Goal: Information Seeking & Learning: Check status

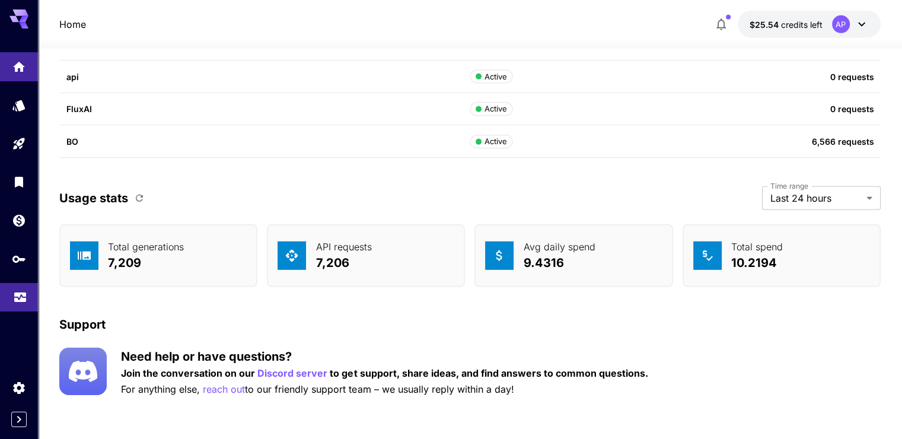
click at [24, 297] on icon "Usage" at bounding box center [20, 294] width 14 height 14
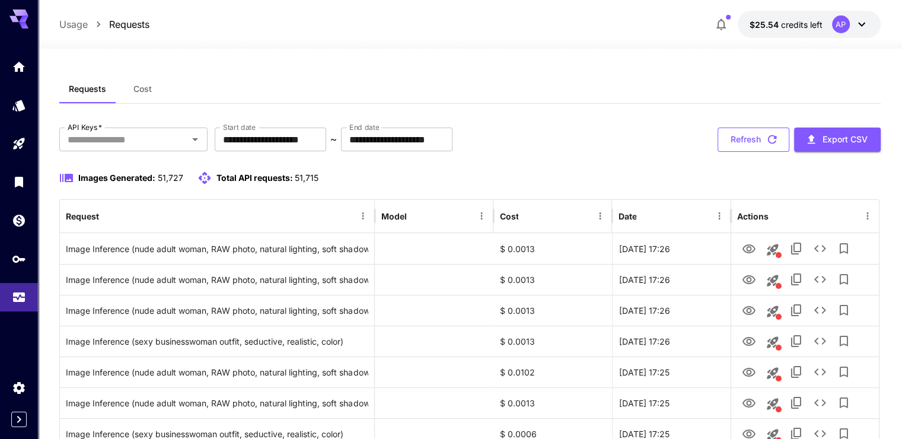
click at [755, 140] on button "Refresh" at bounding box center [754, 140] width 72 height 24
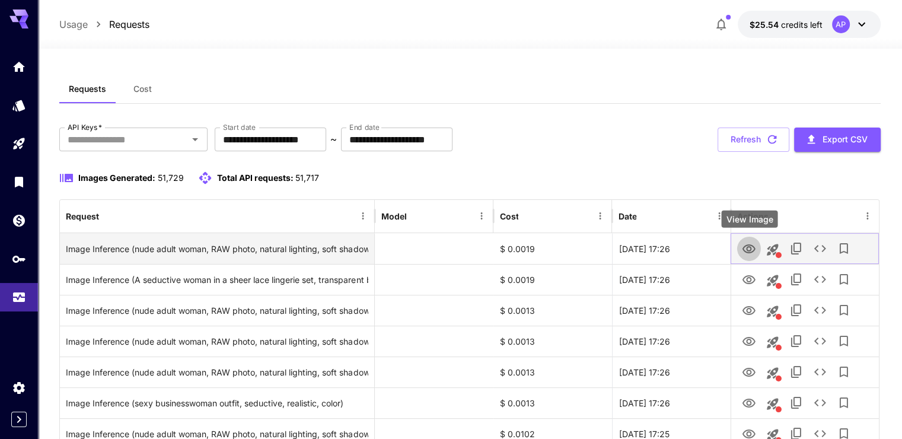
click at [755, 251] on icon "View Image" at bounding box center [749, 249] width 14 height 14
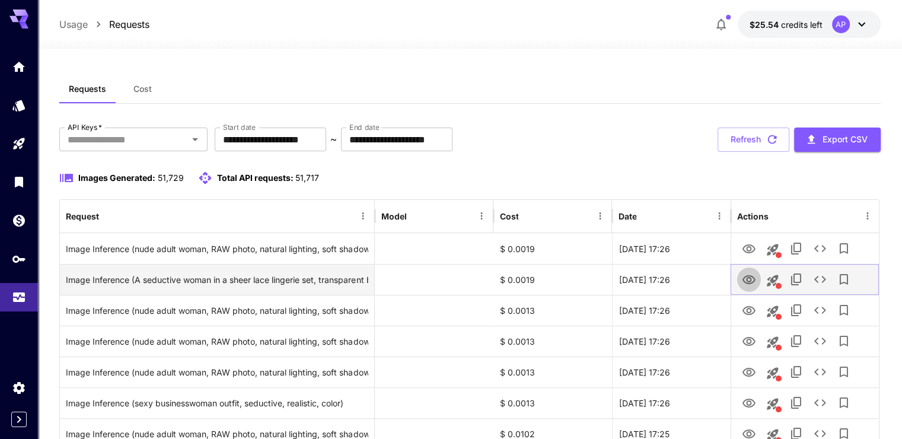
click at [752, 278] on icon "View Image" at bounding box center [749, 280] width 14 height 14
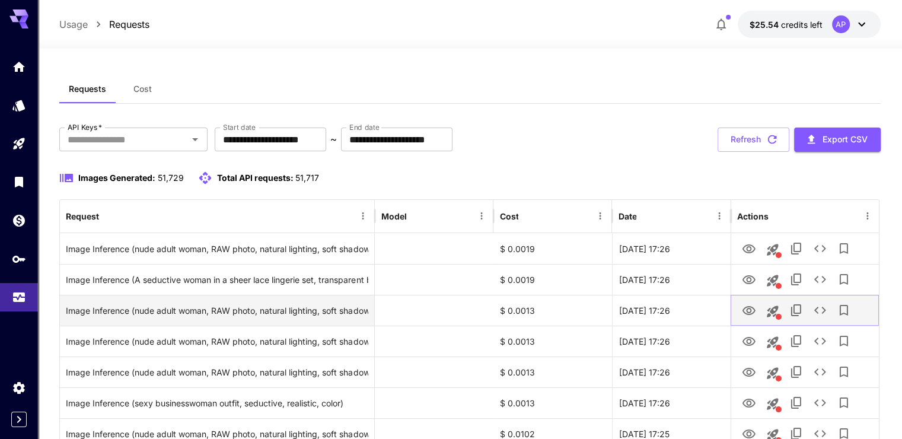
click at [750, 310] on icon "View Image" at bounding box center [749, 311] width 14 height 14
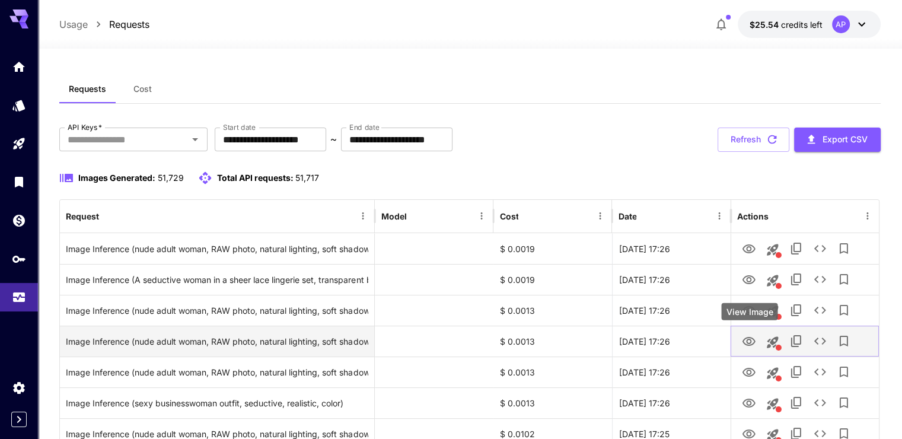
click at [750, 330] on button "View Image" at bounding box center [749, 341] width 24 height 24
click at [753, 344] on icon "View Image" at bounding box center [749, 342] width 14 height 14
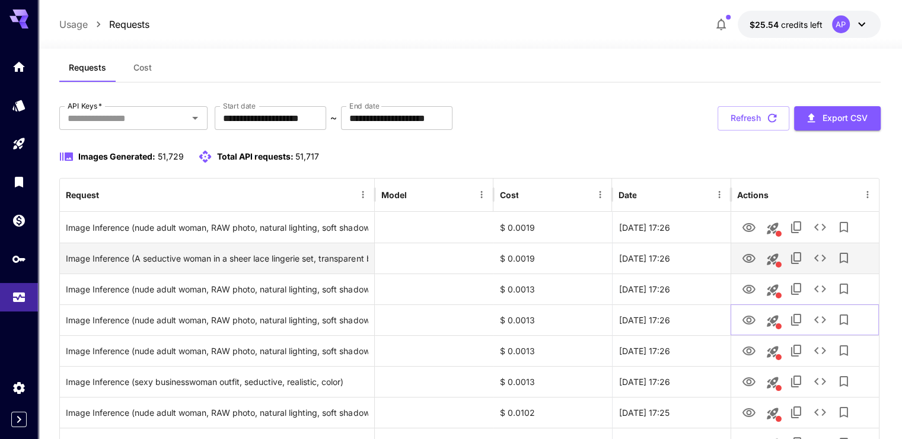
scroll to position [59, 0]
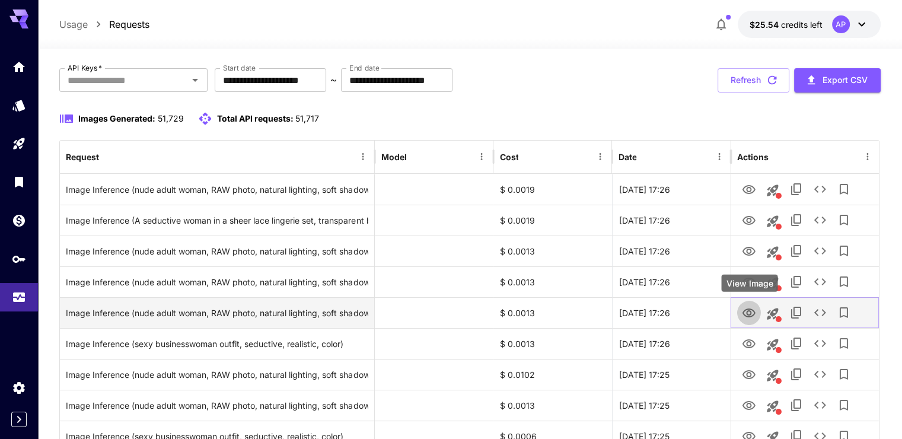
click at [745, 313] on icon "View Image" at bounding box center [749, 313] width 14 height 14
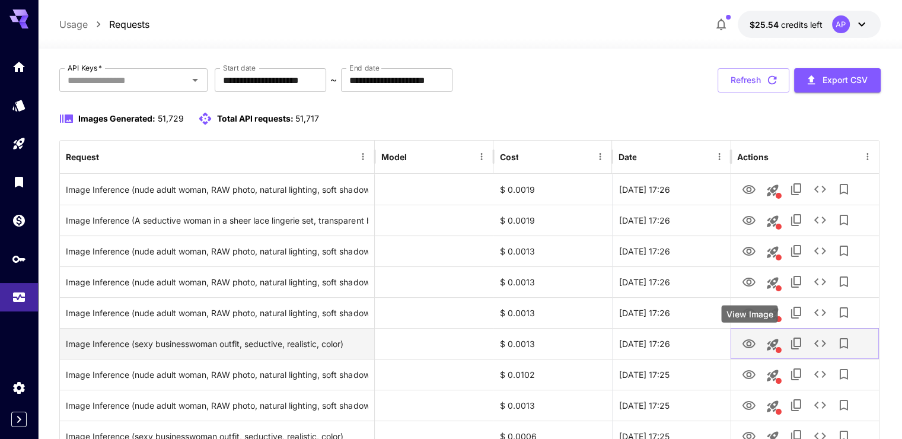
click at [758, 344] on button "View Image" at bounding box center [749, 343] width 24 height 24
click at [749, 339] on icon "View Image" at bounding box center [749, 344] width 14 height 14
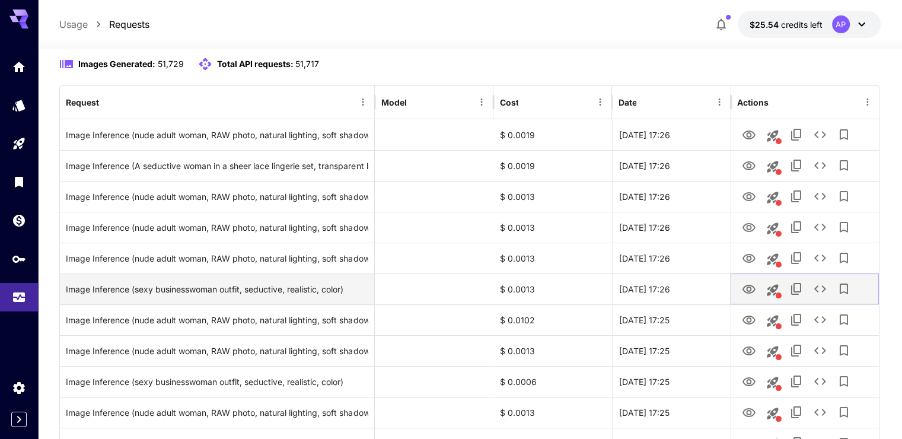
scroll to position [119, 0]
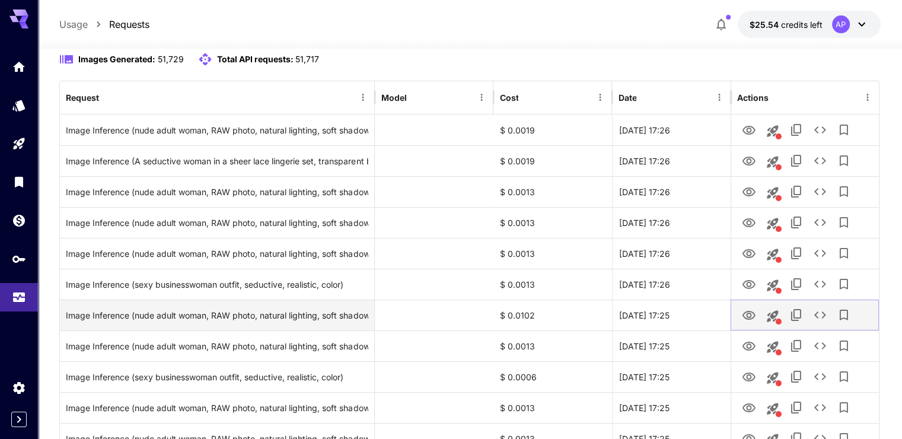
click at [749, 310] on icon "View Image" at bounding box center [749, 316] width 14 height 14
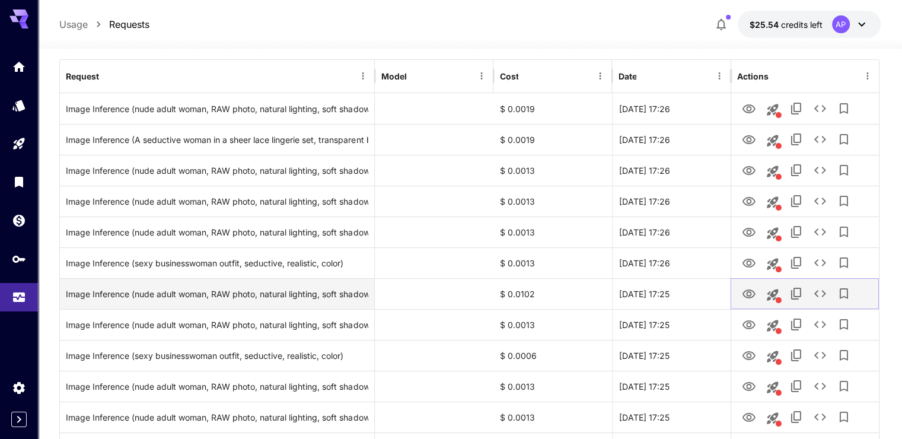
scroll to position [178, 0]
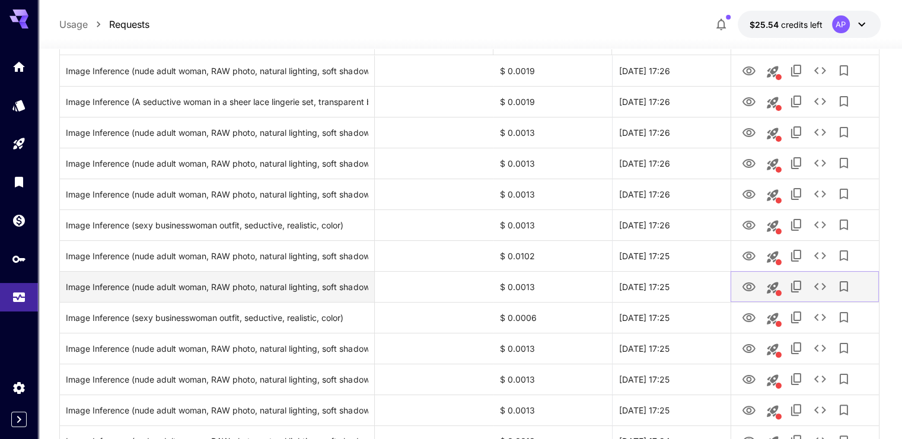
click at [750, 282] on icon "View Image" at bounding box center [749, 286] width 13 height 9
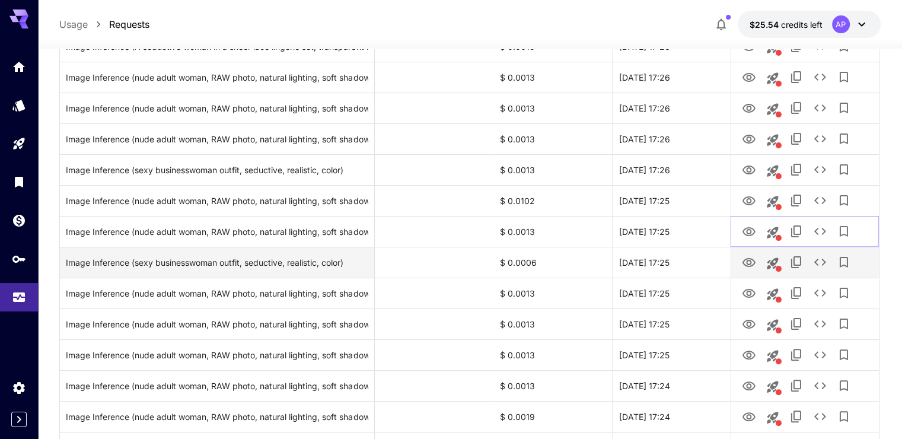
scroll to position [237, 0]
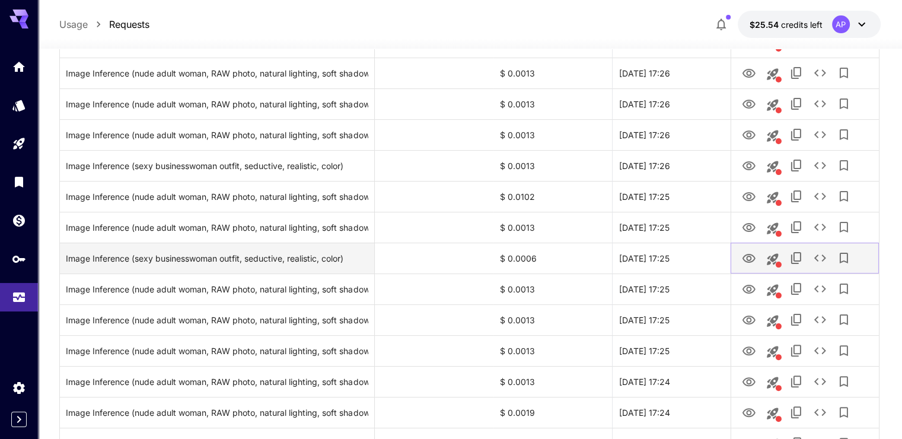
click at [749, 262] on icon "View Image" at bounding box center [749, 258] width 13 height 9
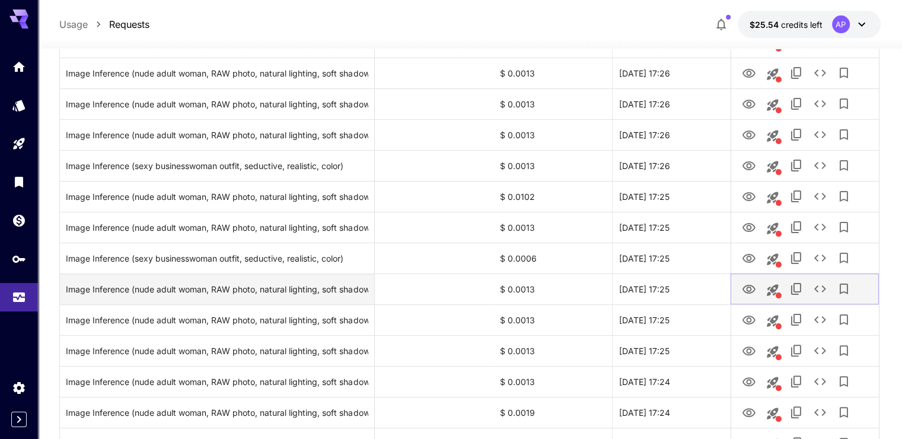
click at [754, 285] on icon "View Image" at bounding box center [749, 289] width 14 height 14
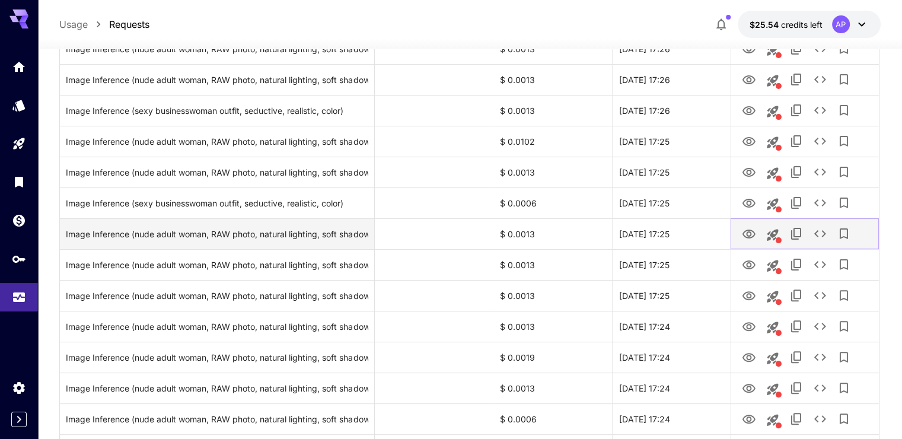
scroll to position [297, 0]
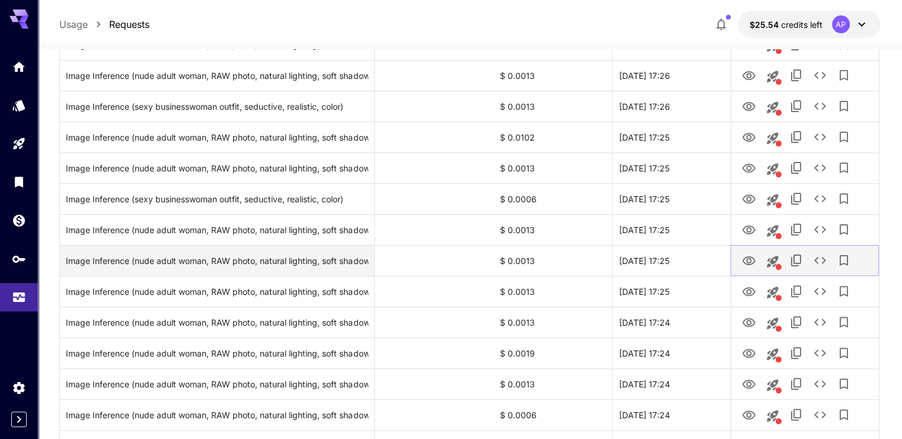
click at [745, 254] on icon "View Image" at bounding box center [749, 261] width 14 height 14
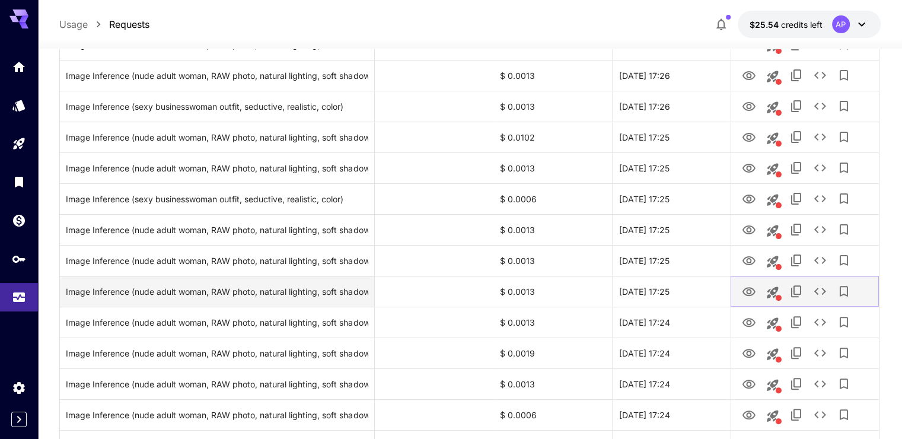
click at [751, 301] on button "View Image" at bounding box center [749, 291] width 24 height 24
click at [755, 292] on icon "View Image" at bounding box center [749, 291] width 13 height 9
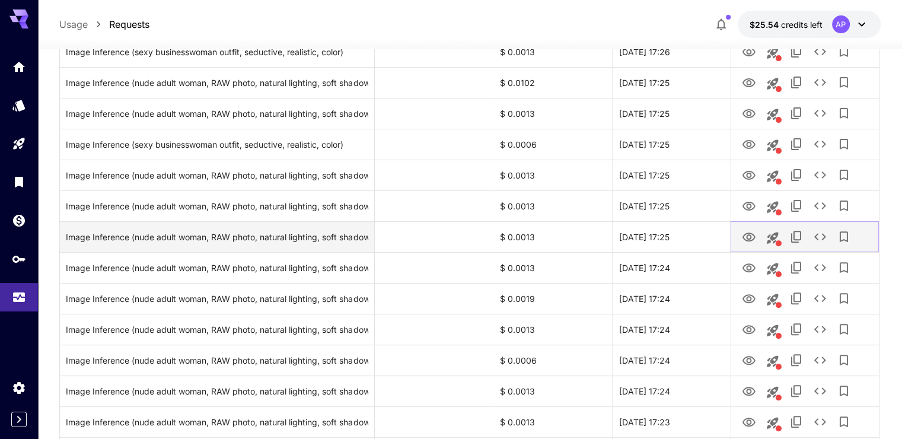
scroll to position [356, 0]
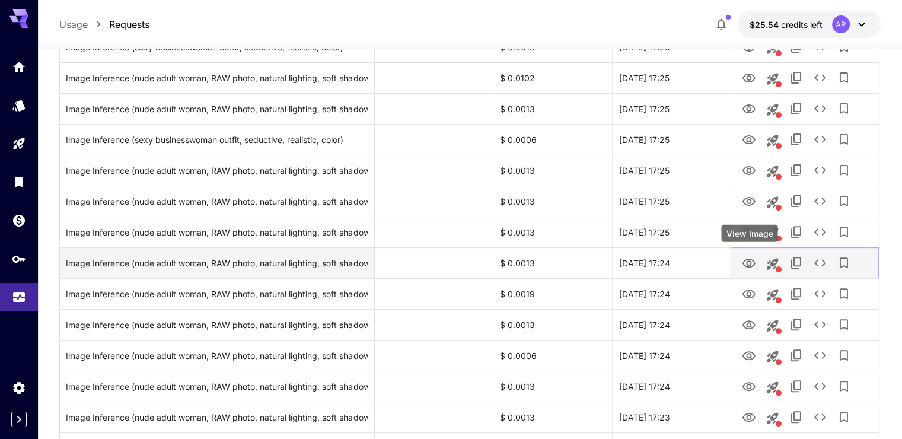
click at [754, 271] on button "View Image" at bounding box center [749, 262] width 24 height 24
click at [752, 266] on icon "View Image" at bounding box center [749, 263] width 13 height 9
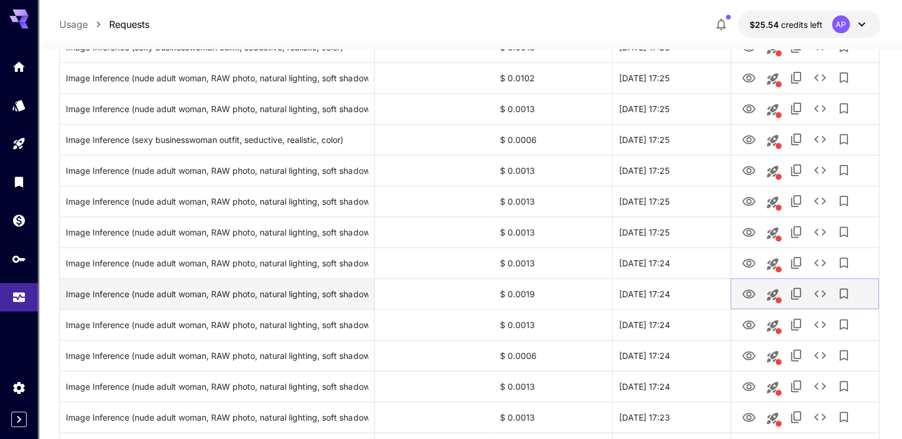
click at [749, 294] on icon "View Image" at bounding box center [749, 294] width 14 height 14
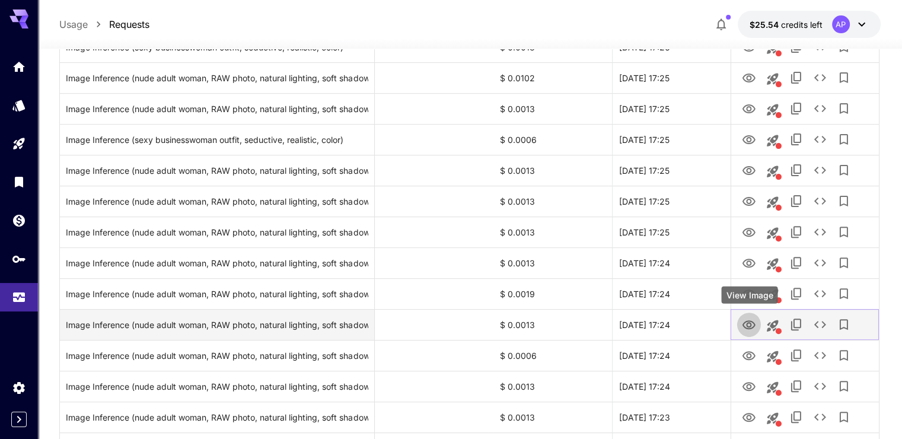
click at [743, 322] on icon "View Image" at bounding box center [749, 325] width 14 height 14
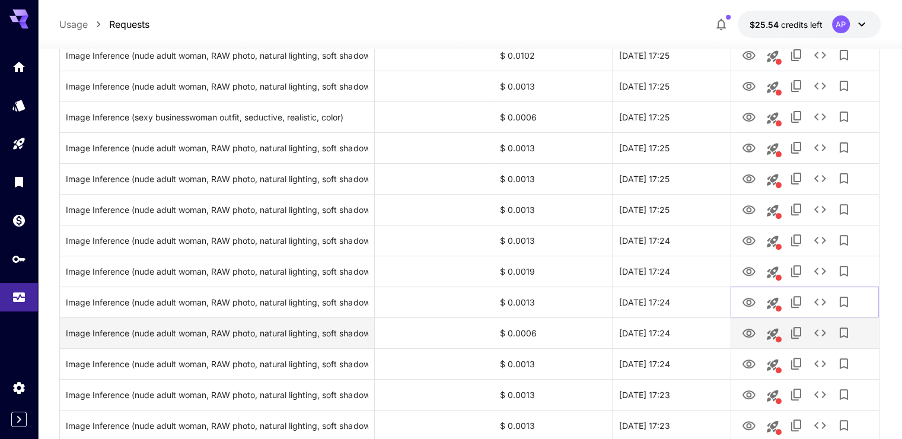
scroll to position [415, 0]
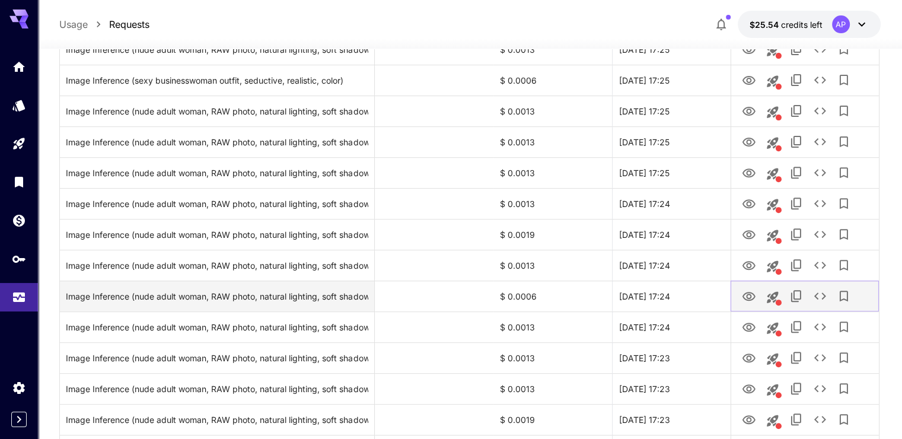
click at [740, 297] on button "View Image" at bounding box center [749, 296] width 24 height 24
click at [745, 297] on icon "View Image" at bounding box center [749, 297] width 14 height 14
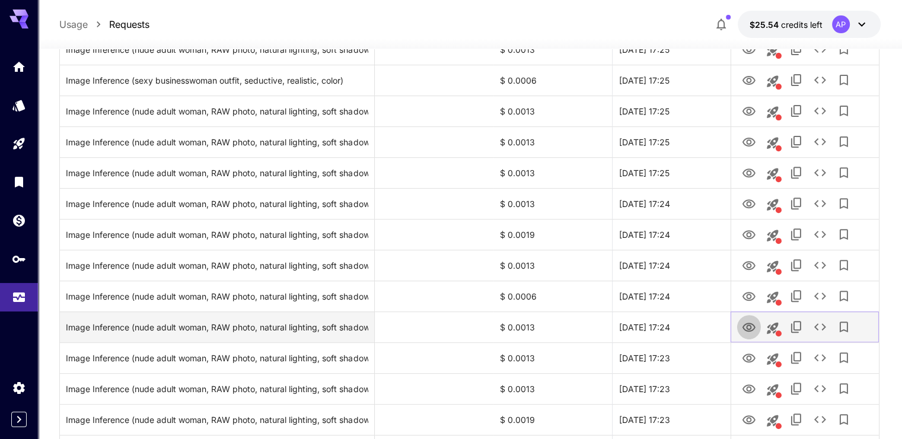
click at [755, 328] on icon "View Image" at bounding box center [749, 327] width 13 height 9
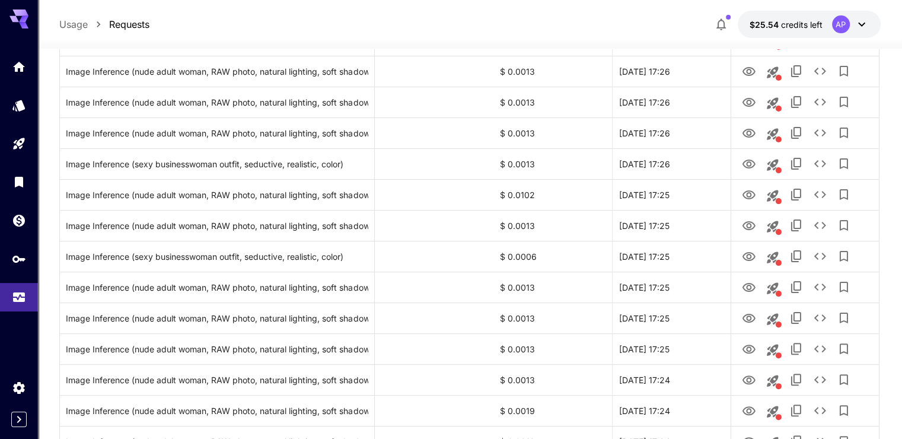
scroll to position [0, 0]
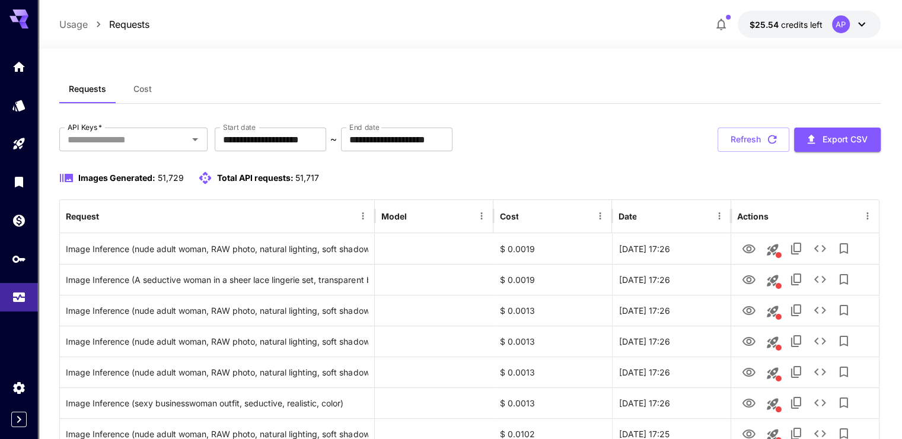
click at [775, 136] on icon "button" at bounding box center [772, 139] width 9 height 9
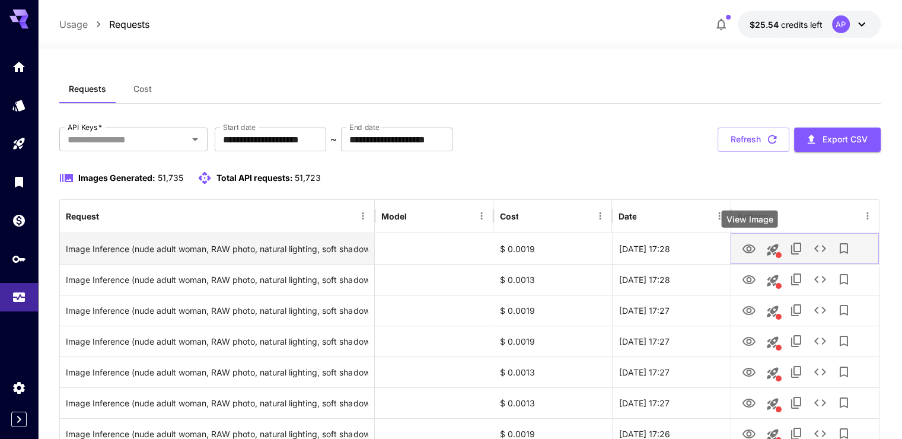
click at [752, 252] on icon "View Image" at bounding box center [749, 248] width 13 height 9
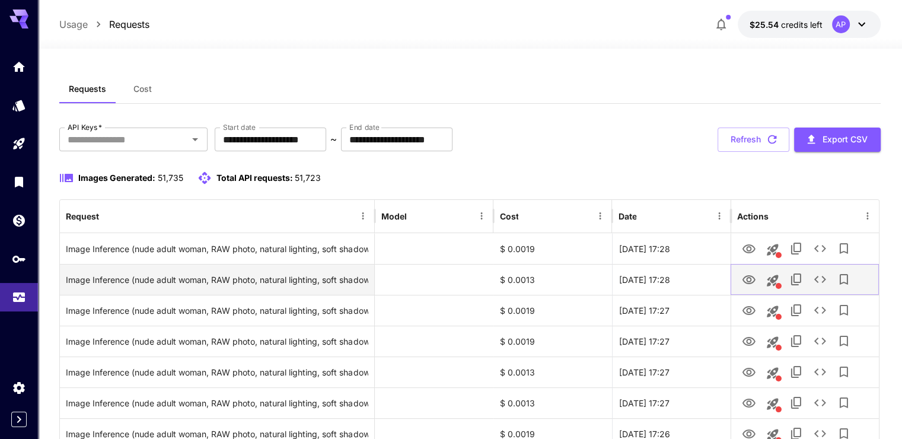
click at [745, 281] on icon "View Image" at bounding box center [749, 280] width 14 height 14
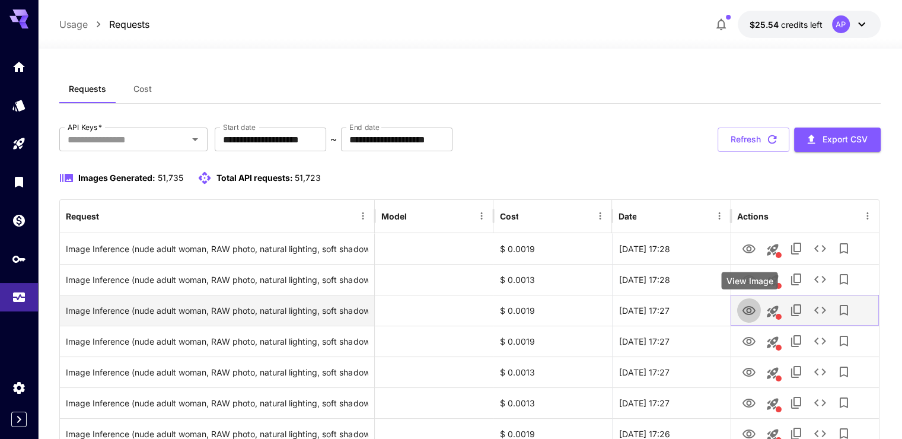
click at [742, 309] on icon "View Image" at bounding box center [749, 311] width 14 height 14
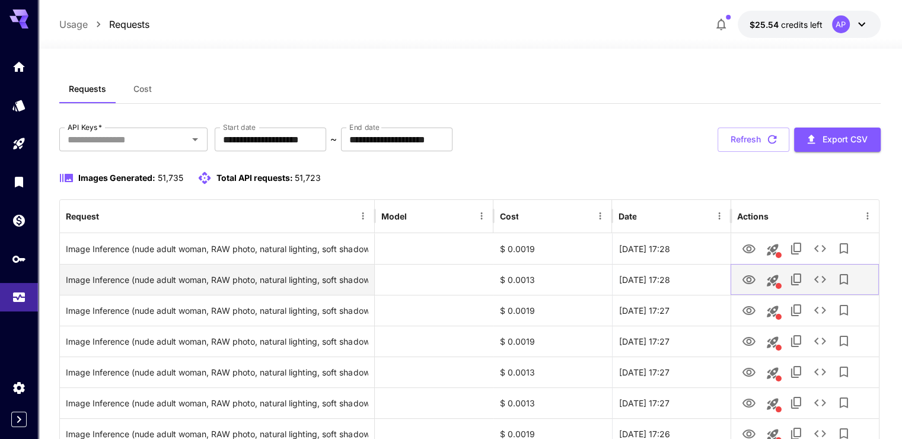
click at [748, 284] on icon "View Image" at bounding box center [749, 280] width 14 height 14
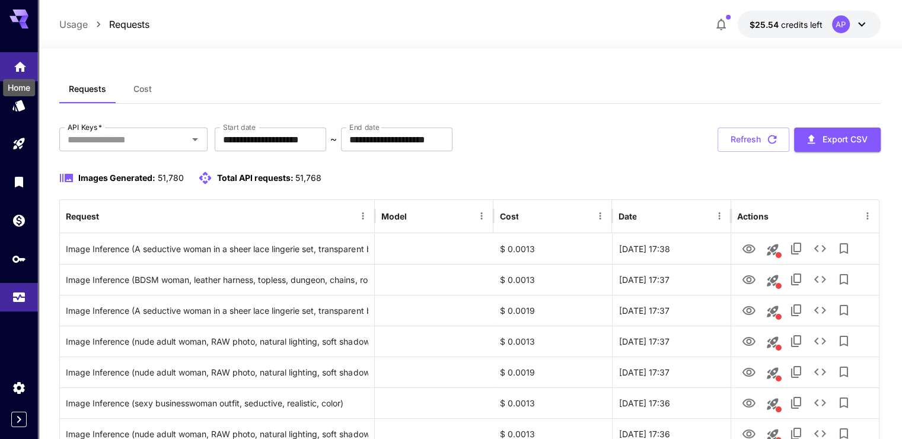
click at [14, 72] on div "Home" at bounding box center [19, 84] width 34 height 27
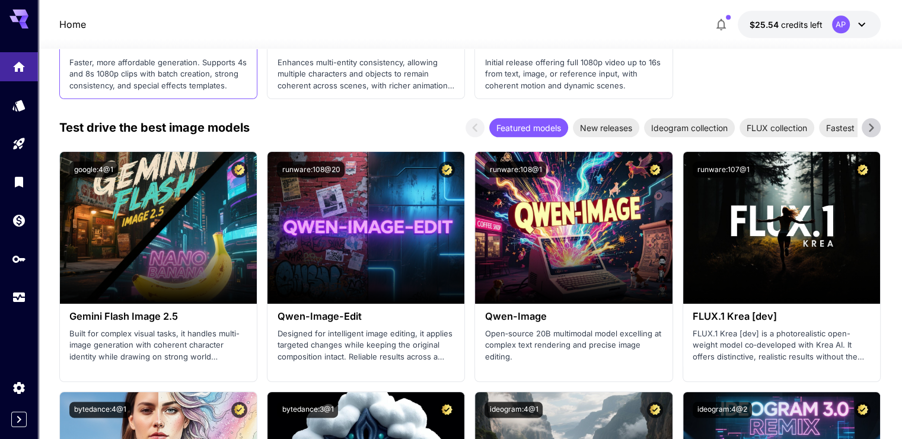
scroll to position [1424, 0]
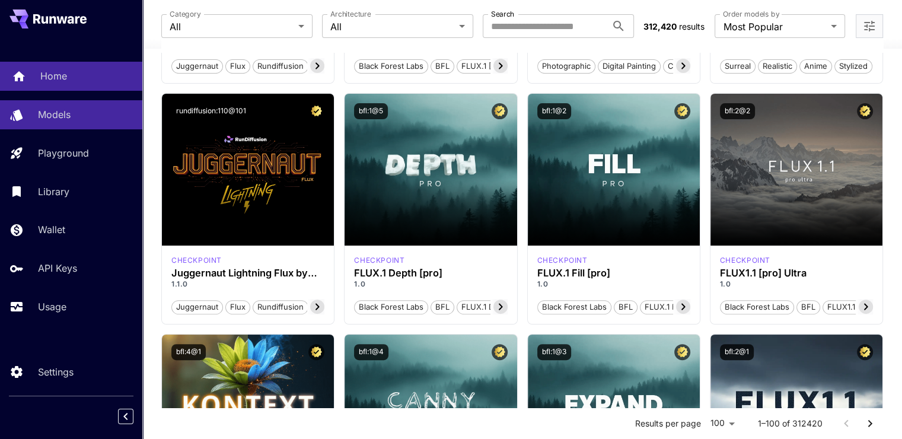
click at [78, 70] on div "Home" at bounding box center [86, 76] width 93 height 14
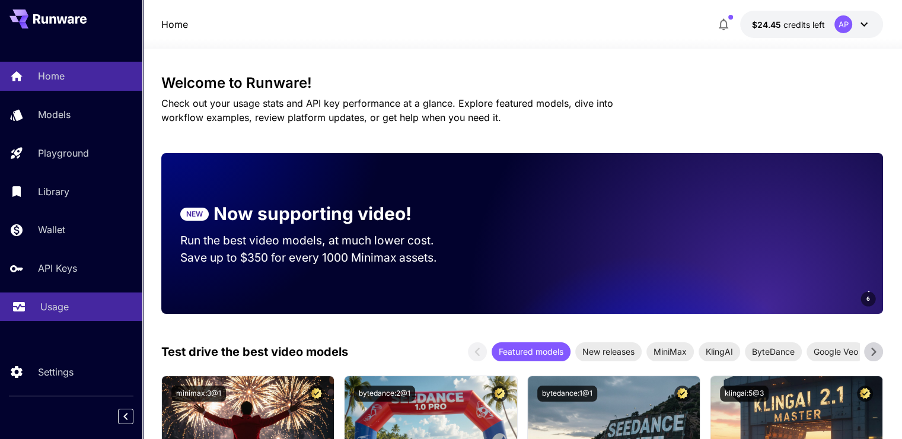
click at [44, 306] on p "Usage" at bounding box center [54, 307] width 28 height 14
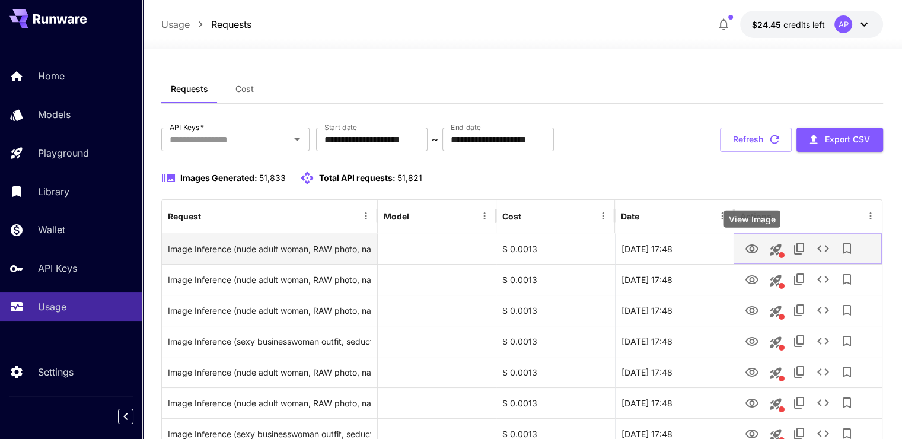
click at [750, 249] on icon "View Image" at bounding box center [752, 248] width 13 height 9
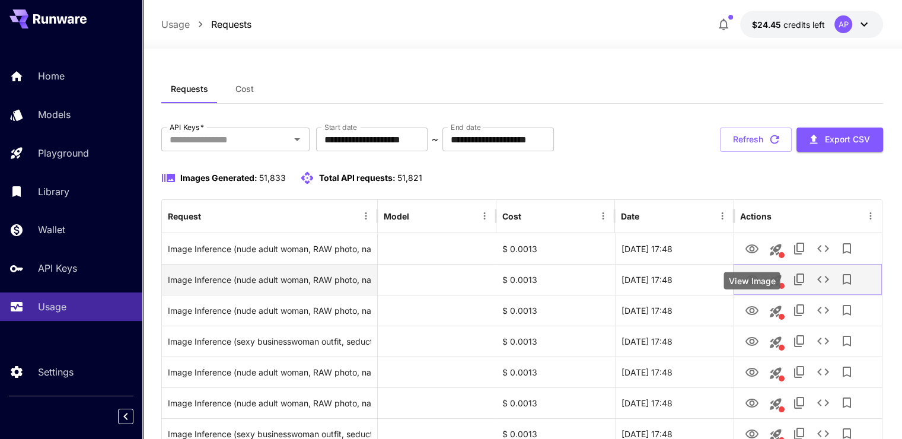
click at [757, 286] on icon "View Image" at bounding box center [752, 280] width 14 height 14
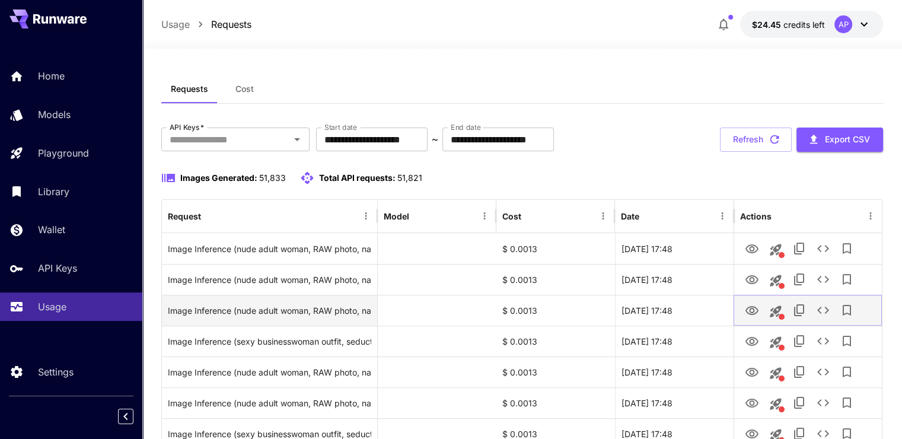
click at [755, 307] on icon "View Image" at bounding box center [752, 310] width 13 height 9
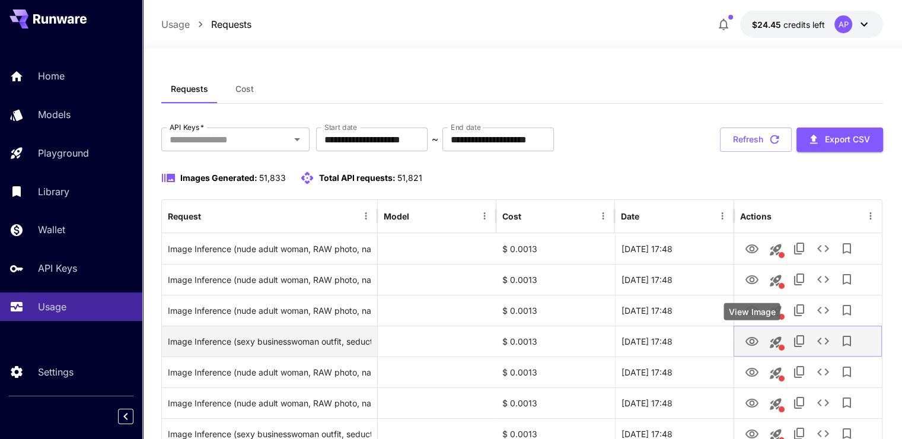
click at [749, 340] on icon "View Image" at bounding box center [752, 342] width 14 height 14
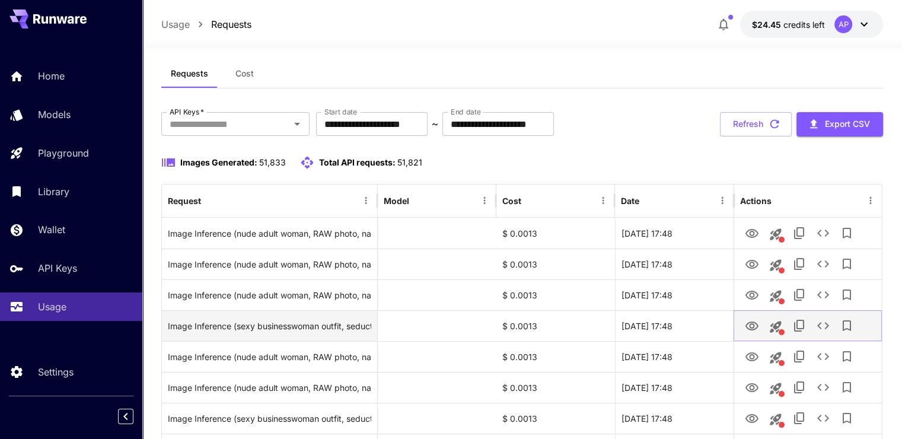
scroll to position [59, 0]
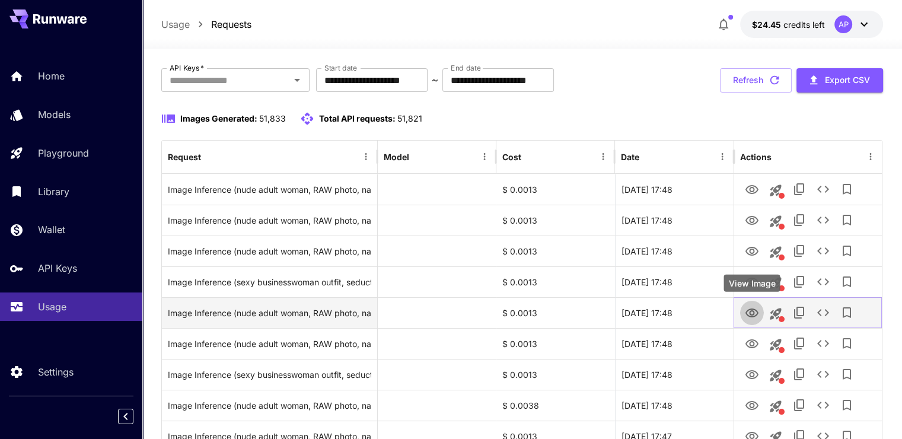
click at [748, 320] on button "View Image" at bounding box center [752, 312] width 24 height 24
click at [757, 310] on icon "View Image" at bounding box center [752, 313] width 14 height 14
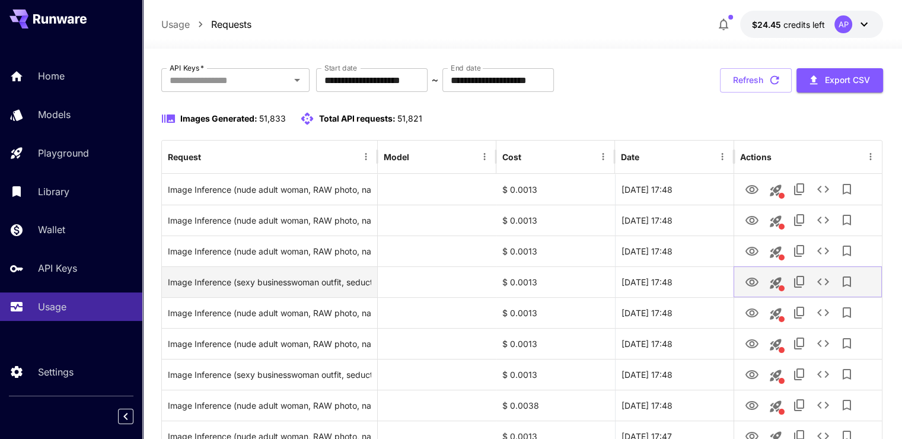
click at [747, 289] on icon "View Image" at bounding box center [752, 282] width 14 height 14
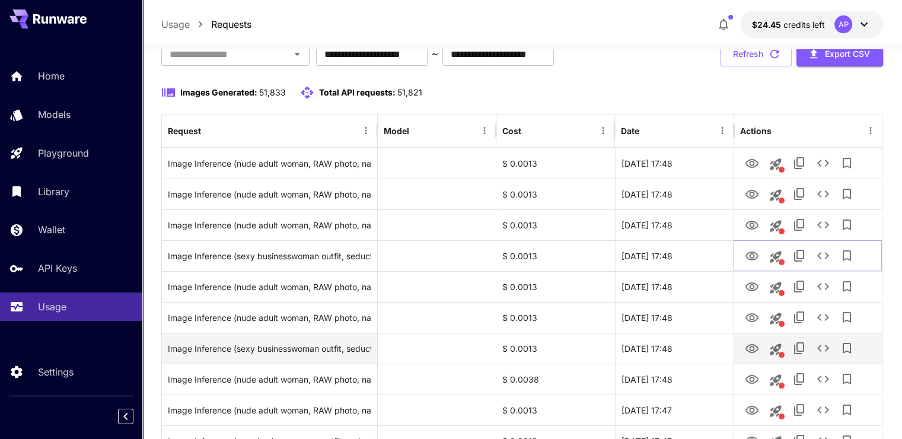
scroll to position [178, 0]
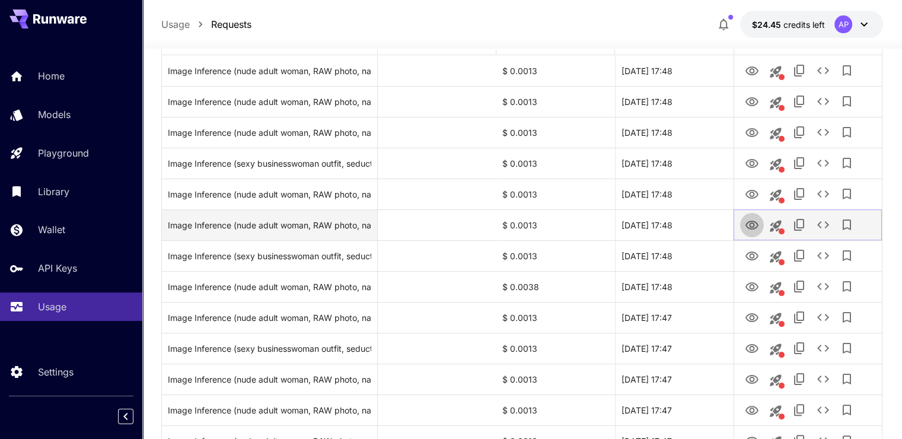
click at [751, 226] on icon "View Image" at bounding box center [752, 225] width 13 height 9
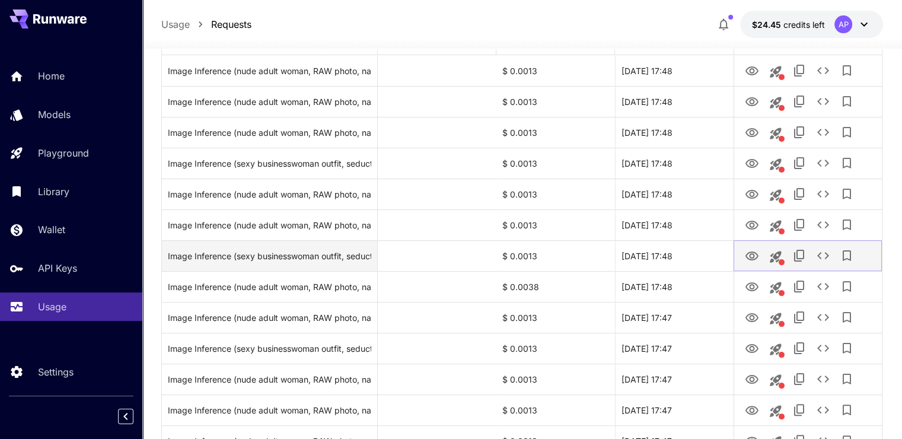
click at [755, 262] on icon "View Image" at bounding box center [752, 256] width 14 height 14
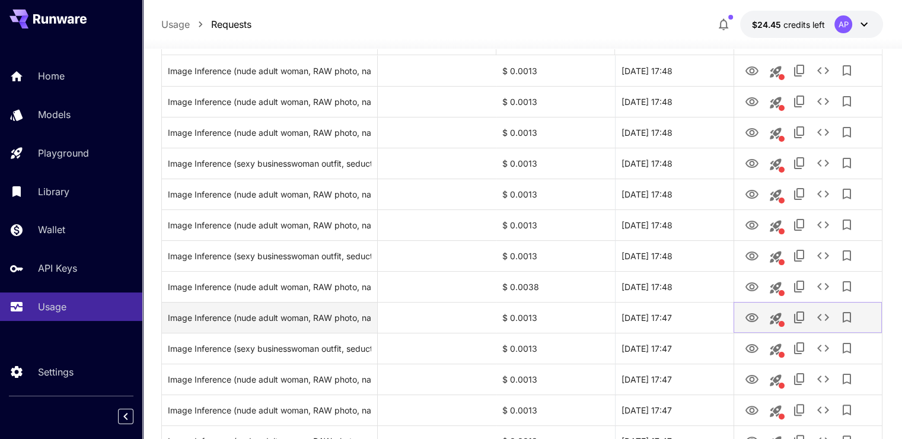
click at [753, 316] on icon "View Image" at bounding box center [752, 317] width 13 height 9
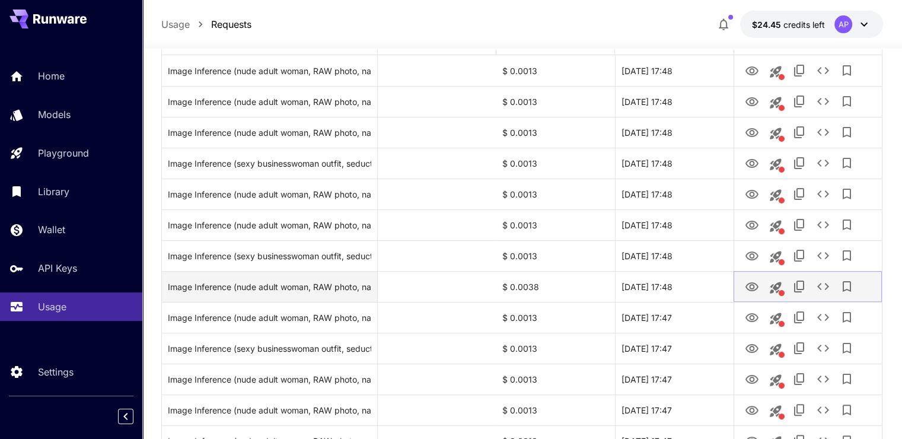
click at [748, 279] on link "View Image" at bounding box center [752, 286] width 14 height 15
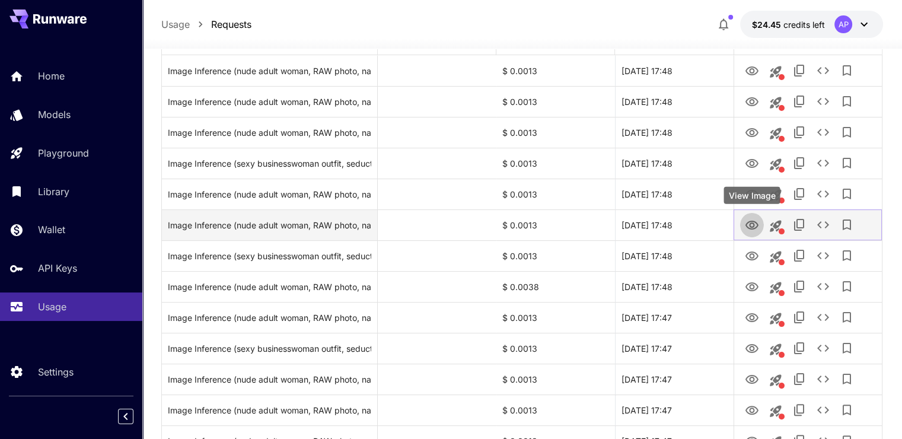
click at [754, 231] on icon "View Image" at bounding box center [752, 225] width 14 height 14
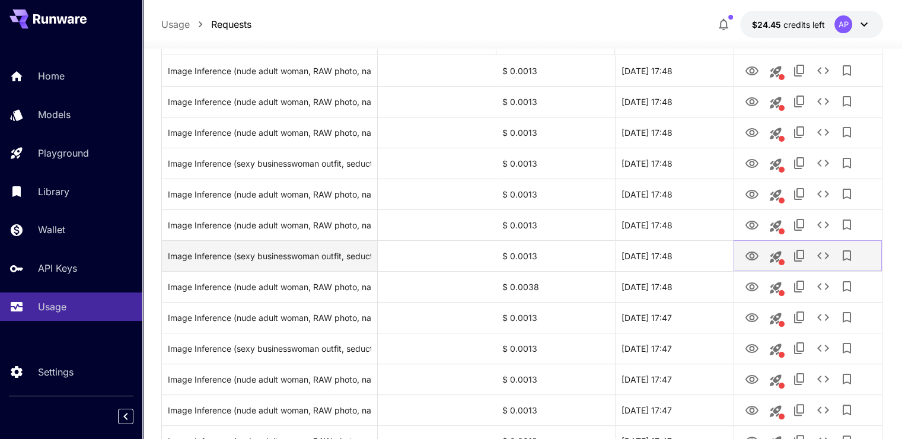
click at [758, 252] on icon "View Image" at bounding box center [752, 256] width 14 height 14
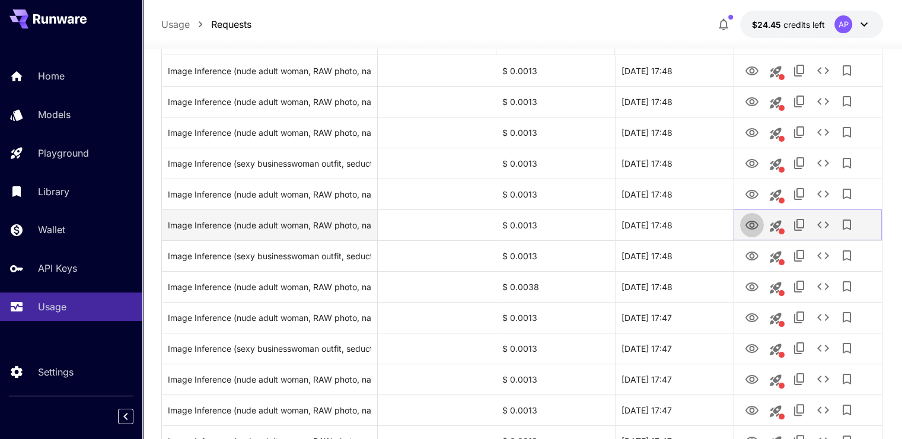
click at [752, 222] on icon "View Image" at bounding box center [752, 225] width 14 height 14
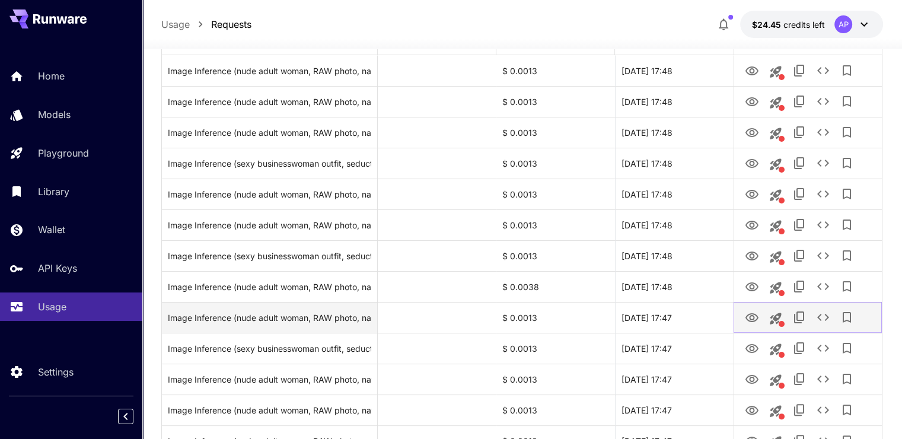
click at [753, 315] on icon "View Image" at bounding box center [752, 317] width 13 height 9
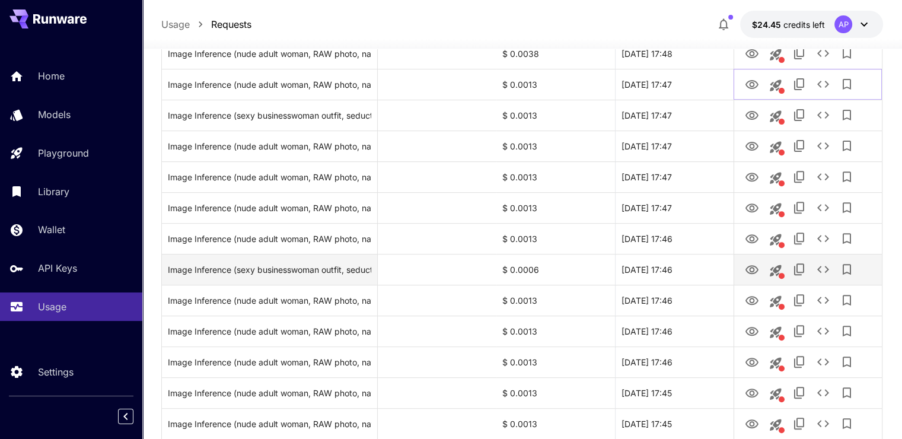
scroll to position [415, 0]
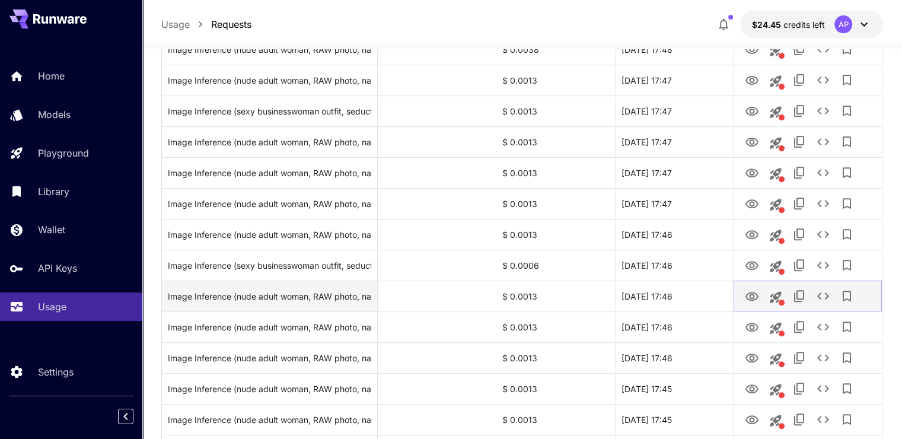
click at [752, 288] on link "View Image" at bounding box center [752, 295] width 14 height 15
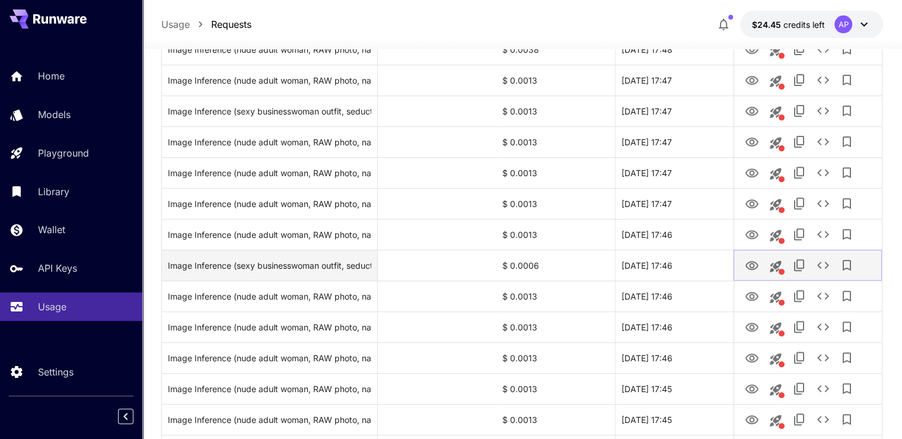
click at [742, 266] on button "View Image" at bounding box center [752, 265] width 24 height 24
click at [759, 261] on button "View Image" at bounding box center [752, 265] width 24 height 24
click at [757, 262] on icon "View Image" at bounding box center [752, 266] width 14 height 14
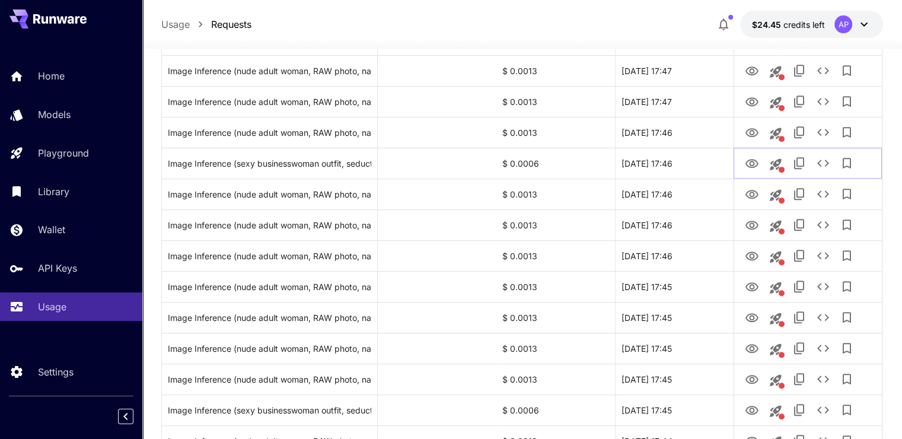
scroll to position [712, 0]
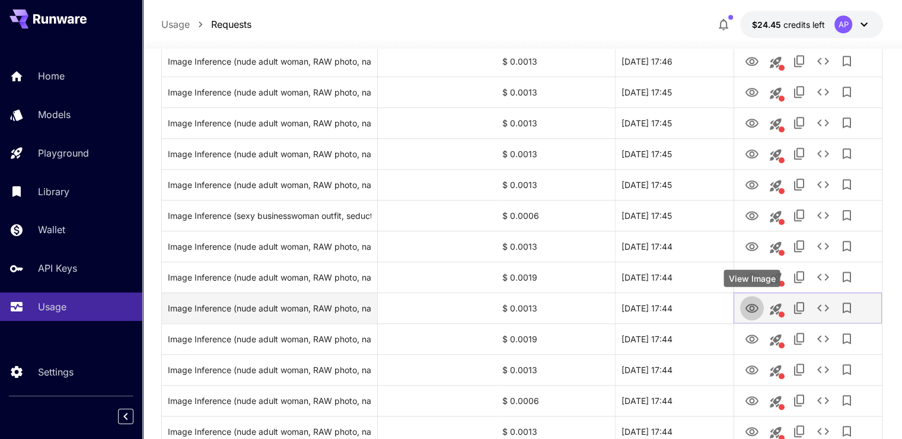
click at [750, 319] on button "View Image" at bounding box center [752, 307] width 24 height 24
click at [750, 311] on icon "View Image" at bounding box center [752, 308] width 13 height 9
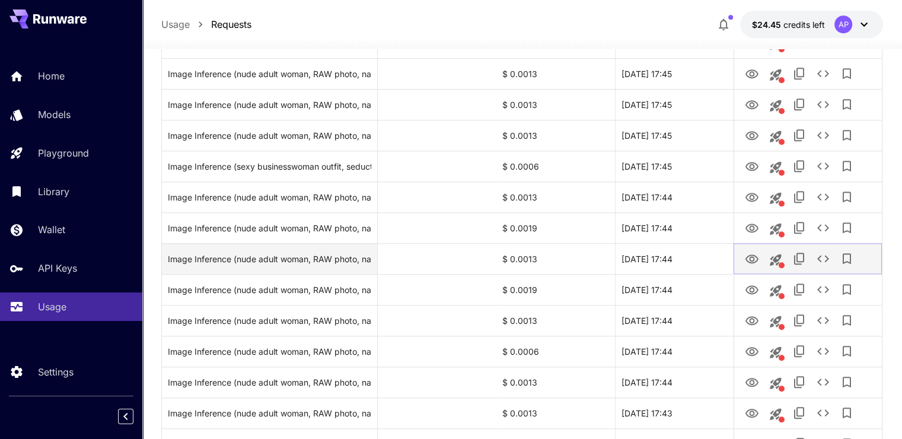
scroll to position [890, 0]
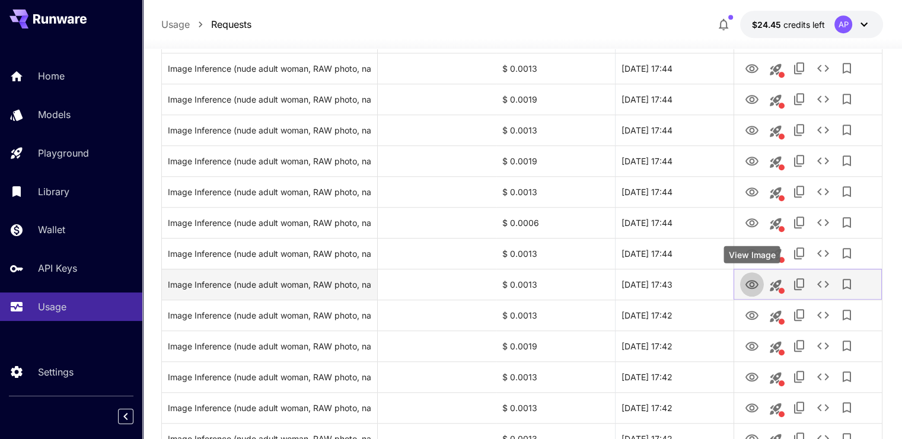
click at [755, 272] on button "View Image" at bounding box center [752, 284] width 24 height 24
click at [755, 284] on icon "View Image" at bounding box center [752, 285] width 14 height 14
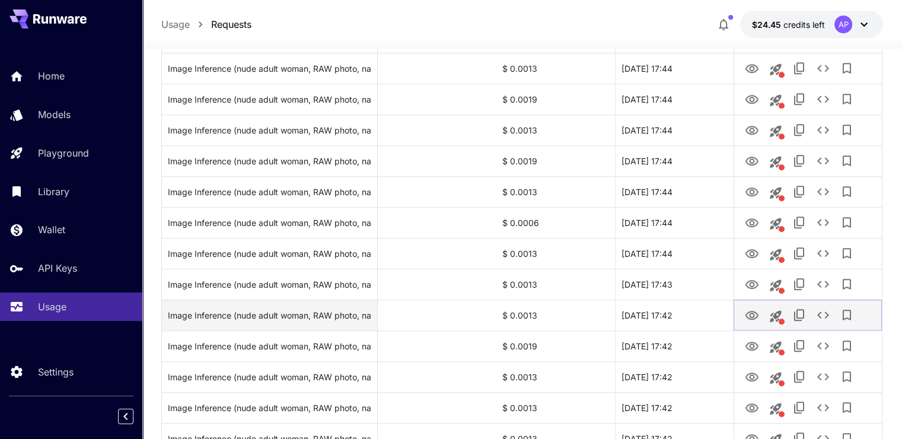
click at [750, 307] on link "View Image" at bounding box center [752, 314] width 14 height 15
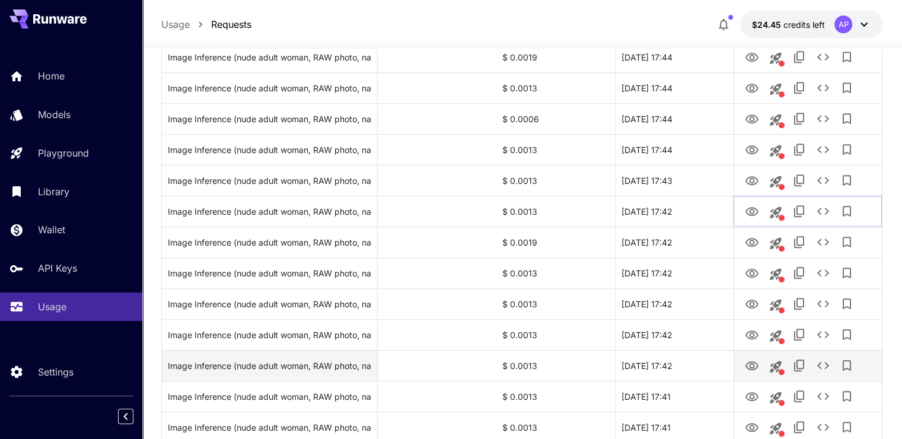
scroll to position [1068, 0]
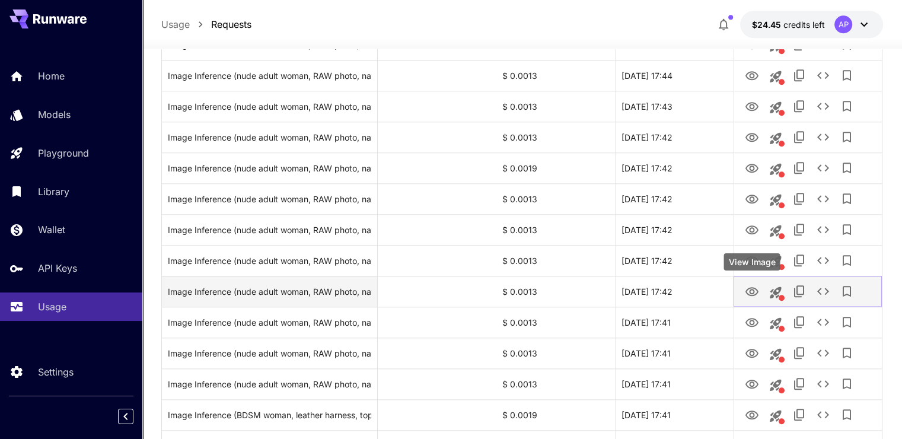
click at [752, 293] on icon "View Image" at bounding box center [752, 291] width 13 height 9
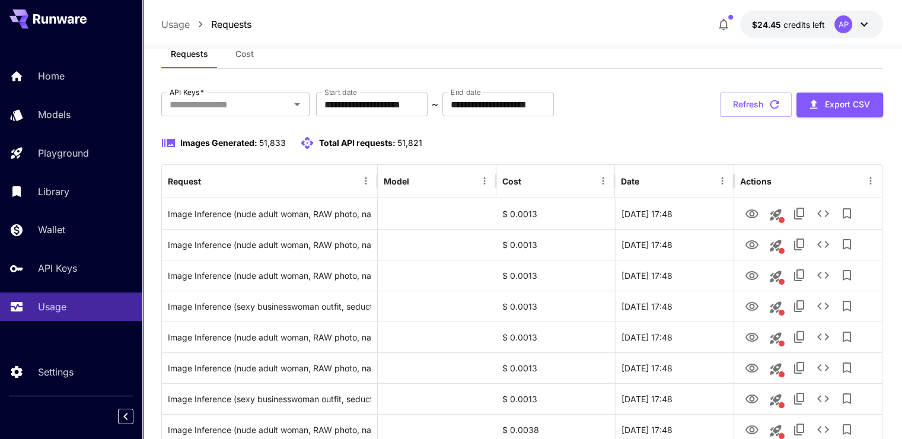
scroll to position [33, 0]
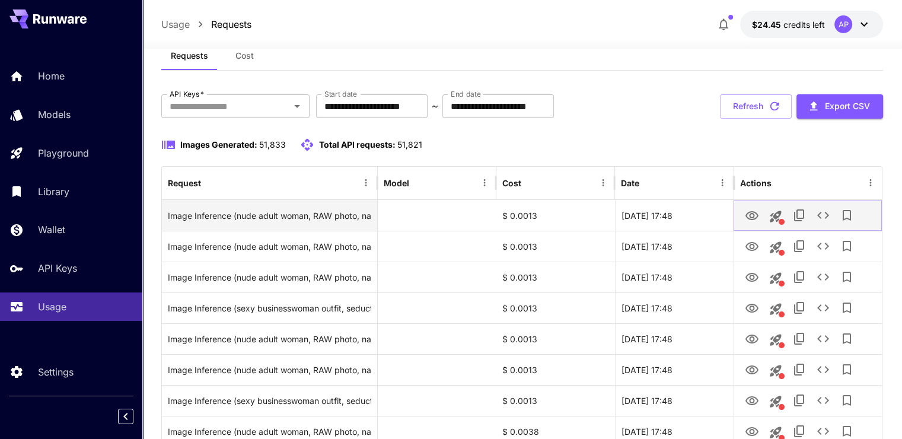
click at [752, 218] on icon "View Image" at bounding box center [752, 216] width 14 height 14
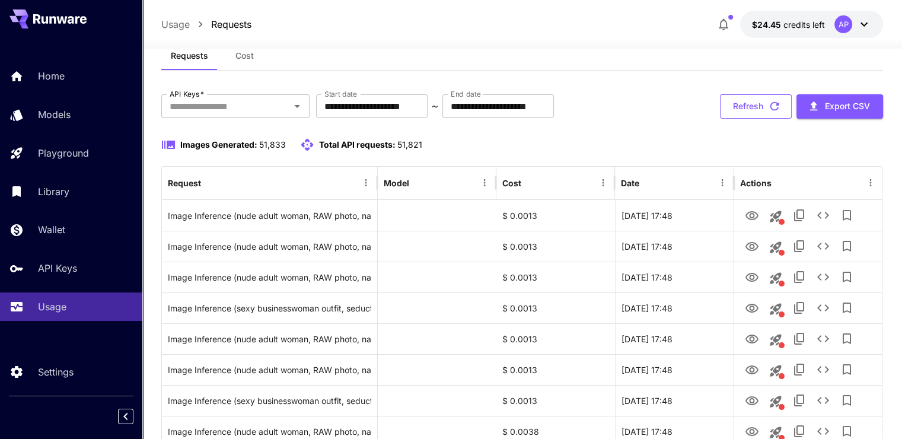
click at [736, 113] on button "Refresh" at bounding box center [756, 106] width 72 height 24
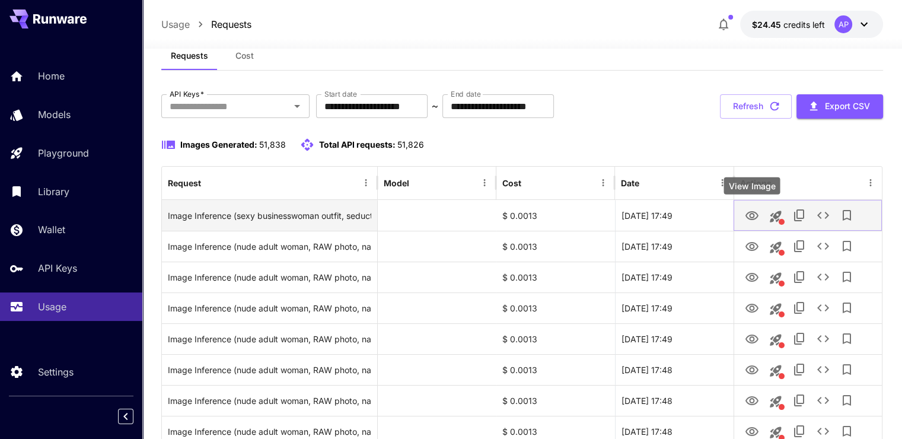
click at [752, 220] on icon "View Image" at bounding box center [752, 215] width 13 height 9
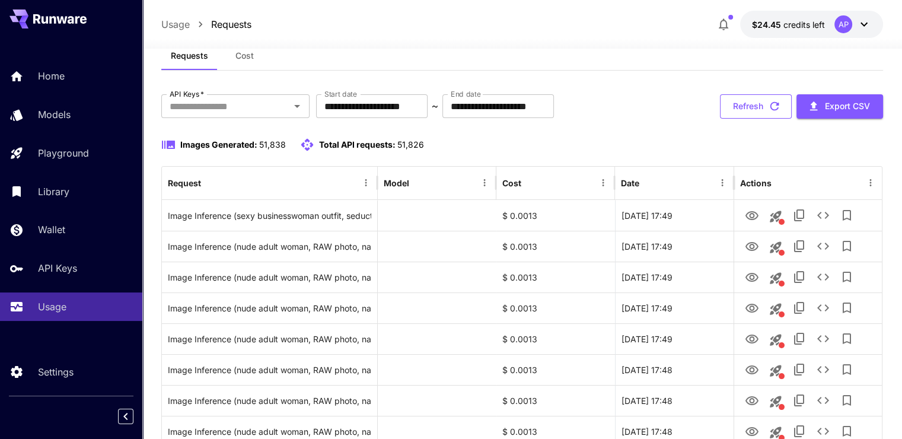
click at [764, 112] on button "Refresh" at bounding box center [756, 106] width 72 height 24
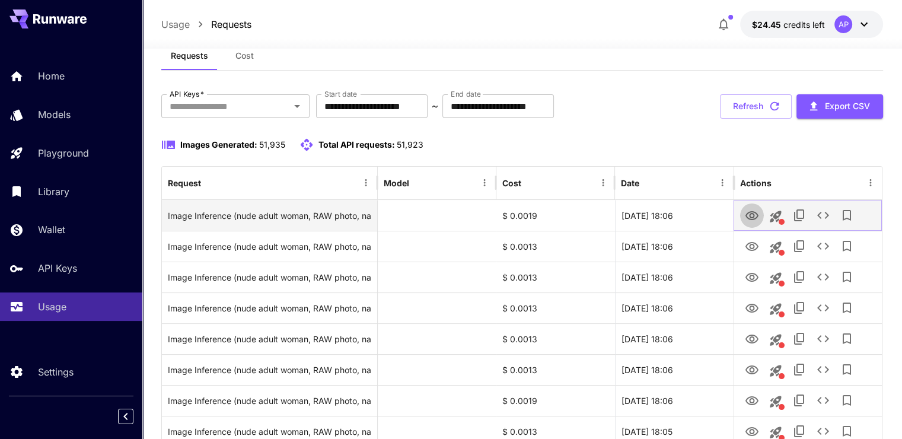
click at [756, 208] on link "View Image" at bounding box center [752, 215] width 14 height 15
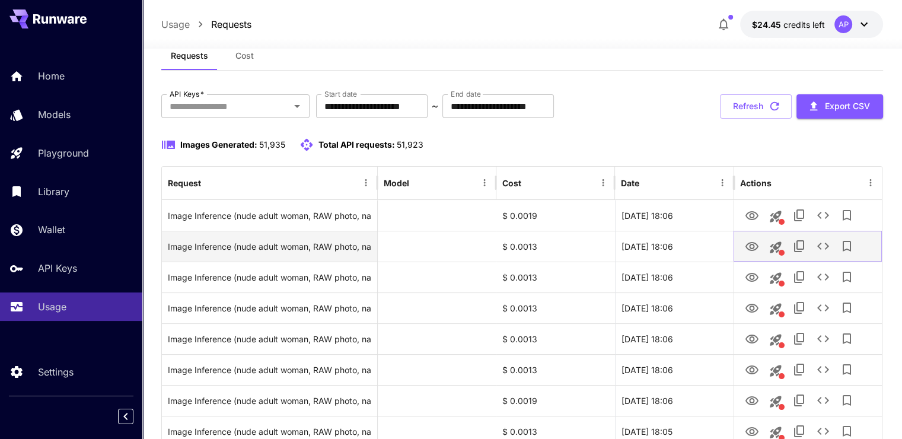
click at [753, 252] on icon "View Image" at bounding box center [752, 247] width 14 height 14
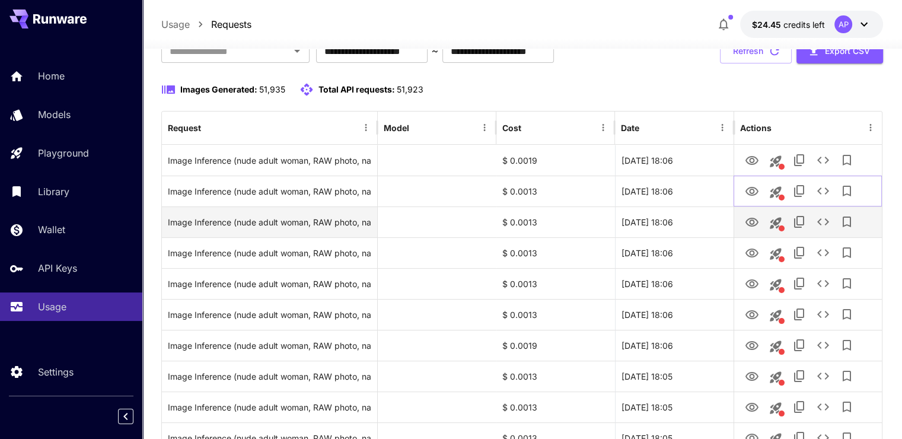
scroll to position [93, 0]
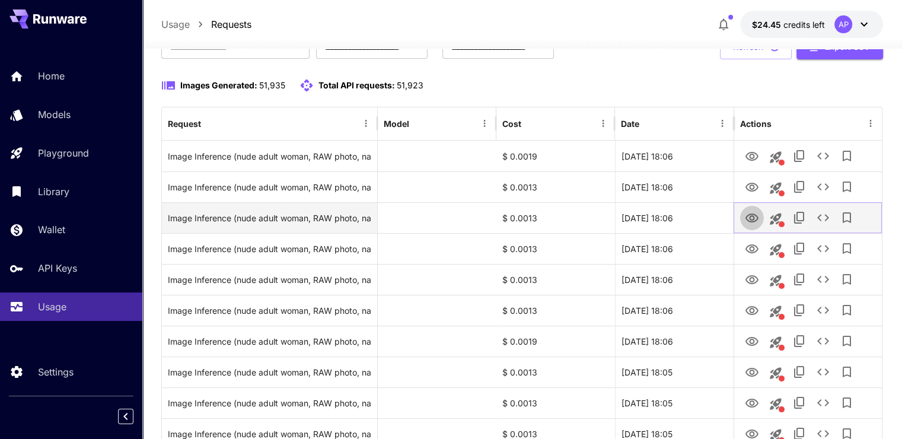
click at [750, 210] on link "View Image" at bounding box center [752, 217] width 14 height 15
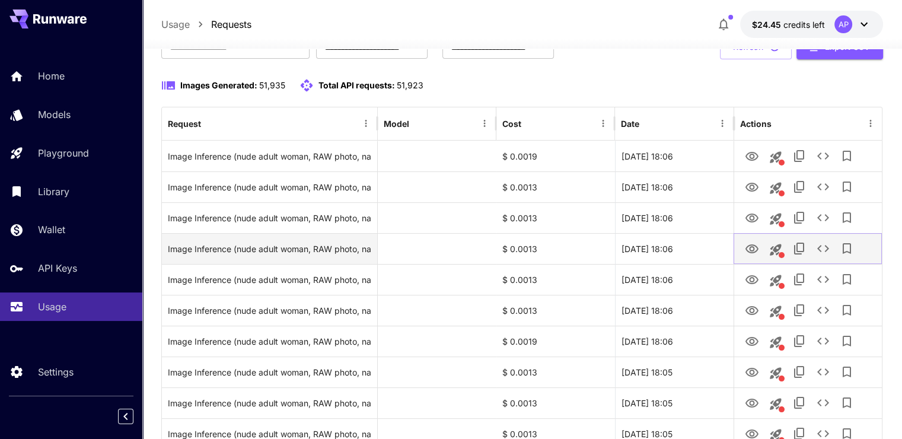
click at [752, 246] on icon "View Image" at bounding box center [752, 248] width 13 height 9
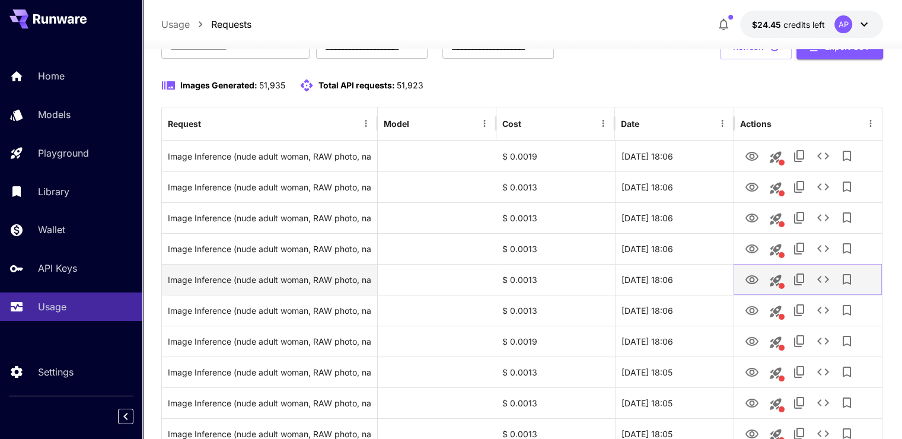
click at [758, 276] on icon "View Image" at bounding box center [752, 280] width 14 height 14
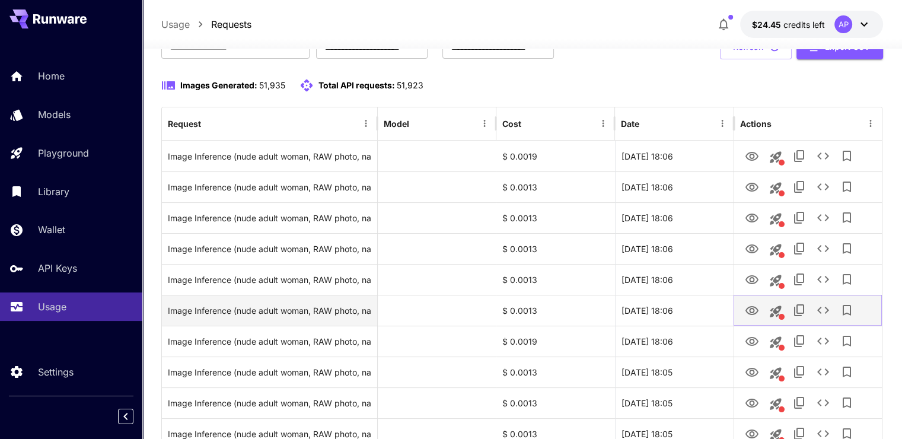
click at [755, 316] on icon "View Image" at bounding box center [752, 311] width 14 height 14
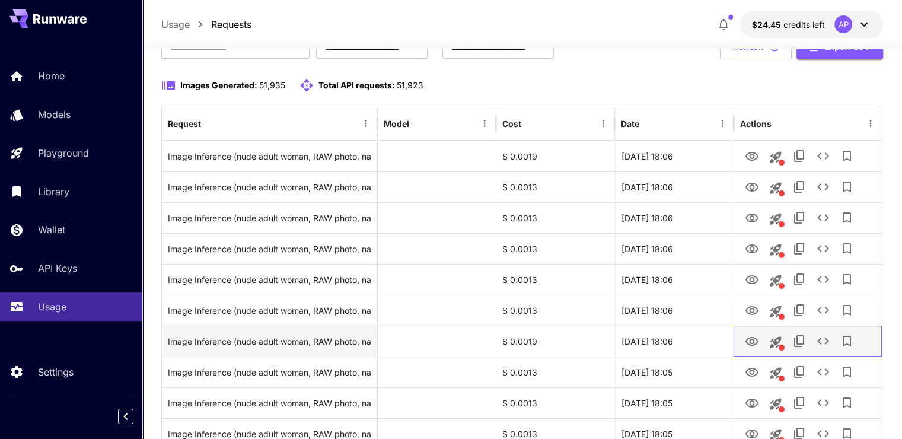
click at [764, 333] on div at bounding box center [776, 341] width 24 height 30
click at [757, 336] on icon "View Image" at bounding box center [752, 342] width 14 height 14
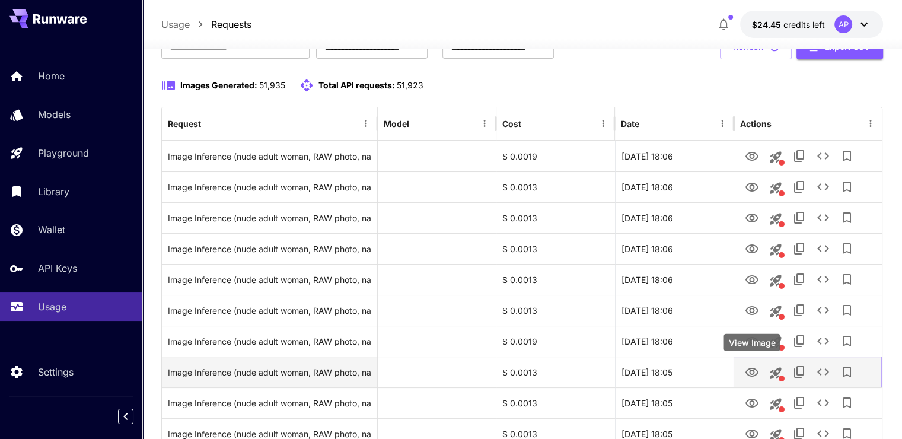
click at [756, 370] on icon "View Image" at bounding box center [752, 372] width 13 height 9
click at [740, 375] on button "View Image" at bounding box center [752, 372] width 24 height 24
click at [748, 374] on icon "View Image" at bounding box center [752, 372] width 14 height 14
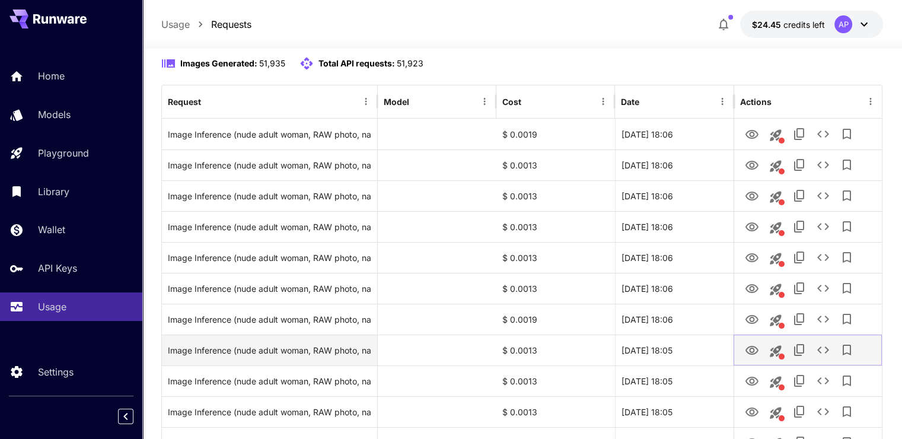
scroll to position [152, 0]
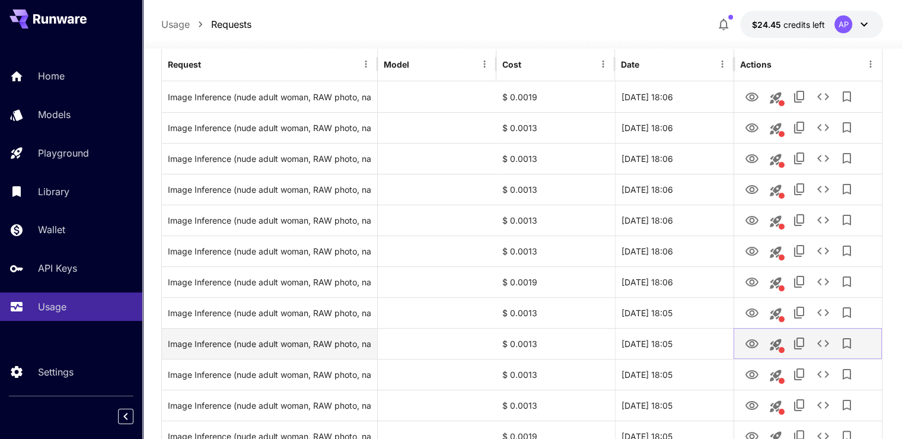
click at [759, 342] on button "View Image" at bounding box center [752, 343] width 24 height 24
click at [750, 346] on icon "View Image" at bounding box center [752, 344] width 14 height 14
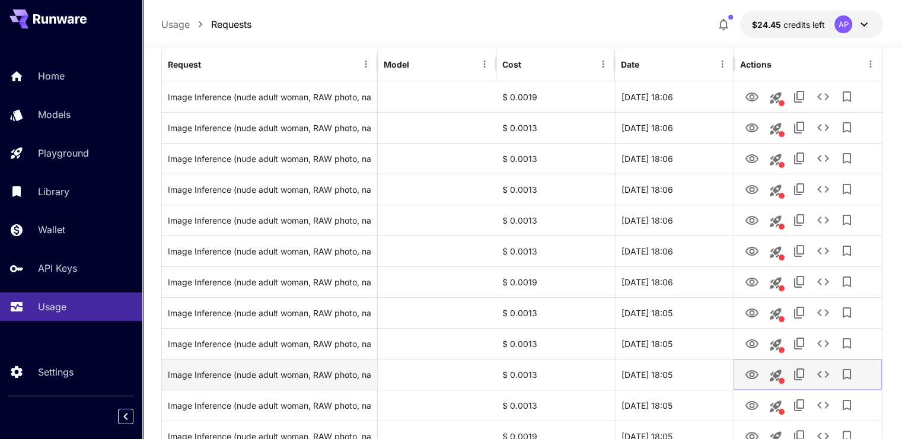
click at [752, 371] on icon "View Image" at bounding box center [752, 375] width 14 height 14
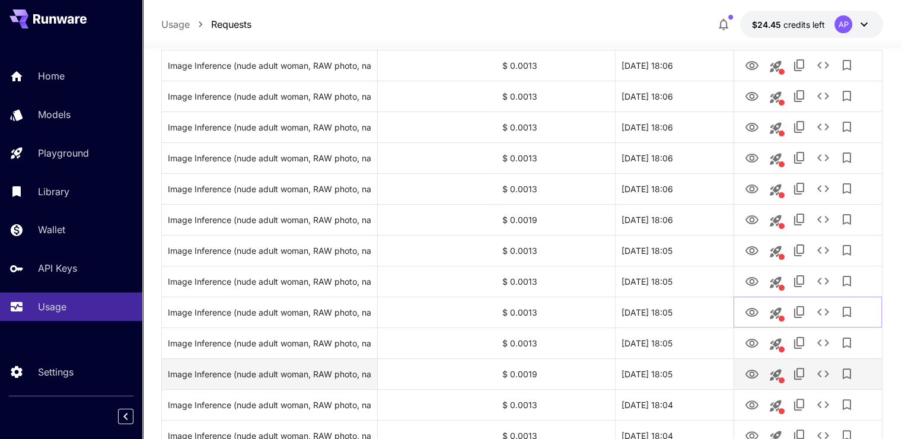
scroll to position [271, 0]
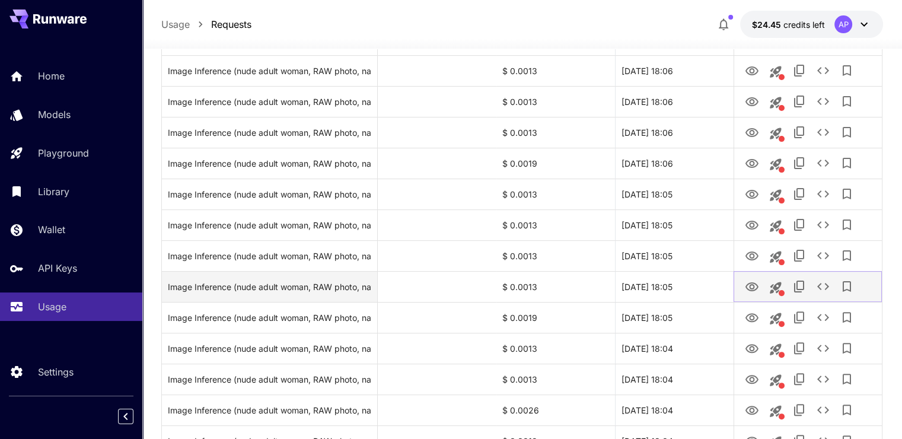
click at [761, 288] on button "View Image" at bounding box center [752, 286] width 24 height 24
click at [757, 287] on icon "View Image" at bounding box center [752, 286] width 13 height 9
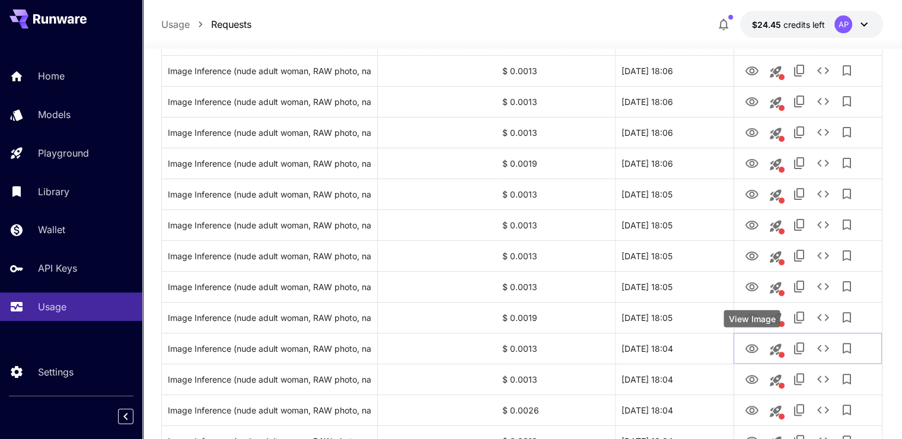
click at [749, 316] on div "View Image" at bounding box center [752, 318] width 56 height 17
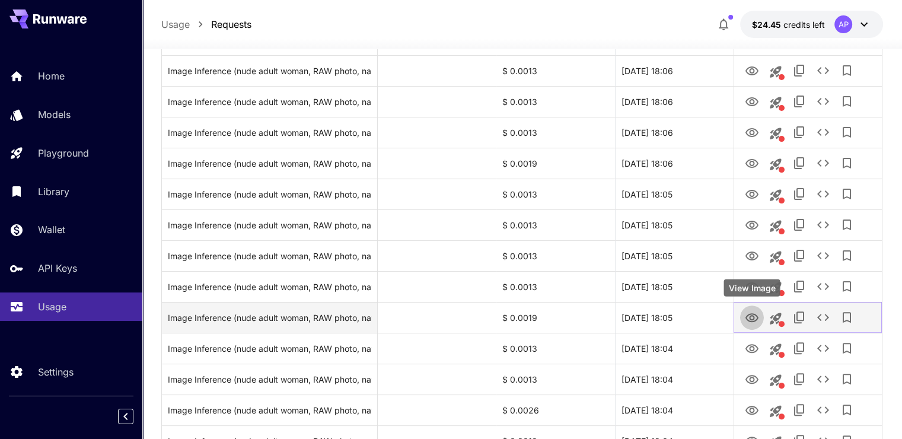
click at [750, 311] on icon "View Image" at bounding box center [752, 318] width 14 height 14
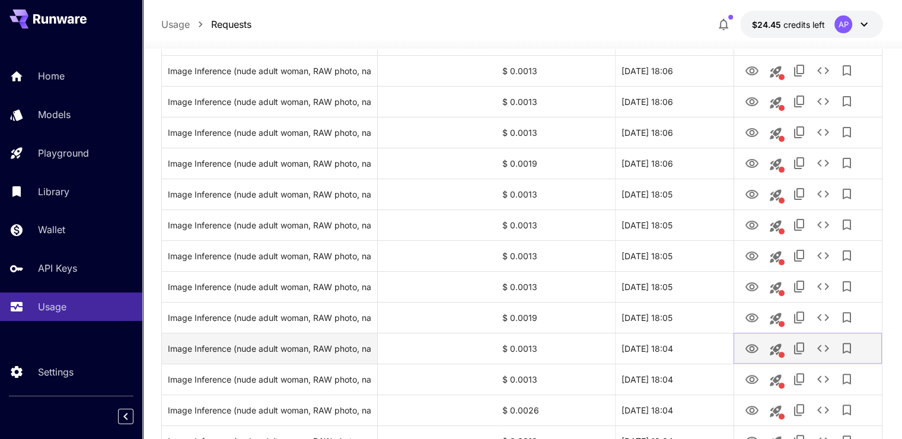
click at [750, 344] on icon "View Image" at bounding box center [752, 349] width 14 height 14
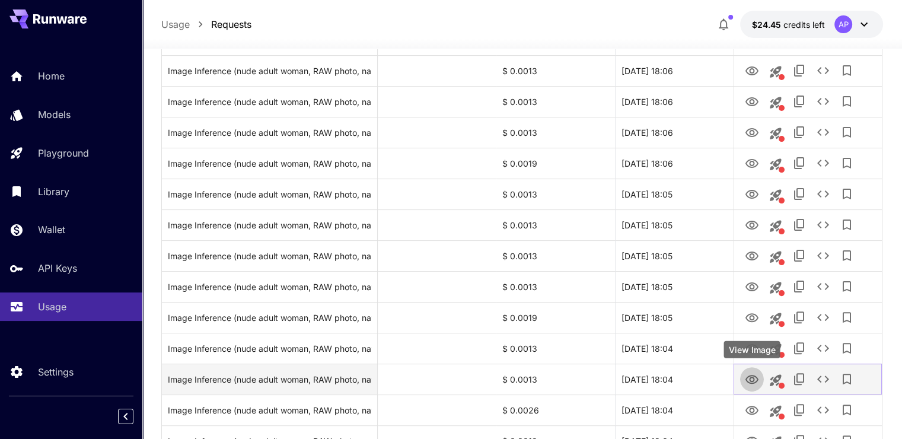
click at [748, 378] on icon "View Image" at bounding box center [752, 380] width 14 height 14
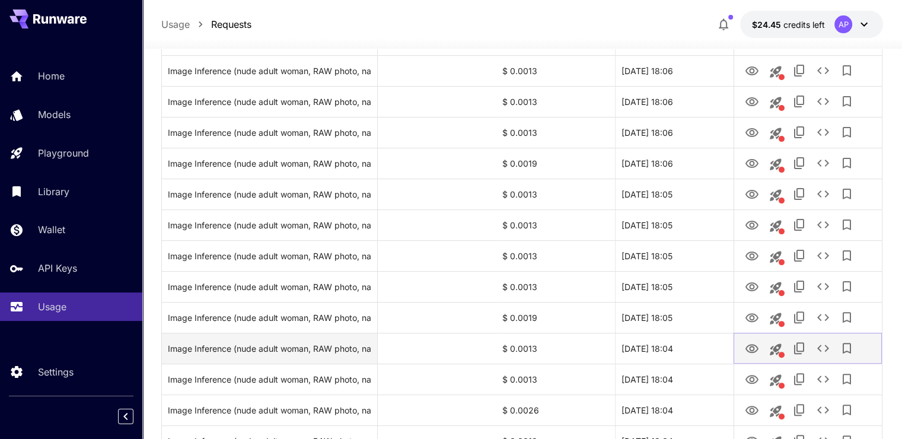
click at [751, 346] on icon "View Image" at bounding box center [752, 348] width 13 height 9
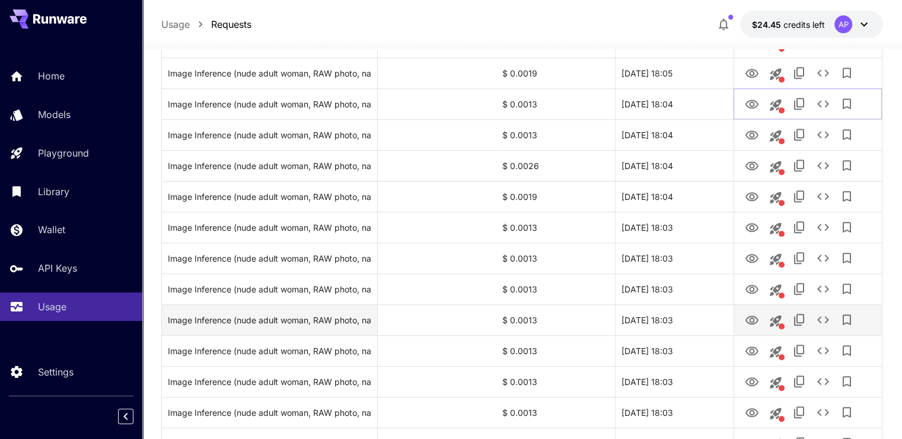
scroll to position [567, 0]
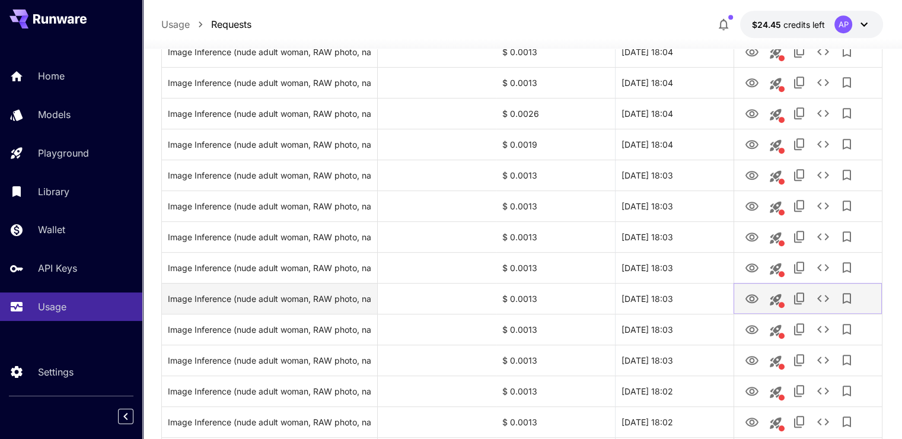
click at [745, 293] on icon "View Image" at bounding box center [752, 299] width 14 height 14
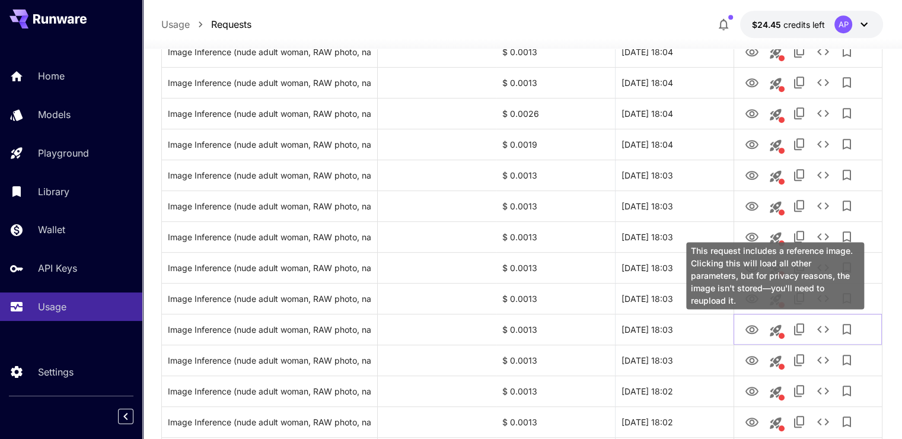
click at [749, 294] on div "This request includes a reference image. Clicking this will load all other para…" at bounding box center [775, 275] width 178 height 67
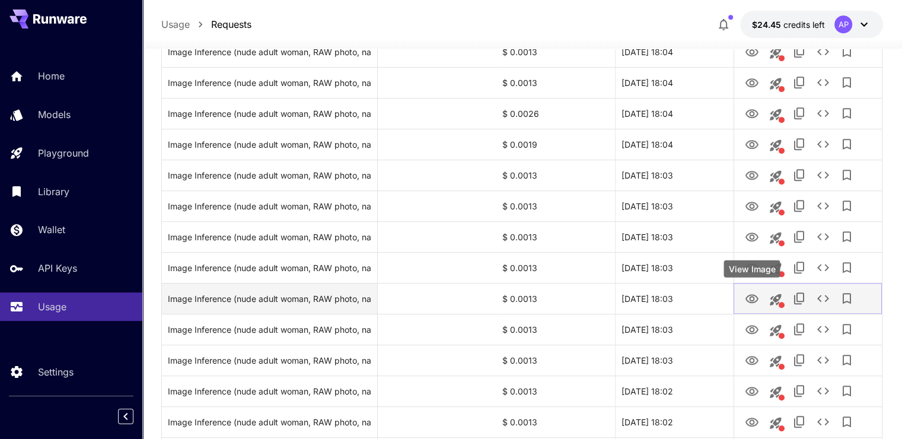
click at [750, 298] on icon "View Image" at bounding box center [752, 298] width 13 height 9
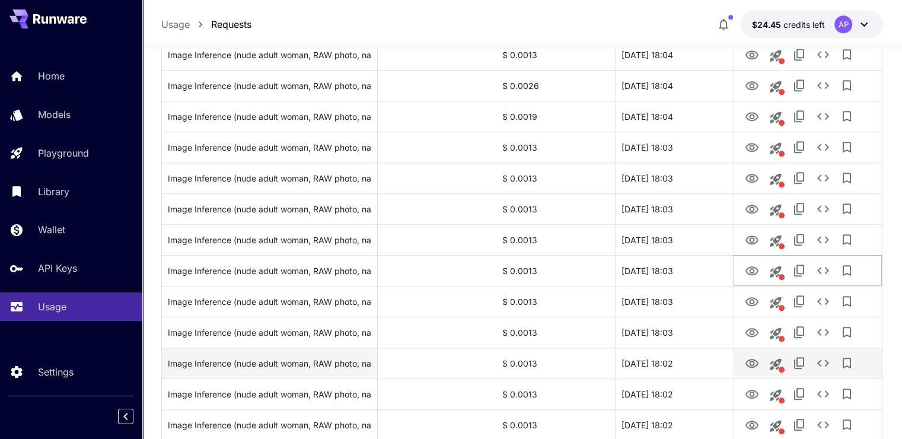
scroll to position [686, 0]
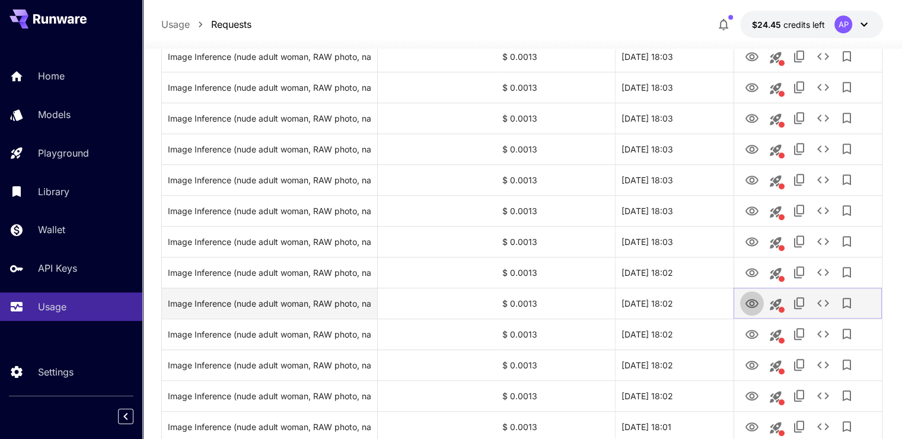
click at [747, 306] on icon "View Image" at bounding box center [752, 304] width 14 height 14
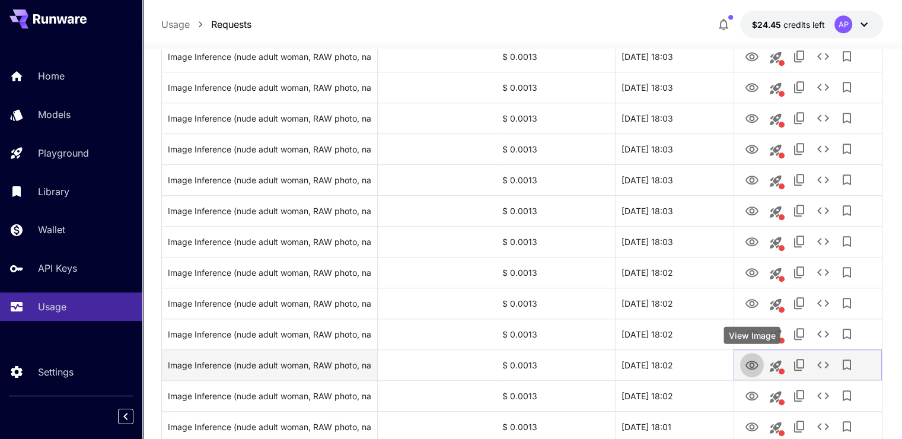
click at [756, 363] on icon "View Image" at bounding box center [752, 365] width 13 height 9
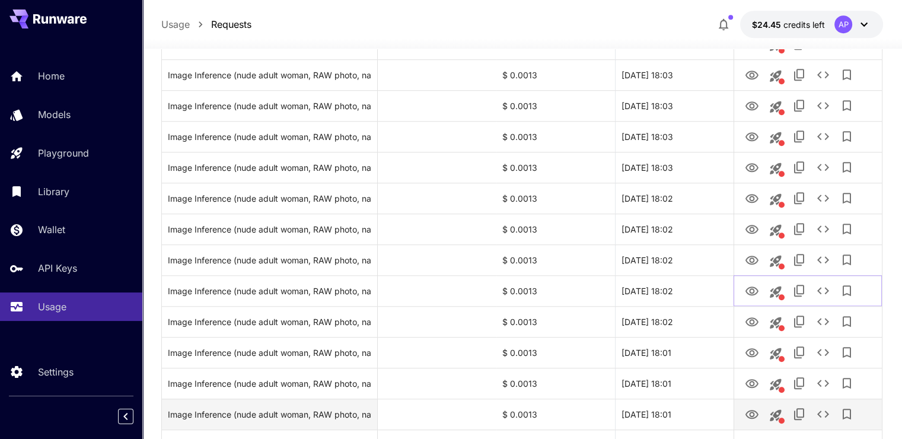
scroll to position [864, 0]
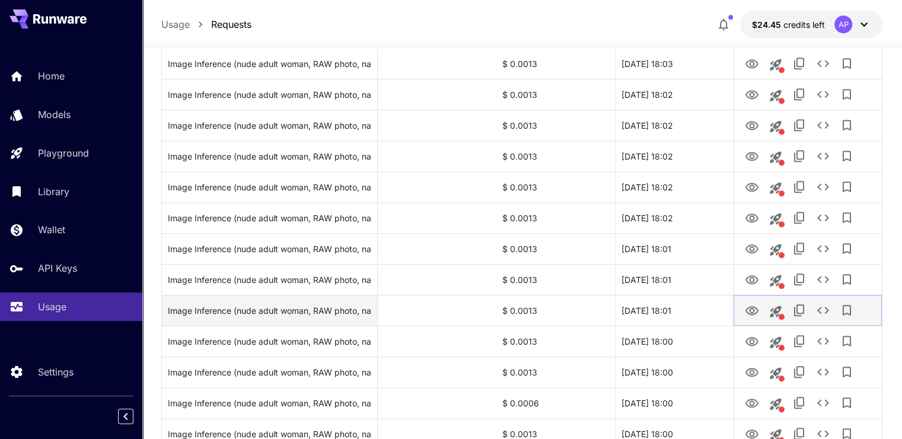
click at [750, 303] on link "View Image" at bounding box center [752, 310] width 14 height 15
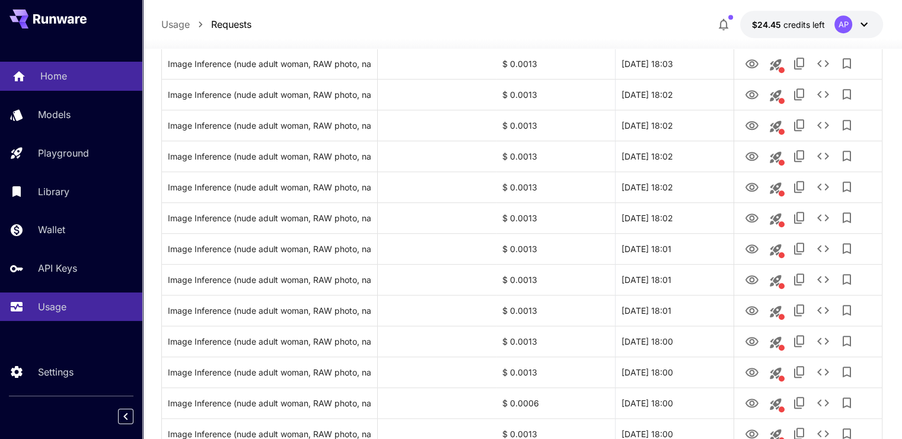
click at [53, 82] on p "Home" at bounding box center [53, 76] width 27 height 14
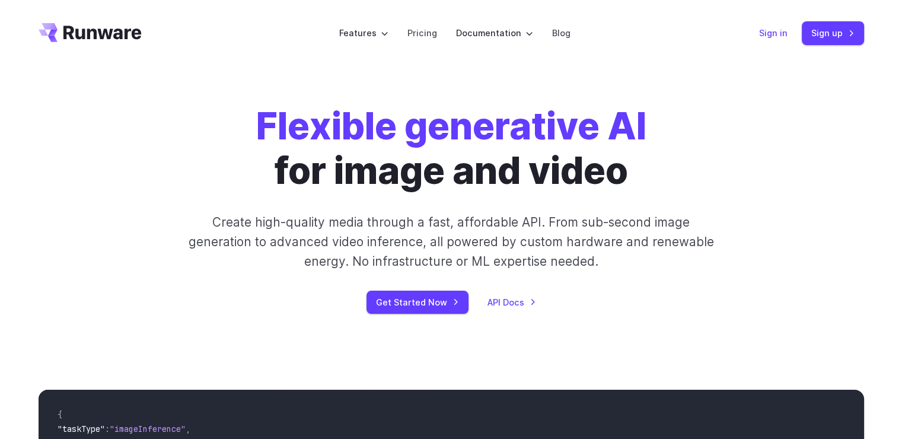
click at [773, 36] on link "Sign in" at bounding box center [773, 33] width 28 height 14
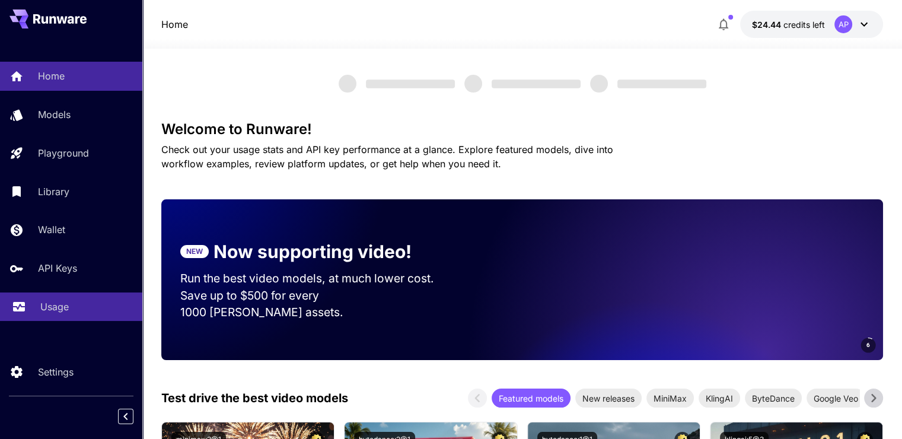
click at [74, 311] on div "Usage" at bounding box center [86, 307] width 93 height 14
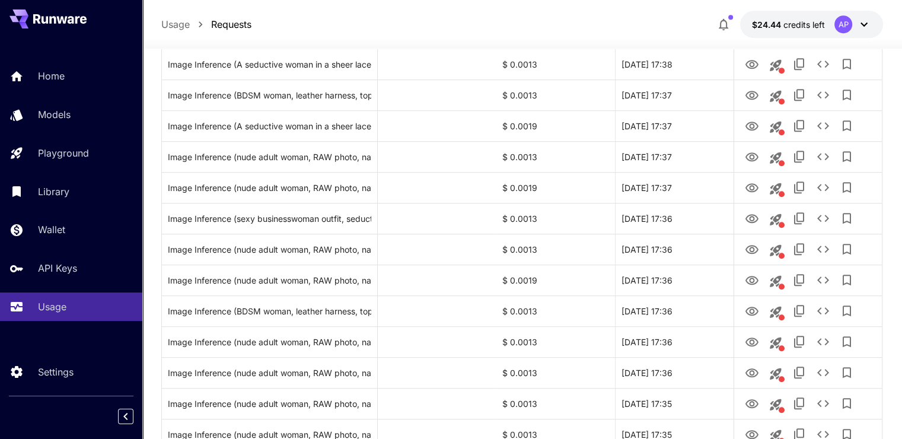
scroll to position [949, 0]
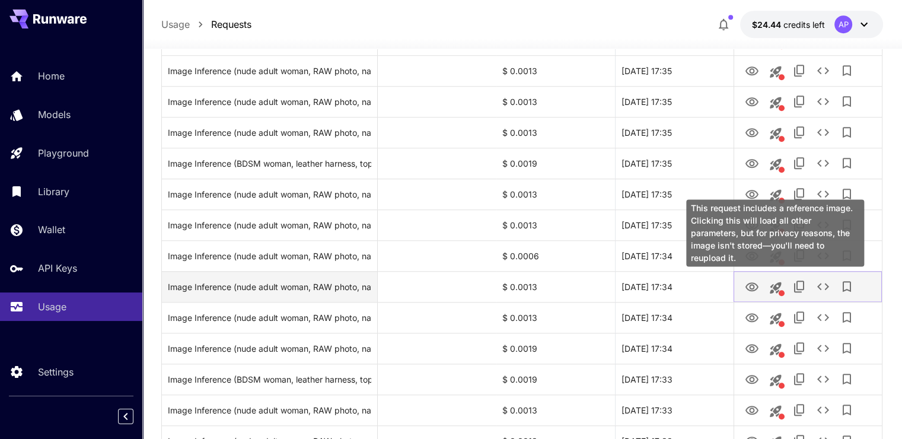
click at [748, 287] on icon "View Image" at bounding box center [752, 287] width 14 height 14
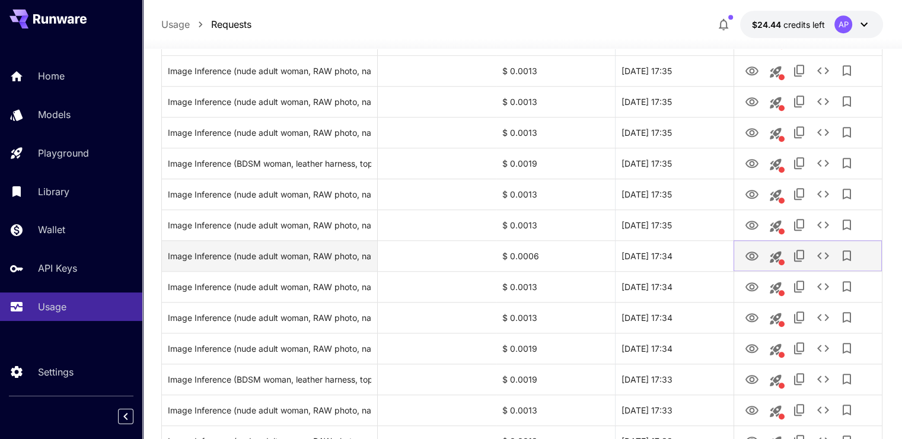
click at [756, 255] on icon "View Image" at bounding box center [752, 256] width 14 height 14
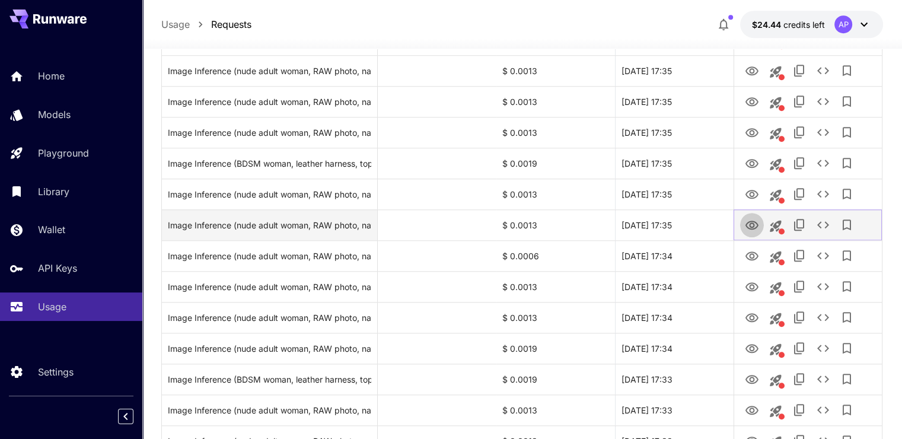
click at [753, 221] on icon "View Image" at bounding box center [752, 225] width 13 height 9
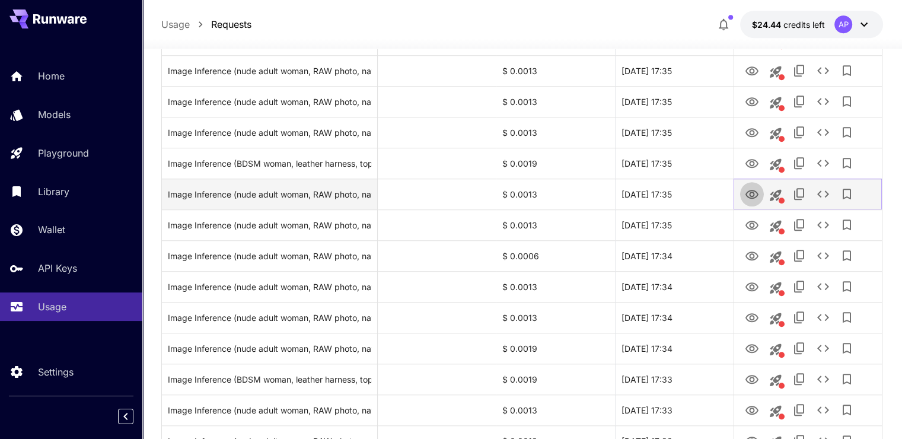
click at [749, 193] on icon "View Image" at bounding box center [752, 194] width 13 height 9
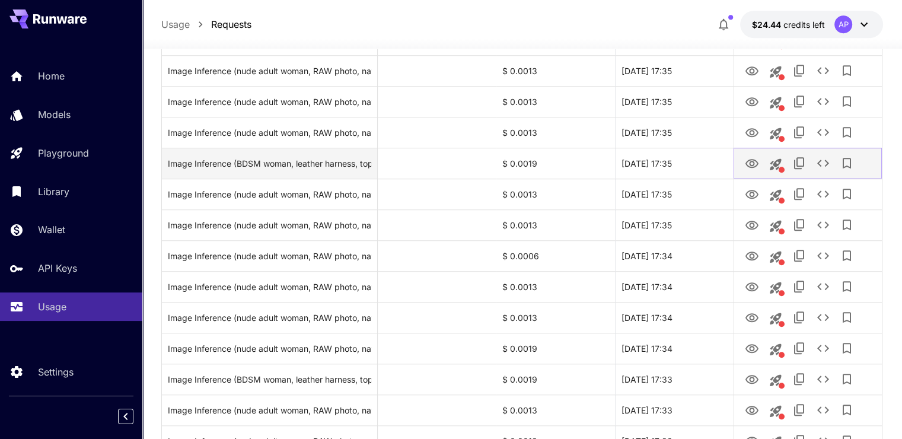
click at [751, 164] on icon "View Image" at bounding box center [752, 163] width 13 height 9
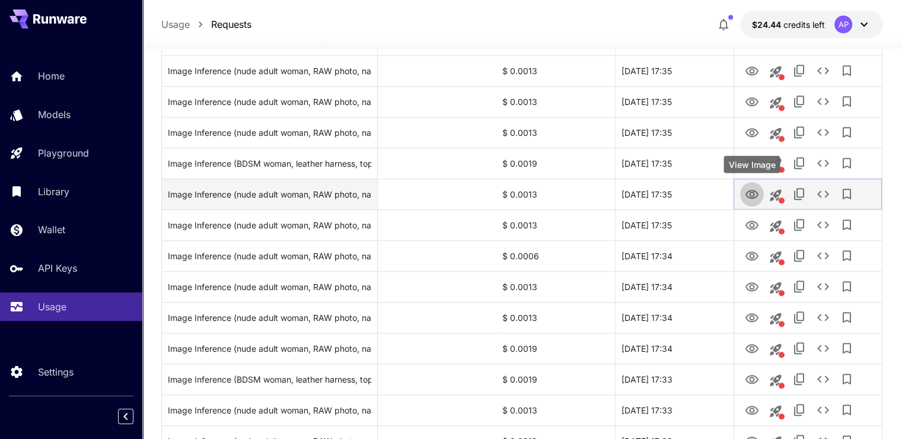
click at [748, 197] on icon "View Image" at bounding box center [752, 194] width 13 height 9
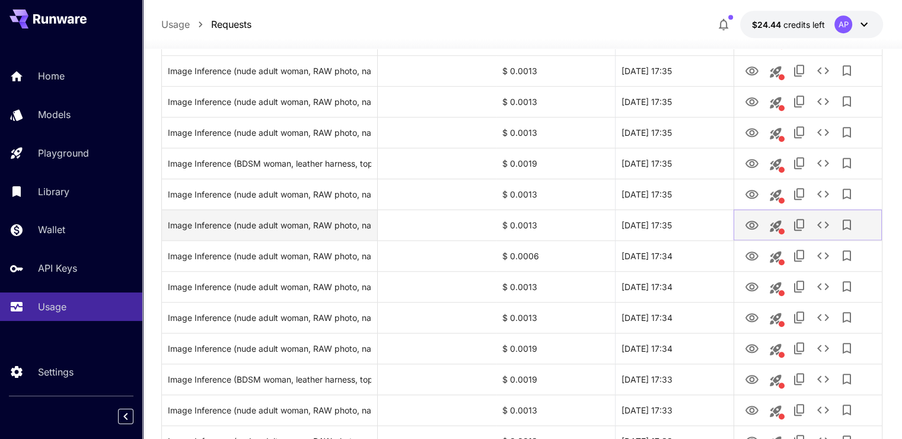
click at [751, 228] on icon "View Image" at bounding box center [752, 225] width 14 height 14
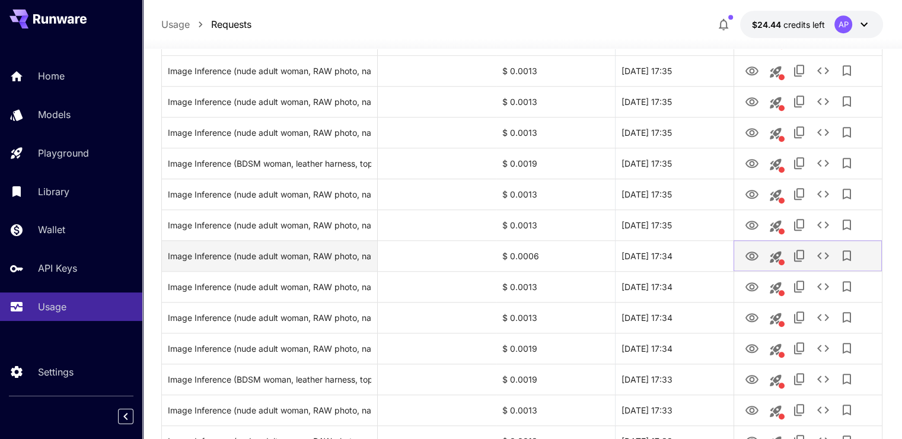
click at [748, 257] on icon "View Image" at bounding box center [752, 256] width 14 height 14
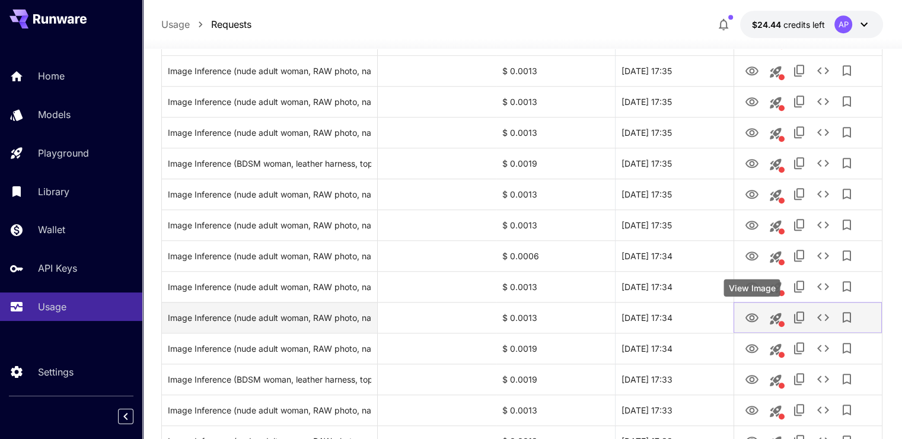
click at [752, 289] on div "View Image" at bounding box center [752, 287] width 56 height 17
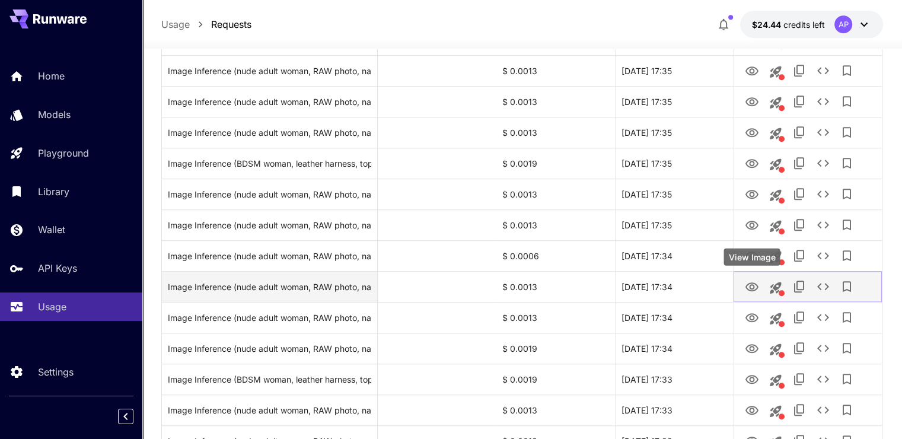
click at [748, 289] on icon "View Image" at bounding box center [752, 286] width 13 height 9
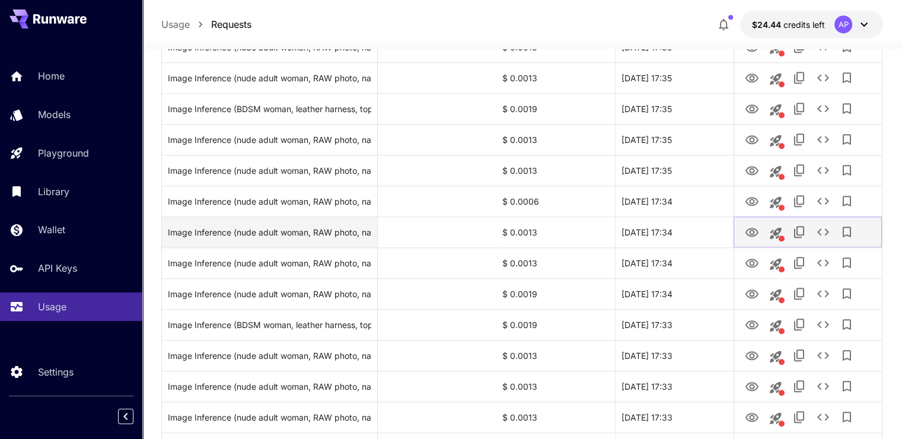
scroll to position [1009, 0]
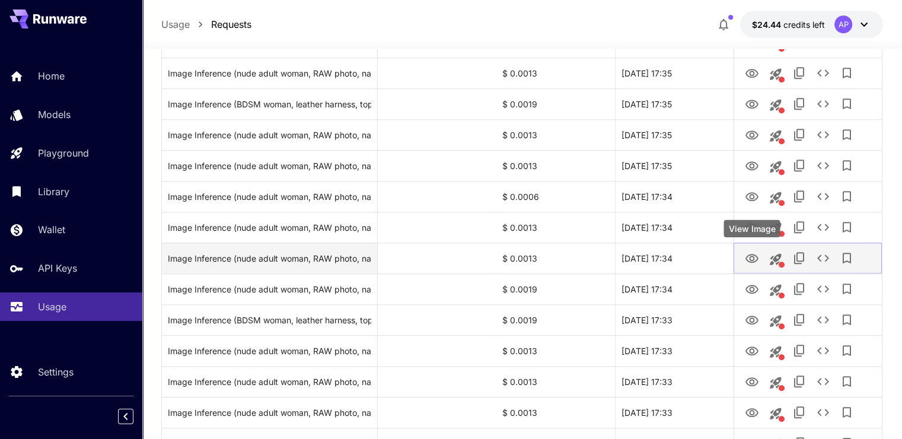
click at [746, 253] on icon "View Image" at bounding box center [752, 259] width 14 height 14
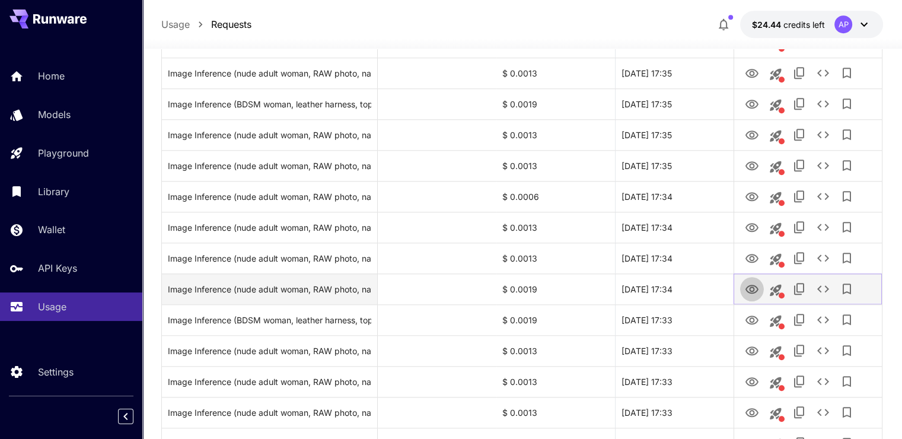
click at [748, 282] on icon "View Image" at bounding box center [752, 289] width 14 height 14
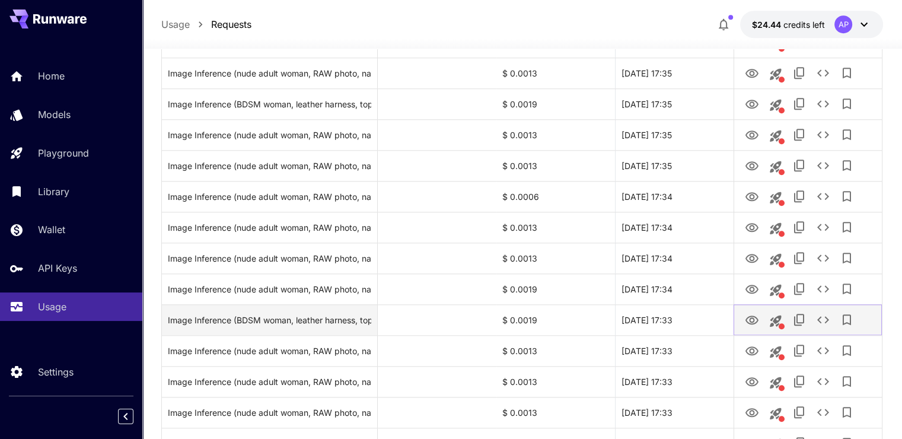
click at [757, 320] on icon "View Image" at bounding box center [752, 320] width 13 height 9
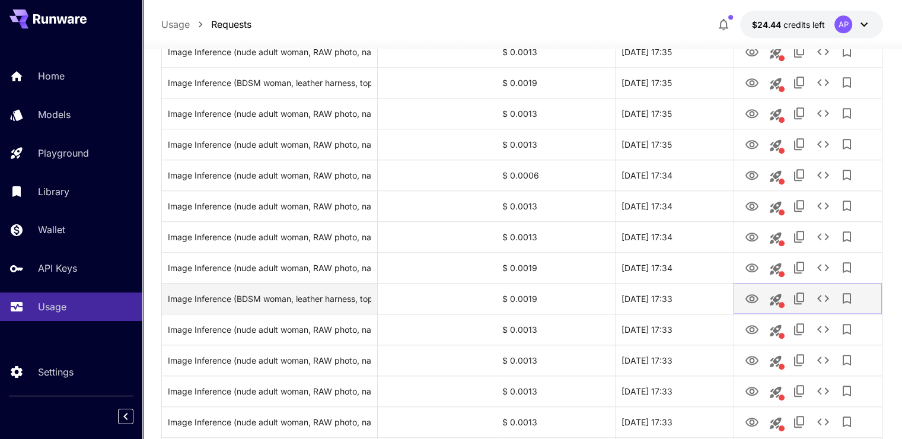
scroll to position [1068, 0]
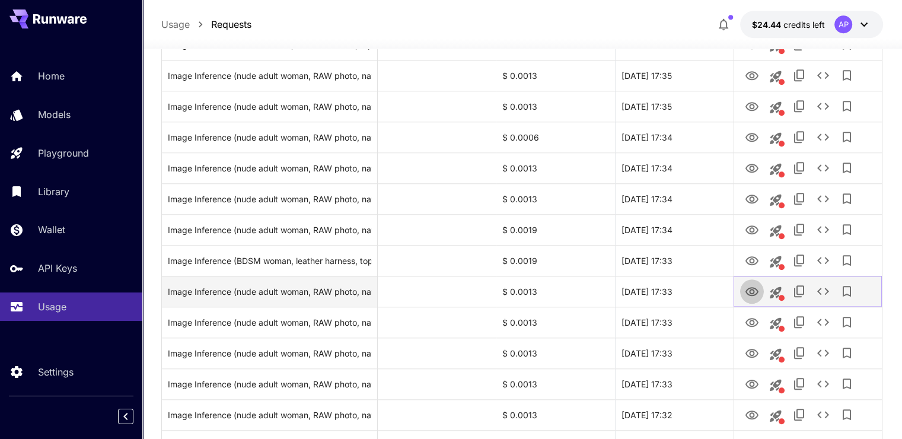
click at [745, 290] on icon "View Image" at bounding box center [752, 292] width 14 height 14
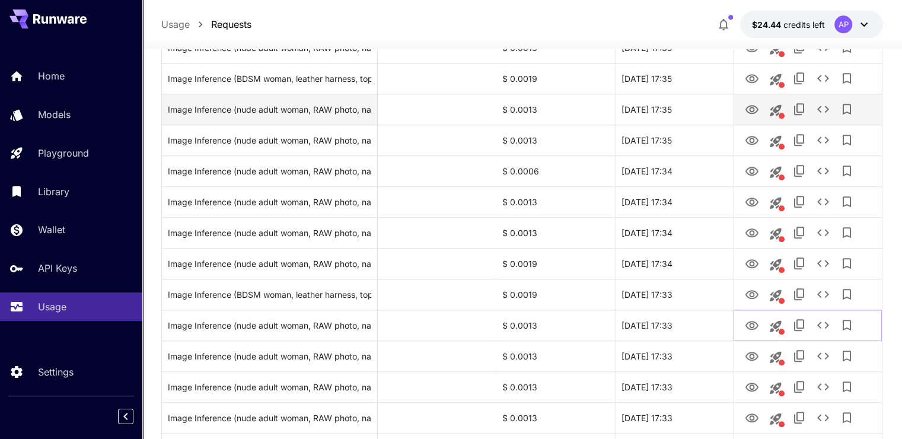
scroll to position [949, 0]
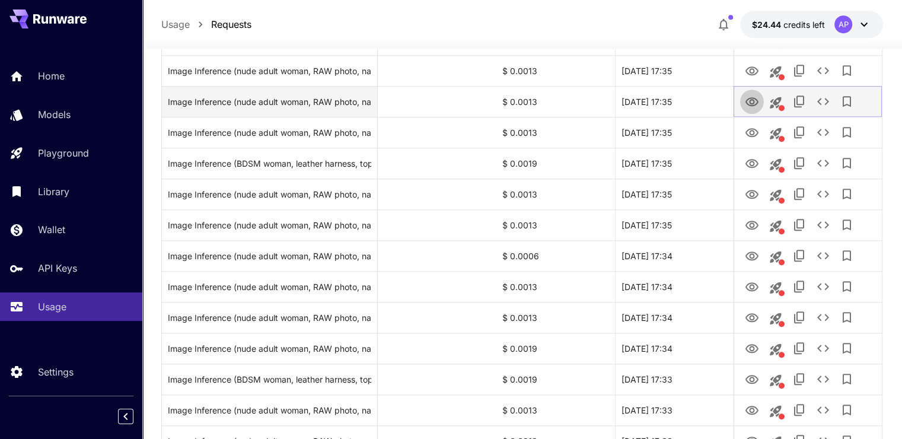
click at [757, 107] on icon "View Image" at bounding box center [752, 102] width 14 height 14
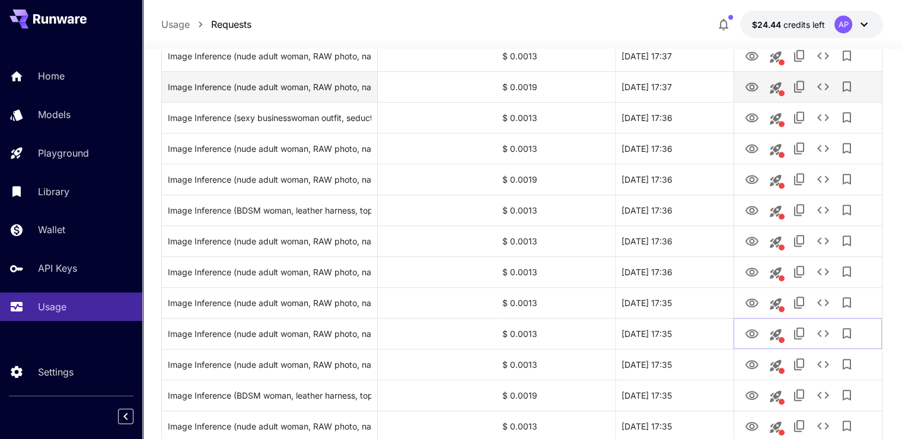
scroll to position [712, 0]
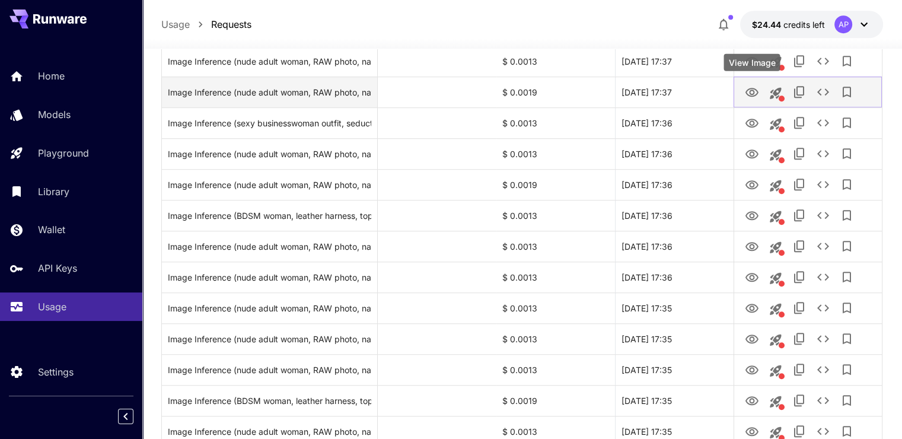
click at [752, 92] on icon "View Image" at bounding box center [752, 92] width 14 height 14
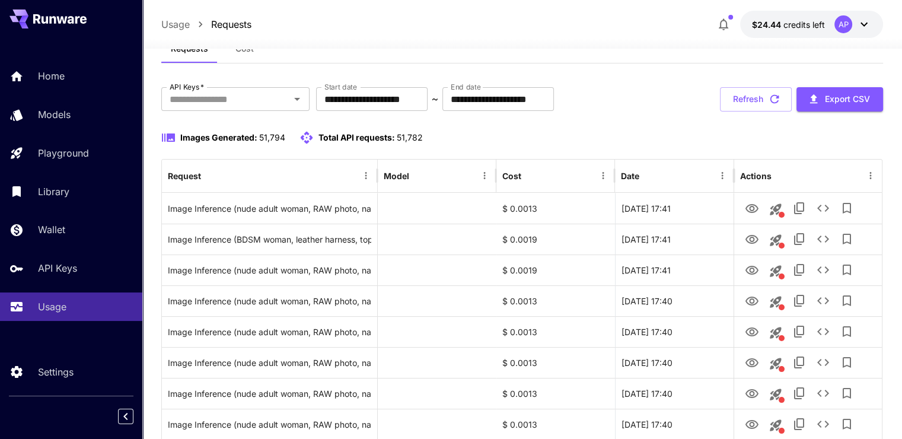
scroll to position [0, 0]
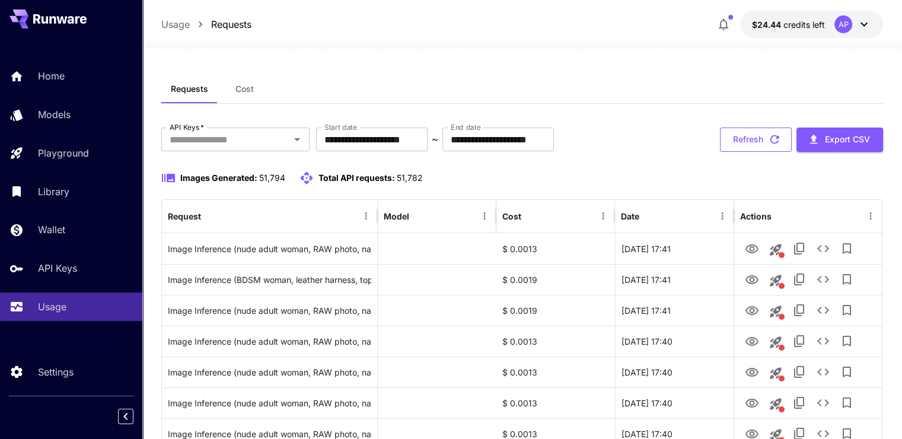
click at [758, 135] on button "Refresh" at bounding box center [756, 140] width 72 height 24
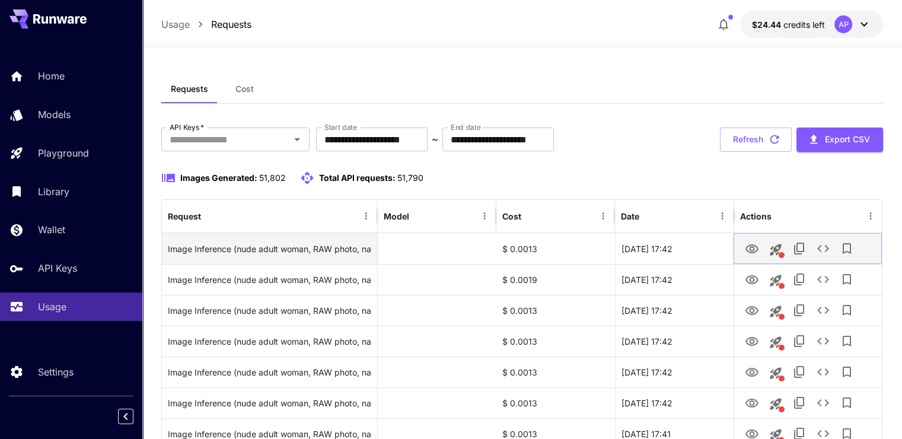
click at [750, 249] on icon "View Image" at bounding box center [752, 248] width 13 height 9
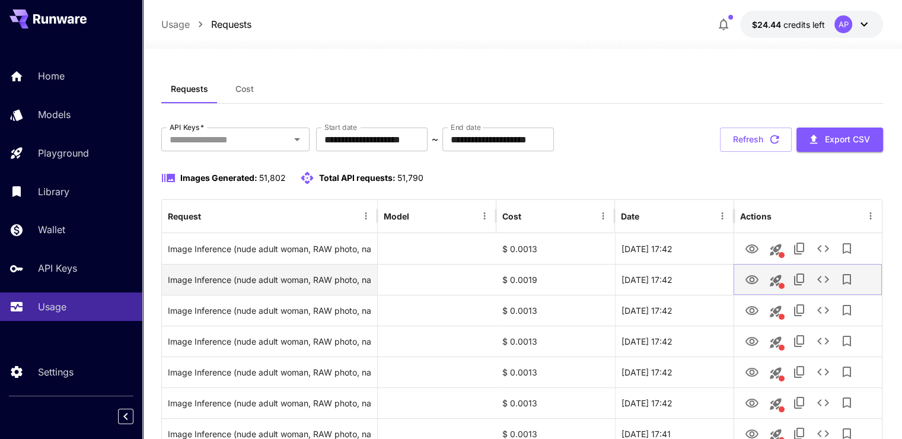
click at [746, 285] on icon "View Image" at bounding box center [752, 280] width 14 height 14
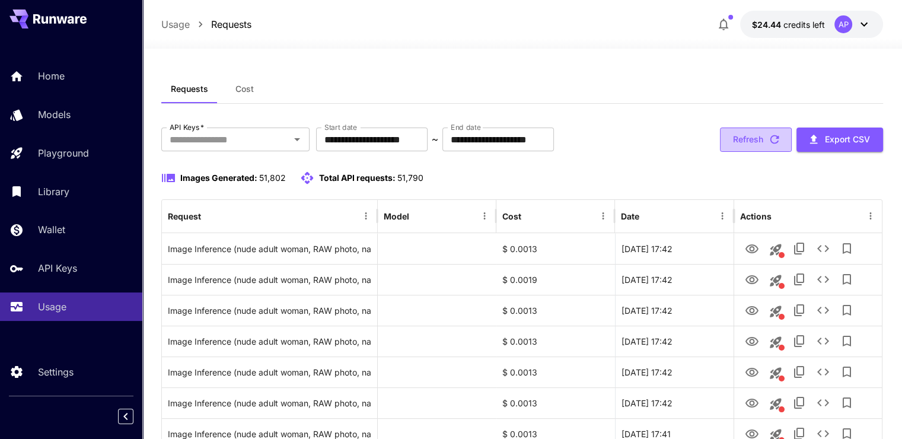
click at [751, 146] on button "Refresh" at bounding box center [756, 140] width 72 height 24
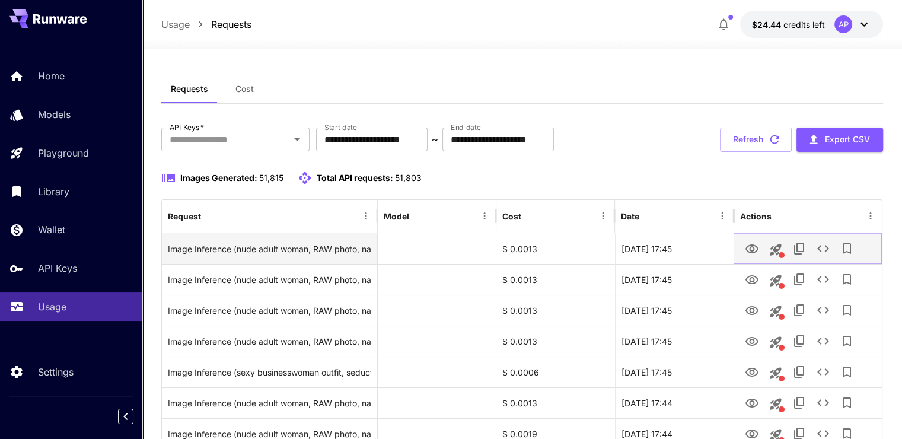
click at [754, 249] on icon "View Image" at bounding box center [752, 248] width 13 height 9
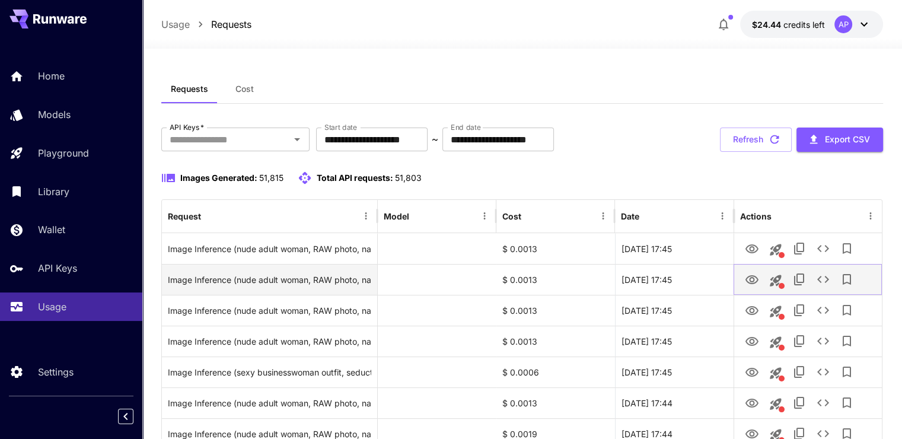
click at [750, 272] on link "View Image" at bounding box center [752, 279] width 14 height 15
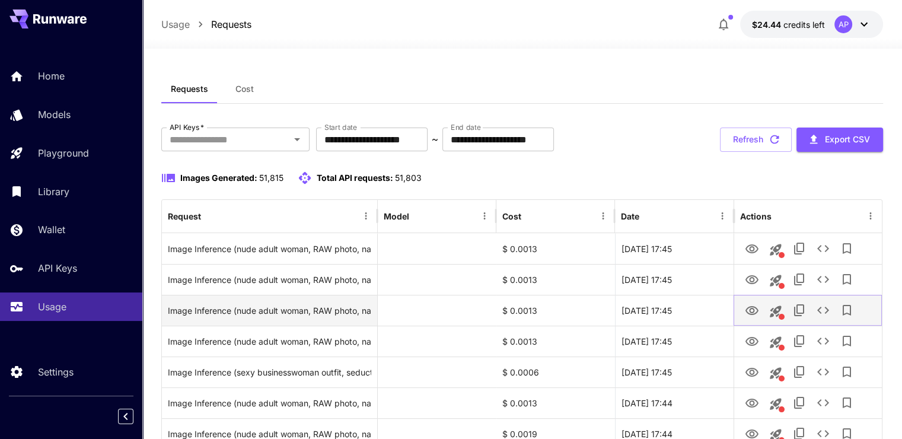
click at [750, 317] on icon "View Image" at bounding box center [752, 311] width 14 height 14
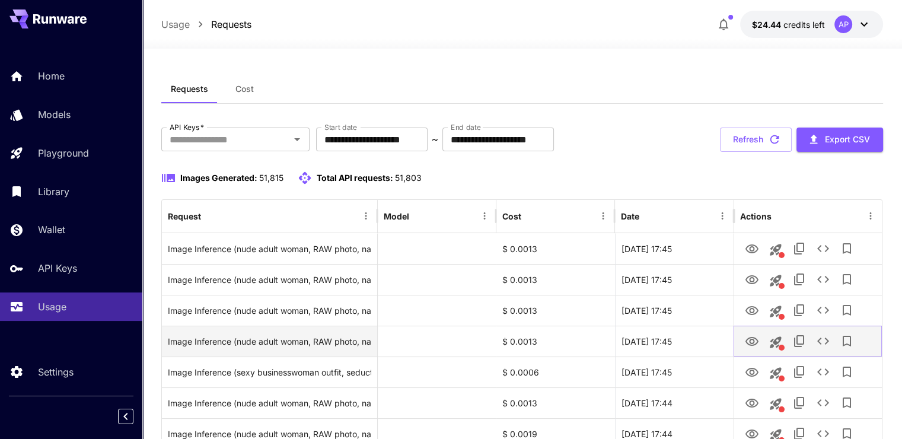
click at [752, 333] on link "View Image" at bounding box center [752, 340] width 14 height 15
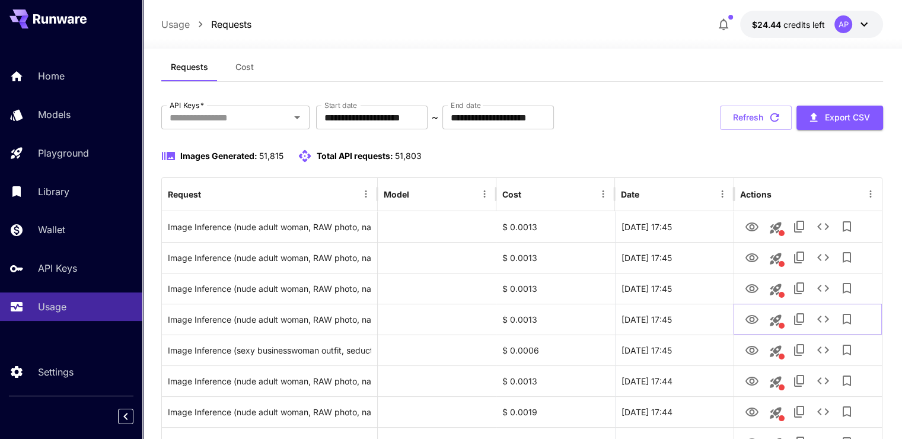
scroll to position [59, 0]
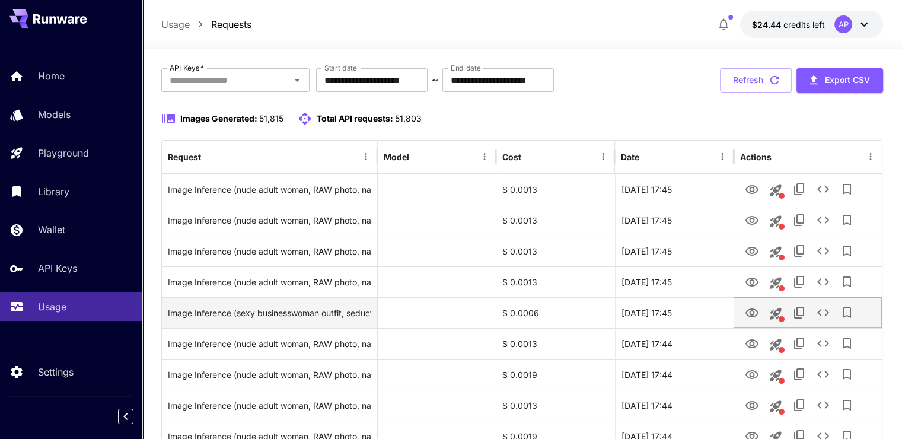
click at [752, 306] on icon "View Image" at bounding box center [752, 313] width 14 height 14
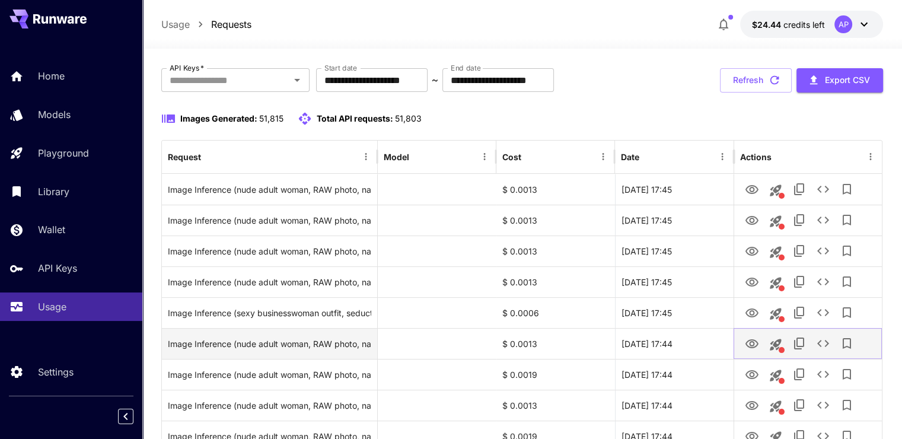
click at [757, 343] on icon "View Image" at bounding box center [752, 344] width 14 height 14
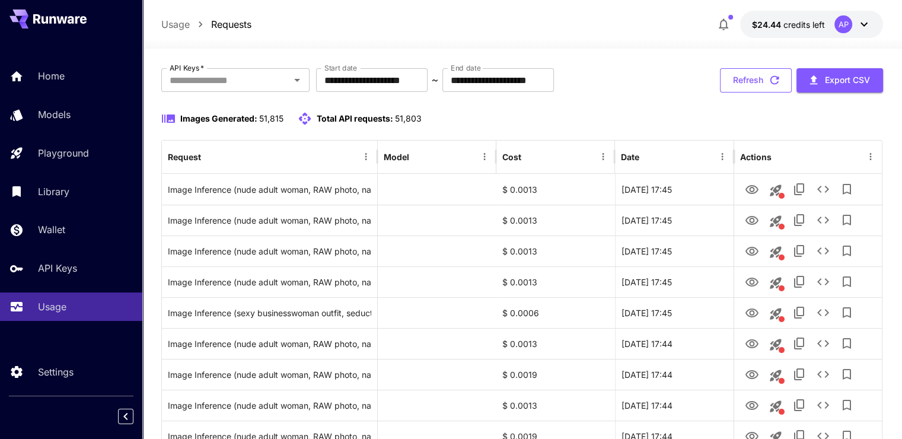
click at [769, 70] on button "Refresh" at bounding box center [756, 80] width 72 height 24
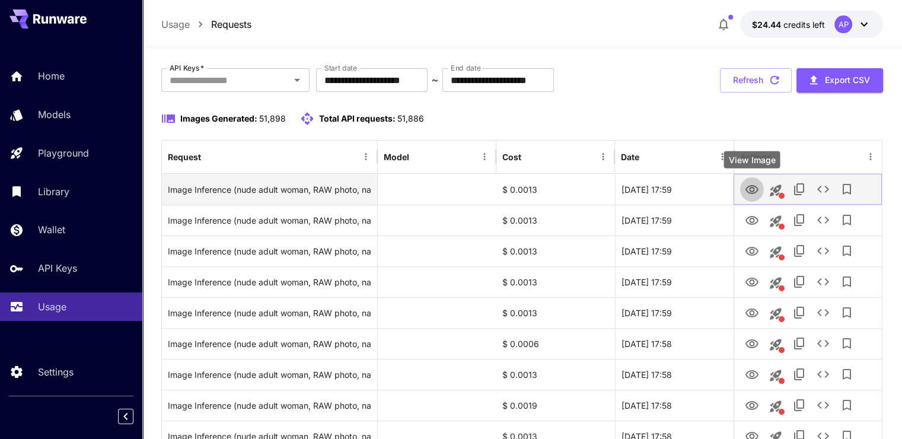
click at [750, 186] on icon "View Image" at bounding box center [752, 190] width 14 height 14
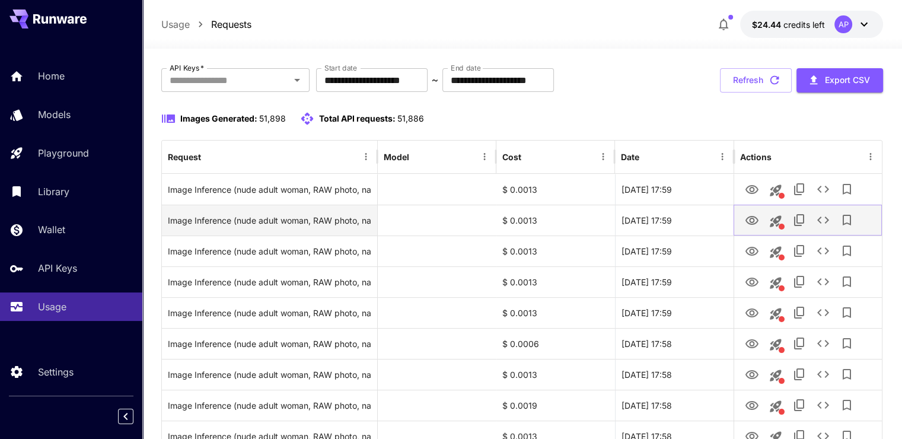
click at [749, 217] on icon "View Image" at bounding box center [752, 220] width 13 height 9
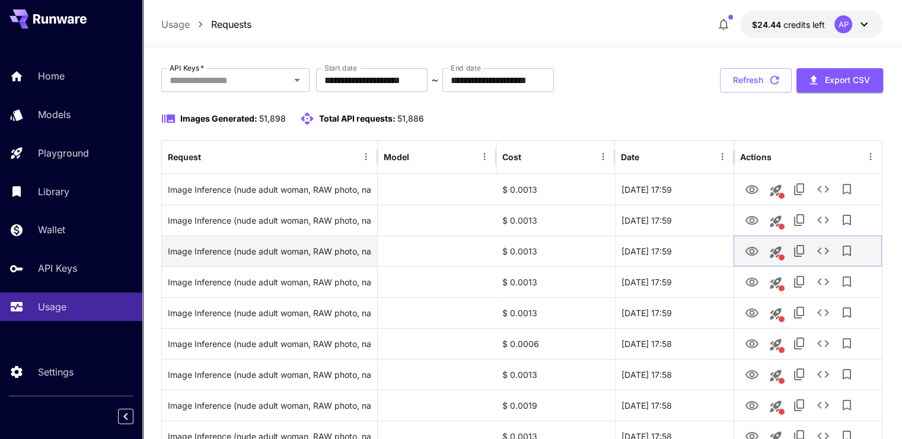
click at [745, 249] on icon "View Image" at bounding box center [752, 251] width 14 height 14
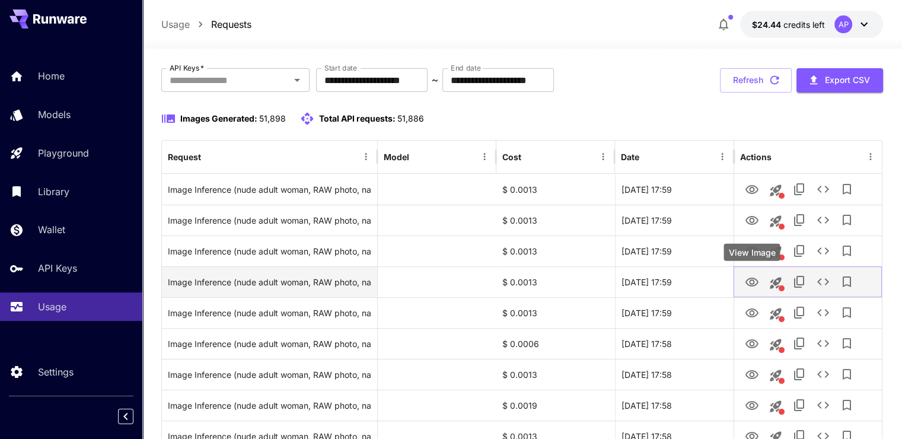
click at [755, 291] on button "View Image" at bounding box center [752, 281] width 24 height 24
click at [752, 285] on icon "View Image" at bounding box center [752, 282] width 13 height 9
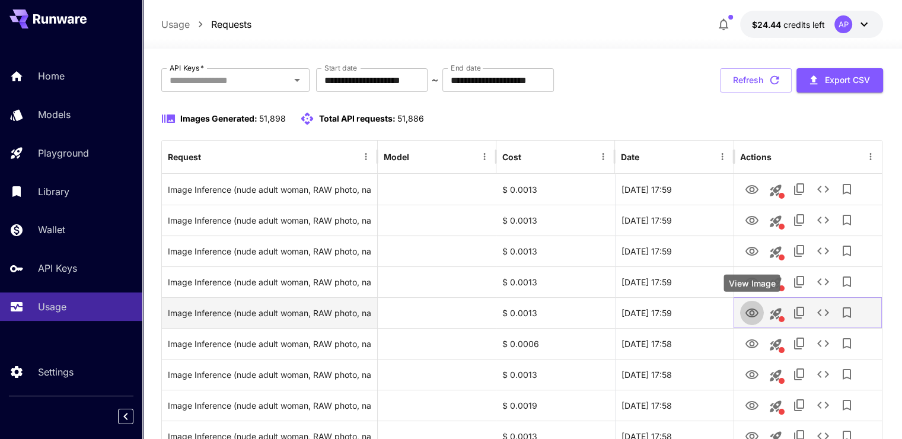
click at [754, 313] on icon "View Image" at bounding box center [752, 313] width 13 height 9
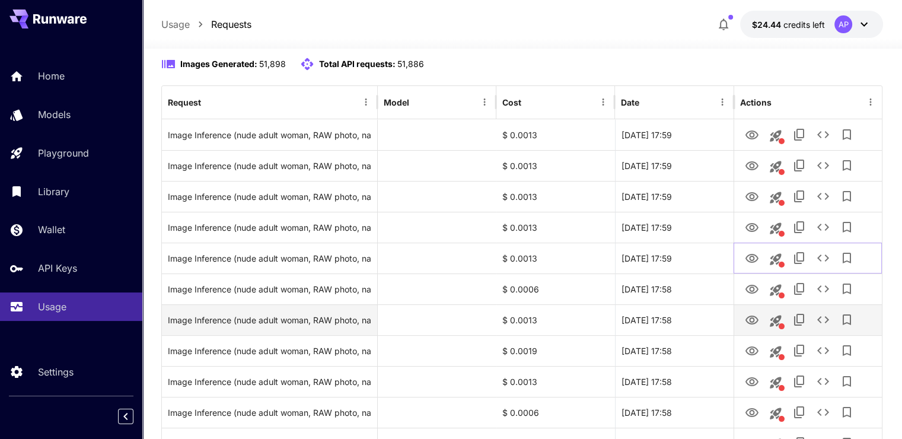
scroll to position [119, 0]
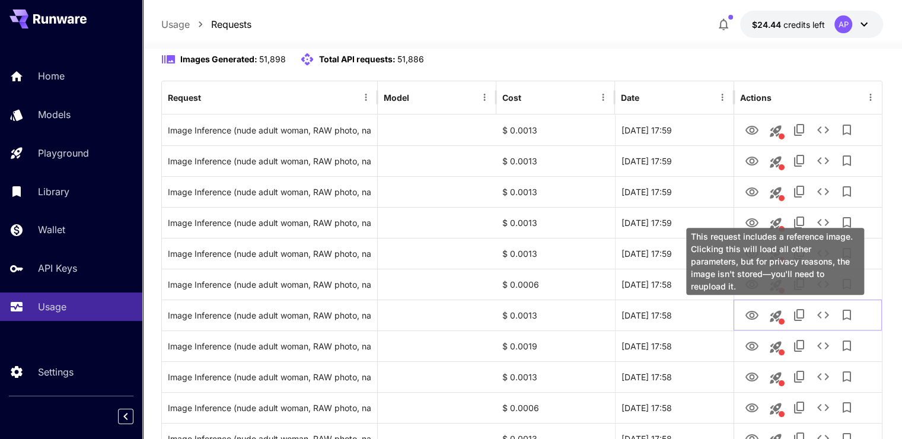
click at [759, 285] on div "This request includes a reference image. Clicking this will load all other para…" at bounding box center [775, 261] width 178 height 67
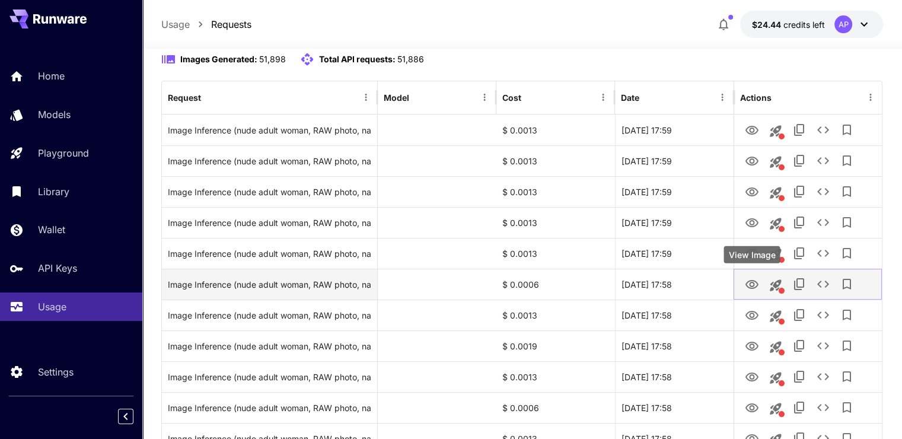
click at [753, 285] on icon "View Image" at bounding box center [752, 284] width 13 height 9
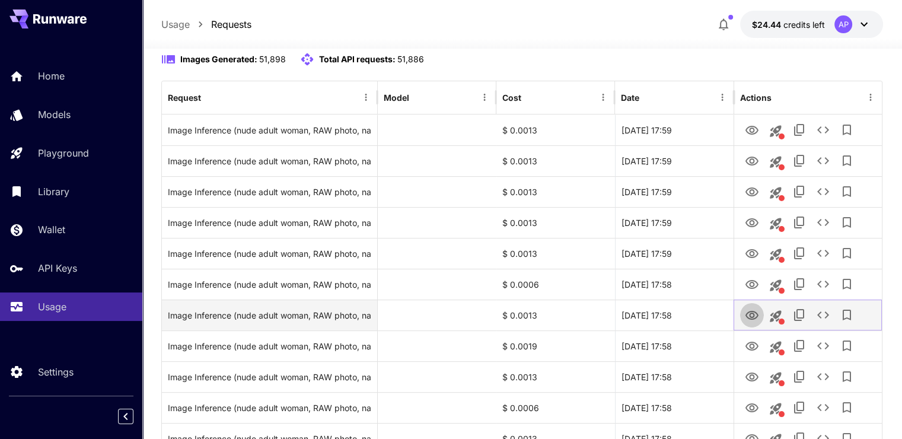
click at [748, 316] on icon "View Image" at bounding box center [752, 316] width 14 height 14
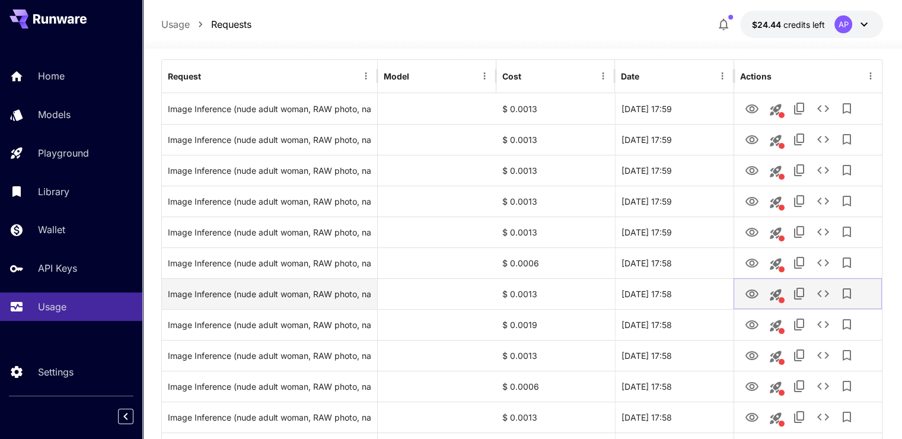
scroll to position [178, 0]
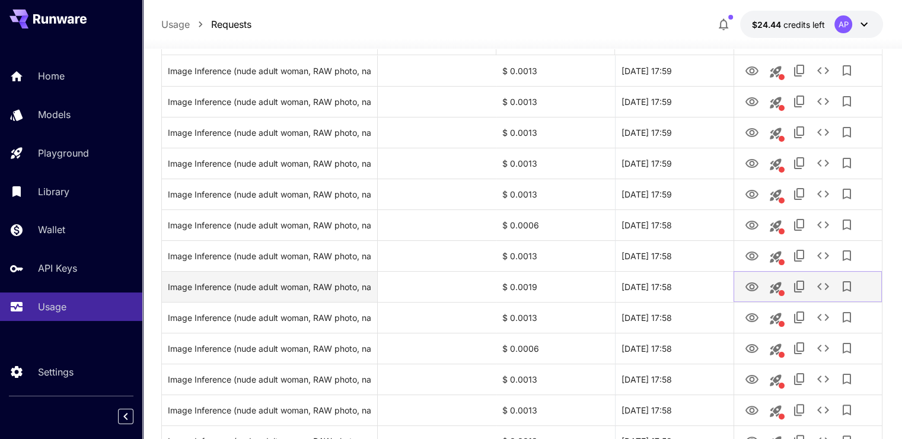
click at [749, 291] on icon "View Image" at bounding box center [752, 287] width 14 height 14
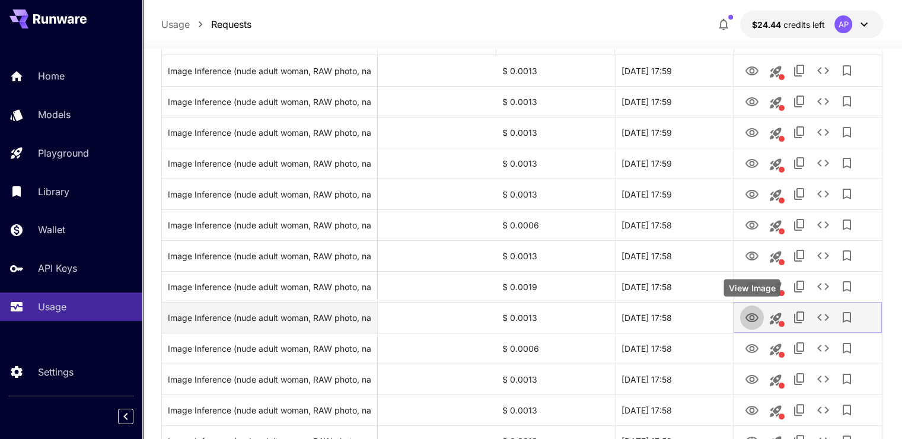
click at [756, 313] on icon "View Image" at bounding box center [752, 318] width 14 height 14
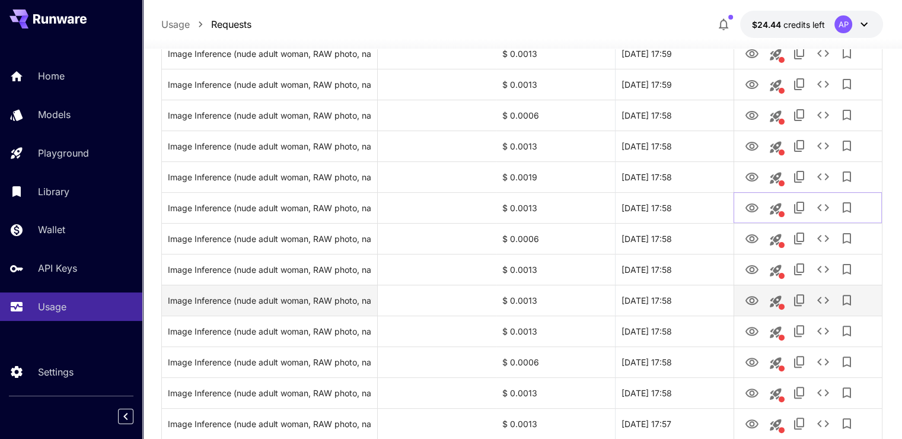
scroll to position [297, 0]
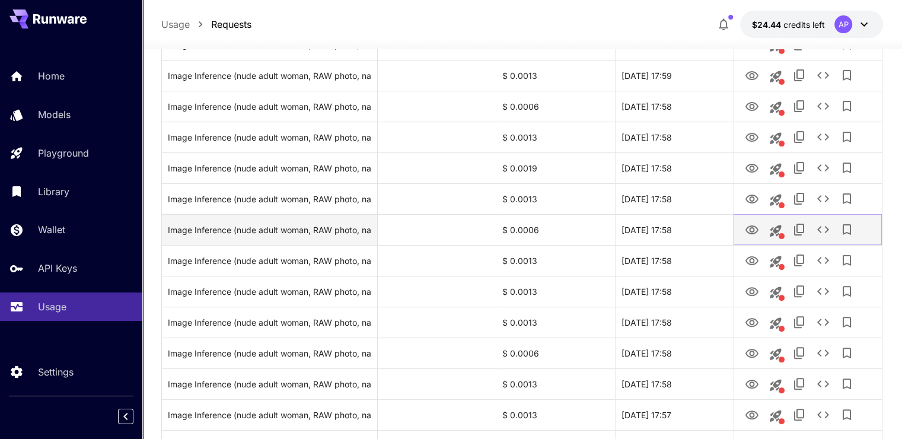
click at [755, 219] on button "View Image" at bounding box center [752, 229] width 24 height 24
click at [751, 223] on icon "View Image" at bounding box center [752, 230] width 14 height 14
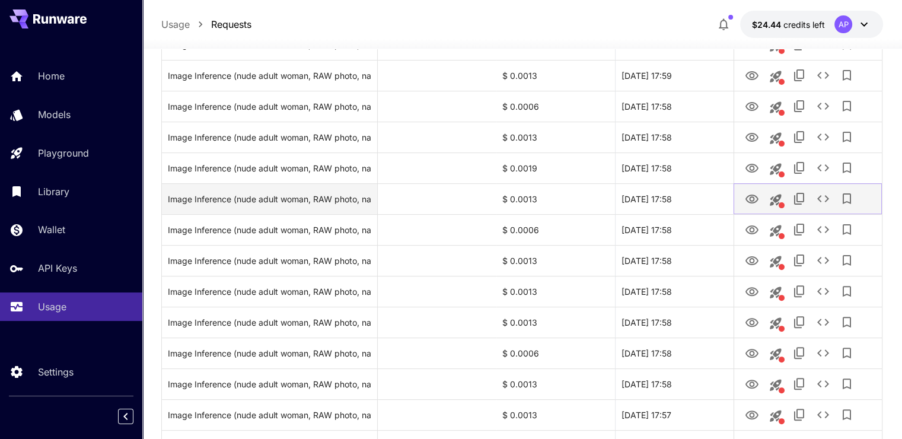
click at [745, 204] on icon "View Image" at bounding box center [752, 199] width 14 height 14
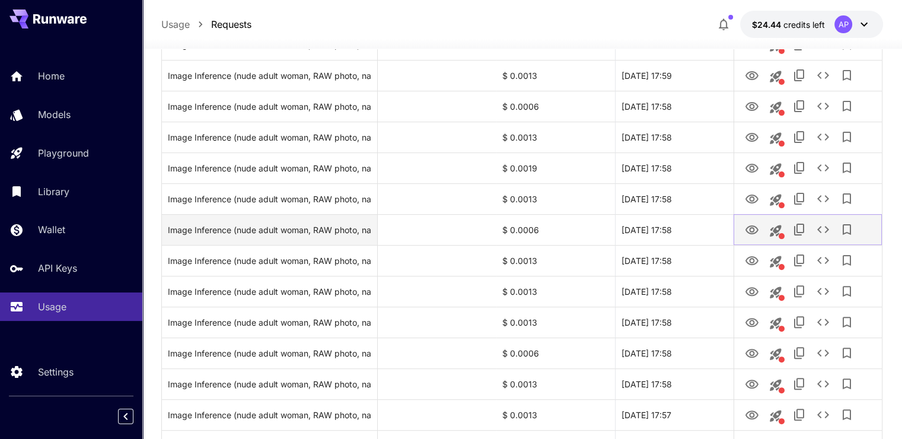
click at [752, 226] on icon "View Image" at bounding box center [752, 230] width 14 height 14
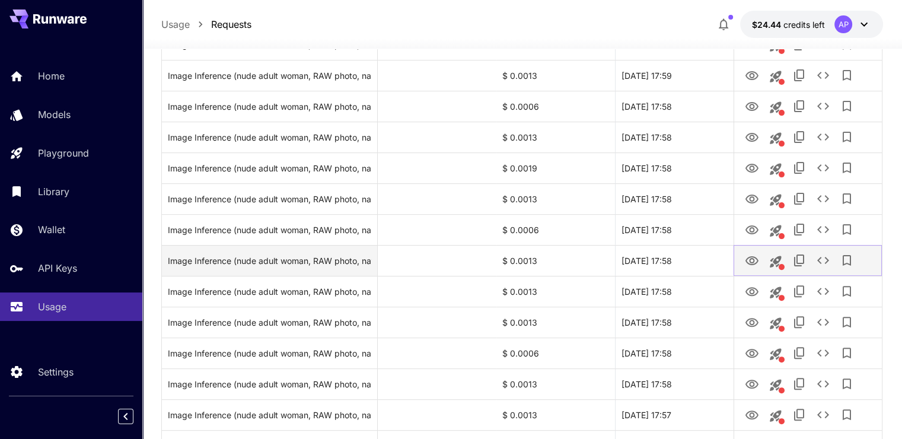
click at [758, 261] on icon "View Image" at bounding box center [752, 260] width 13 height 9
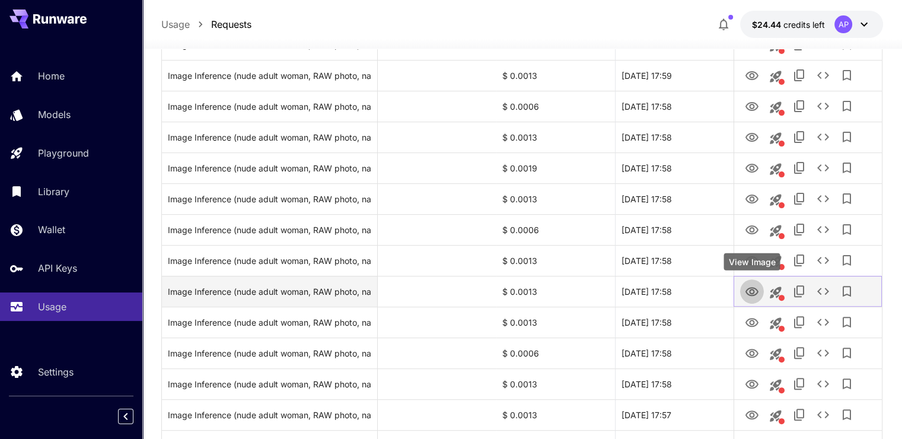
click at [750, 288] on icon "View Image" at bounding box center [752, 292] width 14 height 14
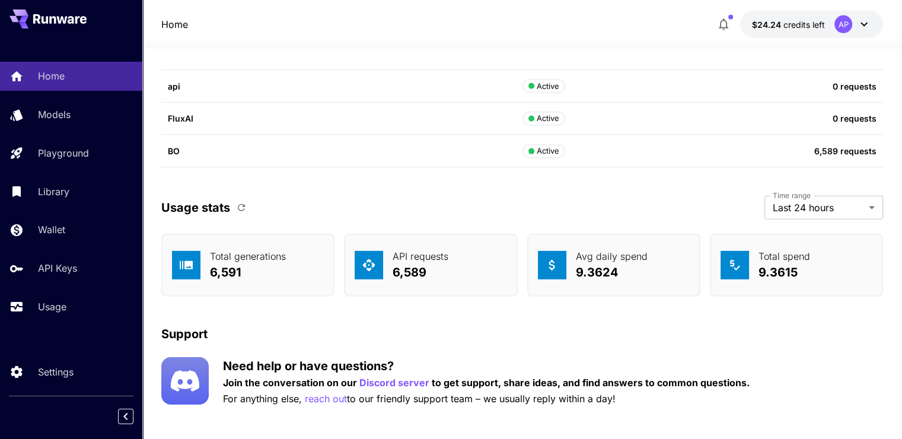
scroll to position [3658, 0]
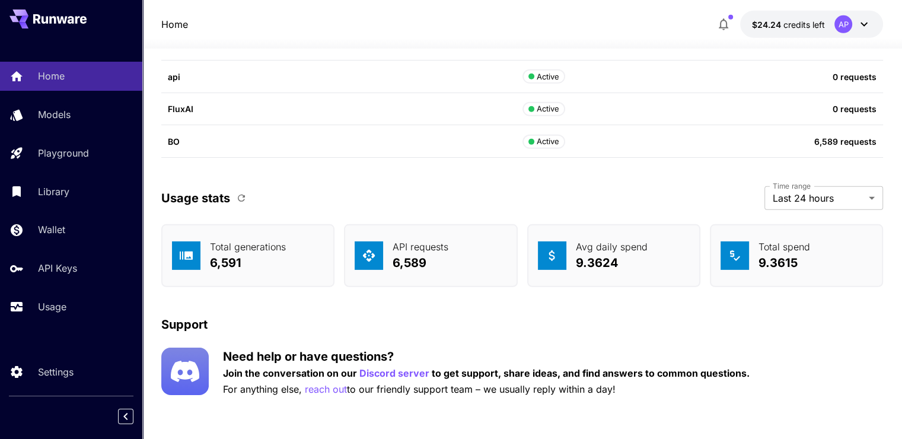
click at [235, 198] on button "button" at bounding box center [241, 198] width 20 height 20
click at [241, 195] on icon "button" at bounding box center [241, 198] width 7 height 7
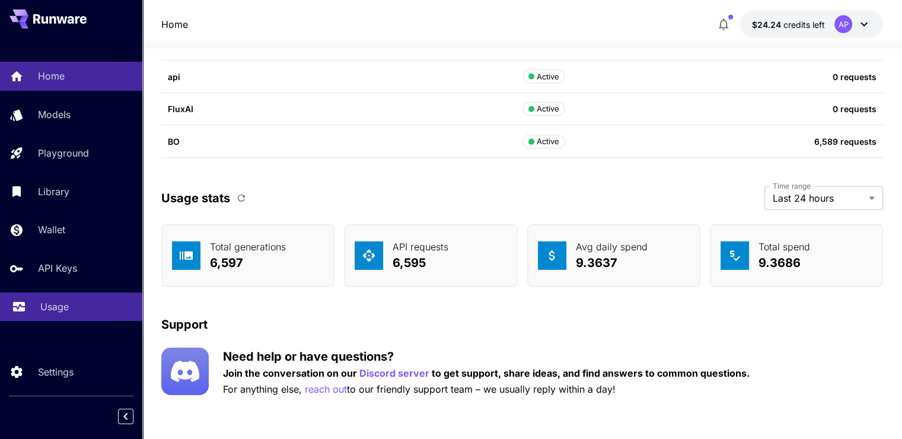
click at [60, 312] on p "Usage" at bounding box center [54, 307] width 28 height 14
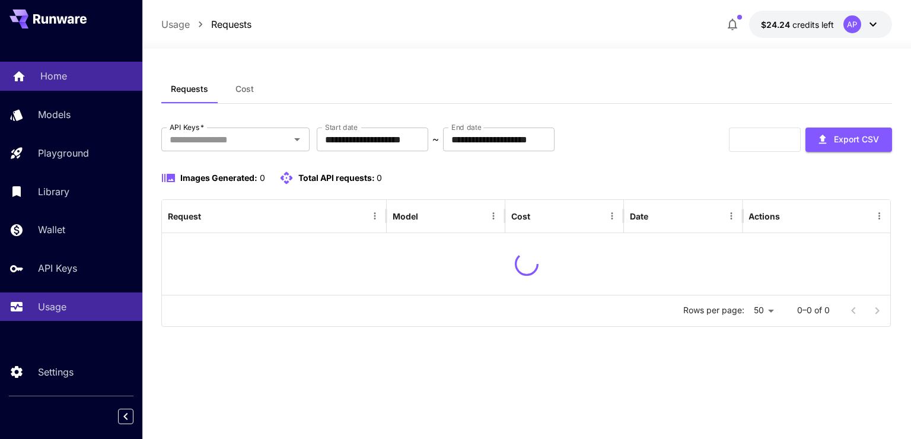
click at [78, 71] on div "Home" at bounding box center [86, 76] width 93 height 14
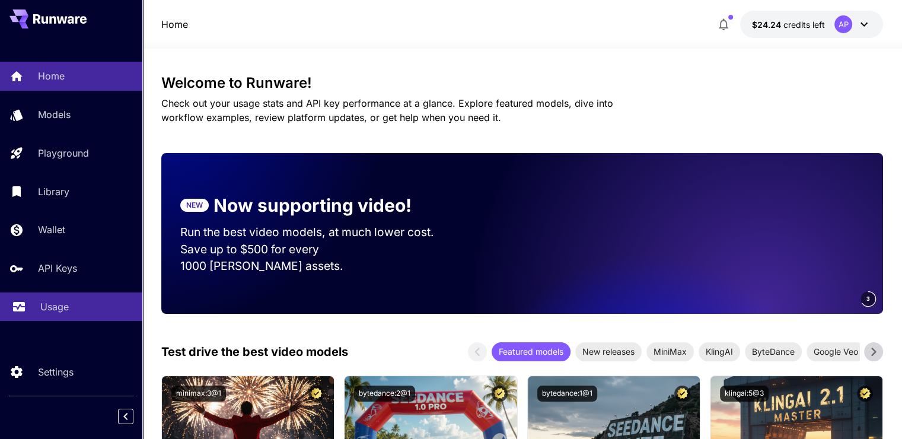
click at [59, 322] on link "Usage" at bounding box center [71, 307] width 142 height 29
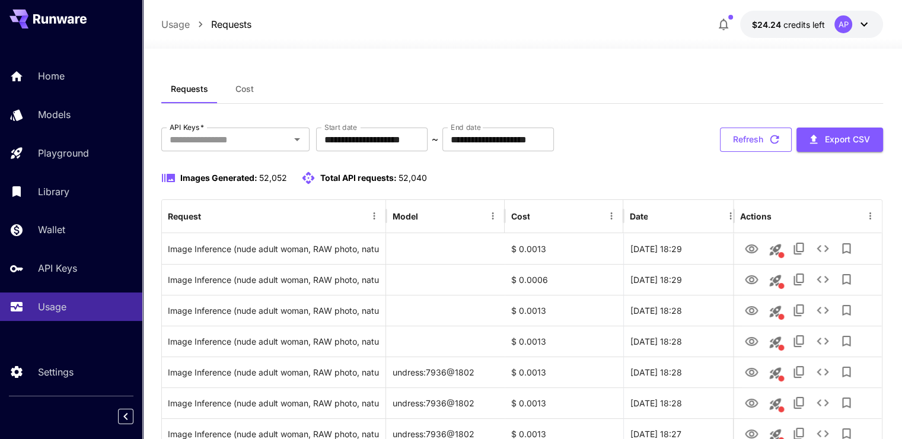
click at [759, 140] on button "Refresh" at bounding box center [756, 140] width 72 height 24
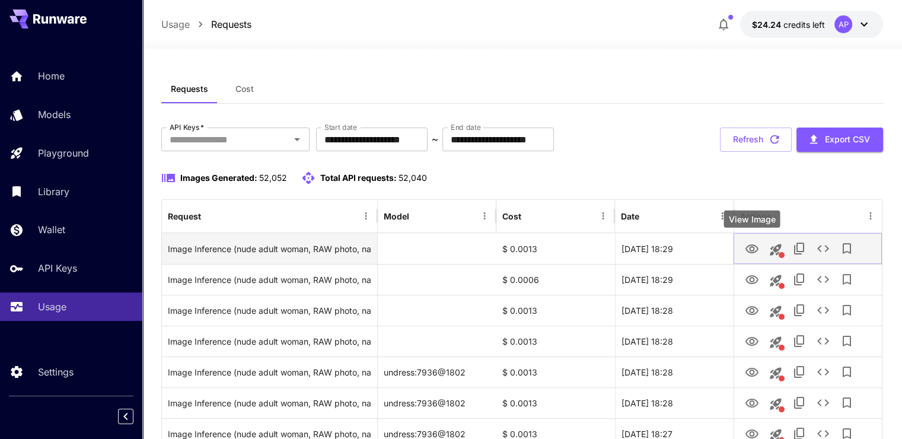
click at [754, 249] on icon "View Image" at bounding box center [752, 248] width 13 height 9
click at [828, 244] on icon "See details" at bounding box center [823, 248] width 14 height 14
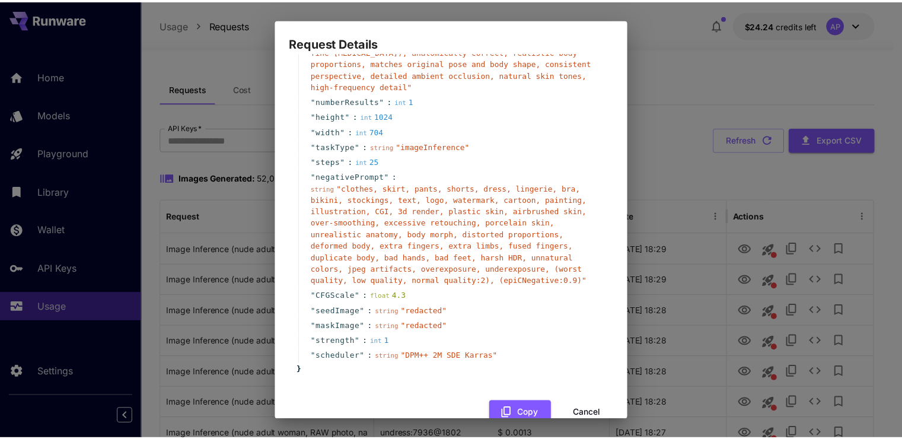
scroll to position [125, 0]
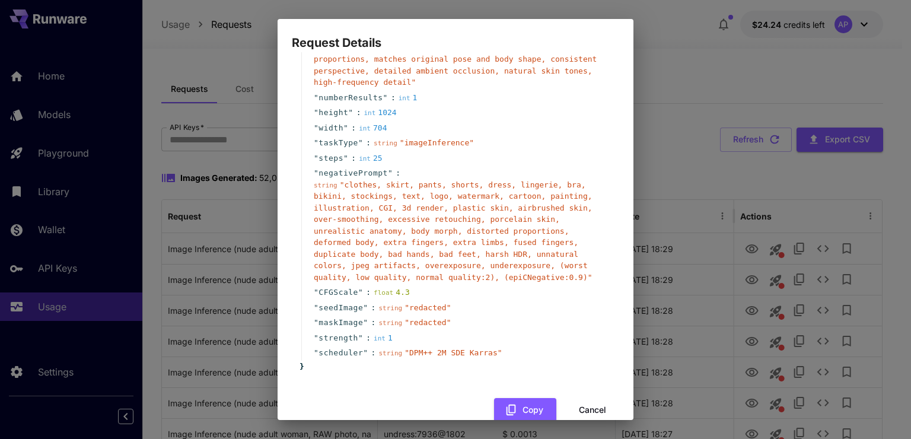
click at [569, 398] on button "Cancel" at bounding box center [592, 410] width 53 height 24
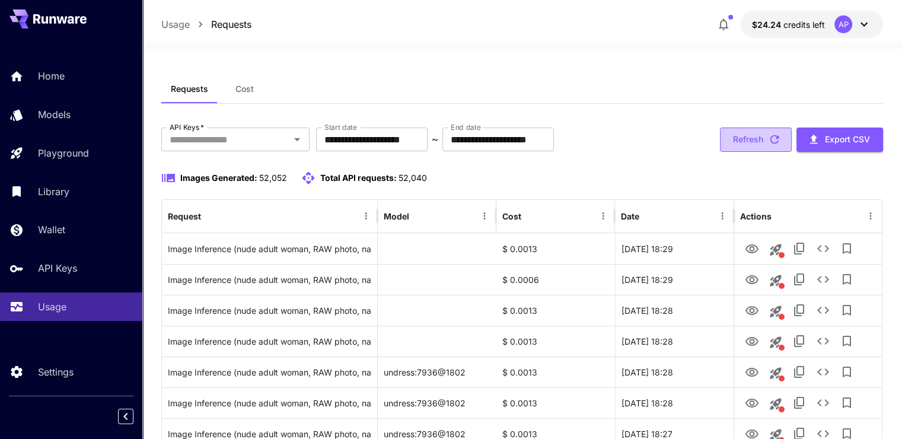
click at [744, 136] on button "Refresh" at bounding box center [756, 140] width 72 height 24
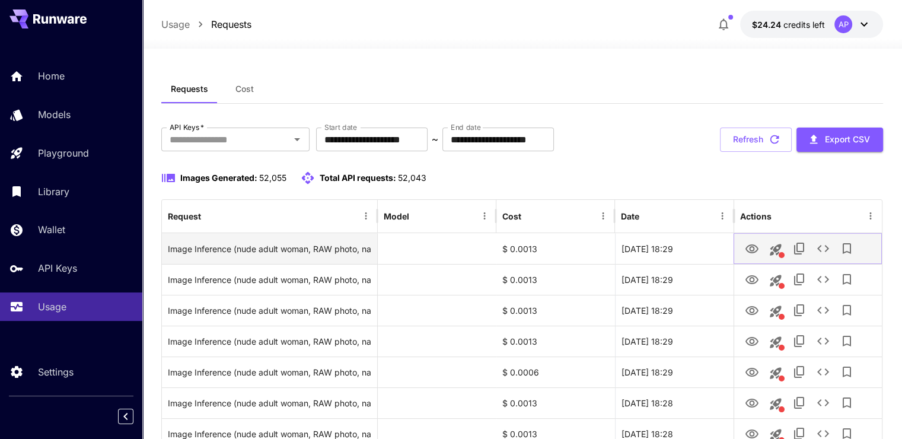
click at [753, 252] on icon "View Image" at bounding box center [752, 249] width 14 height 14
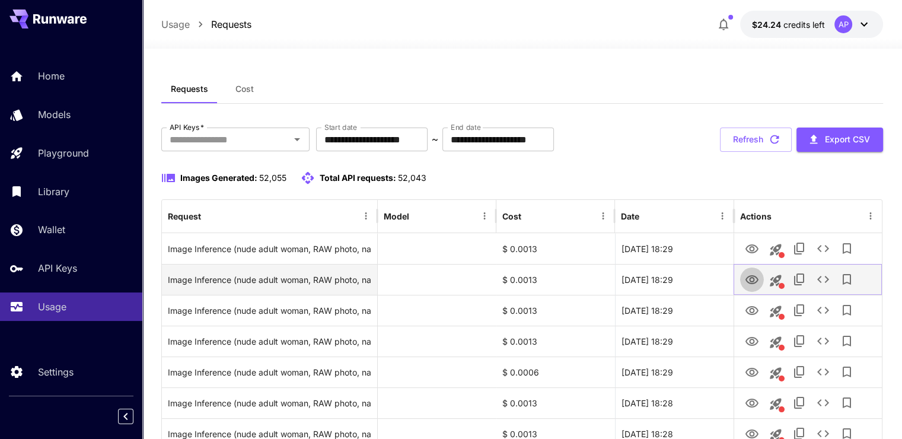
click at [752, 280] on icon "View Image" at bounding box center [752, 280] width 14 height 14
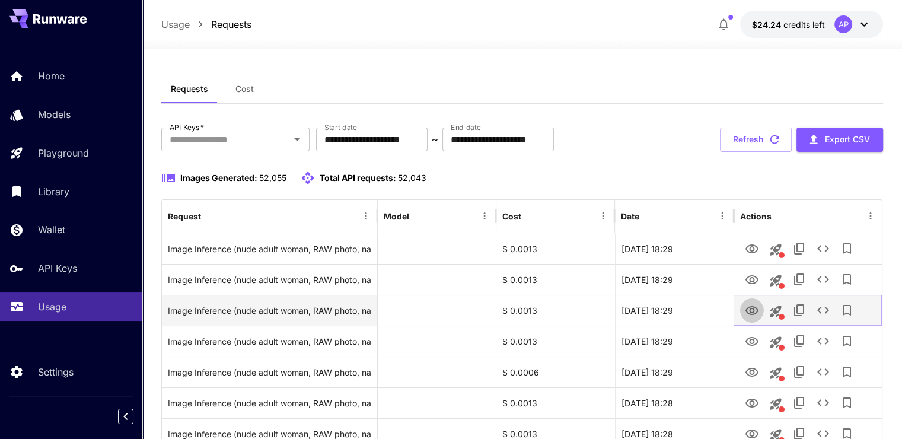
click at [751, 316] on icon "View Image" at bounding box center [752, 311] width 14 height 14
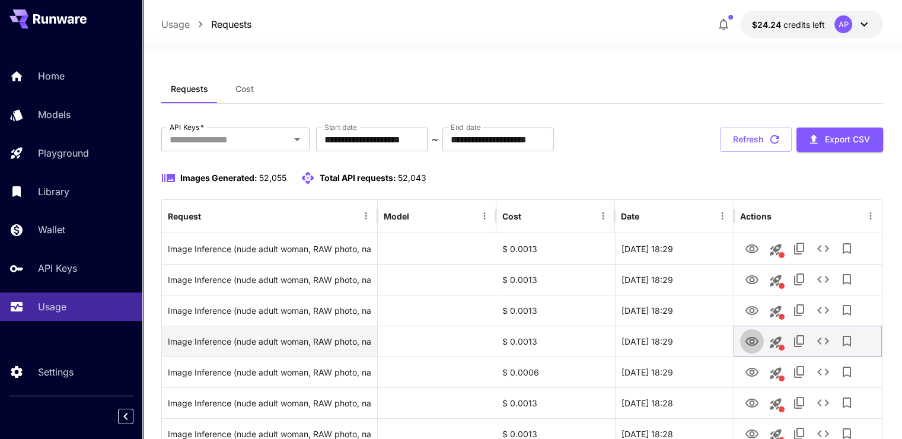
click at [753, 345] on icon "View Image" at bounding box center [752, 342] width 14 height 14
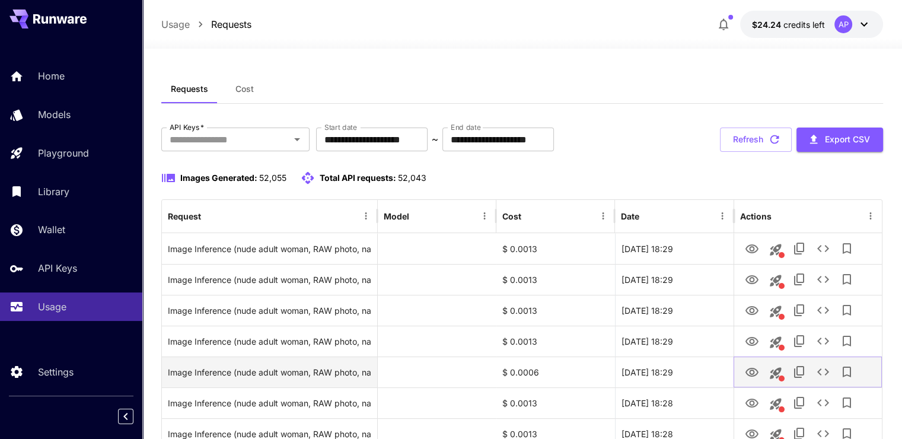
click at [754, 367] on icon "View Image" at bounding box center [752, 372] width 14 height 14
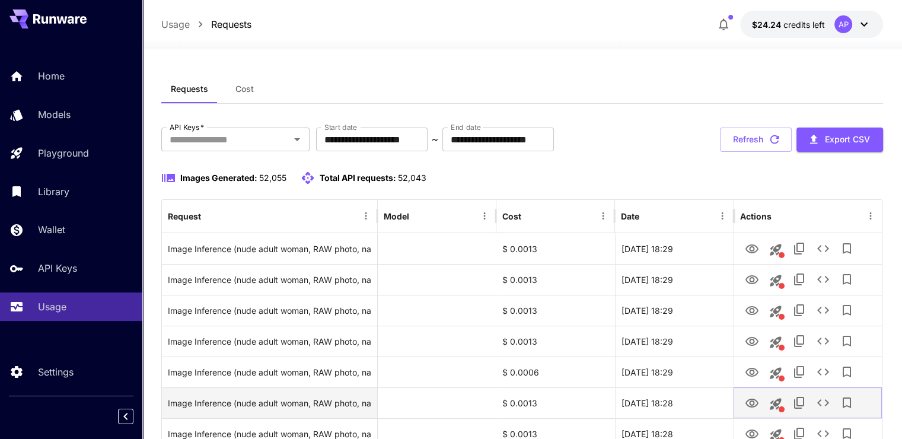
click at [749, 400] on icon "View Image" at bounding box center [752, 403] width 13 height 9
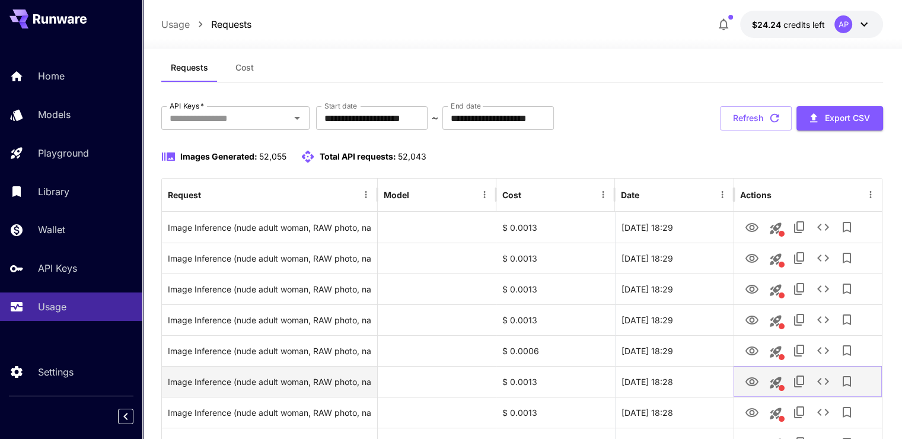
scroll to position [59, 0]
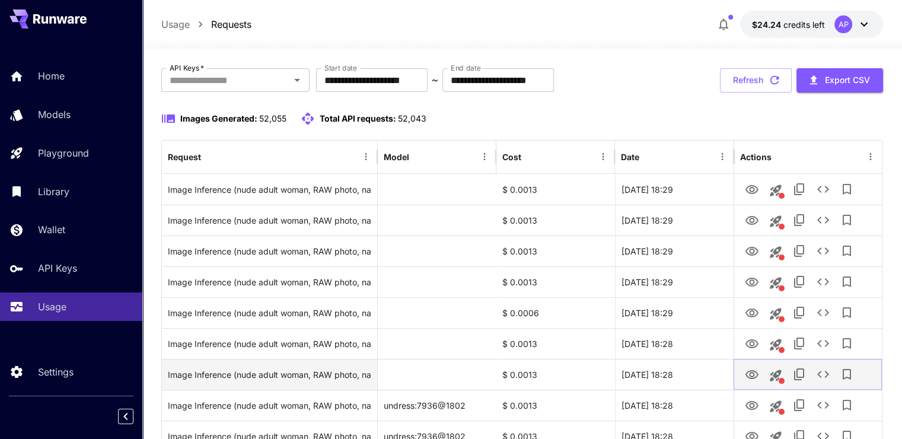
click at [759, 374] on icon "View Image" at bounding box center [752, 375] width 14 height 14
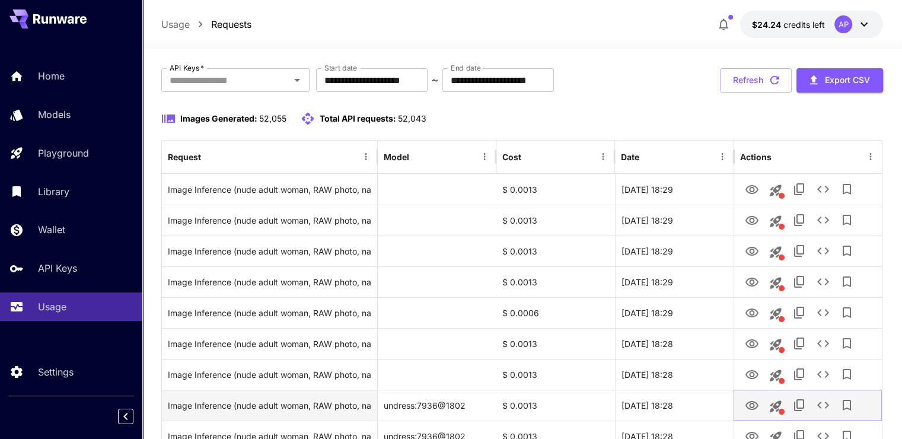
click at [747, 402] on icon "View Image" at bounding box center [752, 406] width 14 height 14
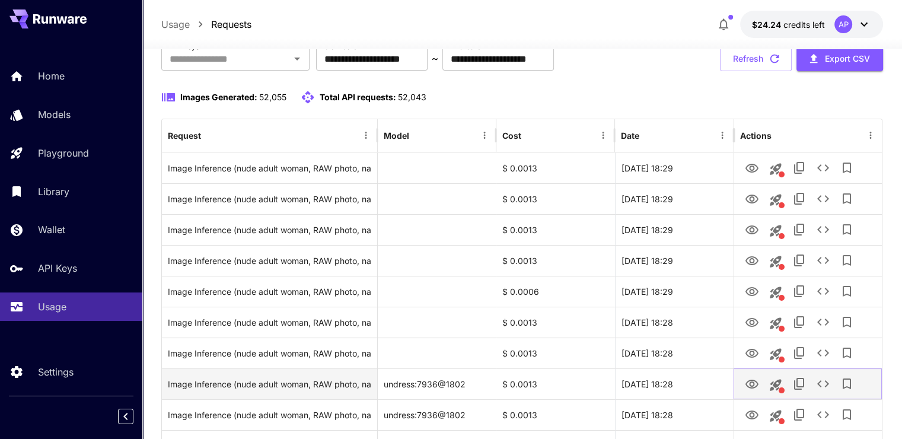
scroll to position [119, 0]
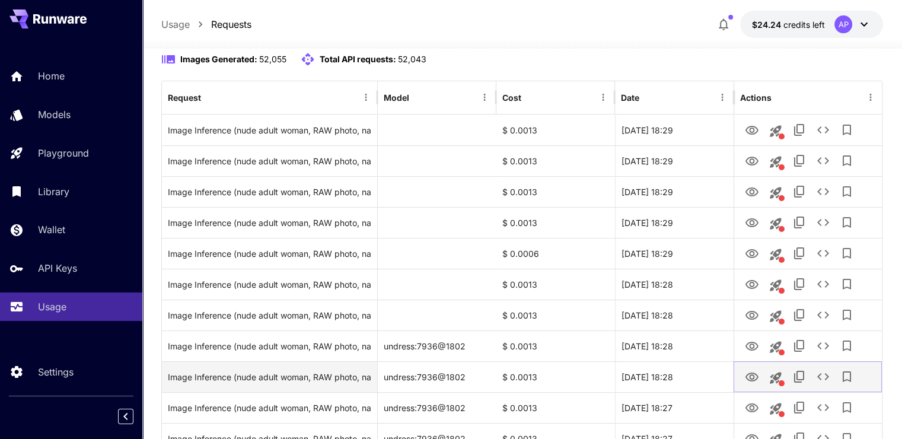
click at [752, 373] on icon "View Image" at bounding box center [752, 377] width 14 height 14
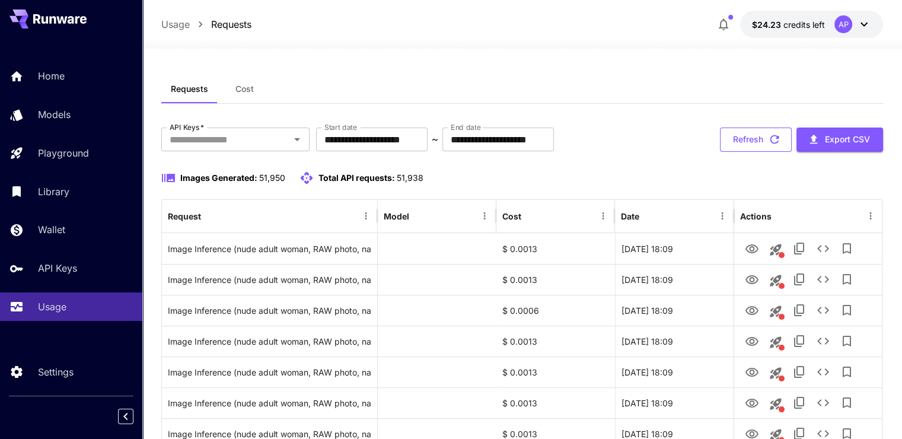
click at [734, 136] on button "Refresh" at bounding box center [756, 140] width 72 height 24
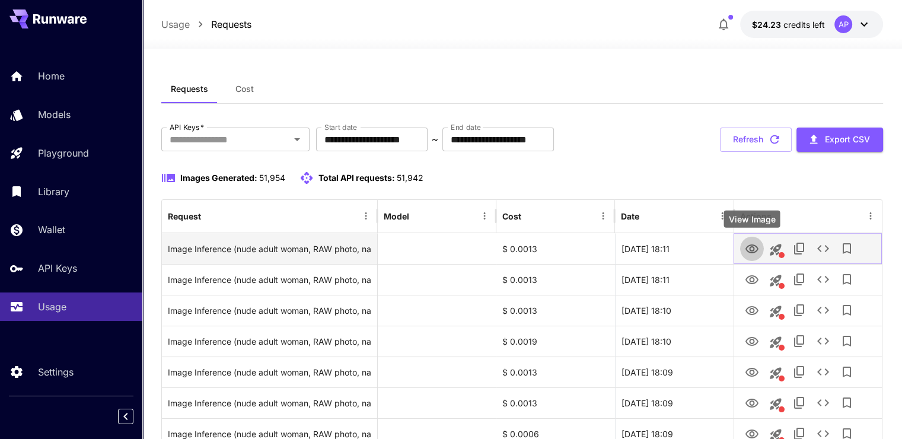
click at [748, 245] on icon "View Image" at bounding box center [752, 248] width 13 height 9
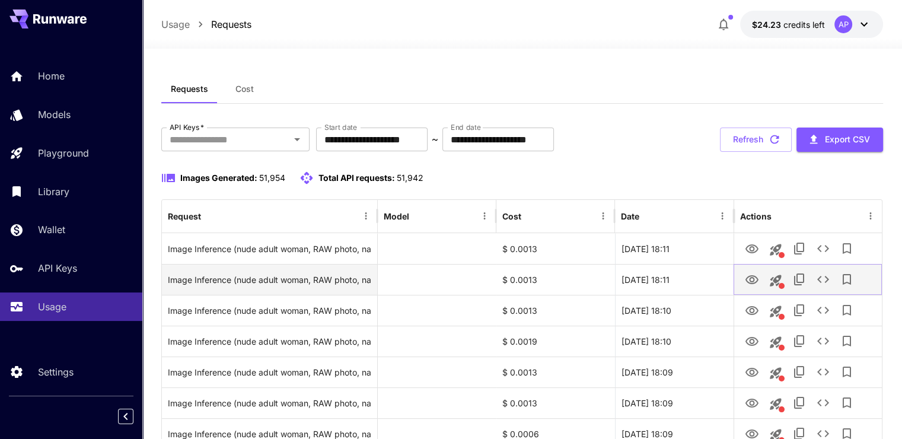
click at [822, 275] on icon "See details" at bounding box center [823, 279] width 14 height 14
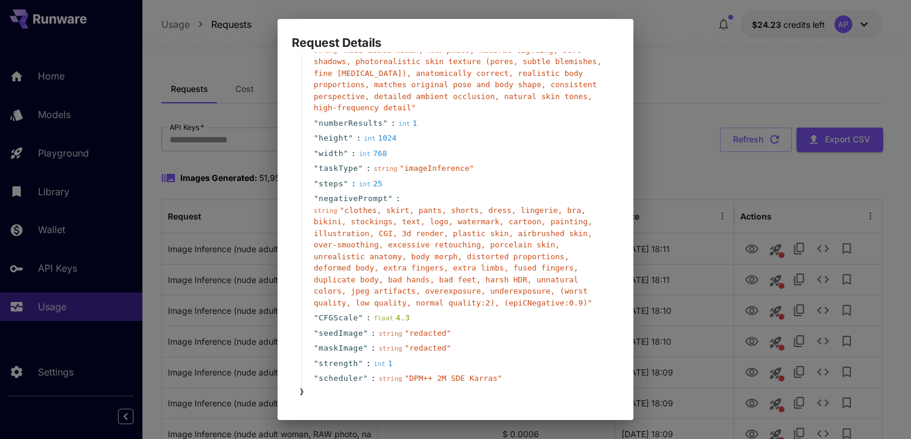
scroll to position [125, 0]
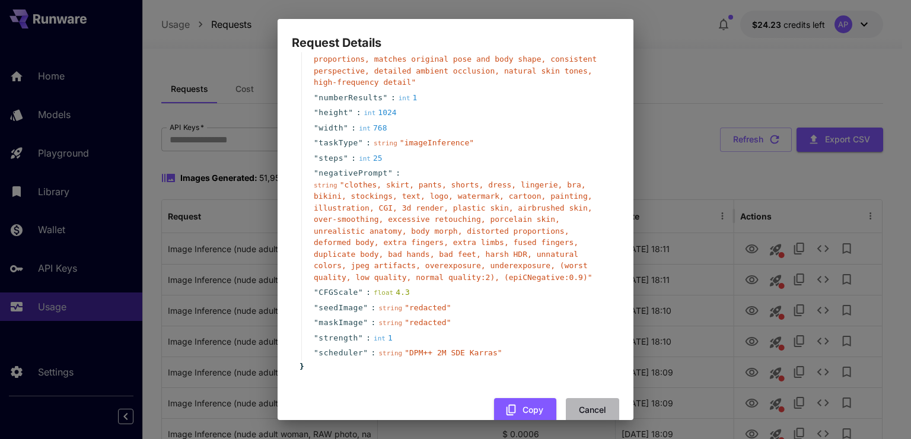
click at [570, 398] on button "Cancel" at bounding box center [592, 410] width 53 height 24
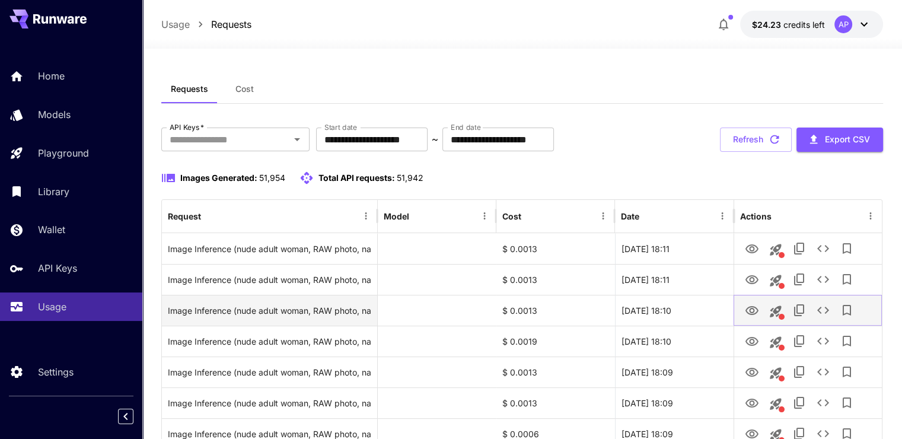
click at [824, 313] on icon "See details" at bounding box center [823, 310] width 14 height 14
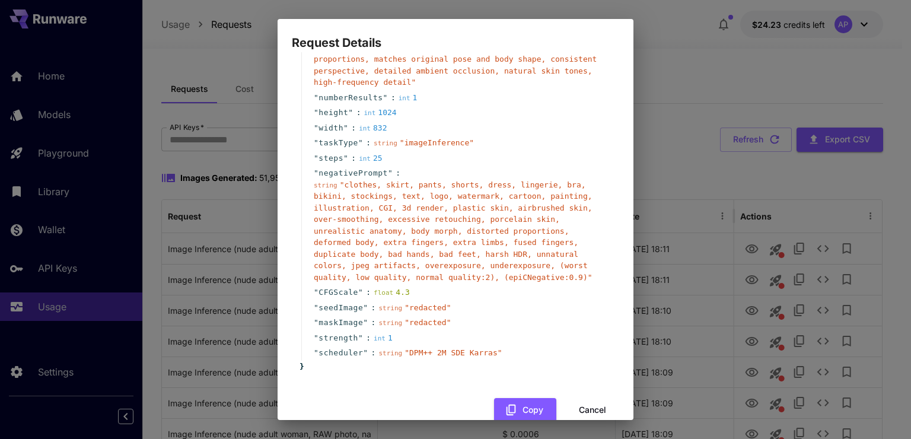
click at [588, 398] on button "Cancel" at bounding box center [592, 410] width 53 height 24
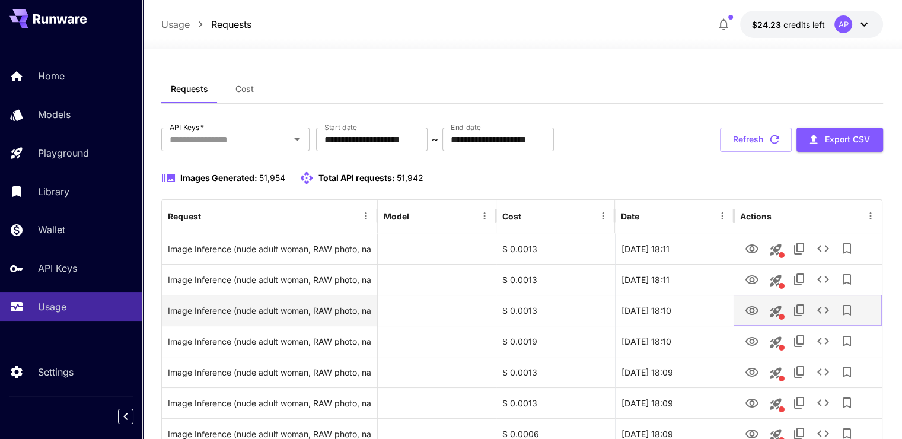
click at [754, 315] on icon "View Image" at bounding box center [752, 311] width 14 height 14
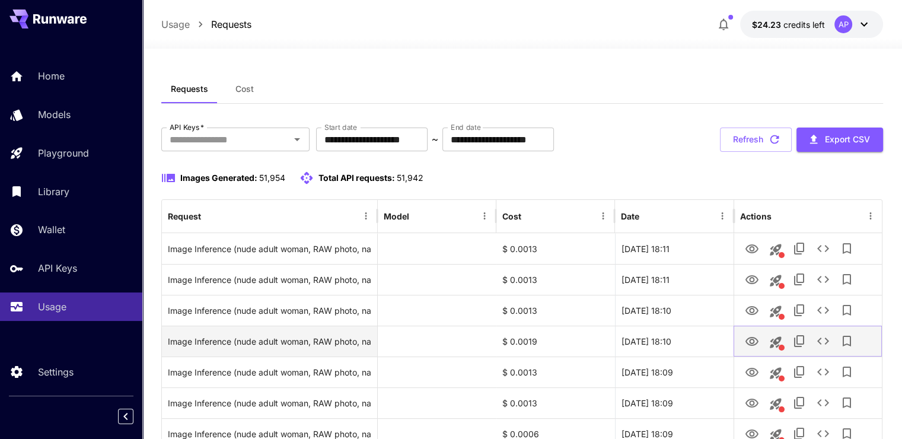
click at [751, 335] on icon "View Image" at bounding box center [752, 342] width 14 height 14
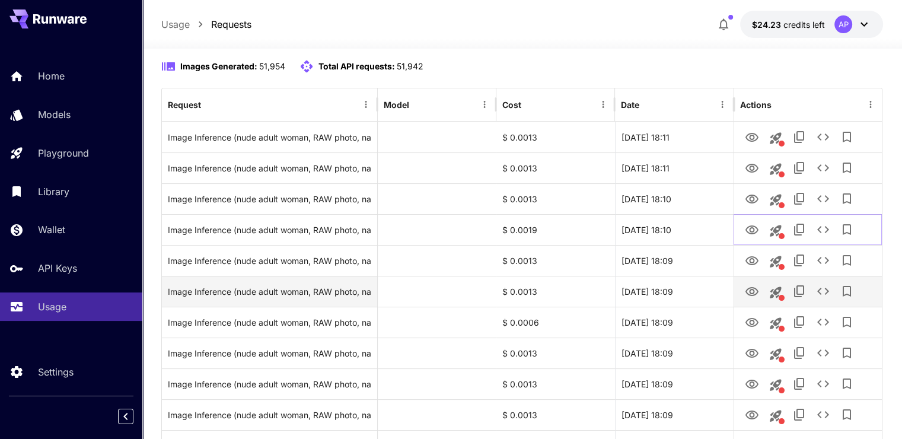
scroll to position [119, 0]
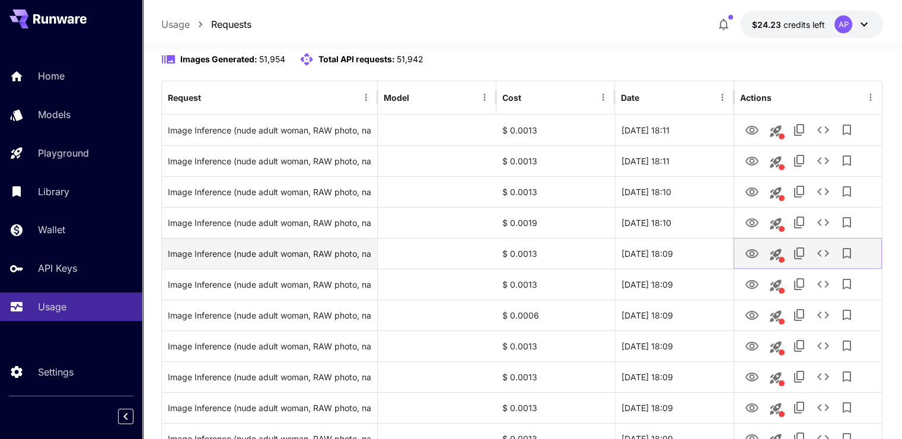
click at [755, 249] on icon "View Image" at bounding box center [752, 254] width 14 height 14
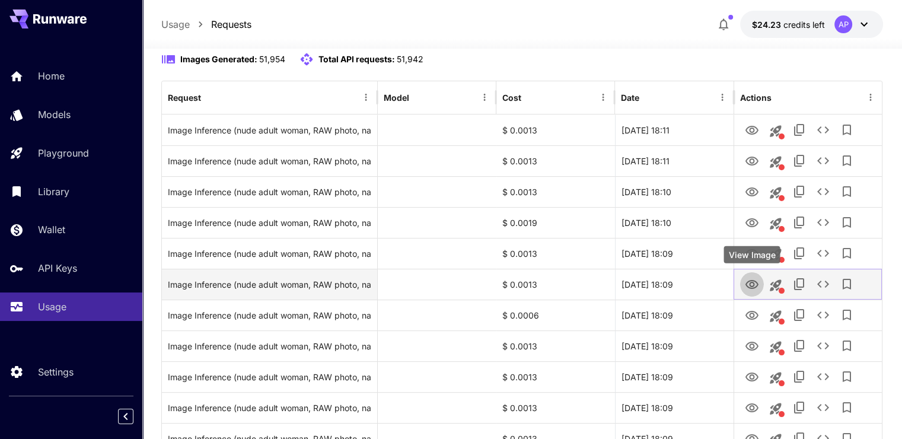
click at [759, 287] on icon "View Image" at bounding box center [752, 285] width 14 height 14
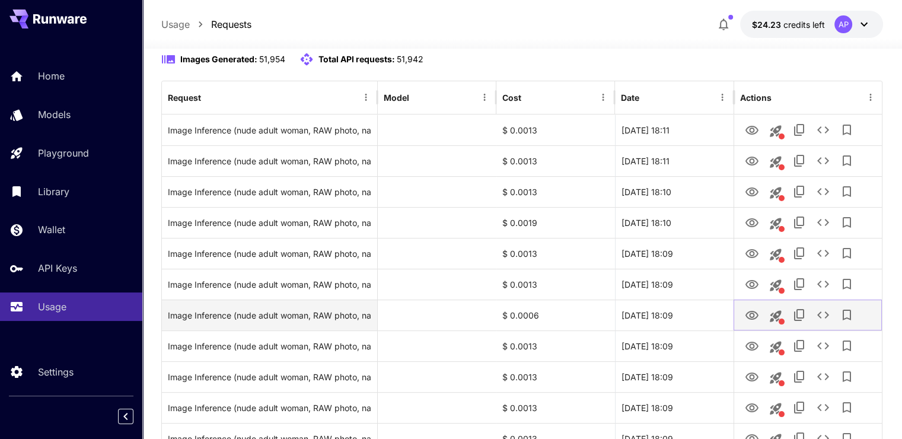
click at [754, 311] on icon "View Image" at bounding box center [752, 316] width 14 height 14
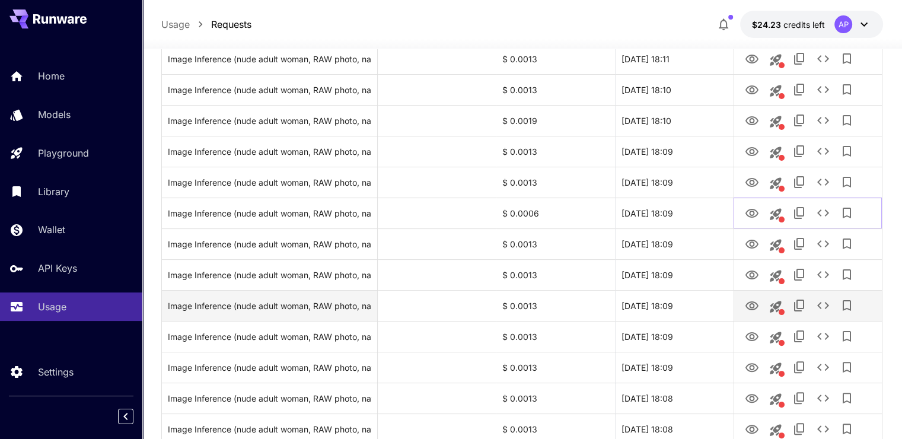
scroll to position [237, 0]
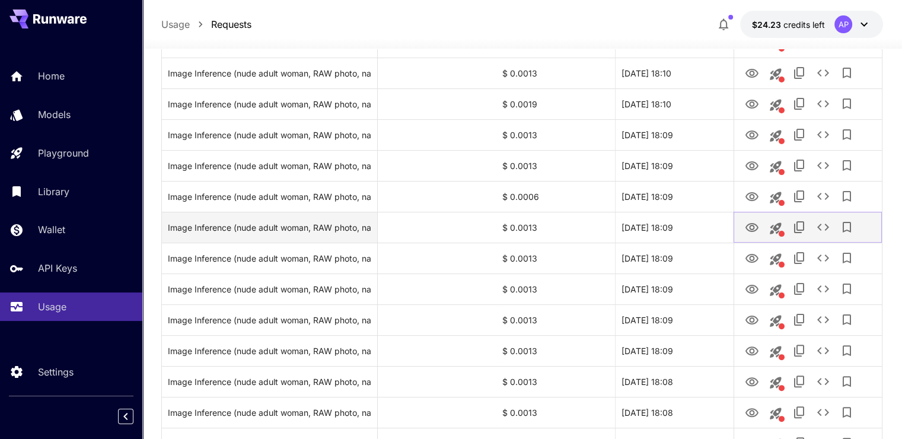
click at [748, 234] on icon "View Image" at bounding box center [752, 228] width 14 height 14
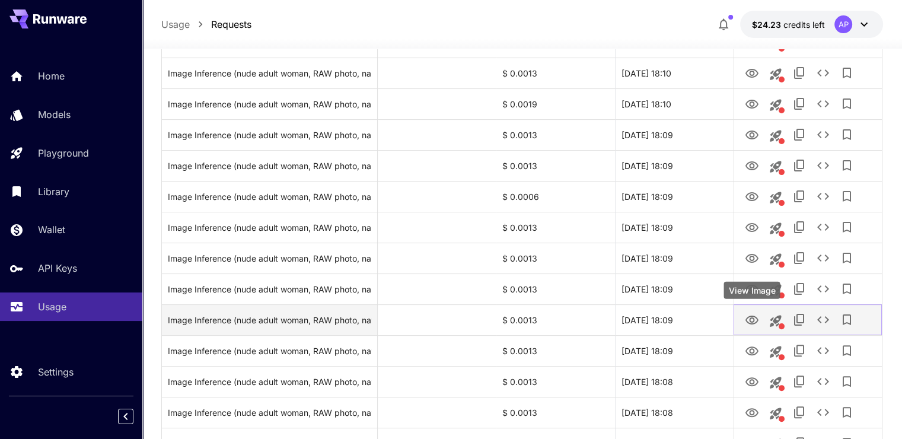
click at [753, 326] on icon "View Image" at bounding box center [752, 320] width 14 height 14
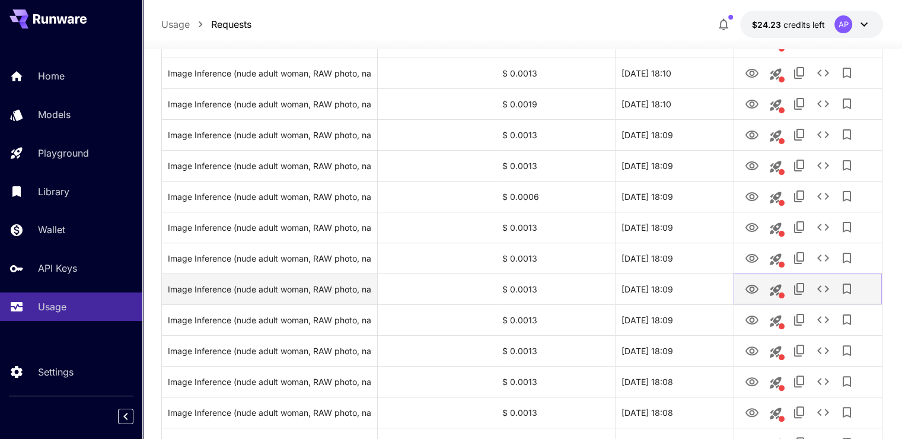
click at [749, 287] on icon "View Image" at bounding box center [752, 289] width 14 height 14
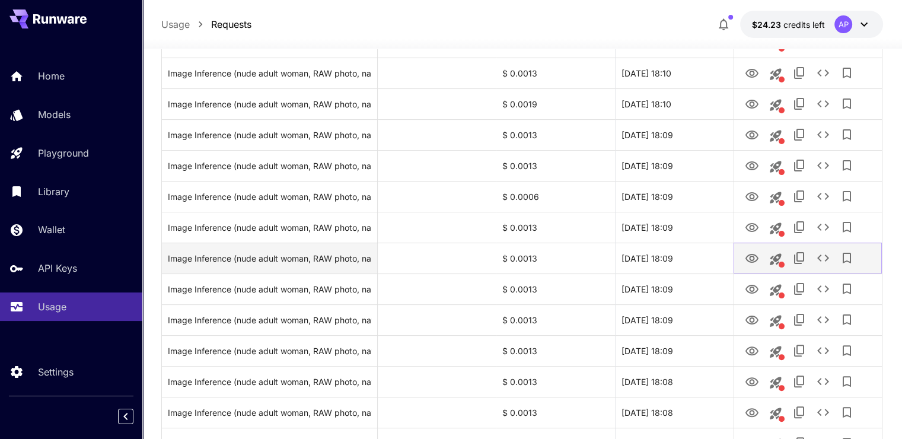
click at [747, 256] on icon "View Image" at bounding box center [752, 258] width 13 height 9
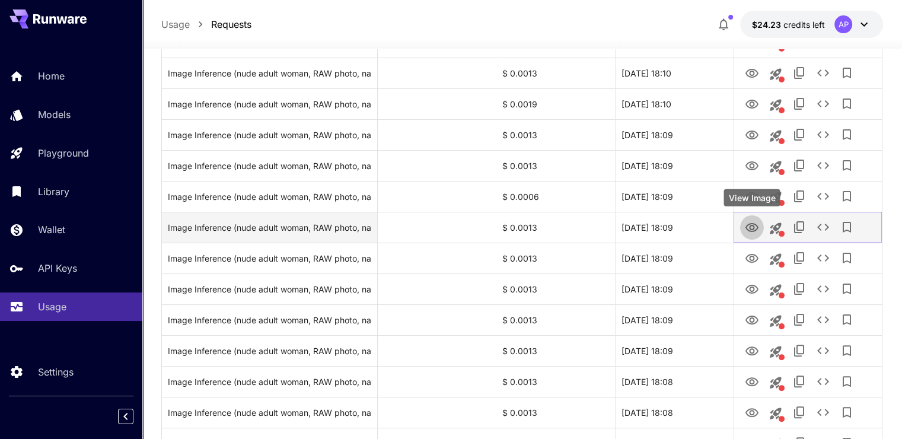
click at [751, 231] on icon "View Image" at bounding box center [752, 227] width 13 height 9
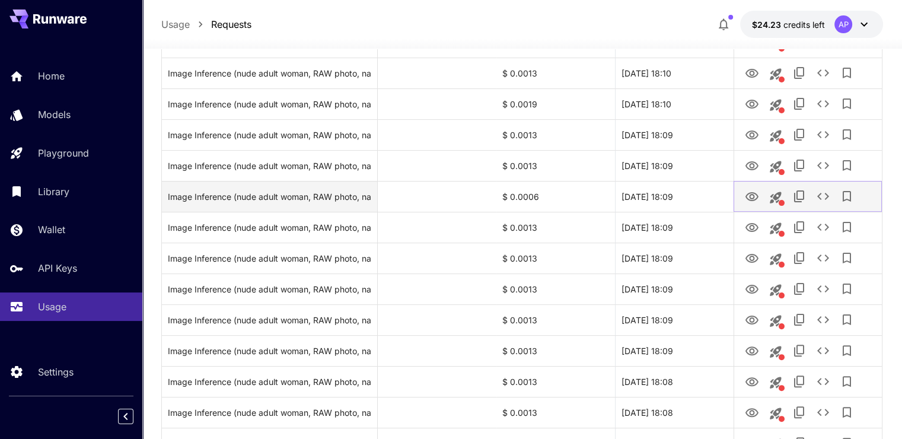
click at [749, 205] on button "View Image" at bounding box center [752, 196] width 24 height 24
click at [757, 198] on icon "View Image" at bounding box center [752, 196] width 13 height 9
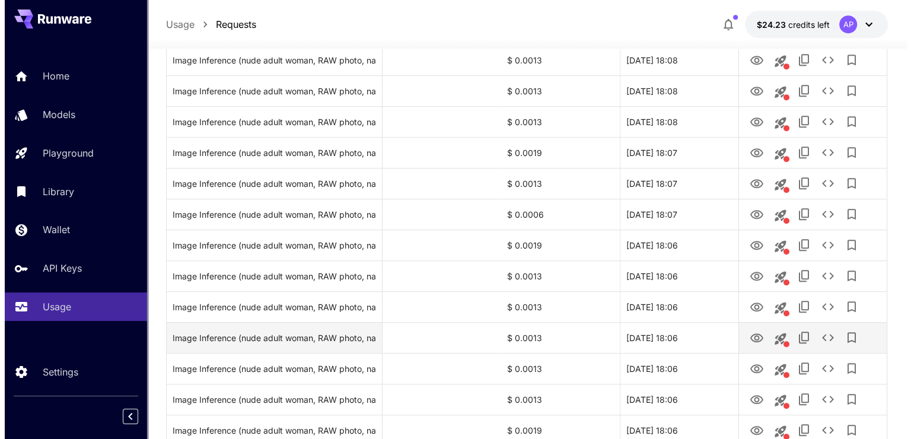
scroll to position [593, 0]
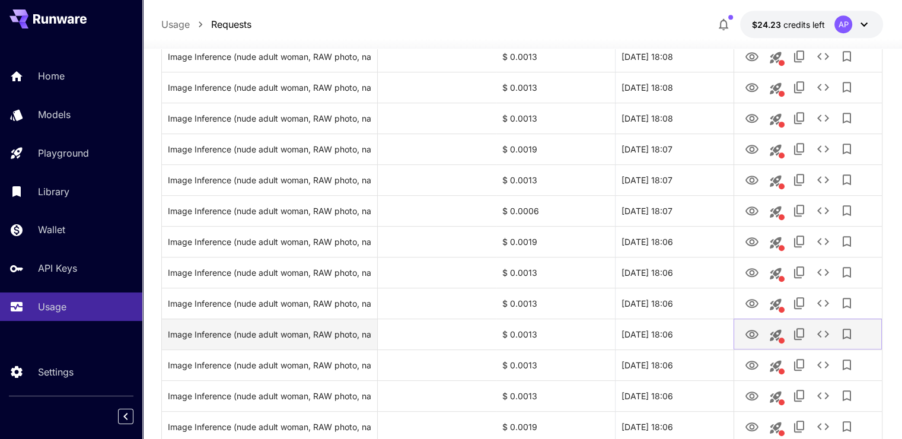
click at [746, 331] on icon "View Image" at bounding box center [752, 335] width 14 height 14
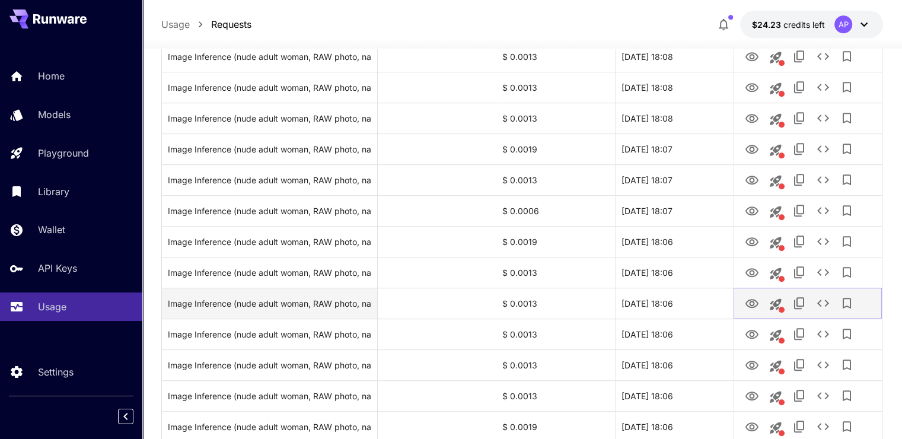
click at [755, 304] on icon "View Image" at bounding box center [752, 304] width 14 height 14
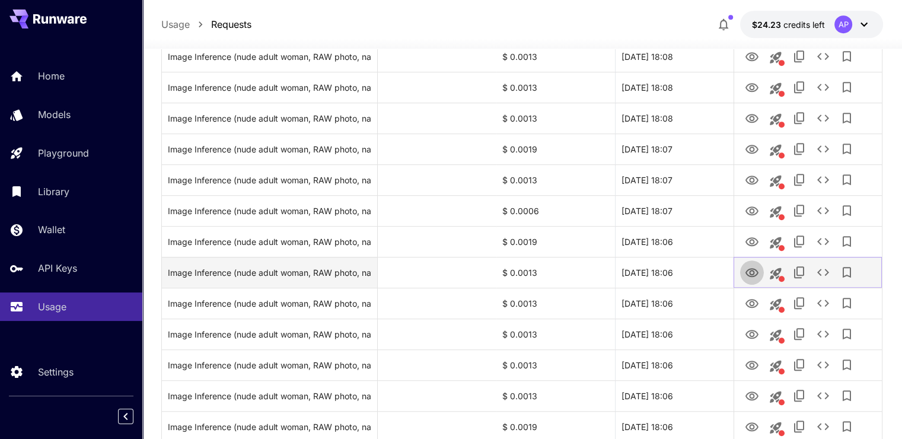
click at [754, 274] on icon "View Image" at bounding box center [752, 272] width 13 height 9
click at [827, 275] on icon "See details" at bounding box center [823, 272] width 14 height 14
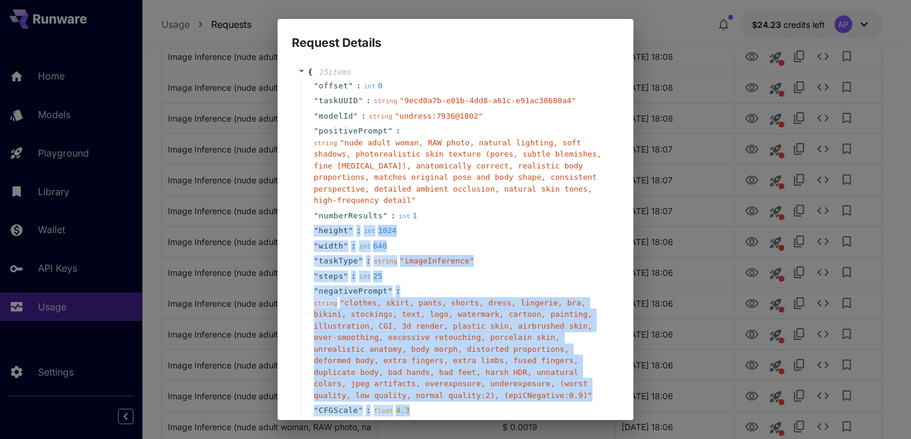
scroll to position [0, 0]
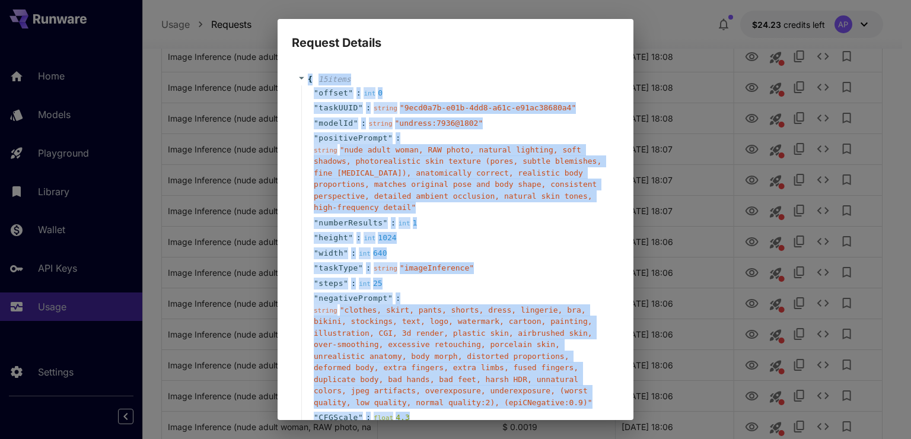
drag, startPoint x: 317, startPoint y: 291, endPoint x: 246, endPoint y: 57, distance: 244.4
click at [246, 57] on div "Request Details { 15 item s " offset " : int 0 " taskUUID " : string " 9ecd0a7b…" at bounding box center [455, 219] width 911 height 439
copy div "{ 15 item s " offset " : int 0 " taskUUID " : string " 9ecd0a7b-e01b-4dd8-a61c-…"
click at [740, 157] on div "Request Details { 15 item s " offset " : int 0 " taskUUID " : string " 9ecd0a7b…" at bounding box center [455, 219] width 911 height 439
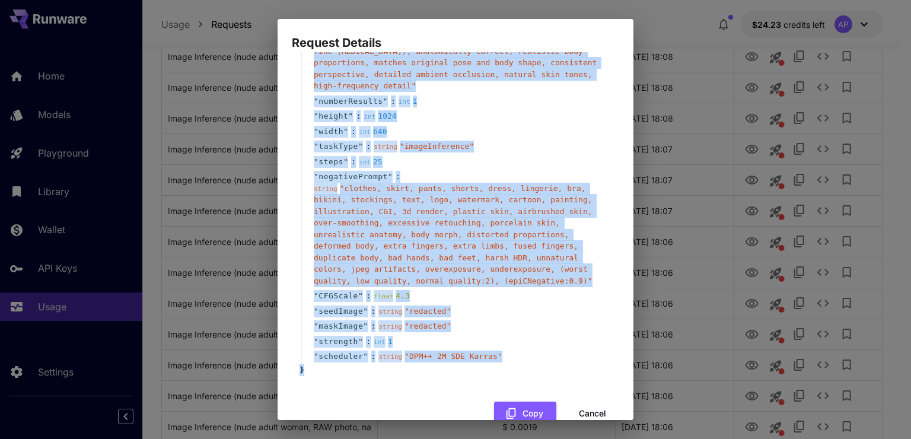
scroll to position [125, 0]
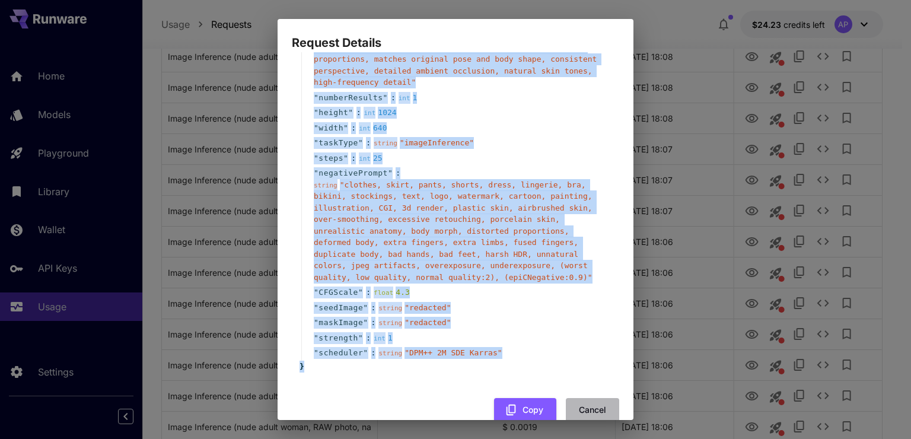
drag, startPoint x: 577, startPoint y: 379, endPoint x: 625, endPoint y: 337, distance: 63.5
click at [577, 398] on button "Cancel" at bounding box center [592, 410] width 53 height 24
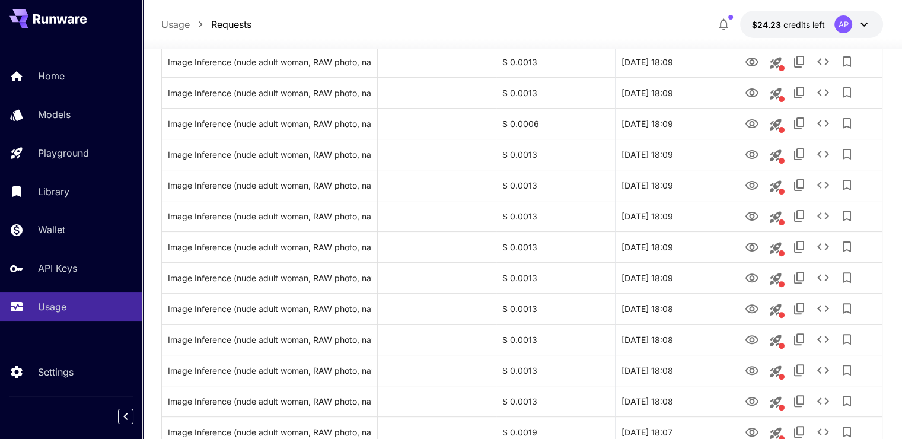
scroll to position [0, 0]
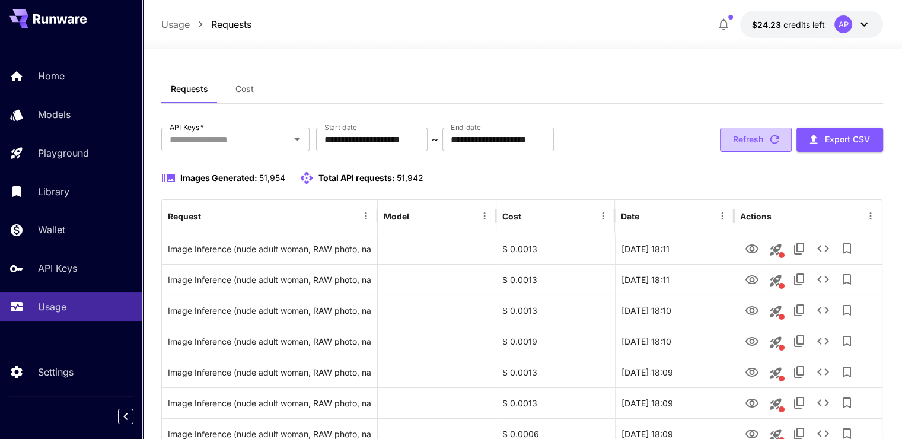
click at [736, 143] on button "Refresh" at bounding box center [756, 140] width 72 height 24
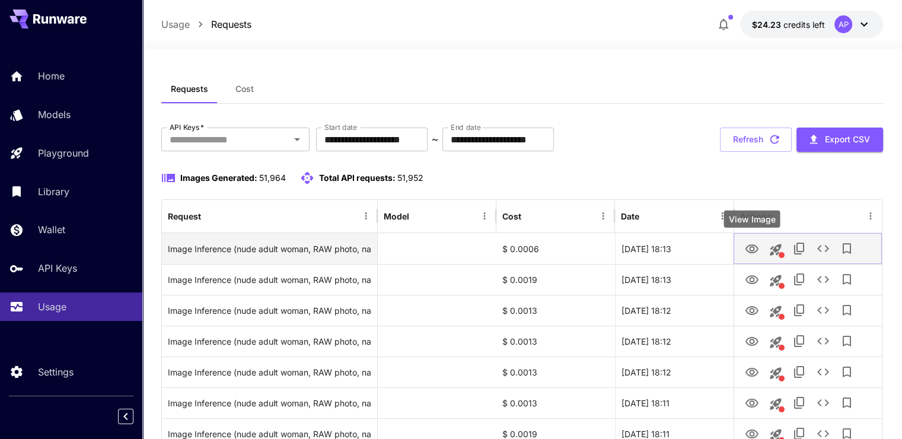
click at [752, 247] on icon "View Image" at bounding box center [752, 248] width 13 height 9
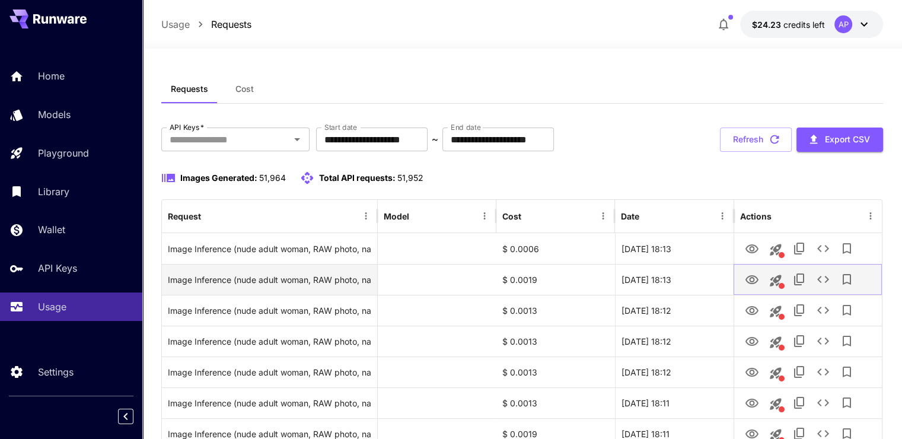
click at [754, 276] on icon "View Image" at bounding box center [752, 279] width 13 height 9
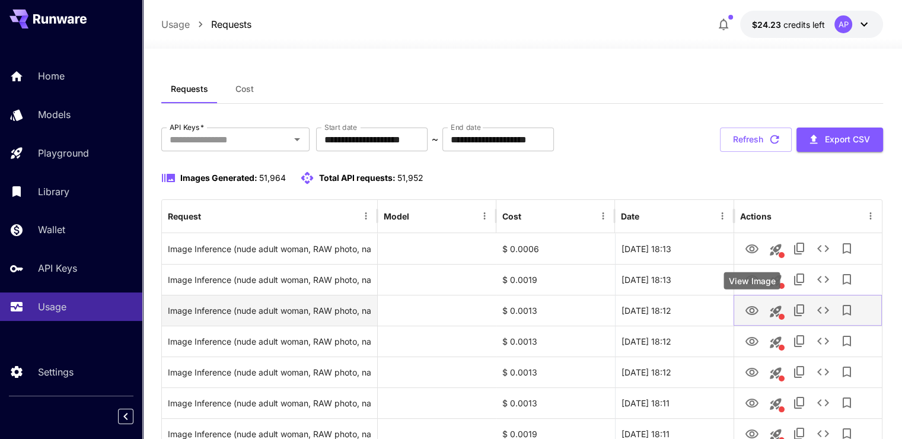
click at [758, 314] on icon "View Image" at bounding box center [752, 311] width 14 height 14
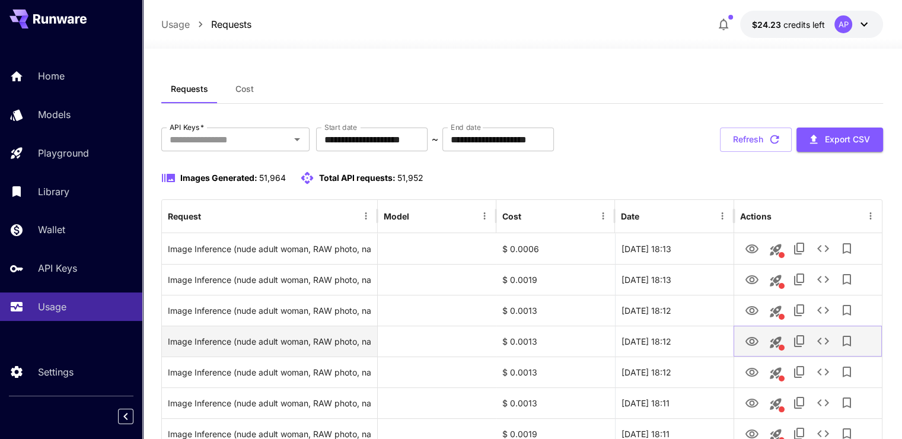
click at [751, 336] on icon "View Image" at bounding box center [752, 342] width 14 height 14
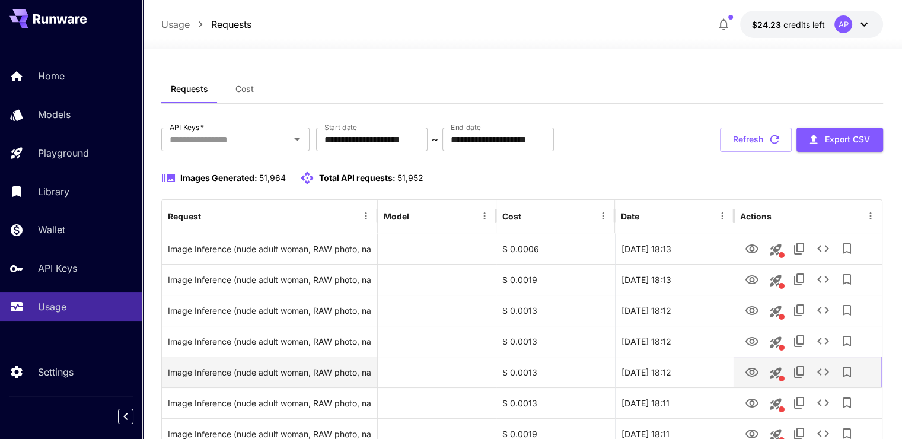
click at [751, 369] on icon "View Image" at bounding box center [752, 372] width 14 height 14
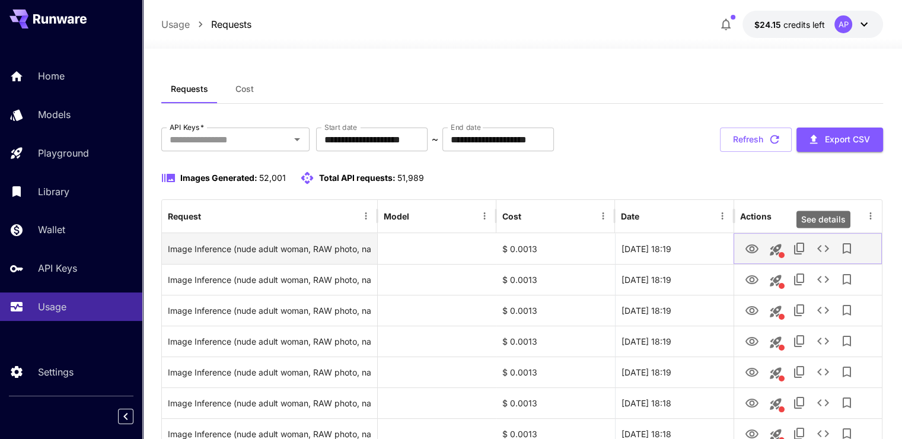
click at [828, 250] on icon "See details" at bounding box center [823, 248] width 14 height 14
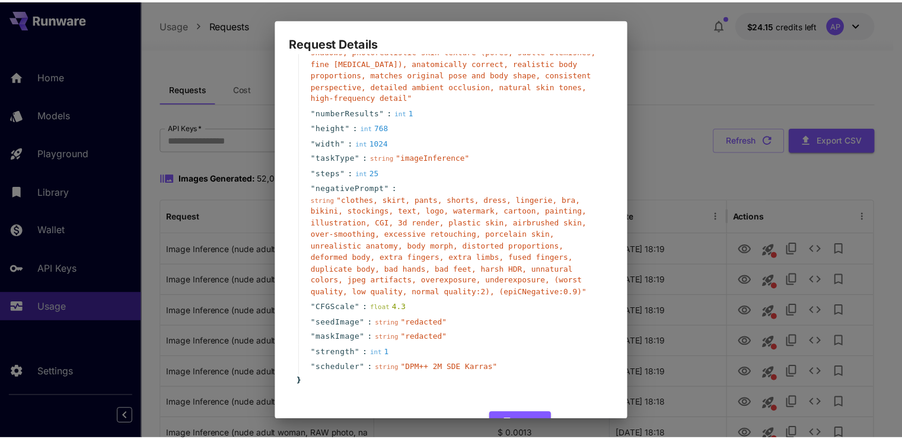
scroll to position [125, 0]
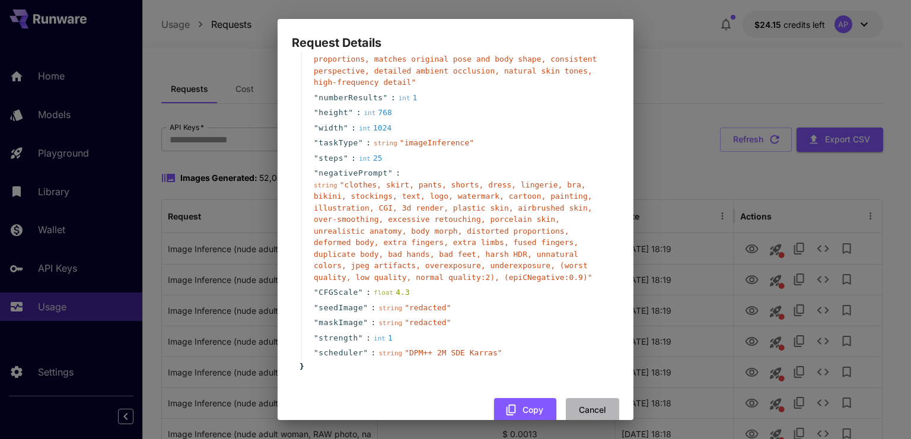
click at [586, 398] on button "Cancel" at bounding box center [592, 410] width 53 height 24
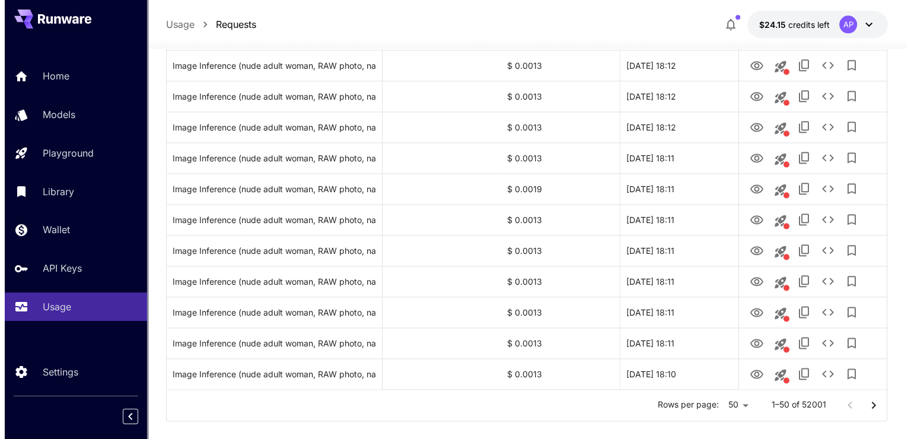
scroll to position [1403, 0]
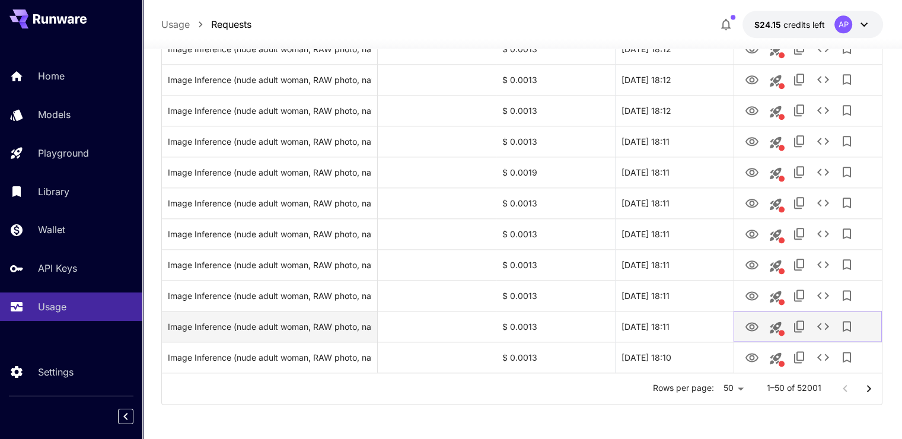
click at [826, 323] on icon "See details" at bounding box center [823, 326] width 14 height 14
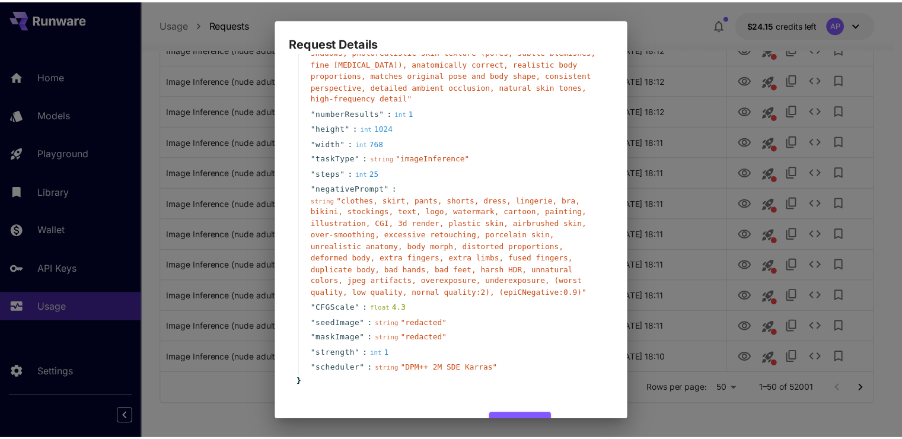
scroll to position [119, 0]
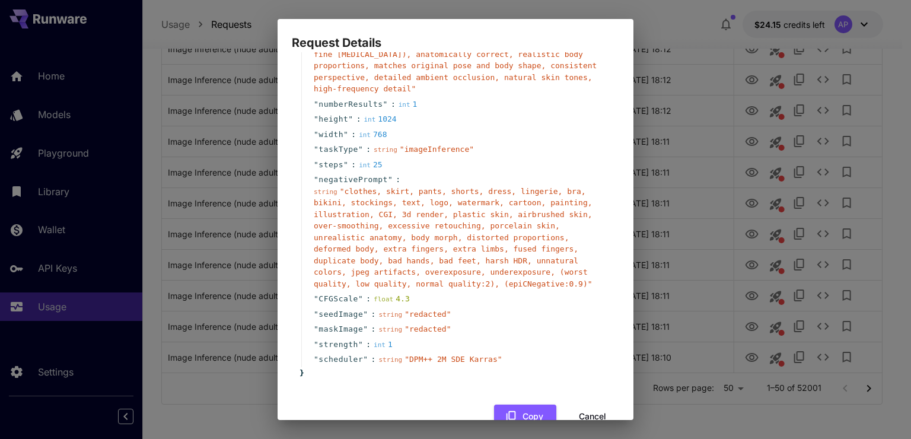
click at [589, 405] on button "Cancel" at bounding box center [592, 417] width 53 height 24
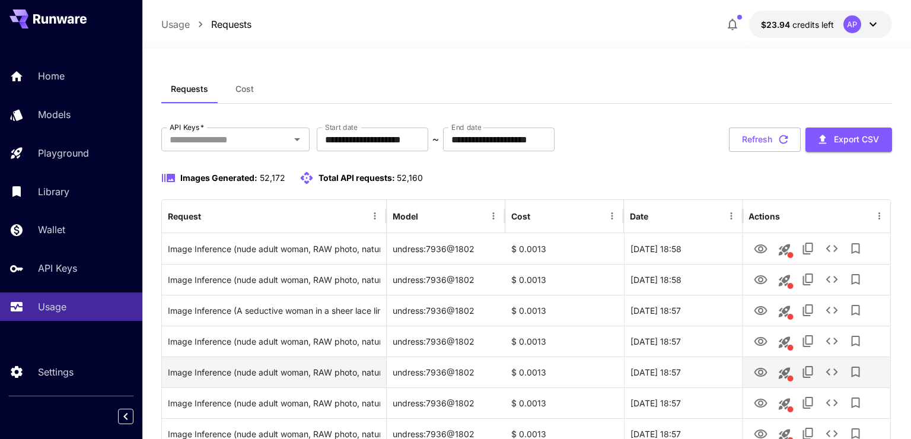
scroll to position [119, 0]
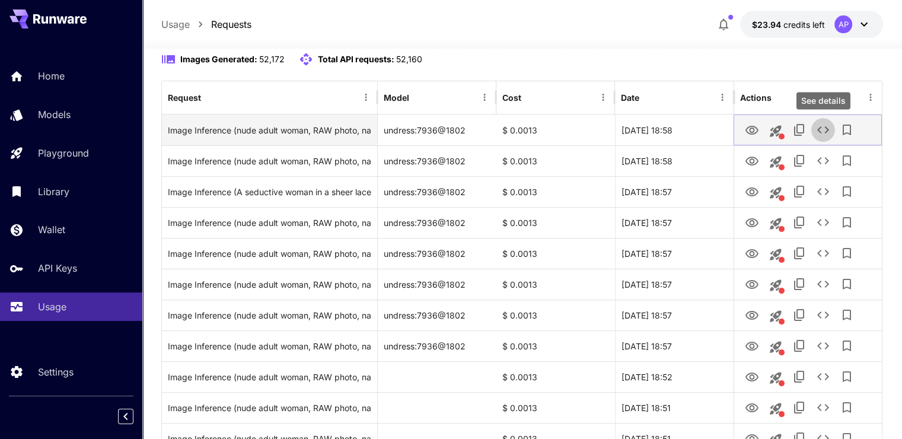
click at [828, 128] on icon "See details" at bounding box center [823, 130] width 14 height 14
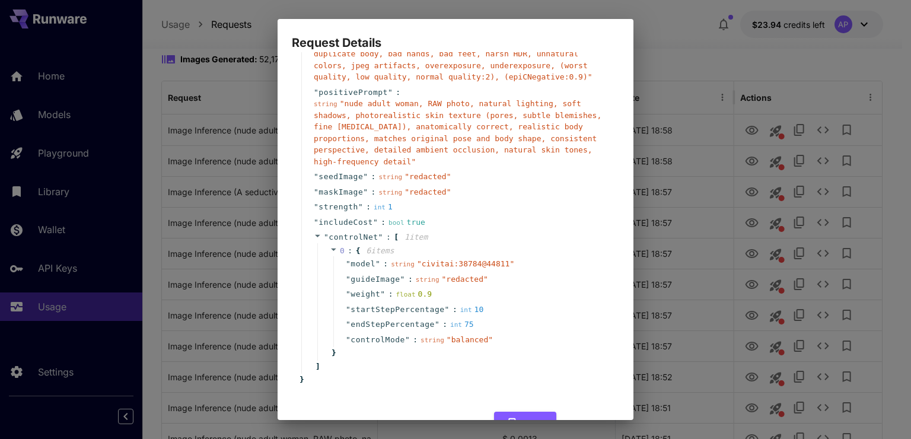
scroll to position [315, 0]
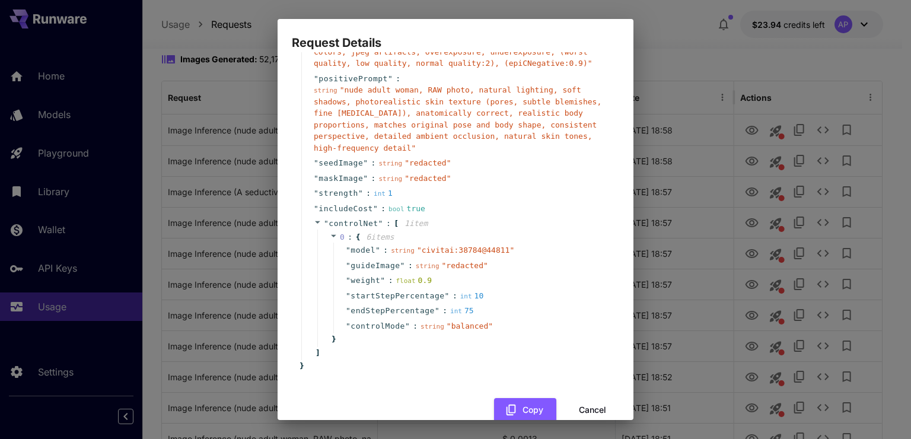
click at [591, 398] on button "Cancel" at bounding box center [592, 410] width 53 height 24
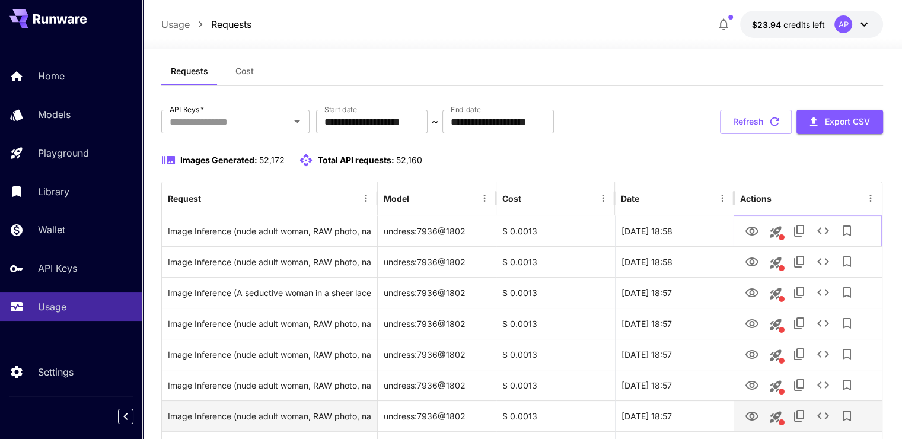
scroll to position [0, 0]
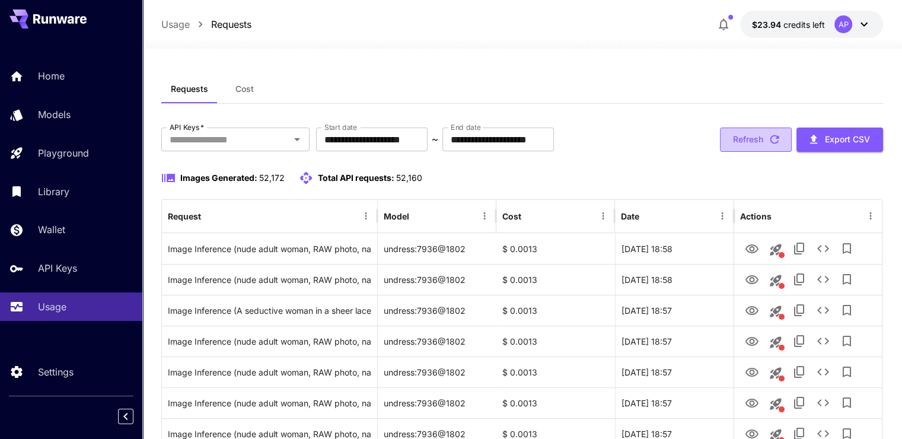
click at [738, 147] on button "Refresh" at bounding box center [756, 140] width 72 height 24
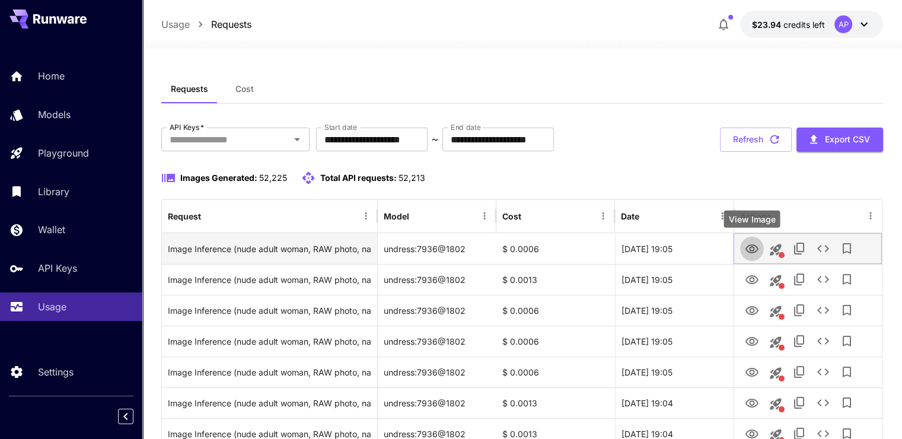
click at [756, 249] on icon "View Image" at bounding box center [752, 249] width 14 height 14
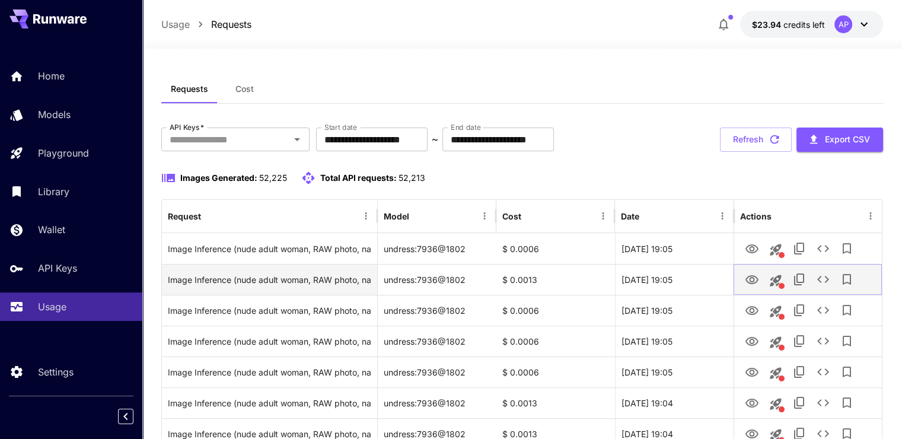
click at [751, 281] on icon "View Image" at bounding box center [752, 279] width 13 height 9
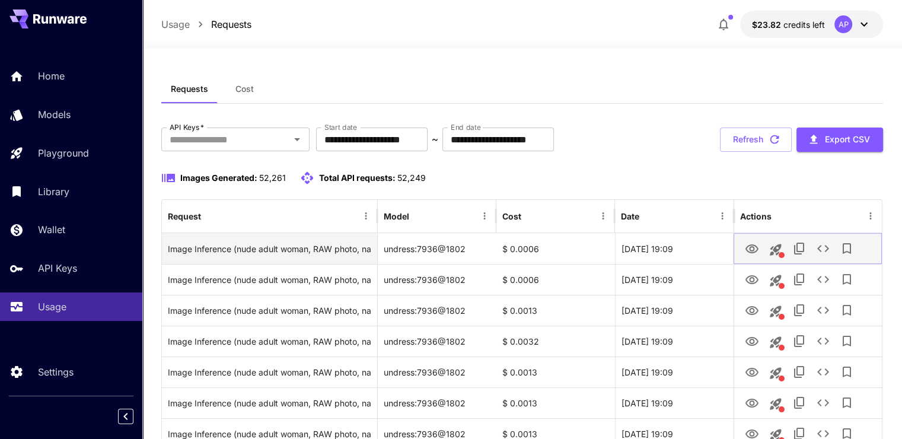
click at [754, 246] on icon "View Image" at bounding box center [752, 249] width 14 height 14
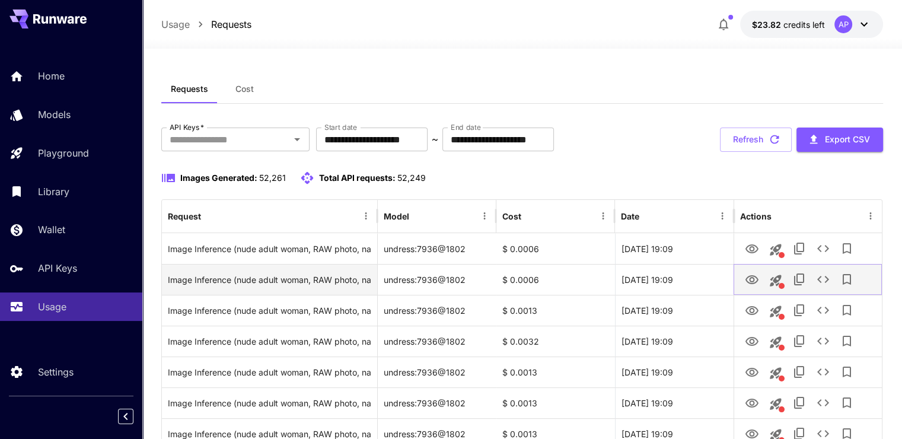
click at [751, 275] on icon "View Image" at bounding box center [752, 279] width 13 height 9
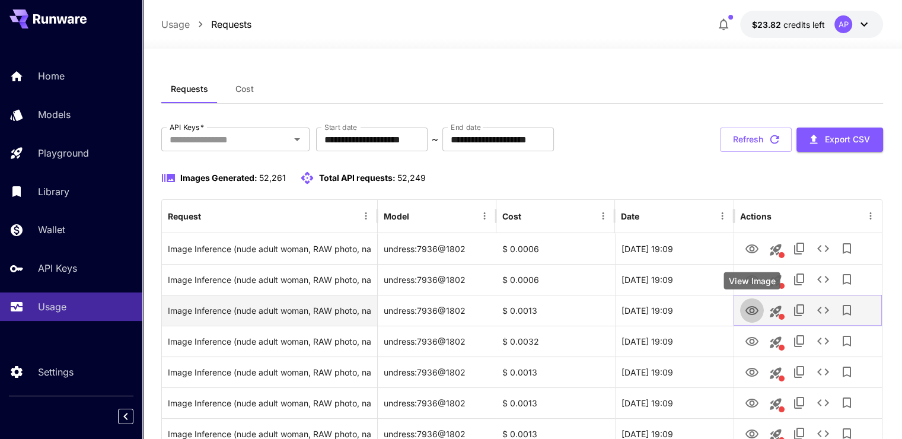
click at [753, 313] on icon "View Image" at bounding box center [752, 311] width 14 height 14
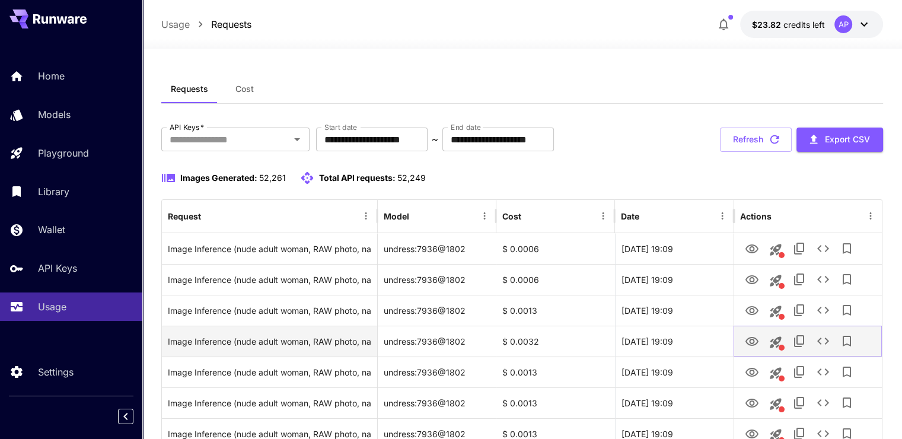
click at [751, 341] on icon "View Image" at bounding box center [752, 342] width 14 height 14
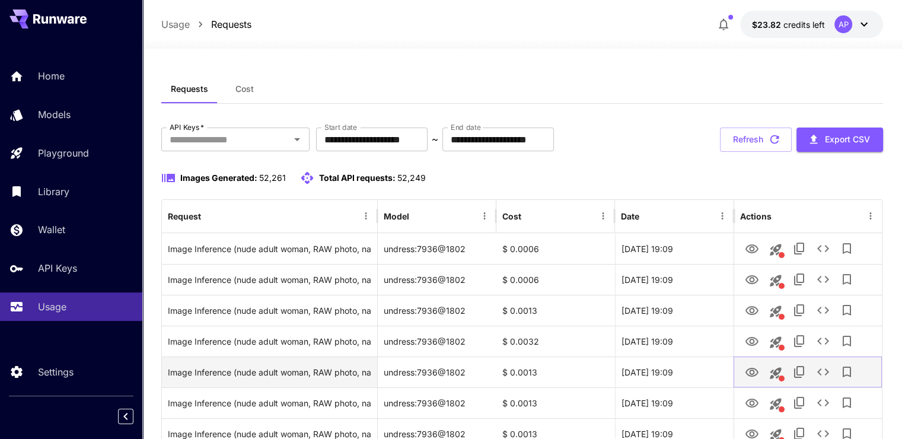
click at [759, 375] on button "View Image" at bounding box center [752, 372] width 24 height 24
click at [749, 383] on button "View Image" at bounding box center [752, 372] width 24 height 24
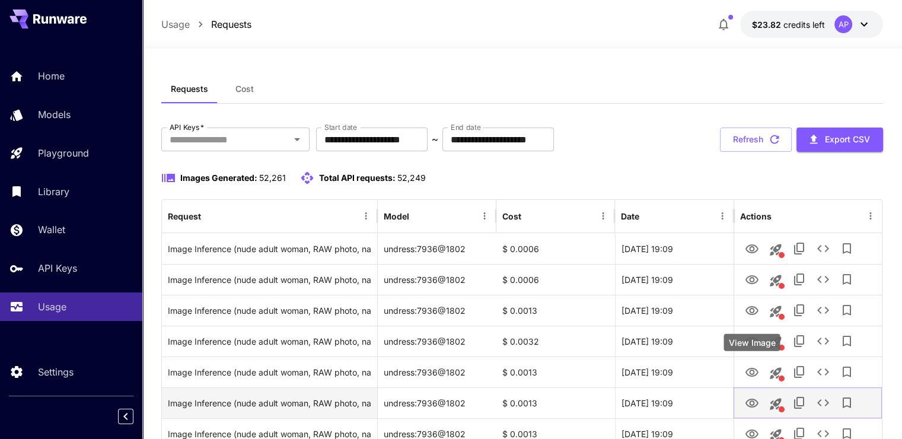
click at [755, 403] on icon "View Image" at bounding box center [752, 403] width 14 height 14
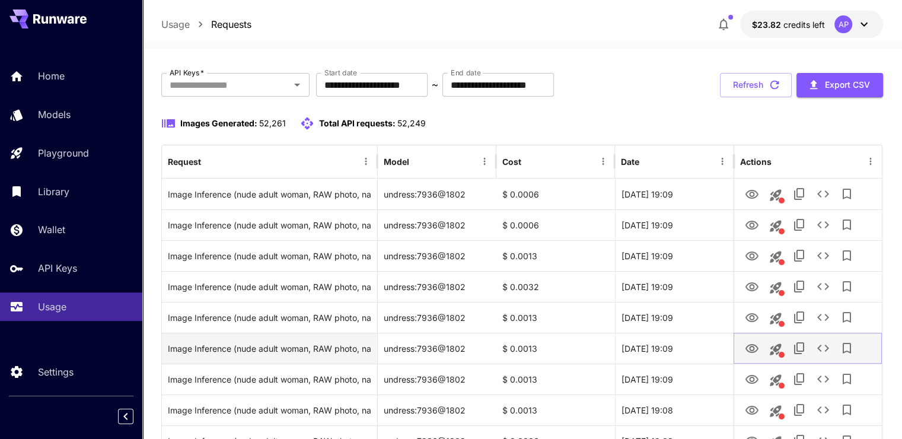
scroll to position [59, 0]
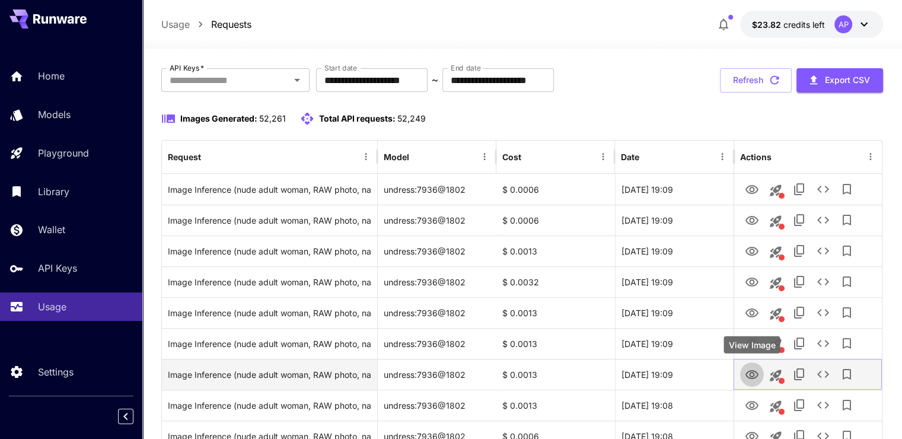
click at [751, 369] on icon "View Image" at bounding box center [752, 375] width 14 height 14
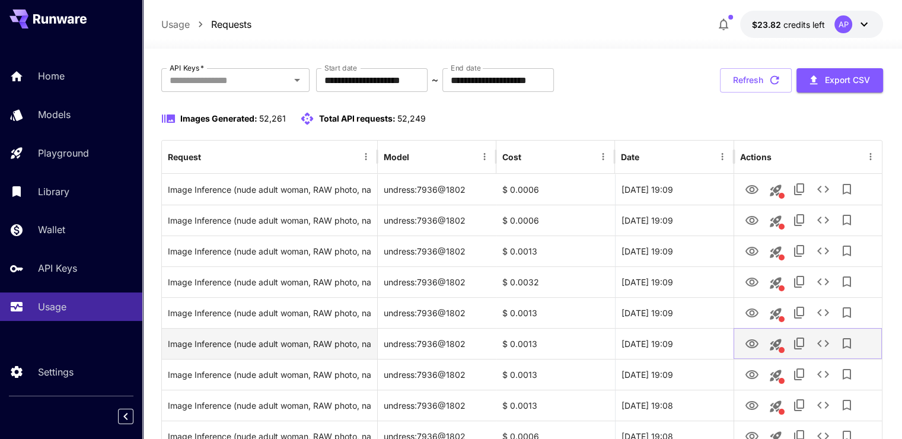
click at [751, 339] on icon "View Image" at bounding box center [752, 344] width 14 height 14
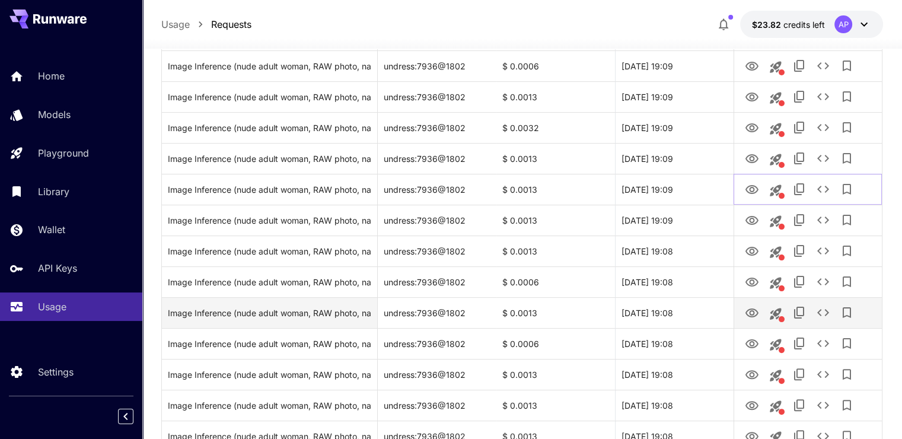
scroll to position [237, 0]
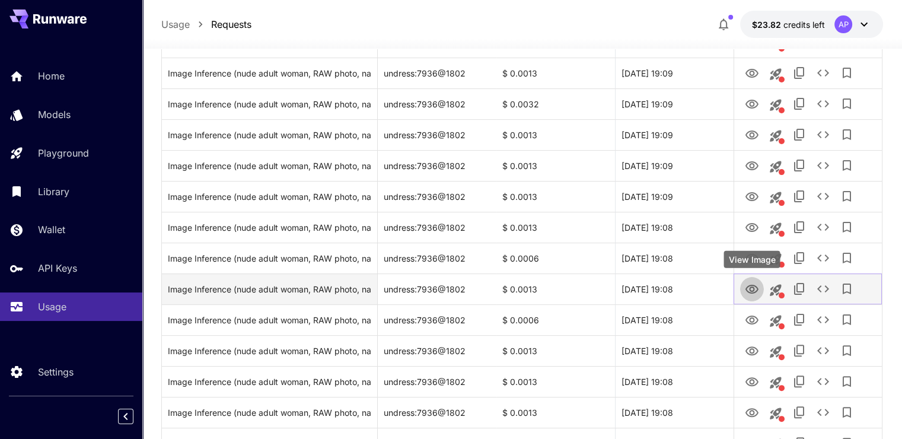
click at [745, 294] on icon "View Image" at bounding box center [752, 289] width 14 height 14
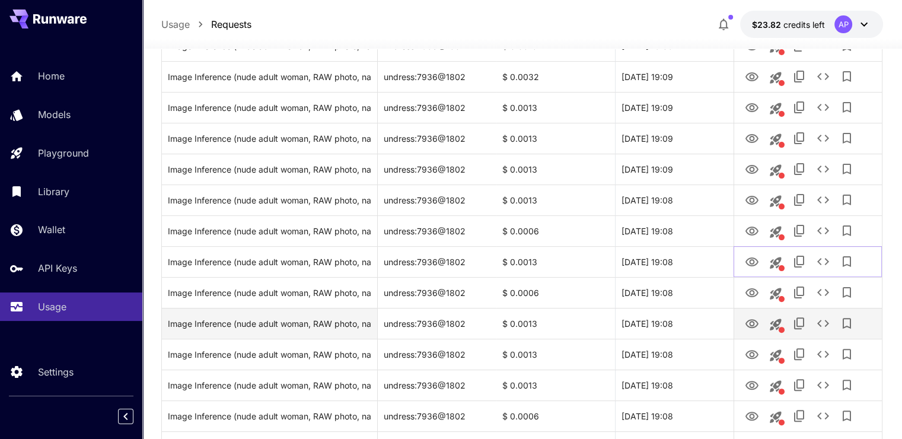
scroll to position [356, 0]
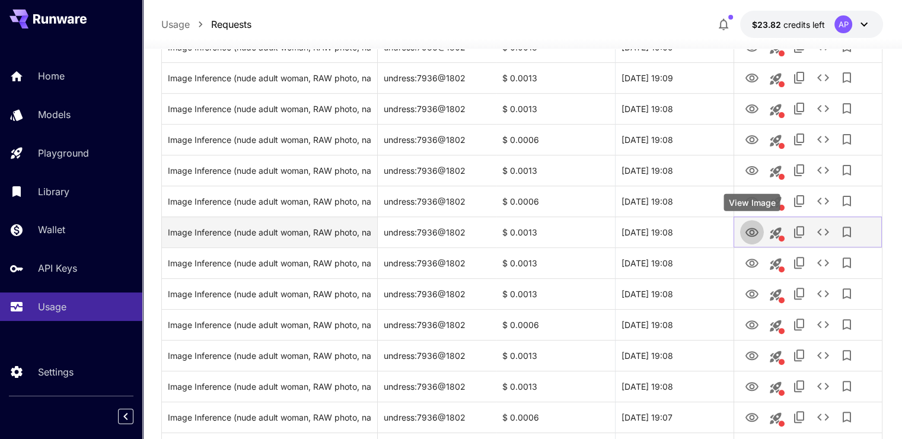
click at [751, 221] on button "View Image" at bounding box center [752, 232] width 24 height 24
click at [751, 227] on icon "View Image" at bounding box center [752, 232] width 14 height 14
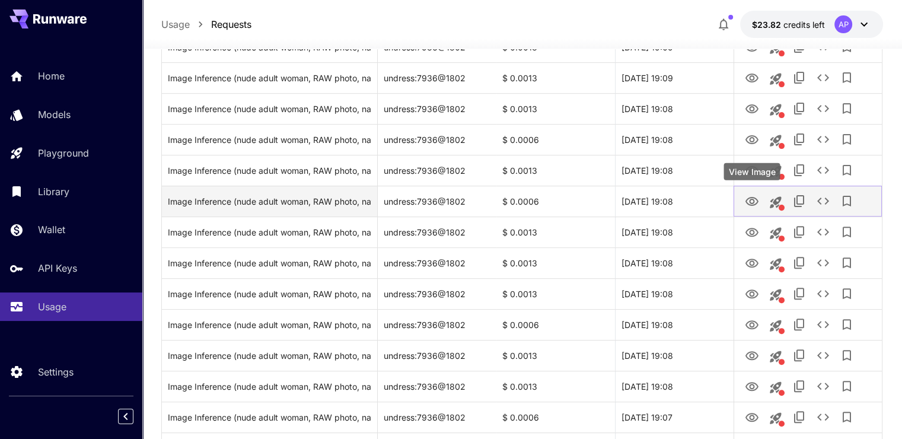
click at [752, 199] on icon "View Image" at bounding box center [752, 202] width 14 height 14
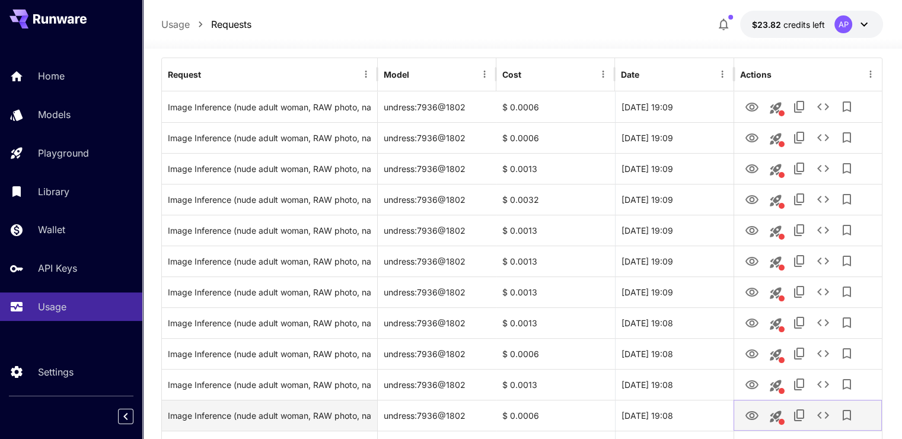
scroll to position [0, 0]
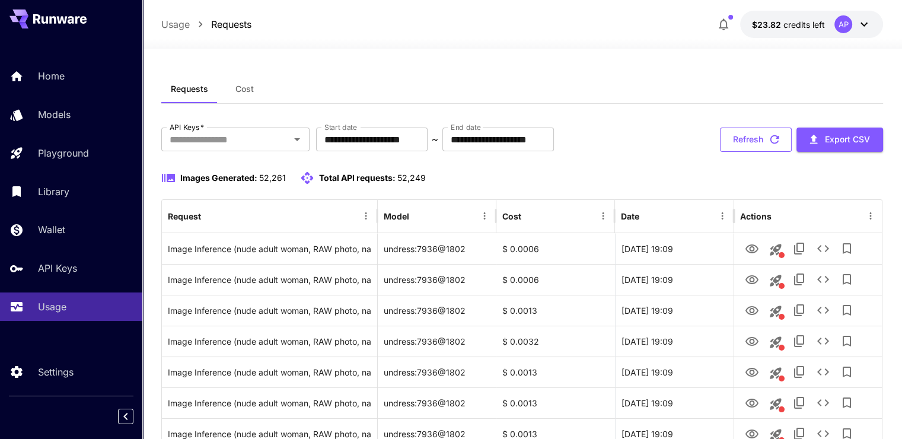
click at [778, 136] on icon "button" at bounding box center [775, 139] width 9 height 9
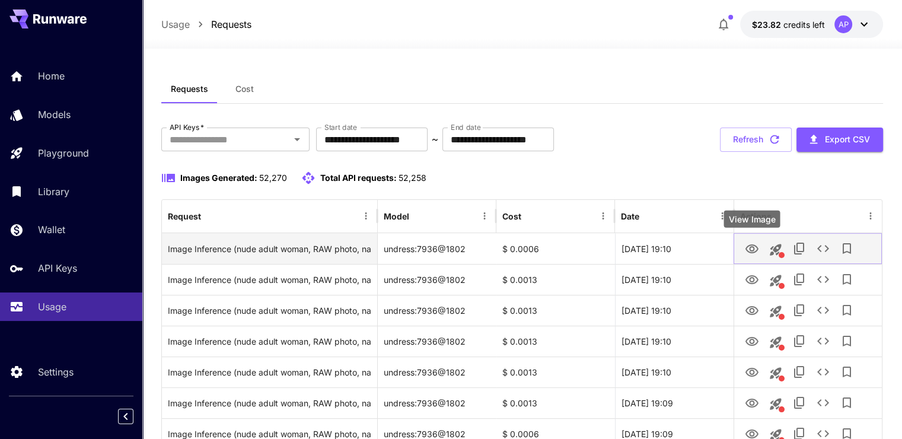
click at [757, 250] on icon "View Image" at bounding box center [752, 248] width 13 height 9
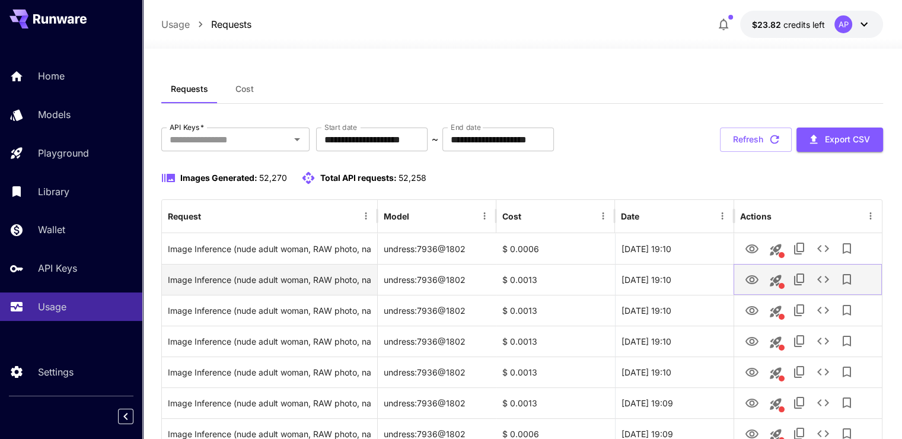
click at [747, 277] on icon "View Image" at bounding box center [752, 279] width 13 height 9
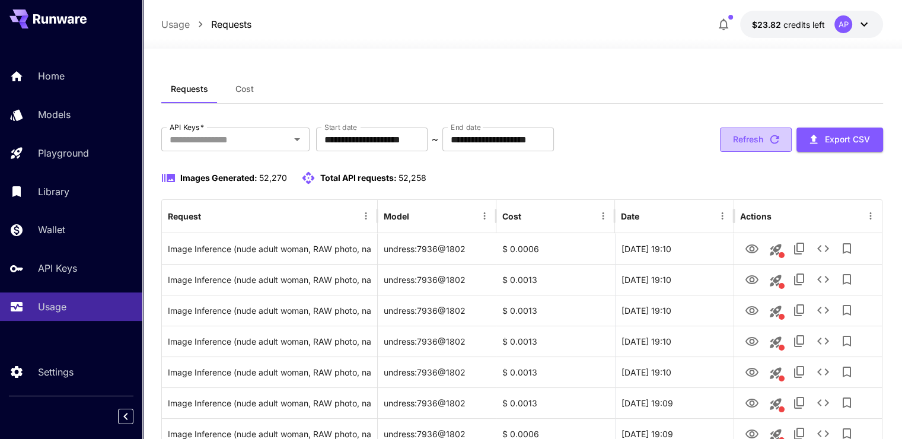
click at [748, 138] on button "Refresh" at bounding box center [756, 140] width 72 height 24
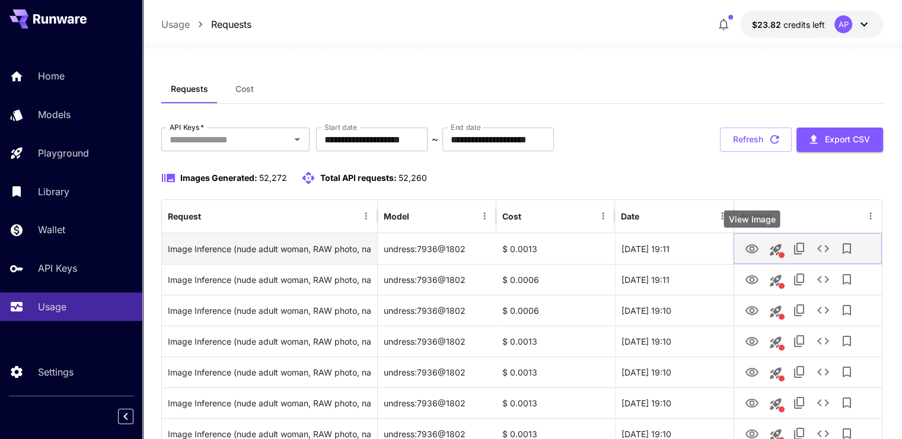
click at [752, 247] on icon "View Image" at bounding box center [752, 248] width 13 height 9
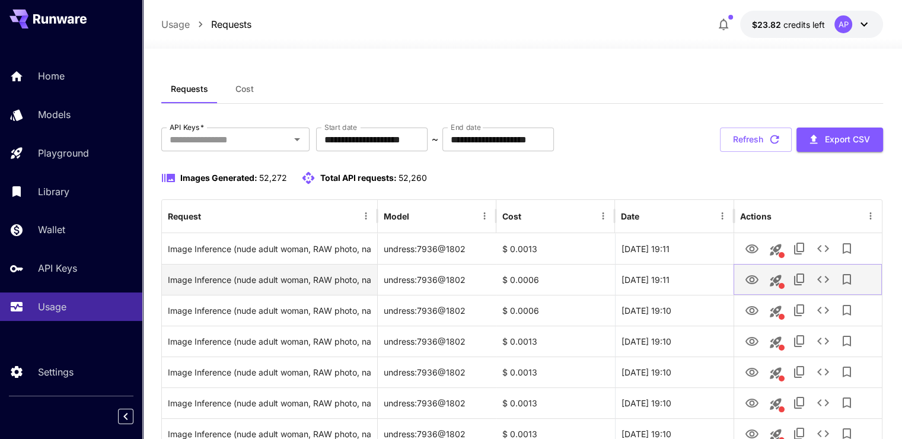
click at [758, 280] on icon "View Image" at bounding box center [752, 279] width 13 height 9
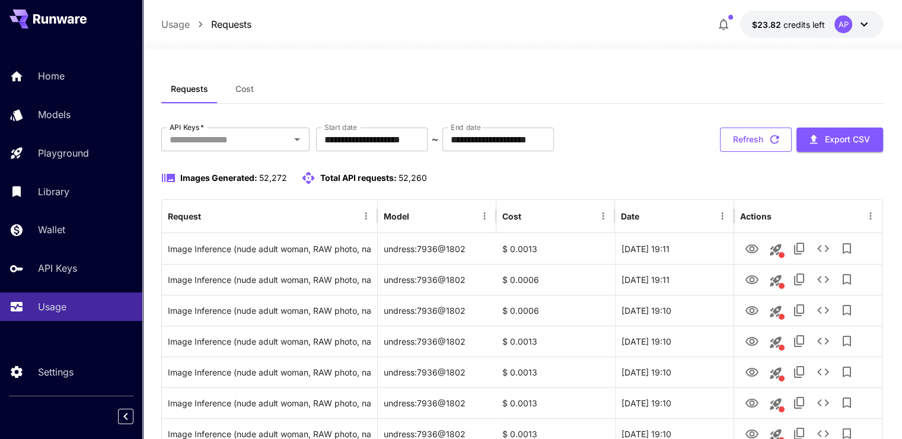
click at [756, 133] on button "Refresh" at bounding box center [756, 140] width 72 height 24
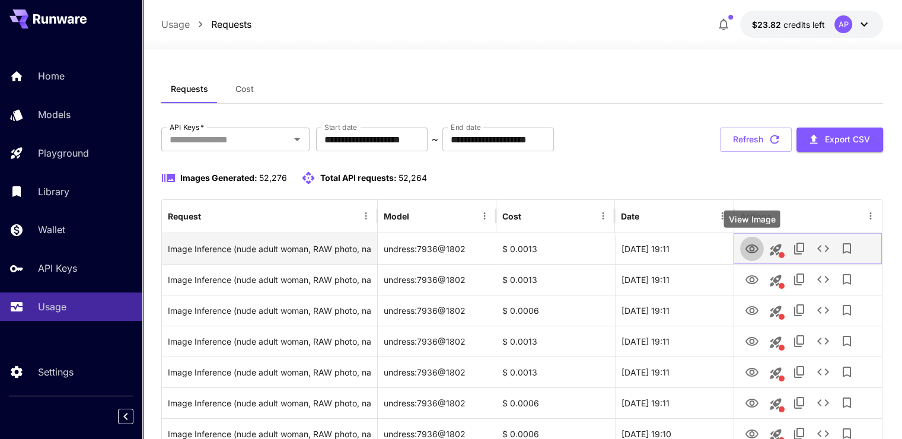
click at [754, 252] on icon "View Image" at bounding box center [752, 248] width 13 height 9
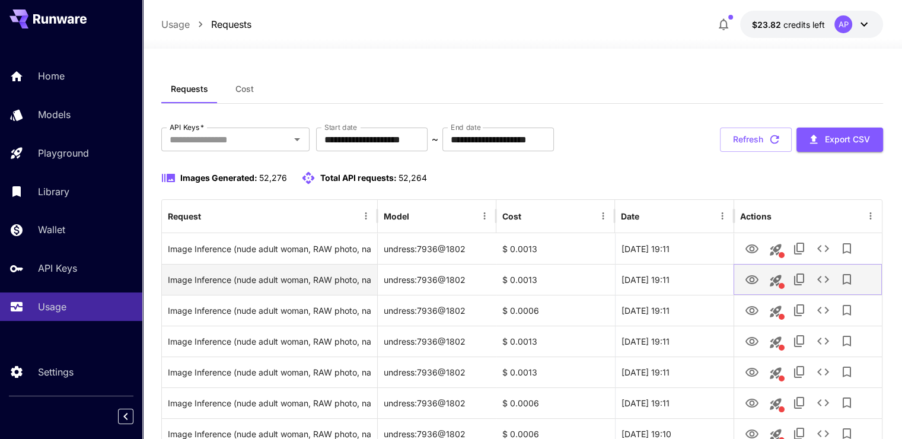
click at [752, 277] on icon "View Image" at bounding box center [752, 279] width 13 height 9
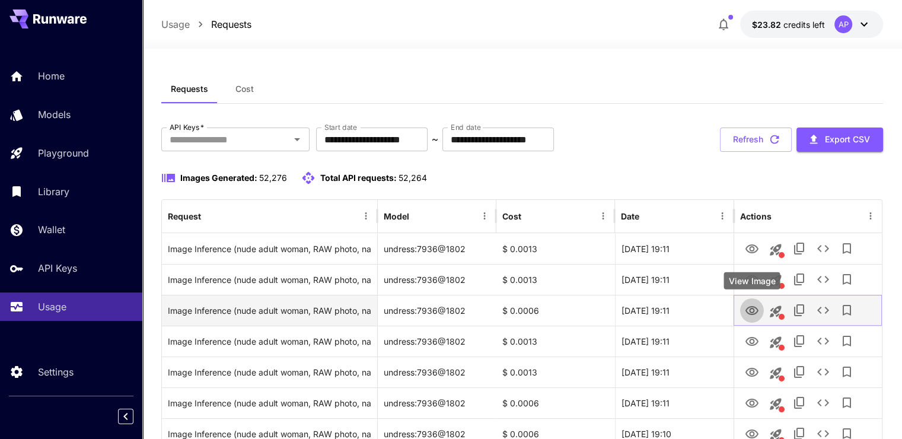
click at [750, 307] on icon "View Image" at bounding box center [752, 310] width 13 height 9
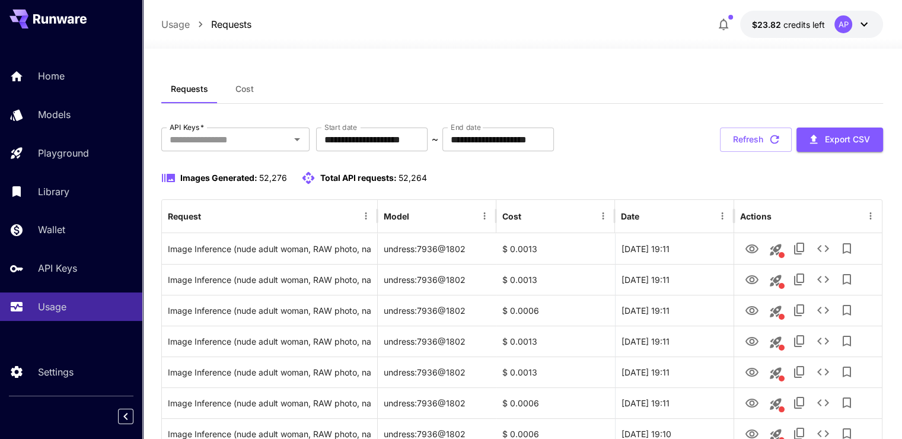
click at [762, 142] on button "Refresh" at bounding box center [756, 140] width 72 height 24
click at [740, 142] on button "Refresh" at bounding box center [756, 140] width 72 height 24
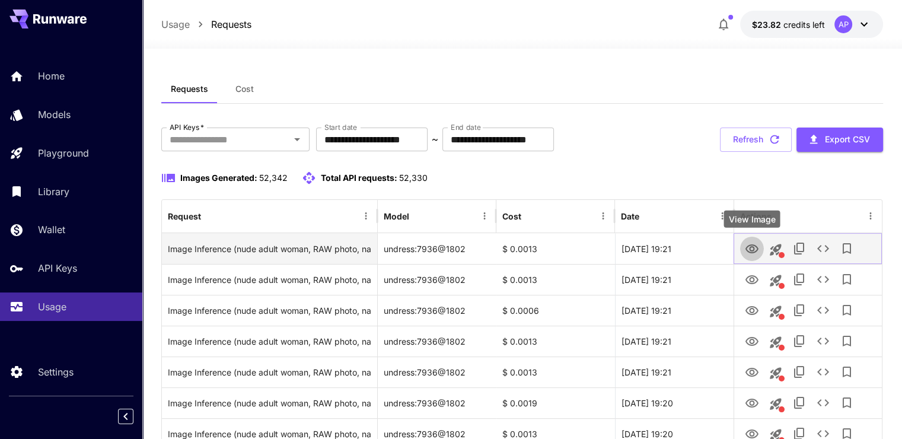
click at [753, 244] on icon "View Image" at bounding box center [752, 248] width 13 height 9
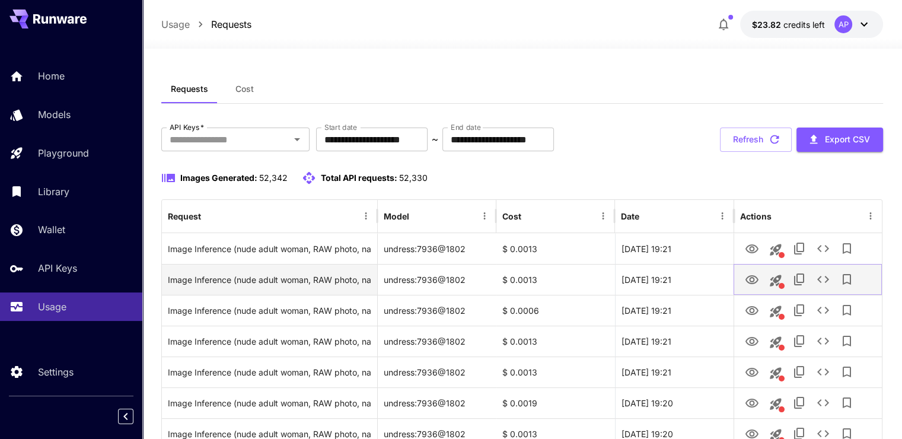
click at [750, 285] on icon "View Image" at bounding box center [752, 280] width 14 height 14
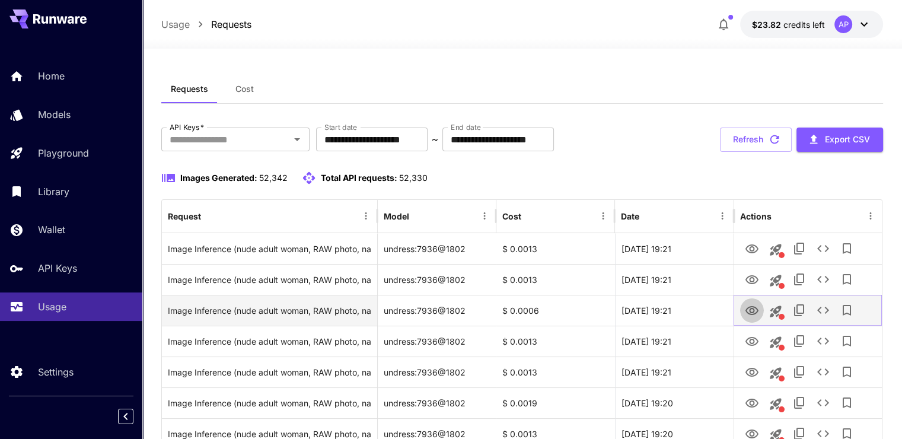
click at [749, 311] on icon "View Image" at bounding box center [752, 310] width 13 height 9
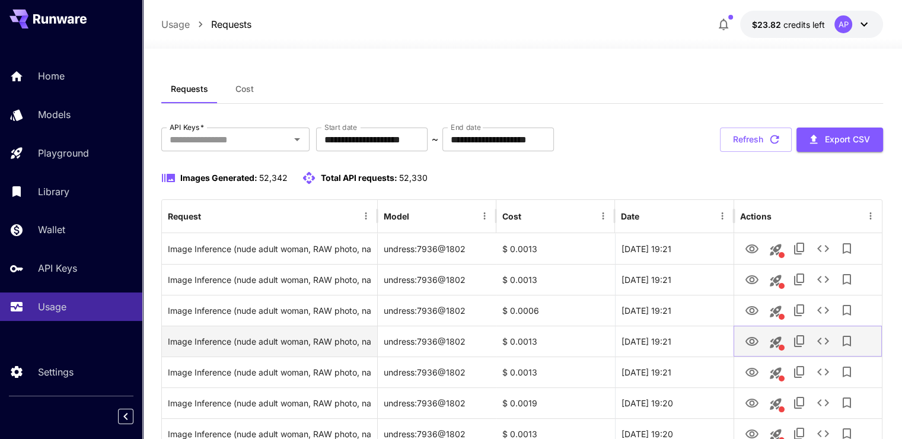
click at [756, 346] on icon "View Image" at bounding box center [752, 342] width 14 height 14
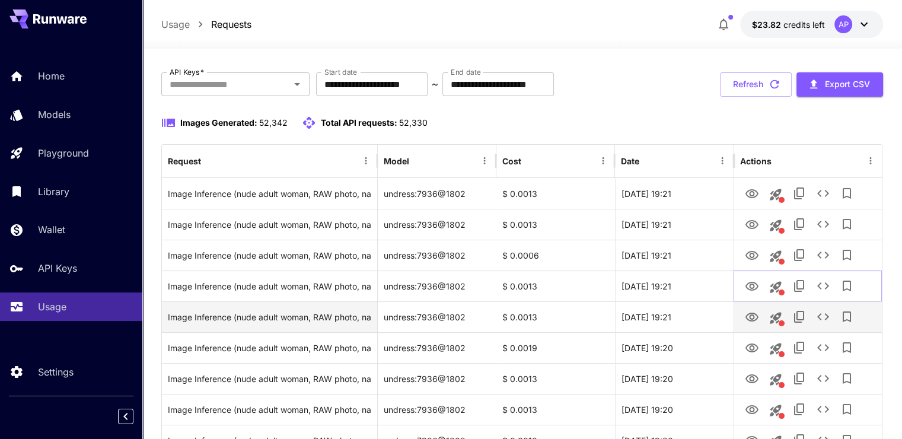
scroll to position [59, 0]
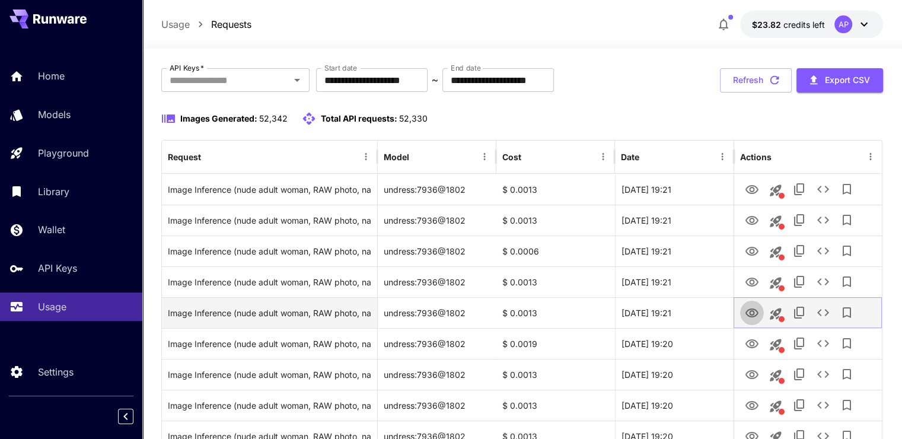
click at [752, 309] on icon "View Image" at bounding box center [752, 313] width 13 height 9
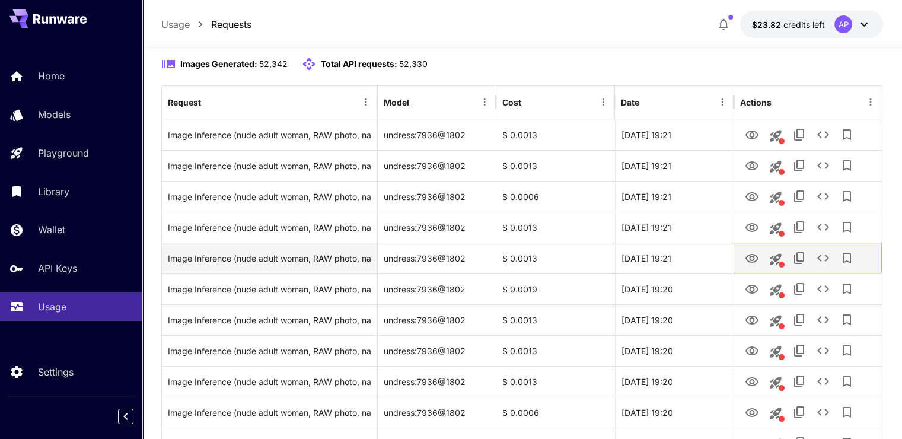
scroll to position [119, 0]
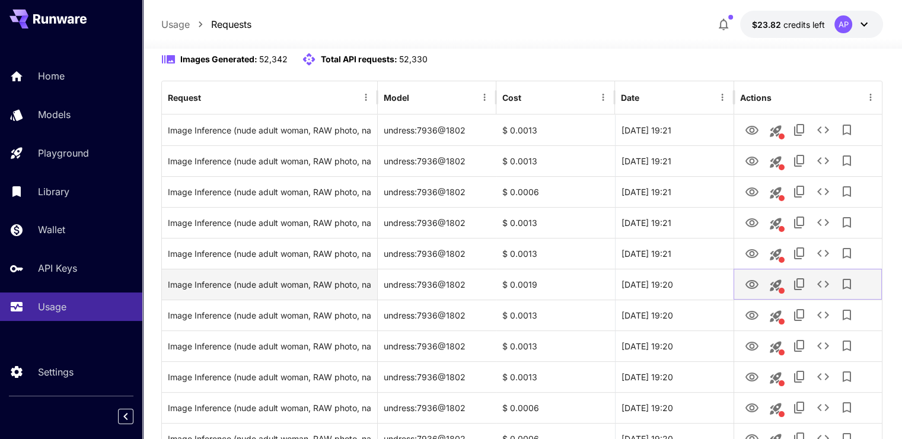
click at [757, 292] on button "View Image" at bounding box center [752, 284] width 24 height 24
click at [747, 282] on icon "View Image" at bounding box center [752, 284] width 13 height 9
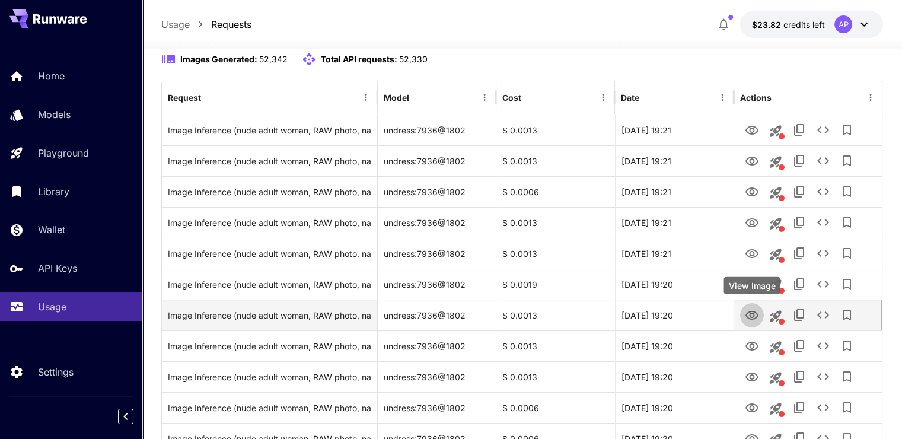
click at [757, 314] on icon "View Image" at bounding box center [752, 316] width 14 height 14
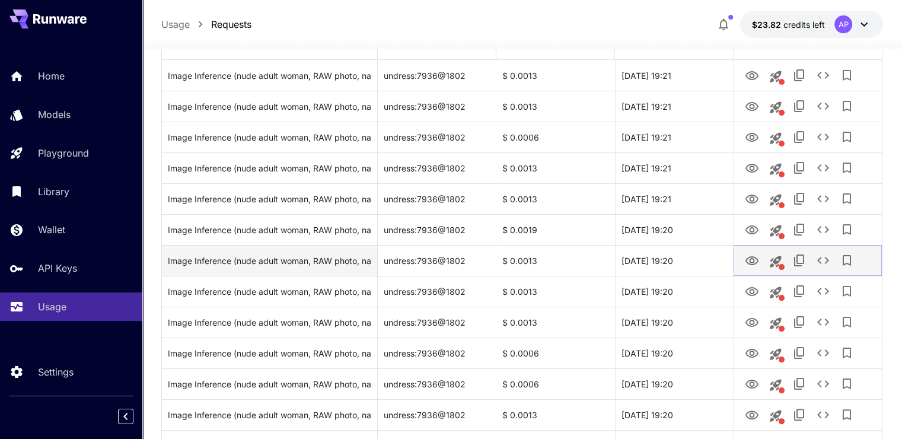
scroll to position [178, 0]
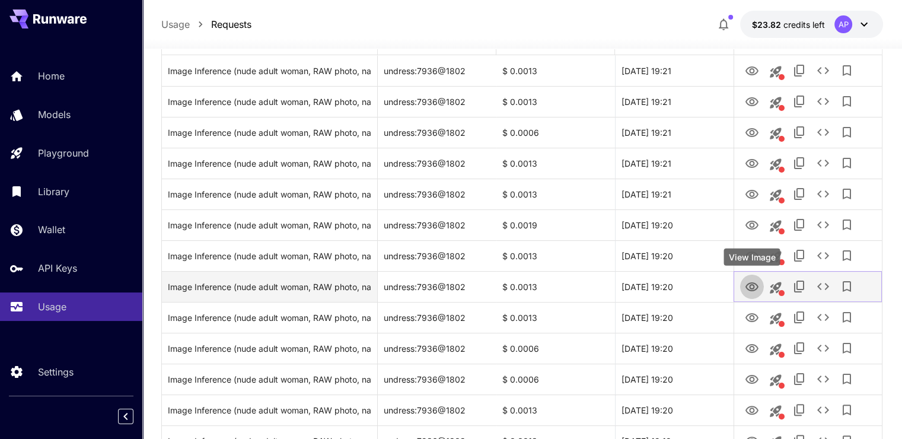
click at [751, 286] on icon "View Image" at bounding box center [752, 287] width 14 height 14
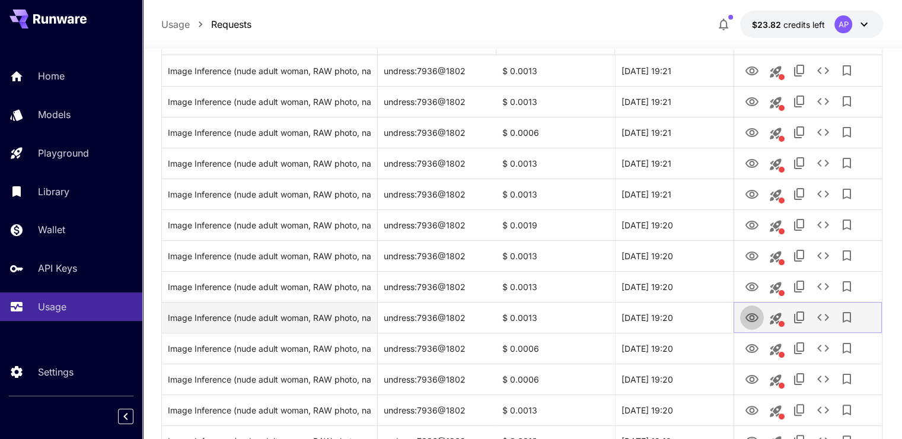
click at [752, 313] on icon "View Image" at bounding box center [752, 317] width 13 height 9
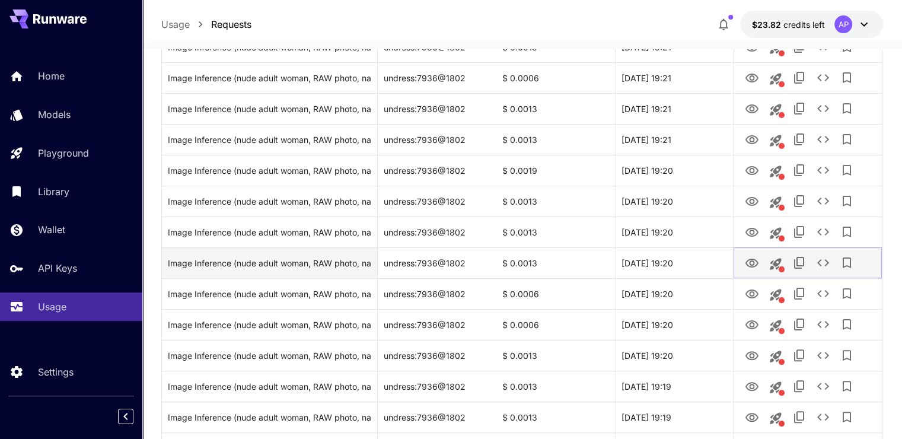
scroll to position [237, 0]
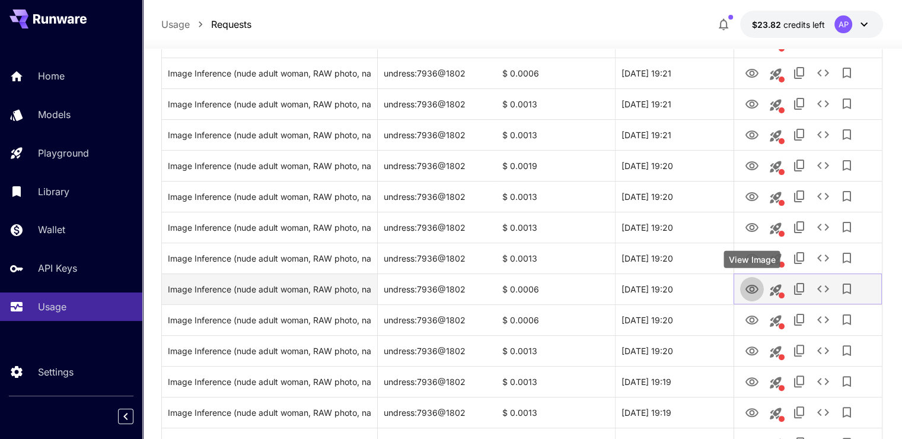
click at [752, 290] on icon "View Image" at bounding box center [752, 289] width 14 height 14
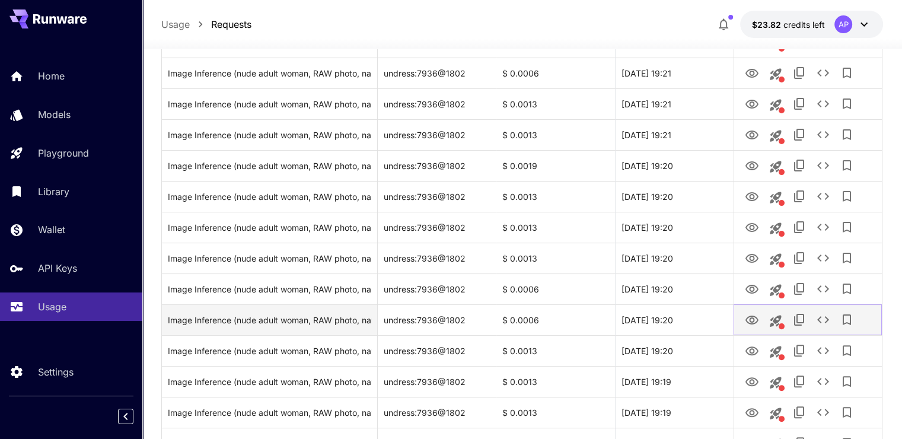
click at [743, 316] on button "View Image" at bounding box center [752, 319] width 24 height 24
click at [748, 325] on icon "View Image" at bounding box center [752, 320] width 14 height 14
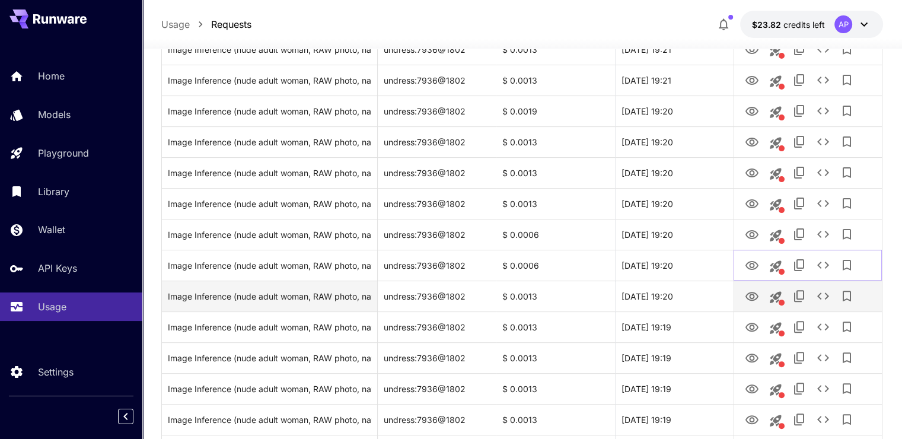
scroll to position [297, 0]
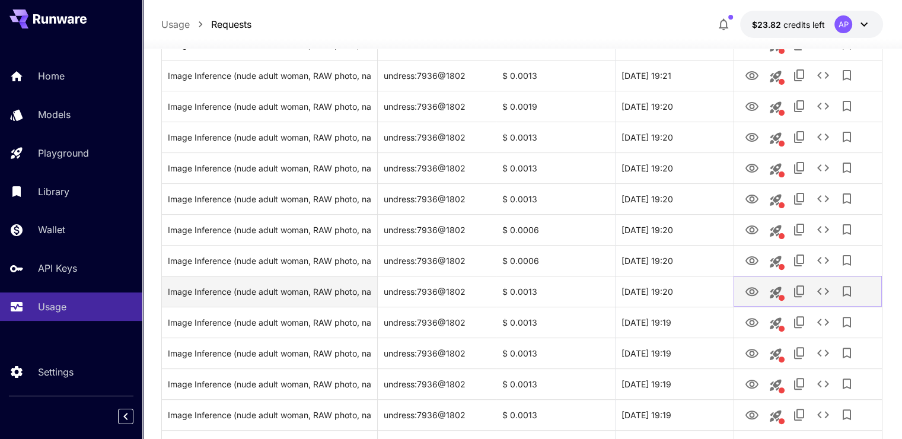
click at [748, 287] on icon "View Image" at bounding box center [752, 292] width 14 height 14
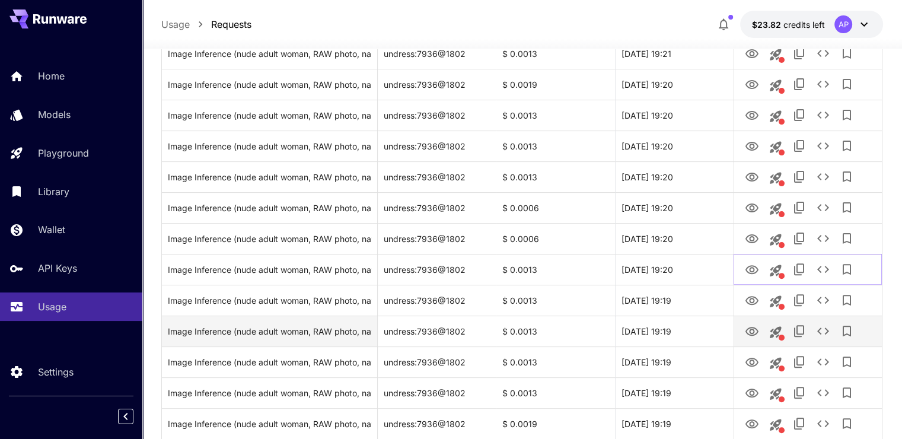
scroll to position [356, 0]
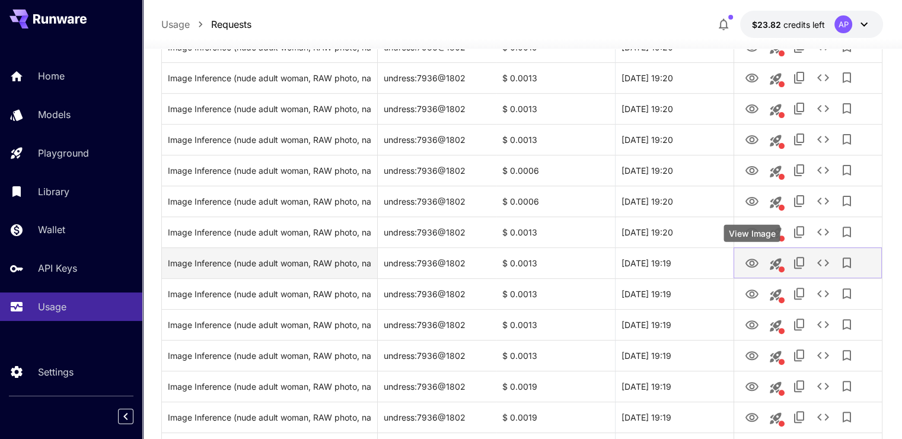
click at [748, 262] on icon "View Image" at bounding box center [752, 263] width 14 height 14
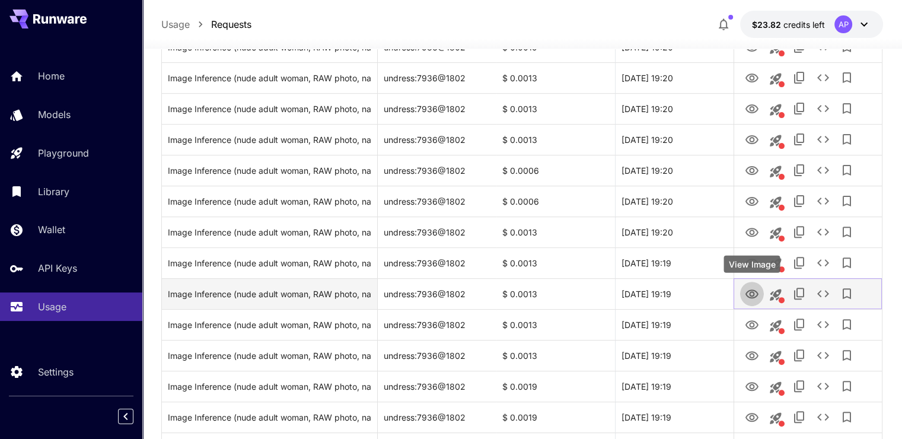
click at [756, 294] on icon "View Image" at bounding box center [752, 294] width 14 height 14
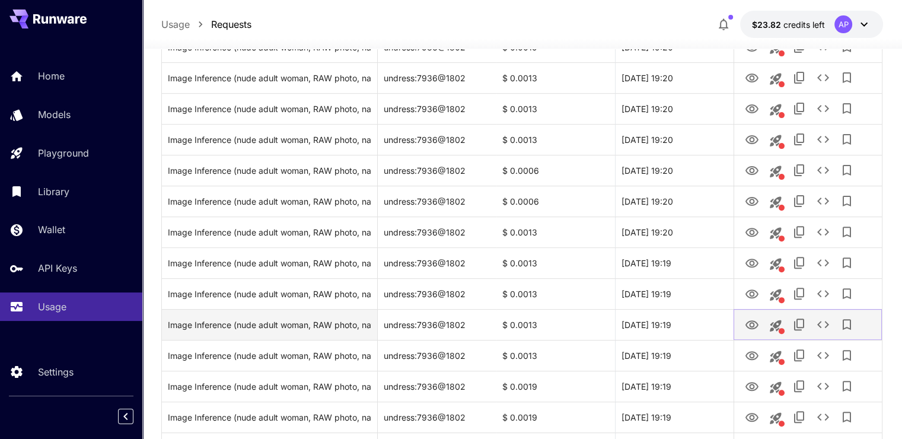
click at [762, 323] on button "View Image" at bounding box center [752, 324] width 24 height 24
click at [750, 328] on icon "View Image" at bounding box center [752, 325] width 14 height 14
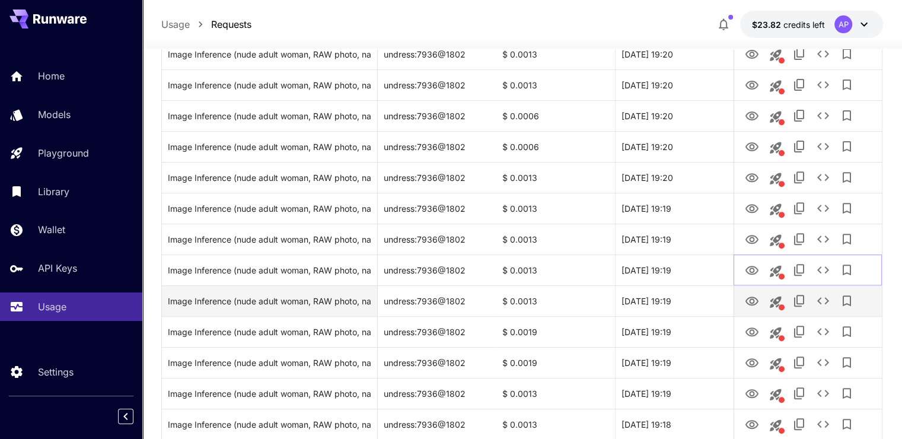
scroll to position [415, 0]
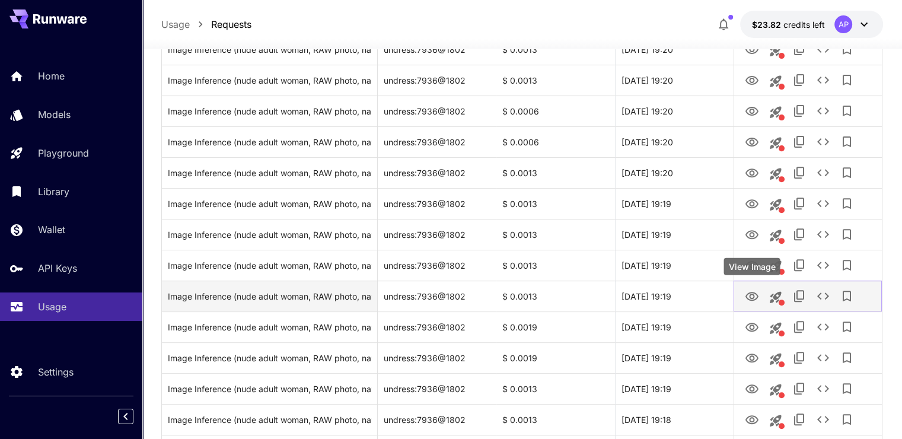
click at [752, 294] on icon "View Image" at bounding box center [752, 296] width 13 height 9
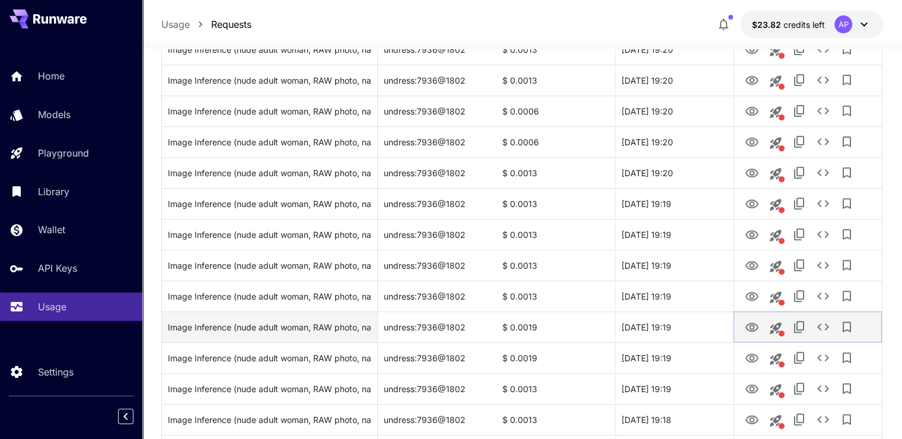
click at [749, 320] on icon "View Image" at bounding box center [752, 327] width 14 height 14
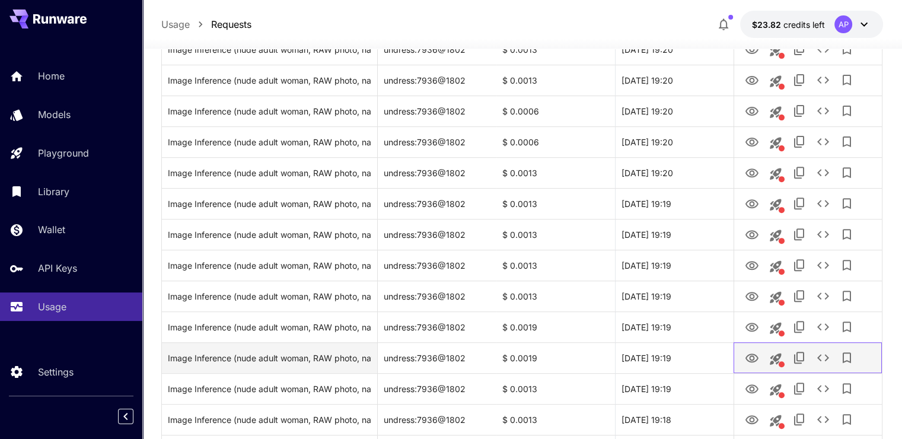
click at [763, 352] on div at bounding box center [808, 358] width 136 height 30
click at [759, 355] on button "View Image" at bounding box center [752, 357] width 24 height 24
click at [740, 352] on button "View Image" at bounding box center [752, 357] width 24 height 24
click at [748, 354] on icon "View Image" at bounding box center [752, 358] width 14 height 14
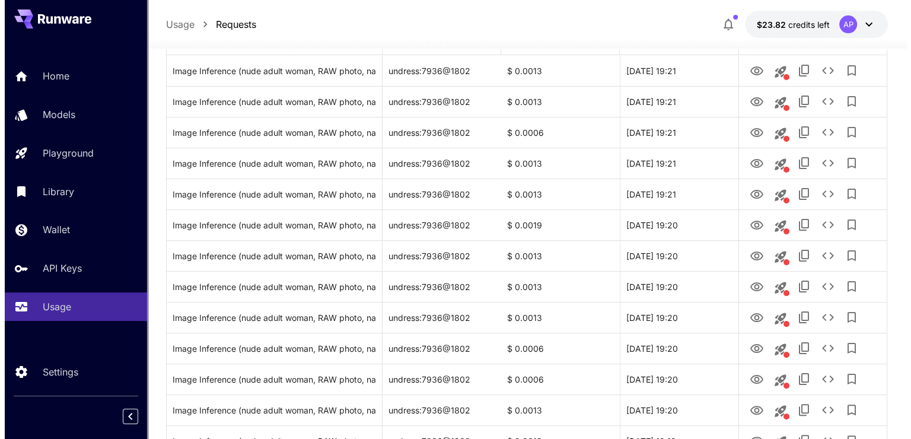
scroll to position [0, 0]
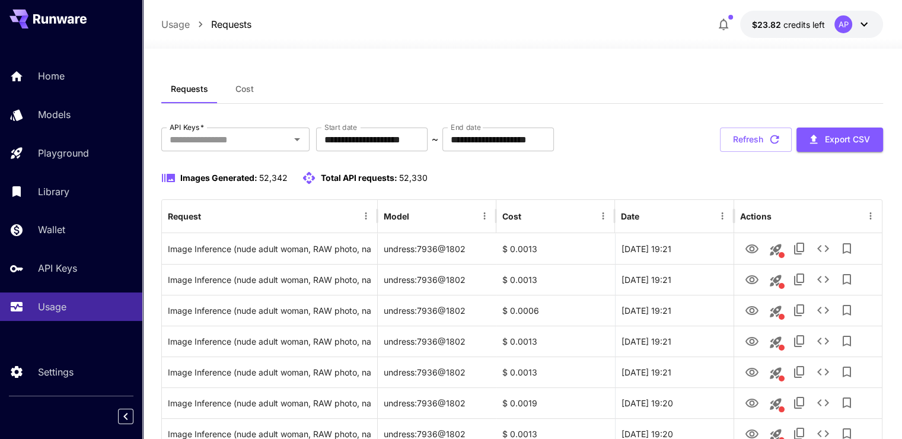
click at [758, 140] on button "Refresh" at bounding box center [756, 140] width 72 height 24
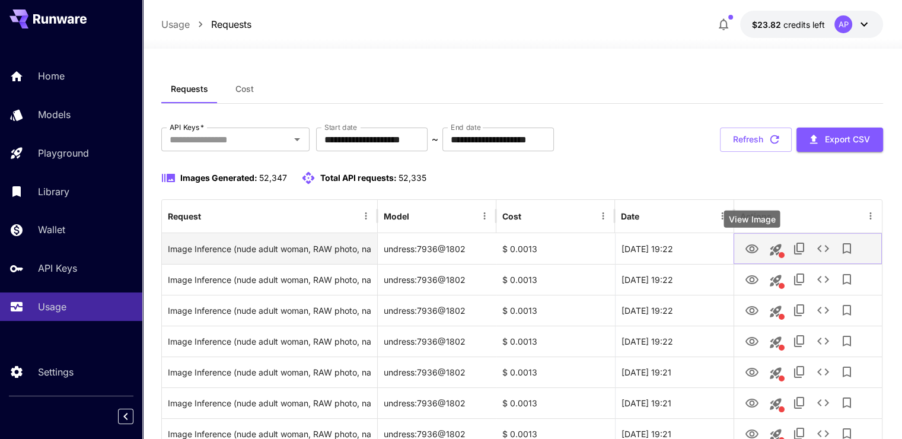
click at [754, 247] on icon "View Image" at bounding box center [752, 249] width 14 height 14
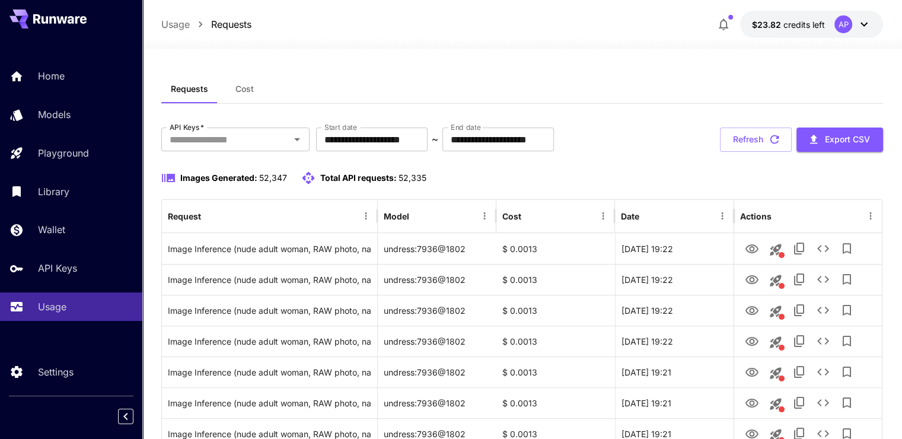
click at [735, 129] on button "Refresh" at bounding box center [756, 140] width 72 height 24
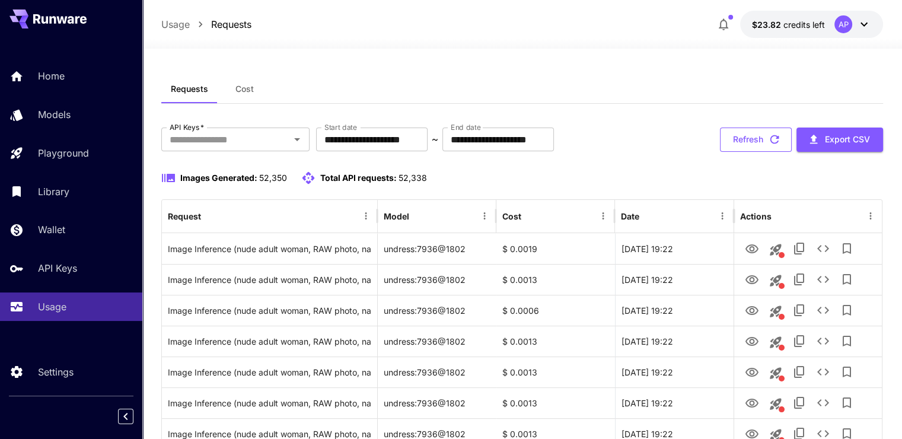
click at [769, 142] on icon "button" at bounding box center [774, 139] width 13 height 13
click at [823, 249] on icon "See details" at bounding box center [823, 248] width 14 height 14
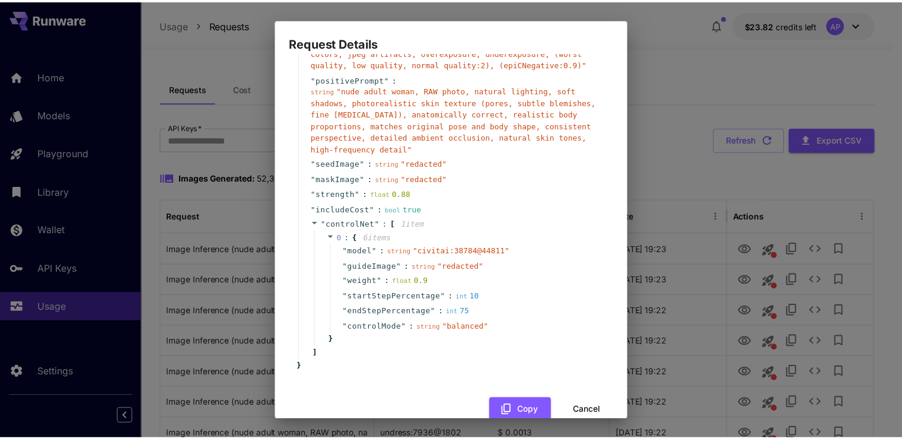
scroll to position [315, 0]
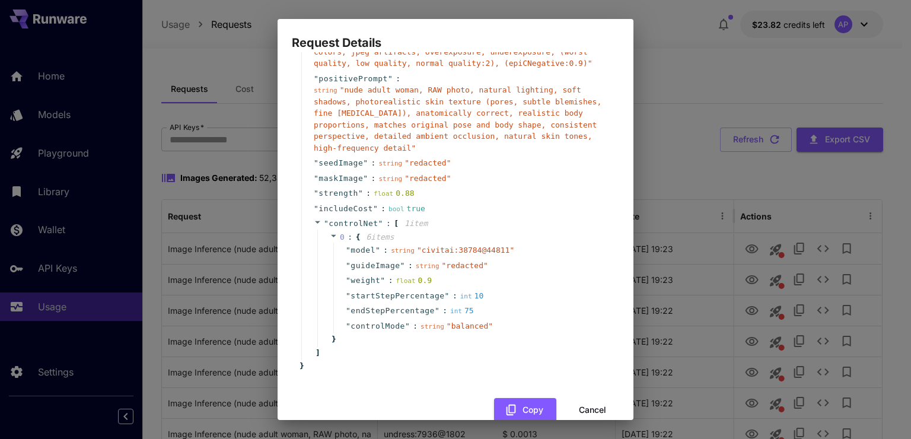
click at [581, 398] on button "Cancel" at bounding box center [592, 410] width 53 height 24
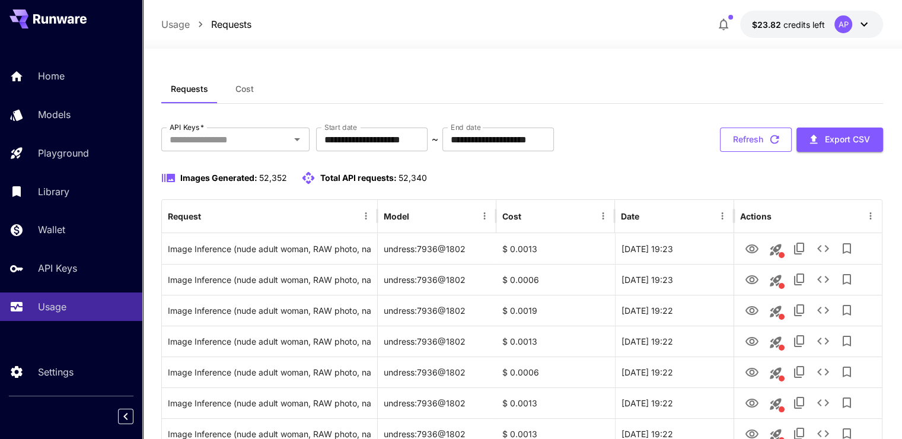
click at [764, 130] on button "Refresh" at bounding box center [756, 140] width 72 height 24
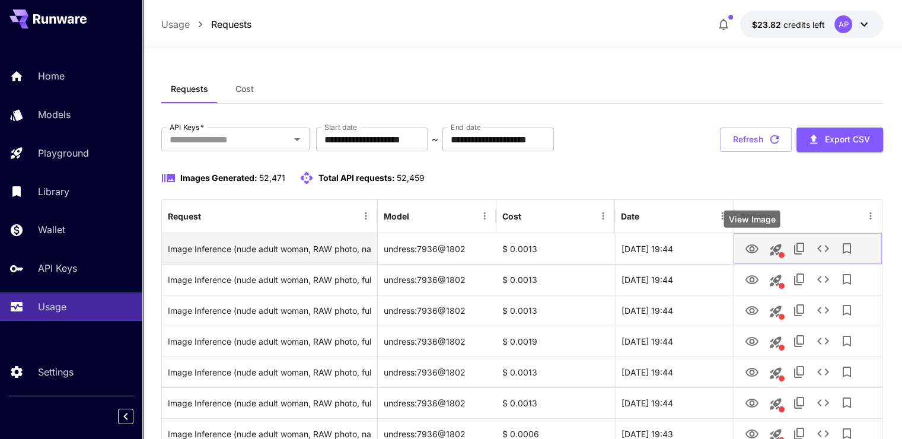
click at [754, 254] on icon "View Image" at bounding box center [752, 249] width 14 height 14
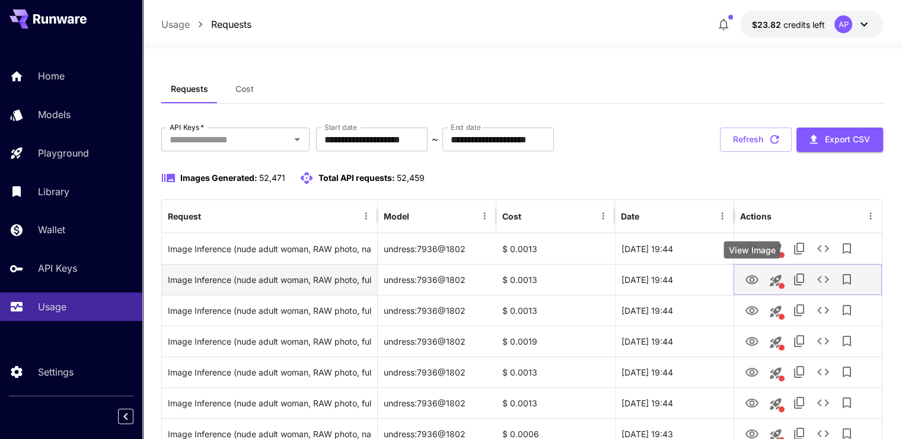
click at [749, 286] on icon "View Image" at bounding box center [752, 280] width 14 height 14
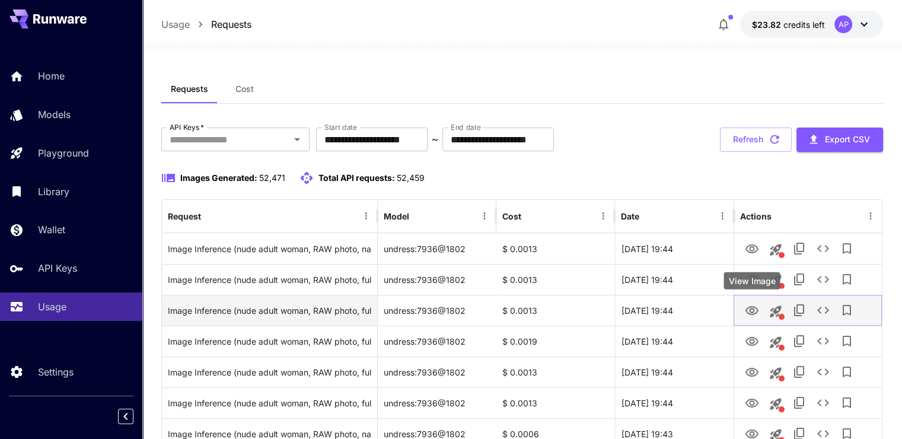
click at [756, 311] on icon "View Image" at bounding box center [752, 311] width 14 height 14
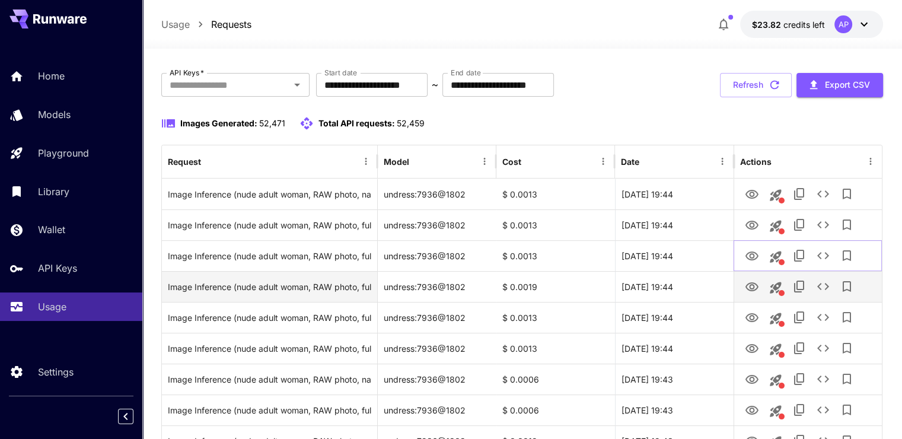
scroll to position [59, 0]
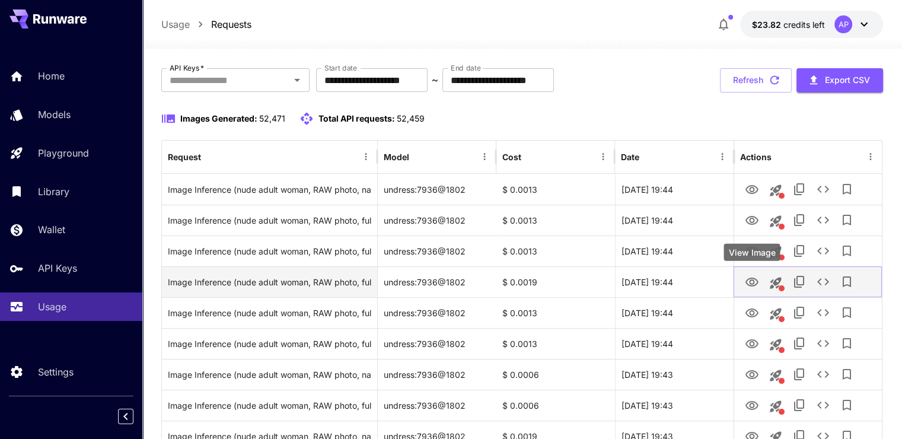
click at [753, 284] on icon "View Image" at bounding box center [752, 282] width 14 height 14
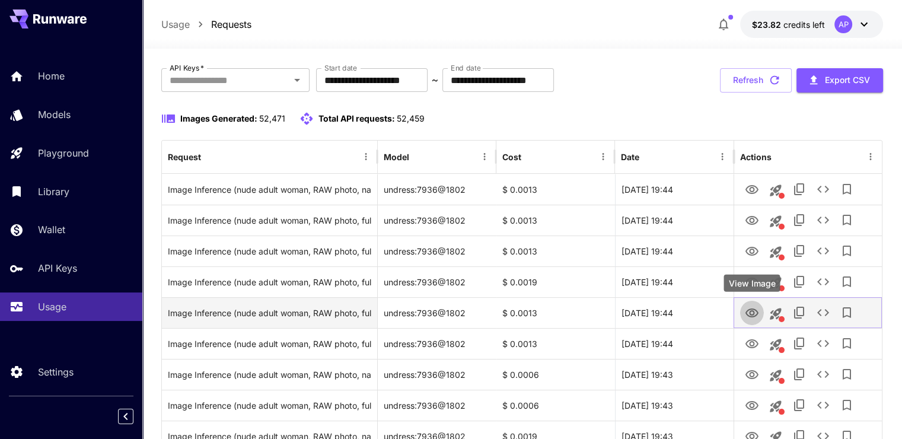
click at [755, 312] on icon "View Image" at bounding box center [752, 313] width 14 height 14
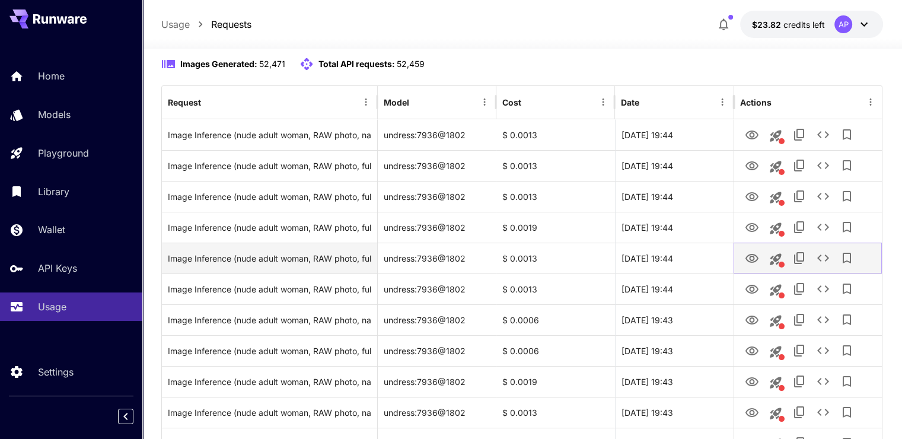
scroll to position [119, 0]
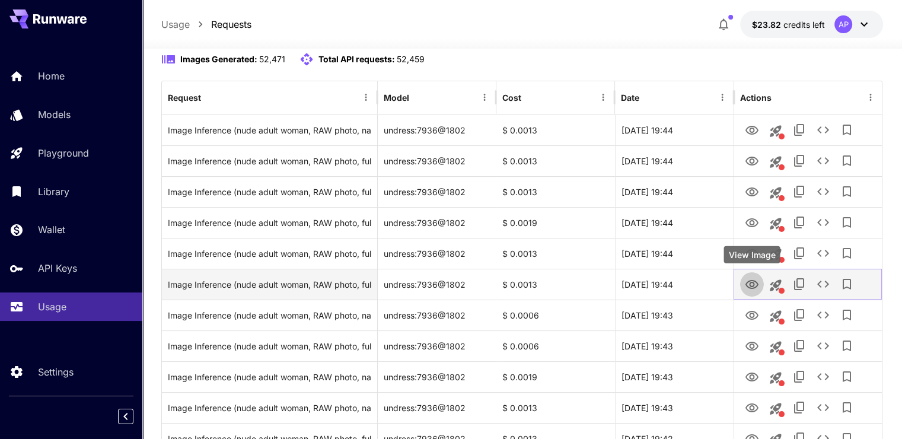
click at [751, 285] on icon "View Image" at bounding box center [752, 284] width 13 height 9
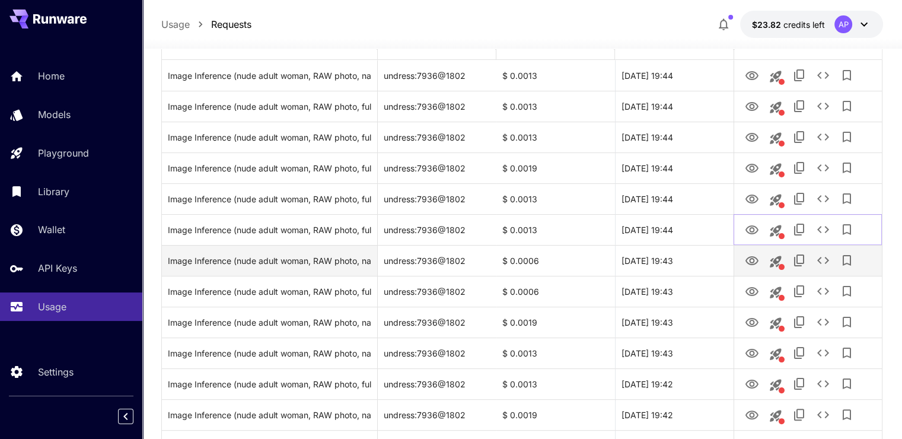
scroll to position [178, 0]
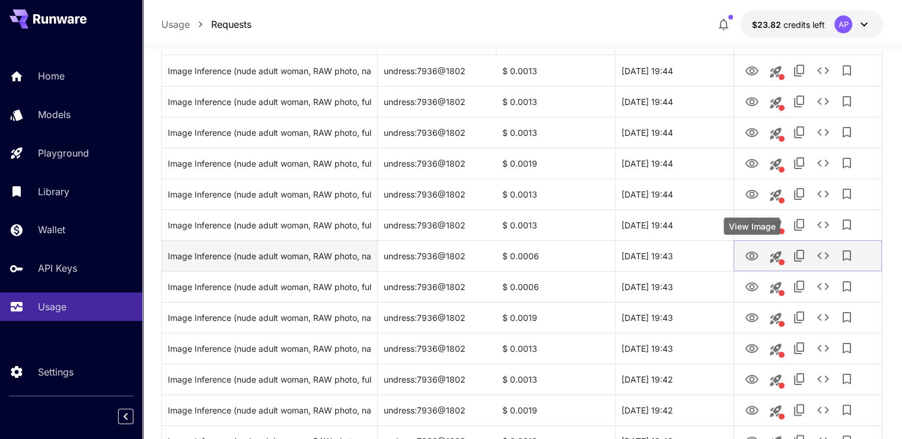
click at [751, 258] on icon "View Image" at bounding box center [752, 256] width 14 height 14
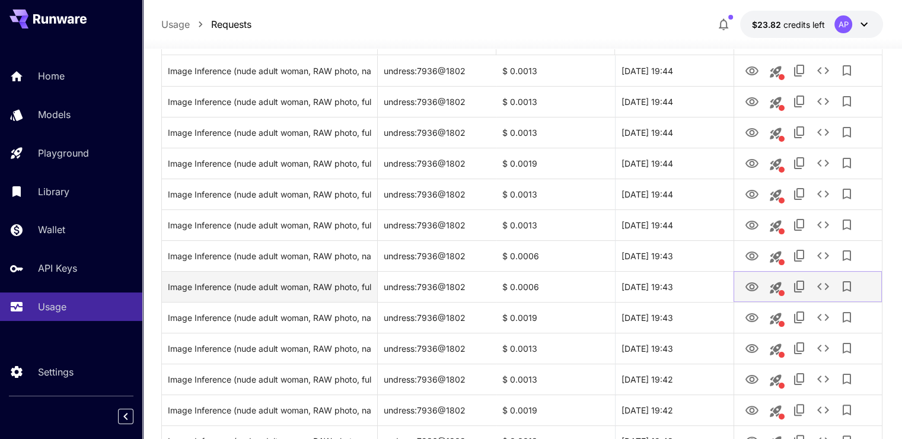
click at [751, 288] on icon "View Image" at bounding box center [752, 286] width 13 height 9
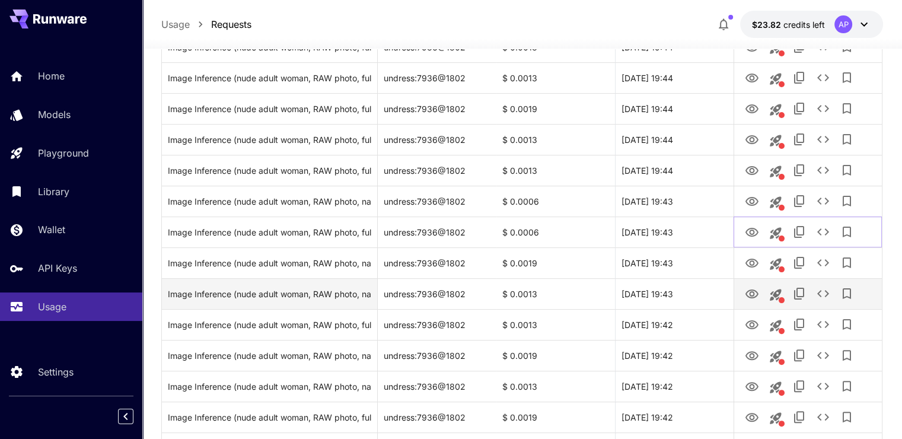
scroll to position [237, 0]
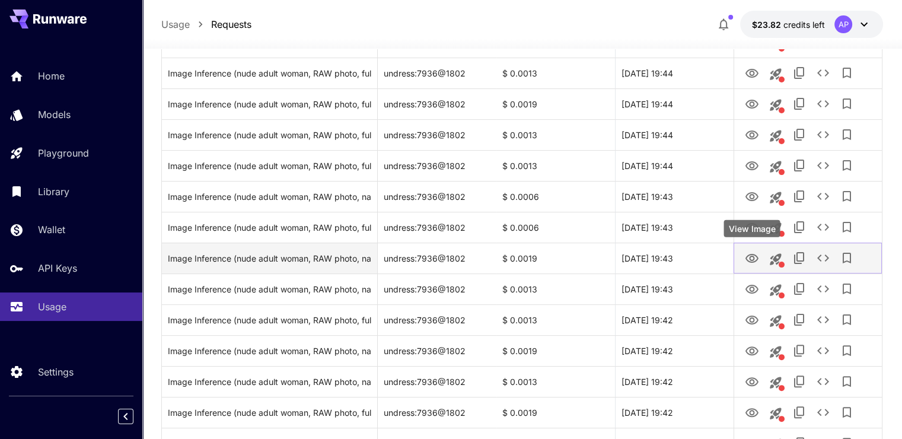
click at [748, 259] on icon "View Image" at bounding box center [752, 259] width 14 height 14
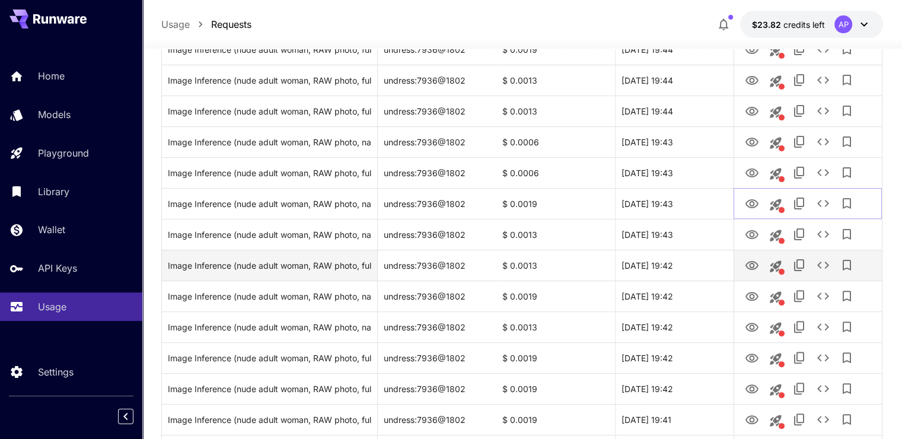
scroll to position [297, 0]
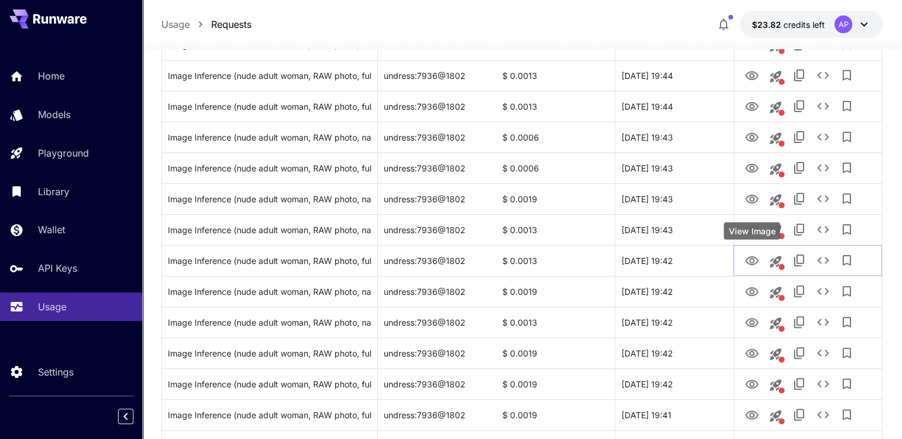
click at [747, 225] on div "View Image" at bounding box center [752, 230] width 56 height 17
click at [749, 221] on button "View Image" at bounding box center [752, 229] width 24 height 24
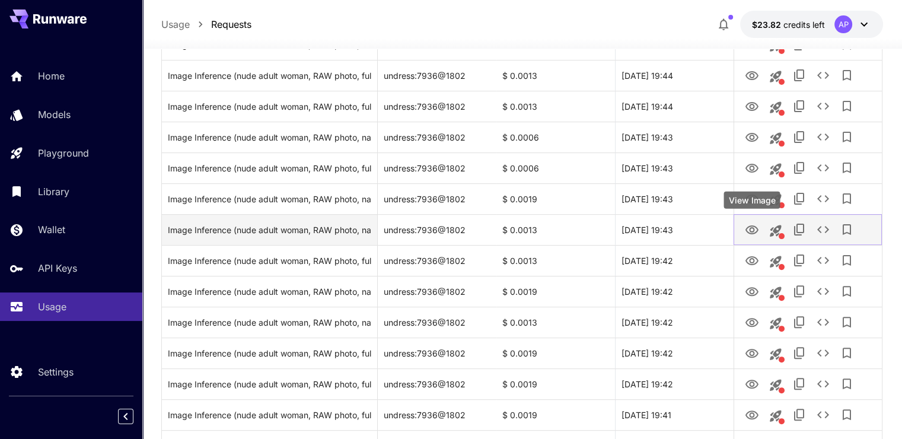
click at [748, 228] on icon "View Image" at bounding box center [752, 230] width 14 height 14
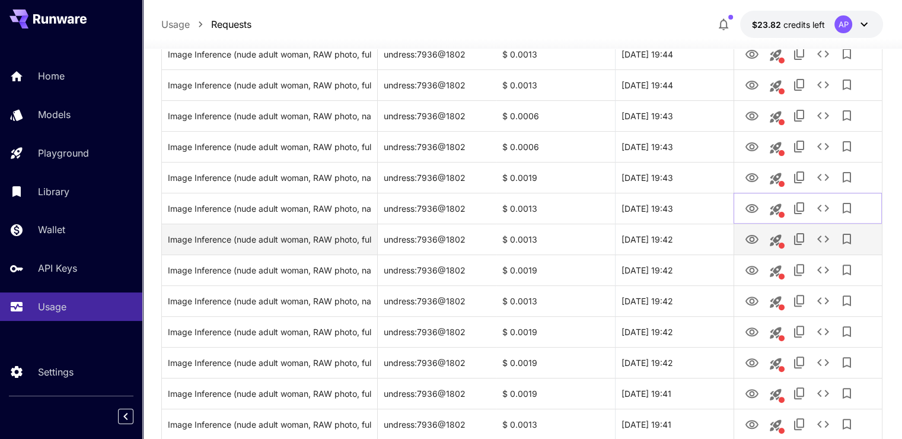
scroll to position [356, 0]
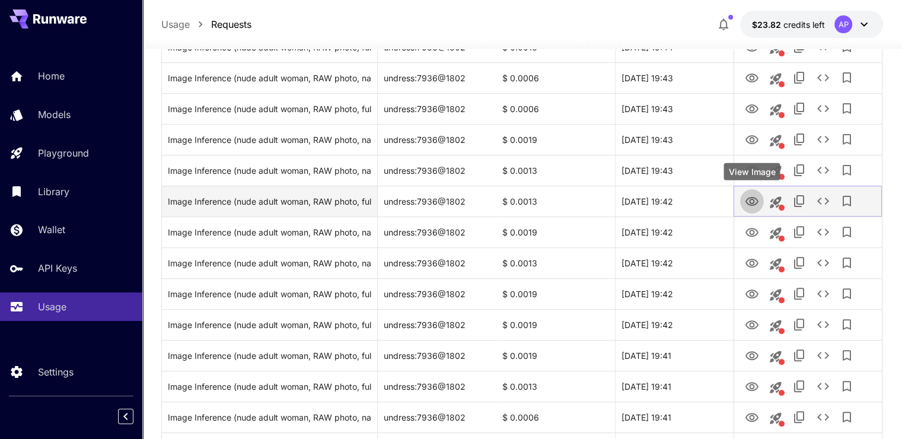
click at [755, 199] on icon "View Image" at bounding box center [752, 202] width 14 height 14
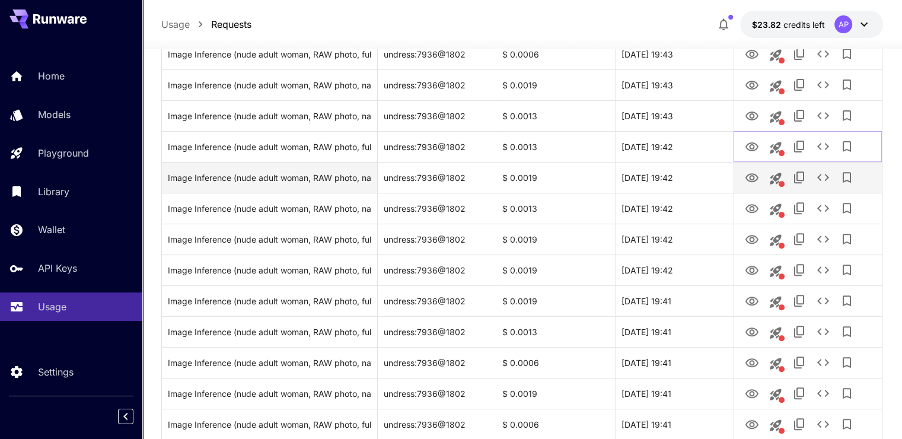
scroll to position [415, 0]
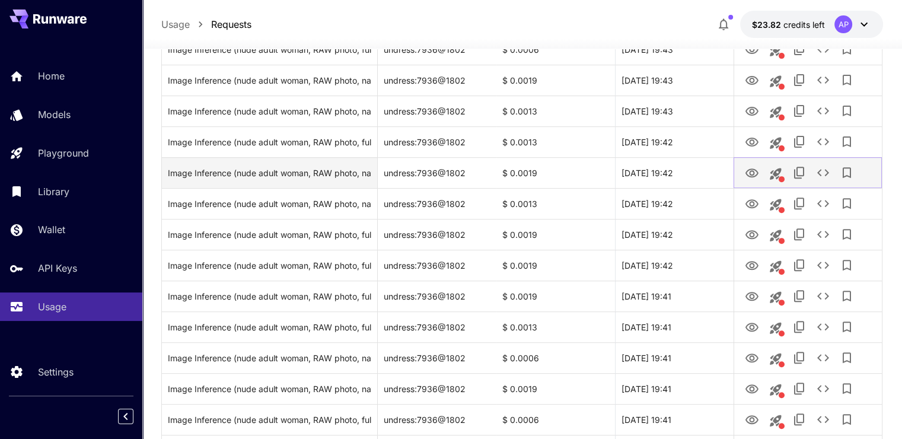
click at [745, 173] on icon "View Image" at bounding box center [752, 173] width 14 height 14
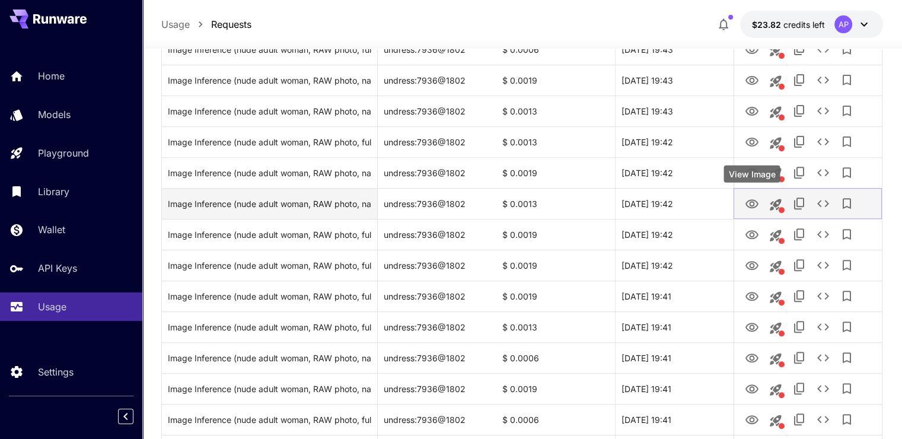
click at [749, 202] on icon "View Image" at bounding box center [752, 204] width 14 height 14
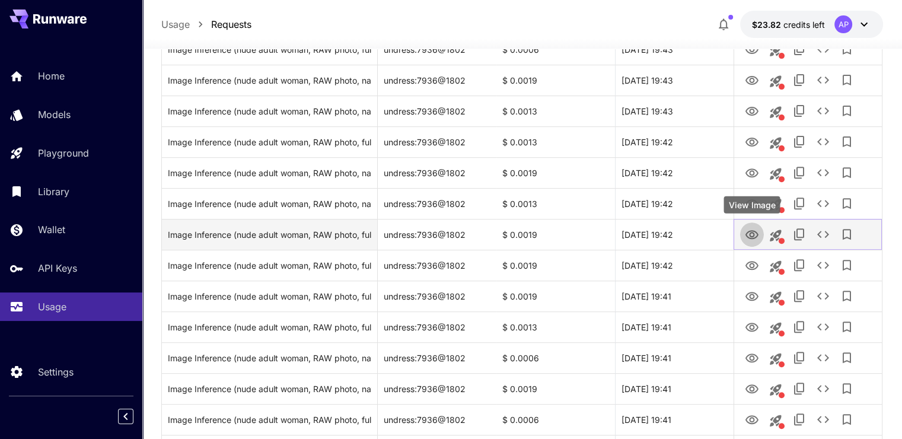
click at [752, 231] on icon "View Image" at bounding box center [752, 235] width 14 height 14
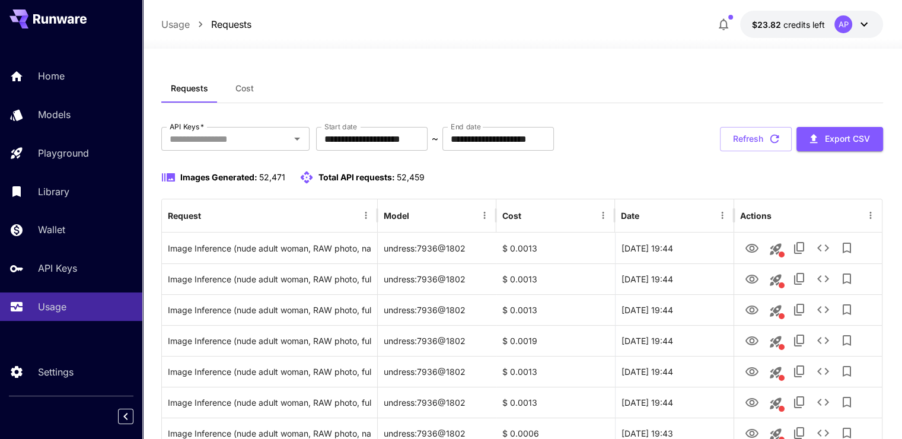
scroll to position [0, 0]
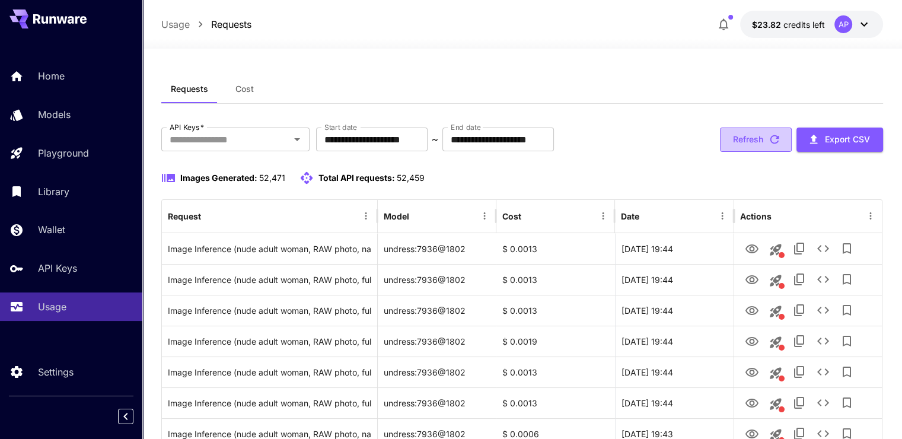
click at [735, 139] on button "Refresh" at bounding box center [756, 140] width 72 height 24
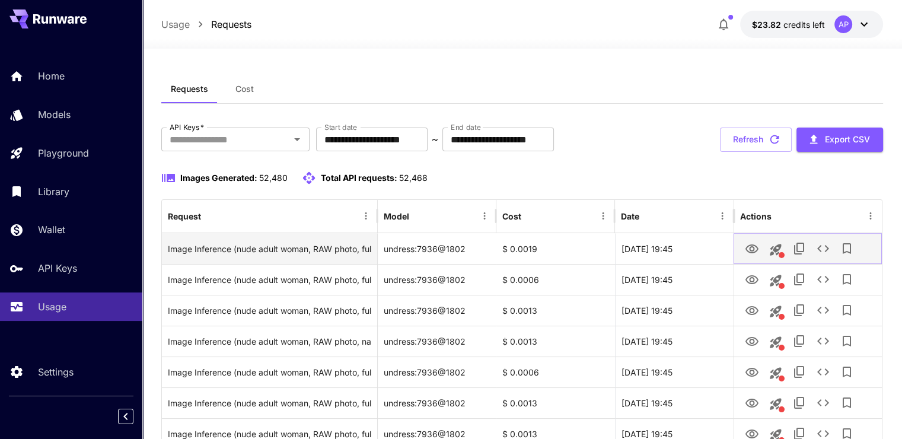
click at [751, 238] on button "View Image" at bounding box center [752, 248] width 24 height 24
click at [751, 248] on icon "View Image" at bounding box center [752, 249] width 14 height 14
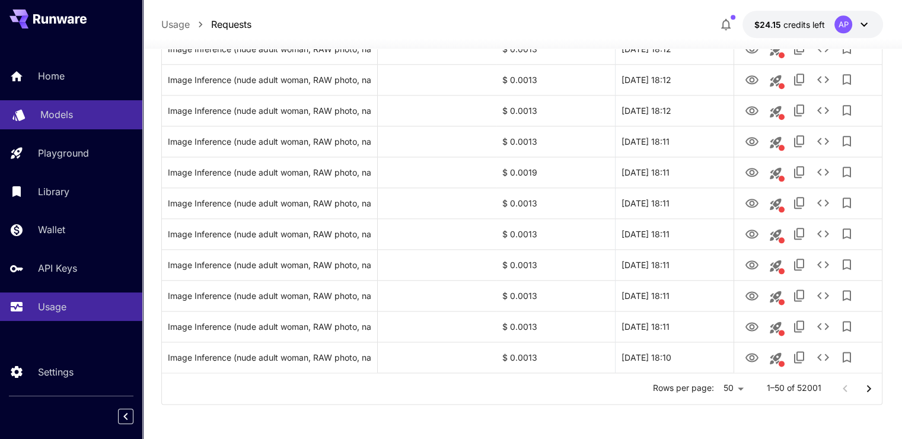
click at [56, 128] on link "Models" at bounding box center [71, 114] width 142 height 29
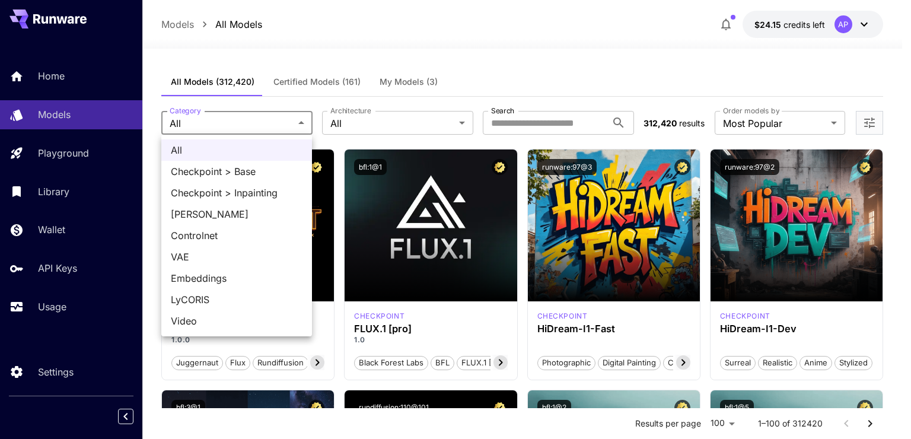
click at [217, 121] on div at bounding box center [455, 219] width 911 height 439
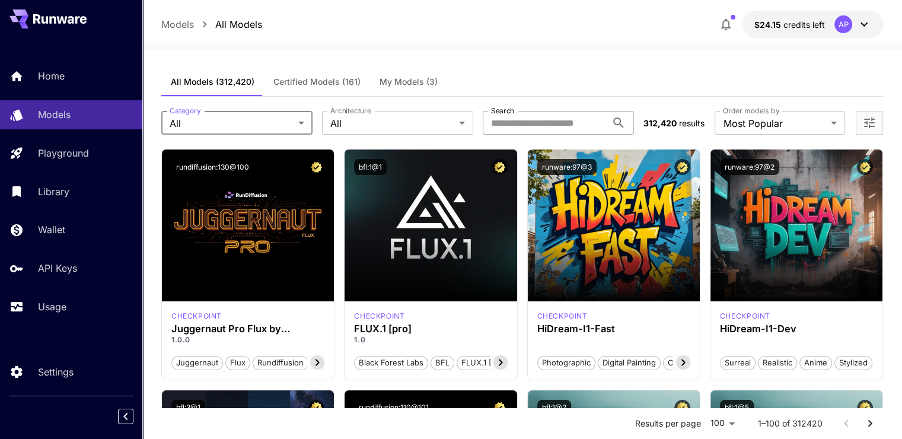
click at [565, 123] on input "Search" at bounding box center [545, 123] width 124 height 24
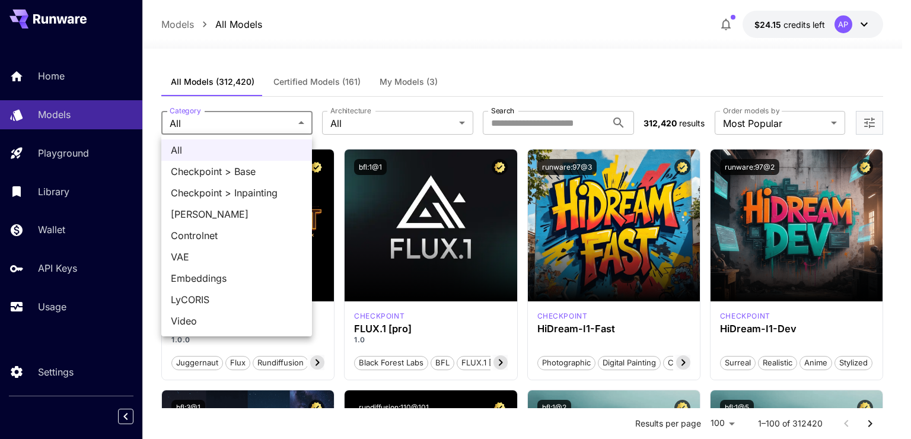
click at [225, 229] on span "Controlnet" at bounding box center [237, 235] width 132 height 14
type input "**********"
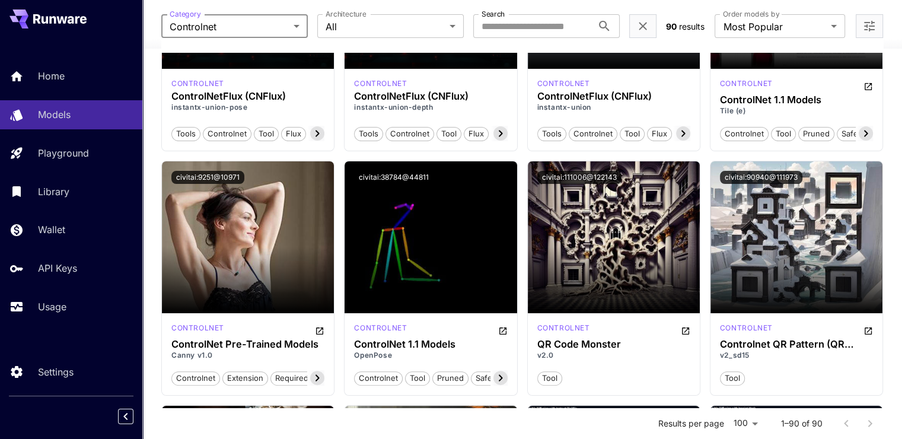
scroll to position [237, 0]
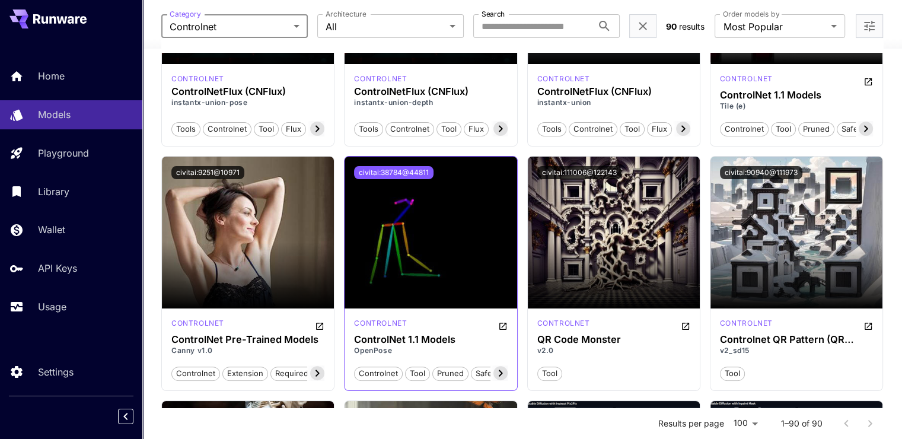
click at [418, 176] on button "civitai:38784@44811" at bounding box center [394, 172] width 80 height 13
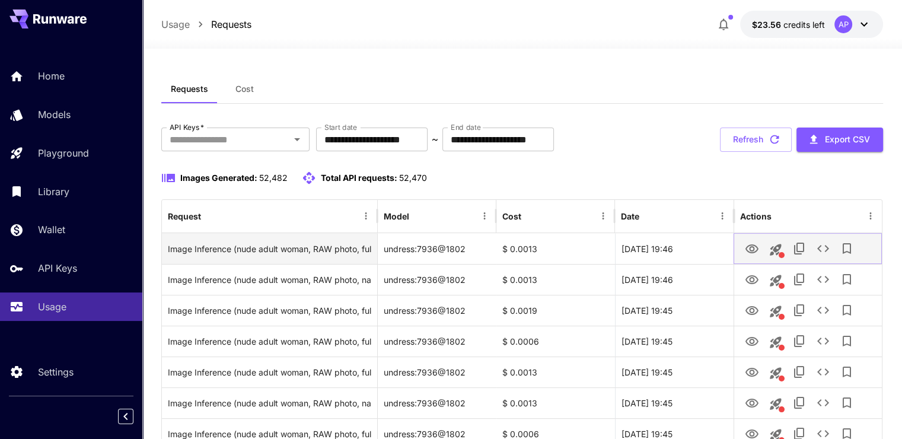
click at [752, 246] on icon "View Image" at bounding box center [752, 249] width 14 height 14
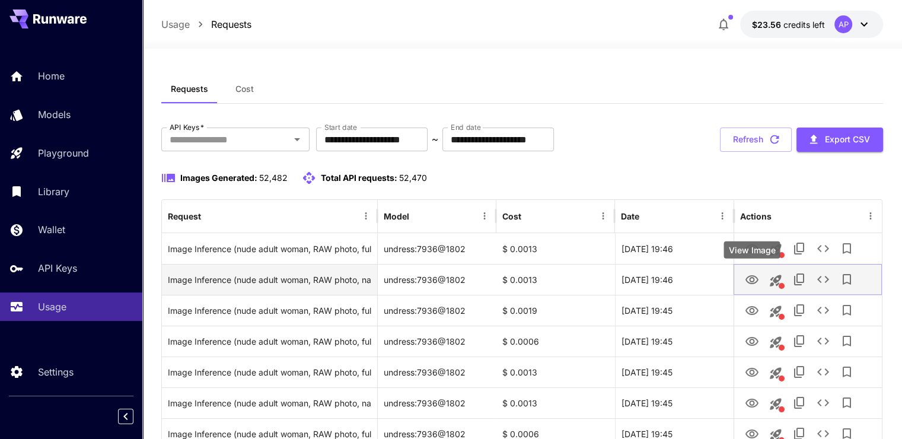
click at [753, 272] on link "View Image" at bounding box center [752, 279] width 14 height 15
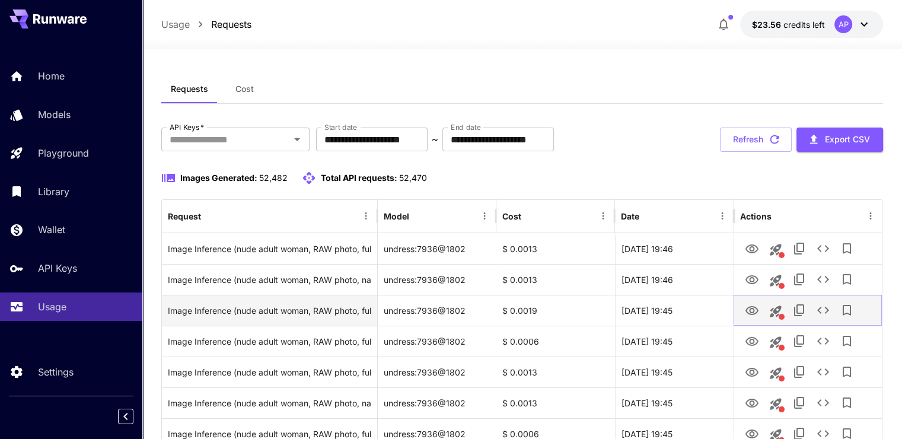
click at [762, 315] on div at bounding box center [808, 310] width 136 height 30
click at [752, 310] on icon "View Image" at bounding box center [752, 311] width 14 height 14
click at [759, 299] on button "View Image" at bounding box center [752, 310] width 24 height 24
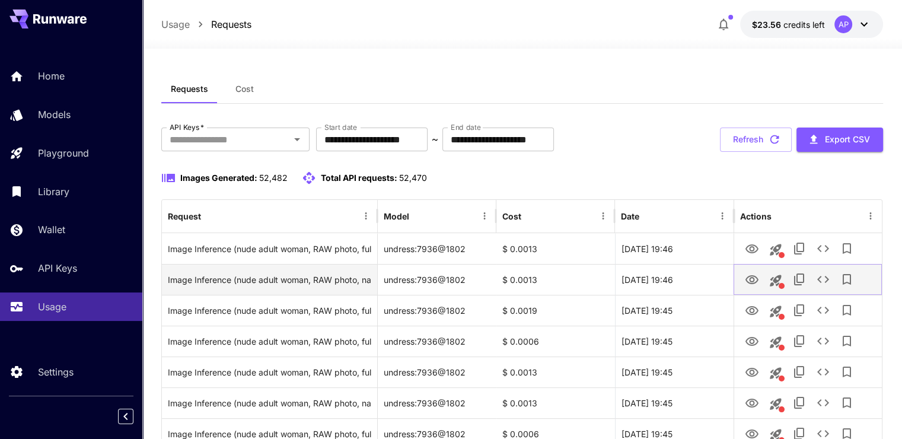
click at [752, 288] on button "View Image" at bounding box center [752, 279] width 24 height 24
click at [759, 279] on button "View Image" at bounding box center [752, 279] width 24 height 24
click at [752, 278] on icon "View Image" at bounding box center [752, 280] width 14 height 14
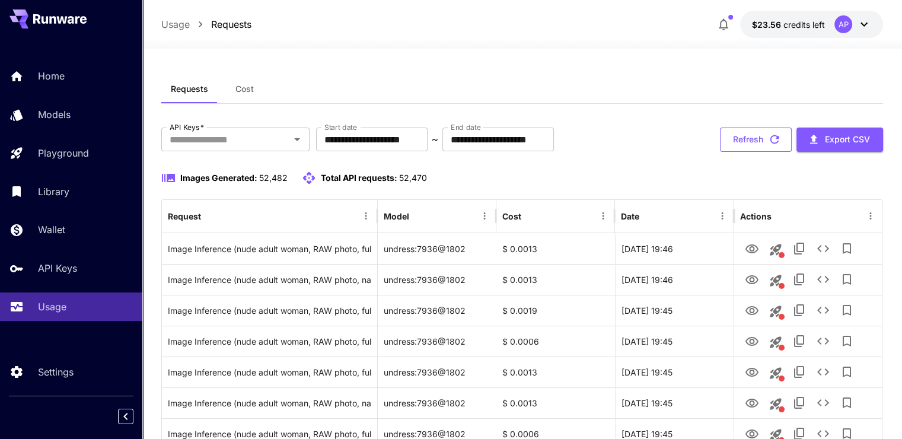
click at [732, 142] on button "Refresh" at bounding box center [756, 140] width 72 height 24
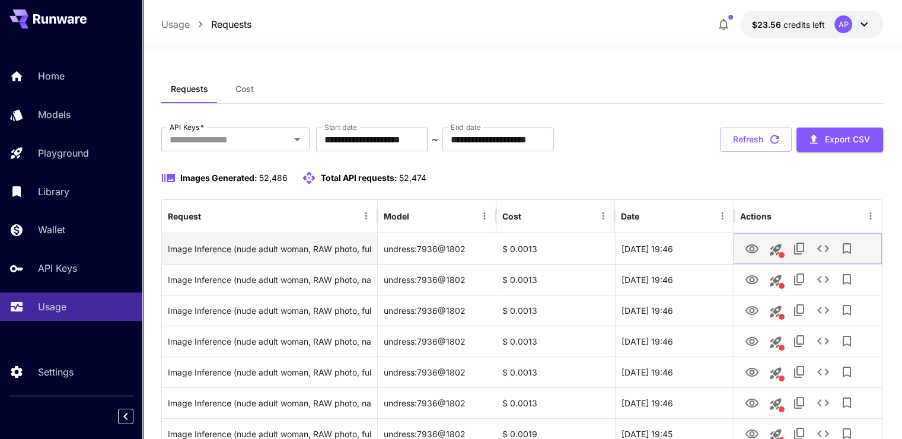
click at [754, 247] on icon "View Image" at bounding box center [752, 248] width 13 height 9
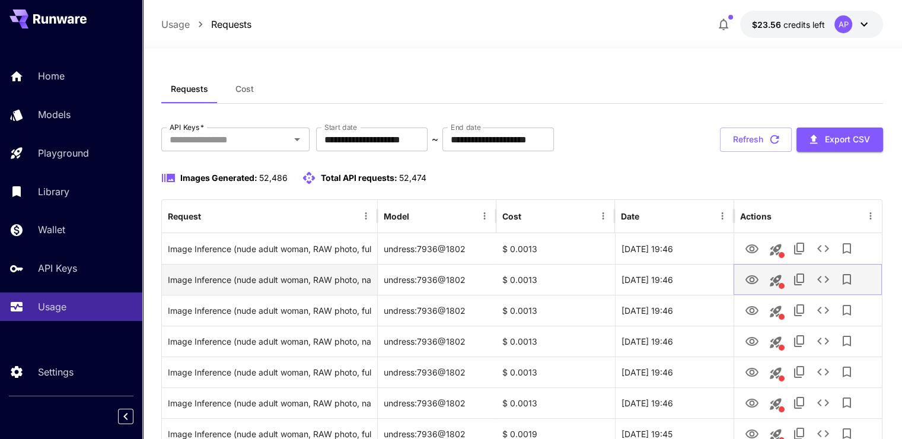
click at [749, 276] on icon "View Image" at bounding box center [752, 279] width 13 height 9
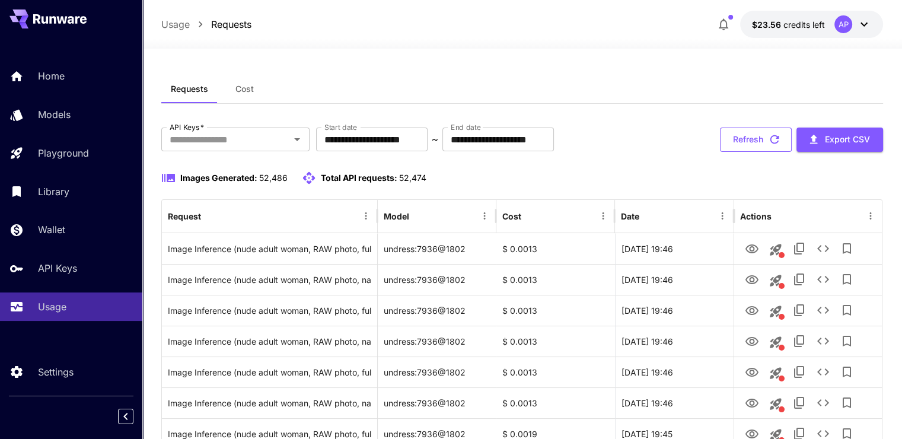
click at [770, 133] on icon "button" at bounding box center [774, 139] width 13 height 13
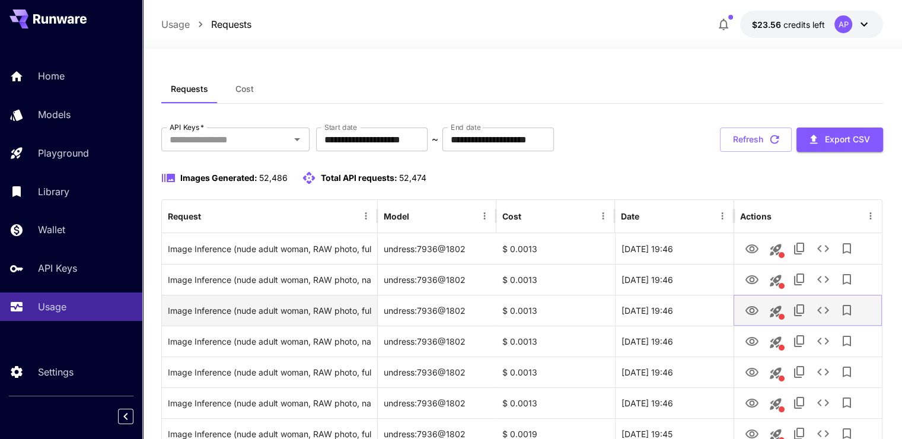
click at [752, 301] on button "View Image" at bounding box center [752, 310] width 24 height 24
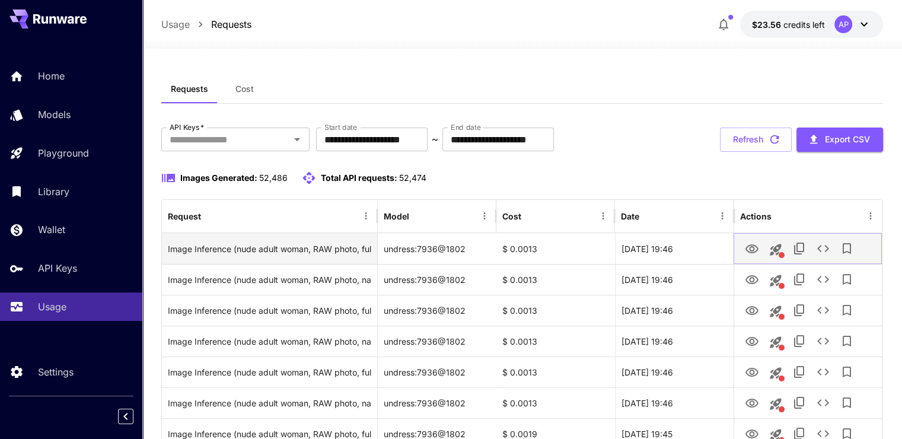
click at [756, 237] on button "View Image" at bounding box center [752, 248] width 24 height 24
click at [755, 247] on icon "View Image" at bounding box center [752, 249] width 14 height 14
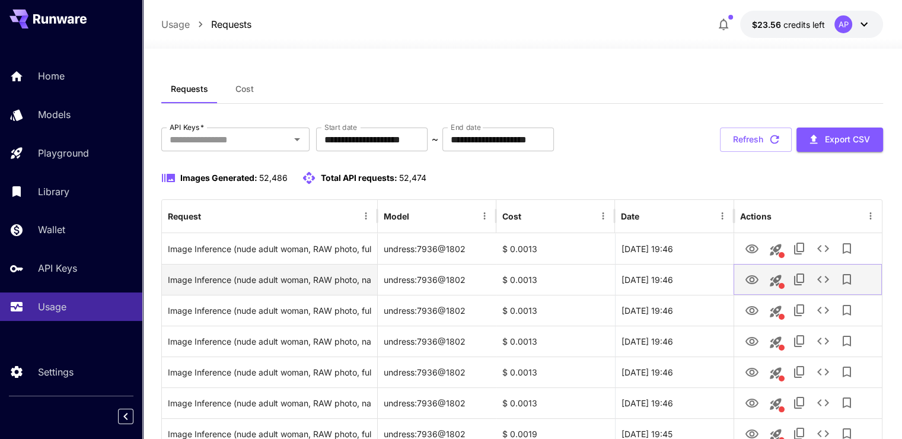
click at [751, 281] on icon "View Image" at bounding box center [752, 279] width 13 height 9
click at [747, 280] on icon "View Image" at bounding box center [752, 279] width 13 height 9
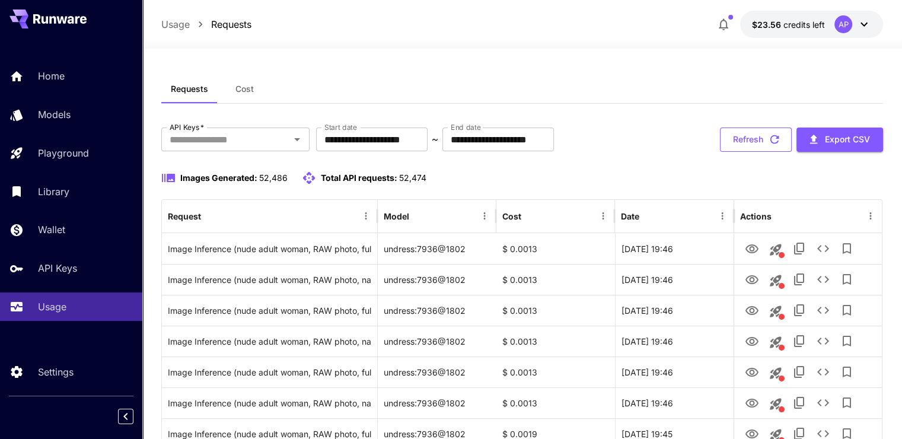
click at [733, 139] on button "Refresh" at bounding box center [756, 140] width 72 height 24
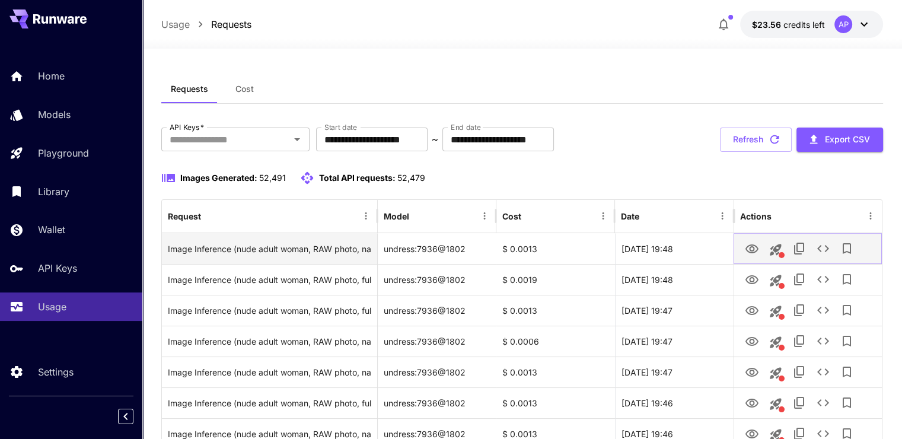
click at [754, 250] on icon "View Image" at bounding box center [752, 248] width 13 height 9
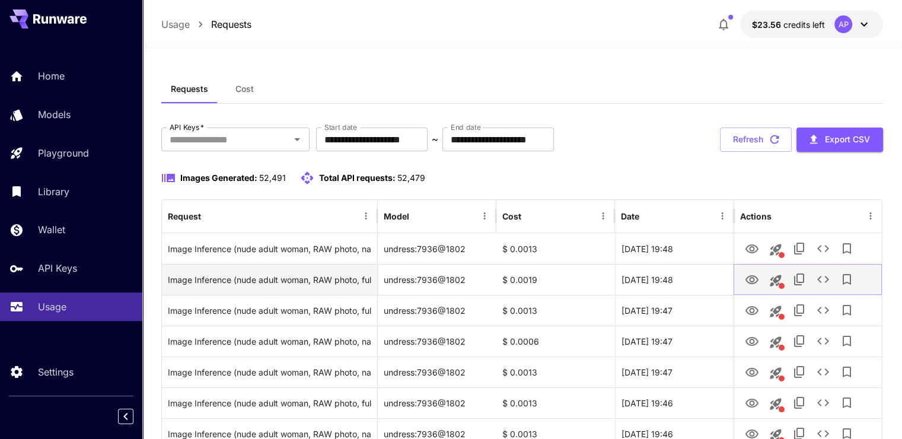
click at [753, 275] on icon "View Image" at bounding box center [752, 279] width 13 height 9
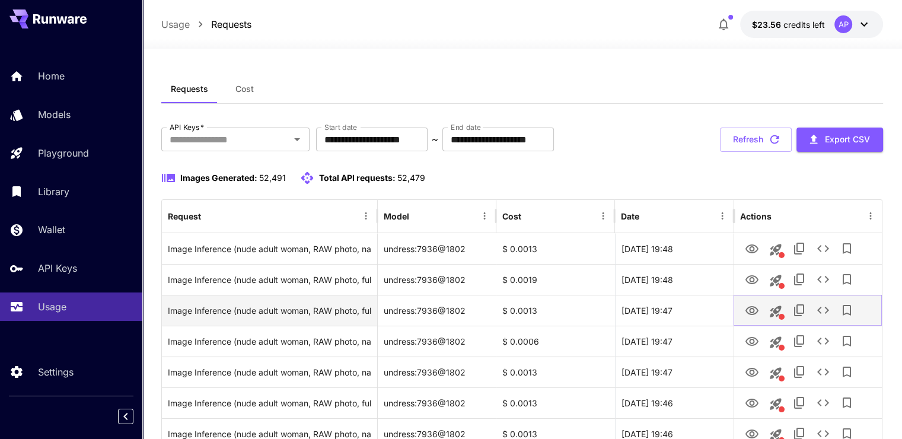
click at [751, 314] on icon "View Image" at bounding box center [752, 310] width 13 height 9
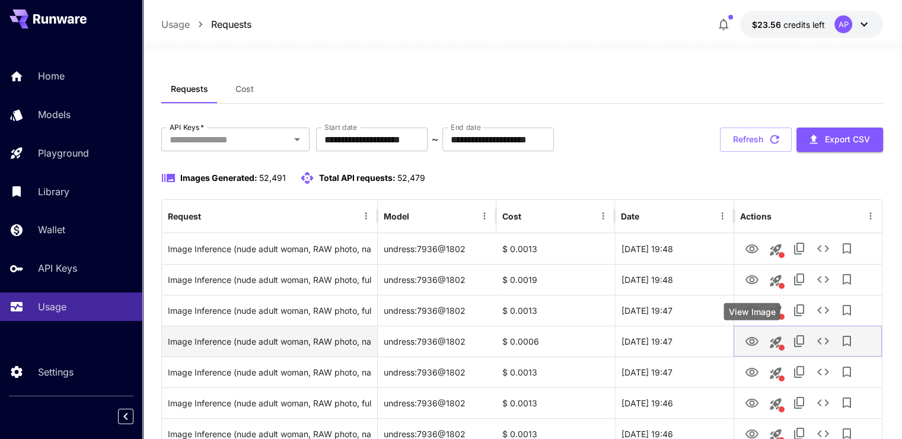
click at [749, 345] on icon "View Image" at bounding box center [752, 342] width 14 height 14
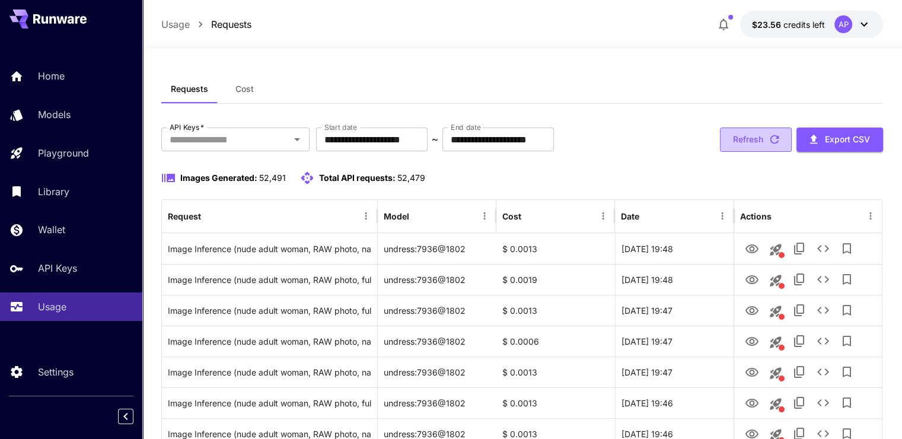
click at [751, 135] on button "Refresh" at bounding box center [756, 140] width 72 height 24
drag, startPoint x: 719, startPoint y: 131, endPoint x: 734, endPoint y: 151, distance: 25.0
click at [720, 131] on button "Refresh" at bounding box center [756, 140] width 72 height 24
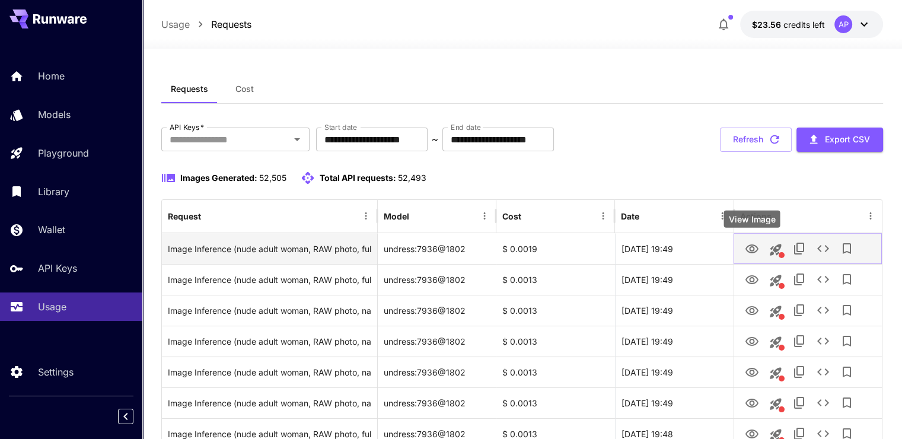
click at [751, 252] on icon "View Image" at bounding box center [752, 248] width 13 height 9
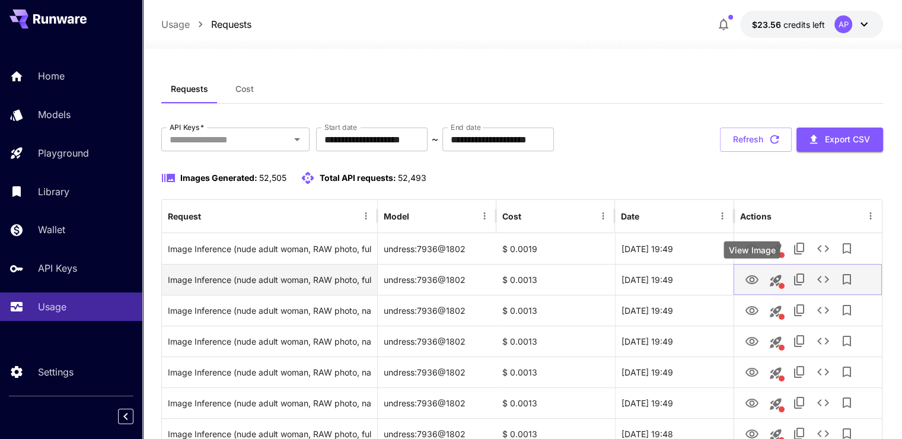
click at [758, 279] on icon "View Image" at bounding box center [752, 279] width 13 height 9
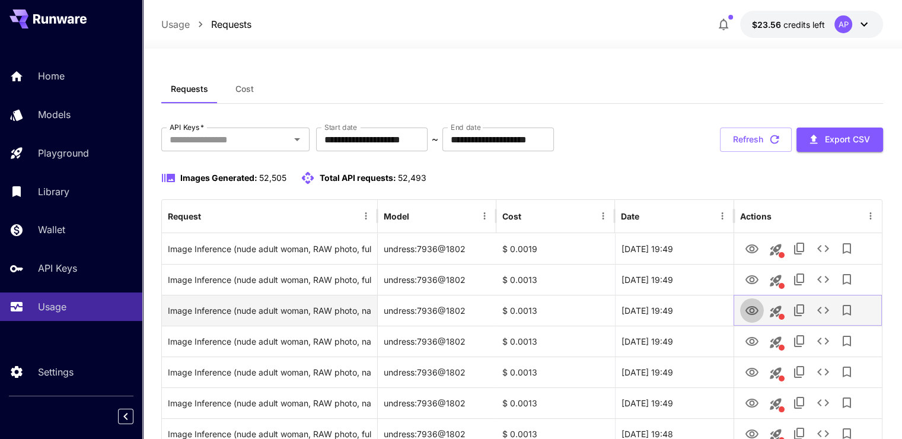
click at [748, 309] on icon "View Image" at bounding box center [752, 311] width 14 height 14
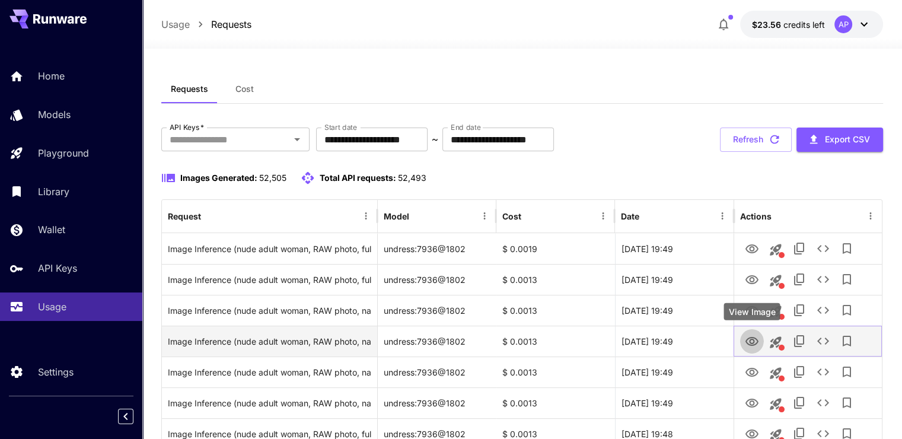
click at [752, 338] on icon "View Image" at bounding box center [752, 342] width 14 height 14
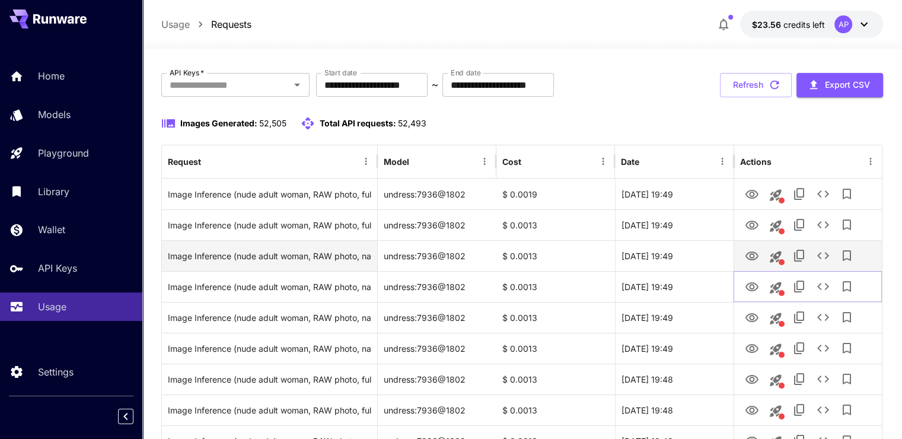
scroll to position [59, 0]
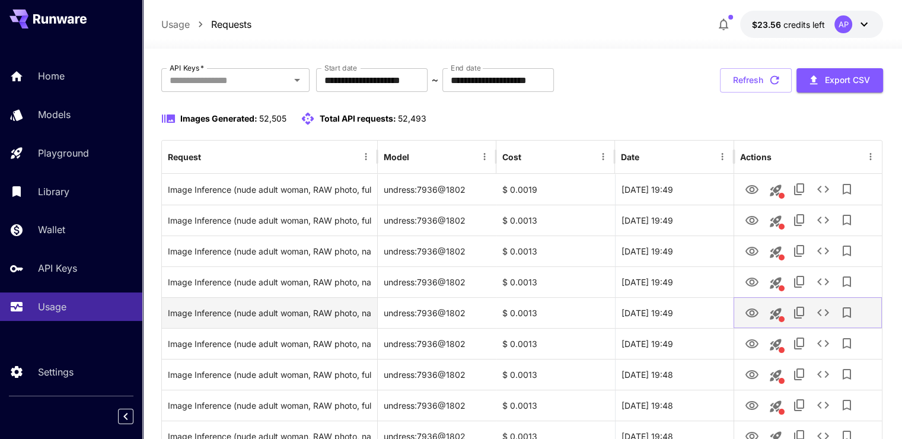
click at [751, 311] on icon "View Image" at bounding box center [752, 313] width 14 height 14
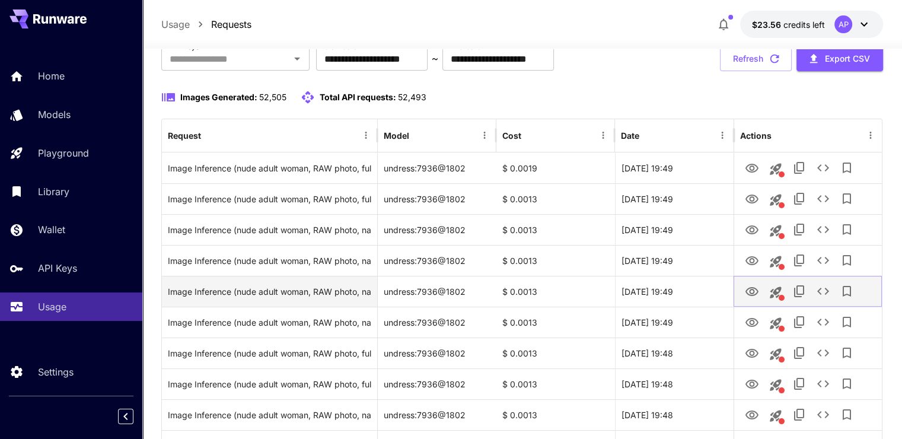
scroll to position [119, 0]
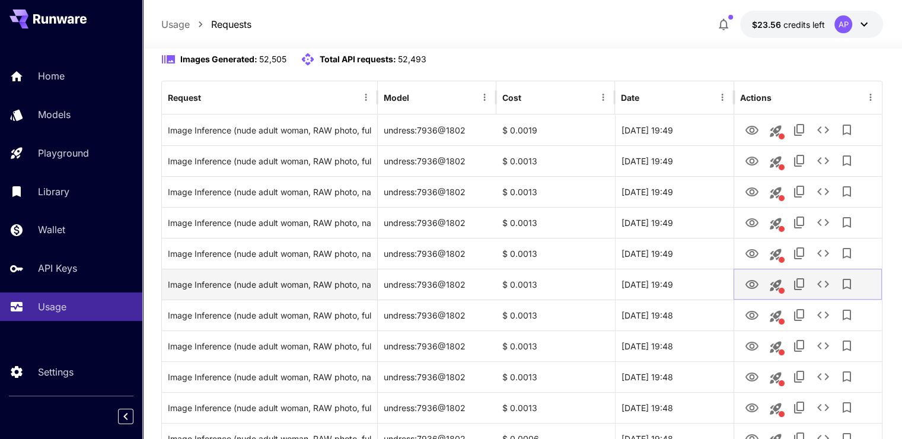
click at [753, 282] on icon "View Image" at bounding box center [752, 284] width 13 height 9
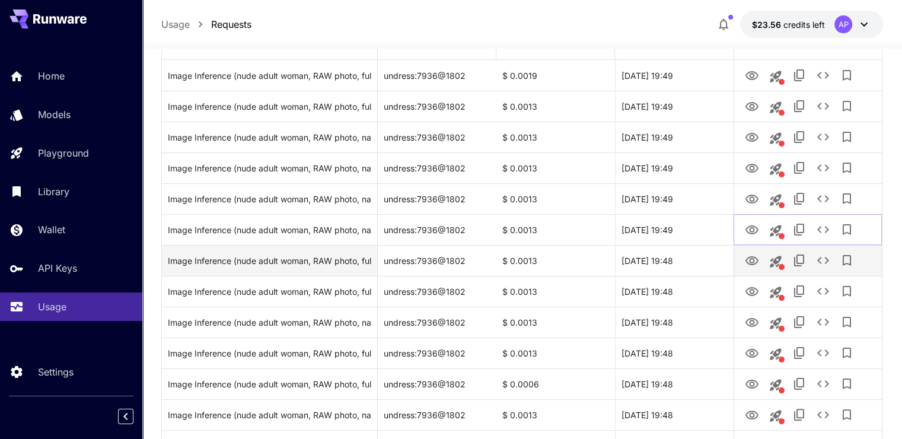
scroll to position [178, 0]
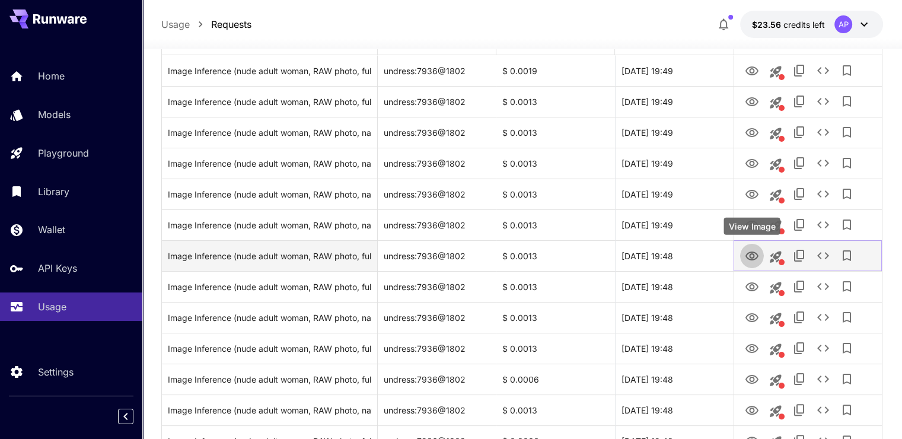
click at [751, 257] on icon "View Image" at bounding box center [752, 256] width 13 height 9
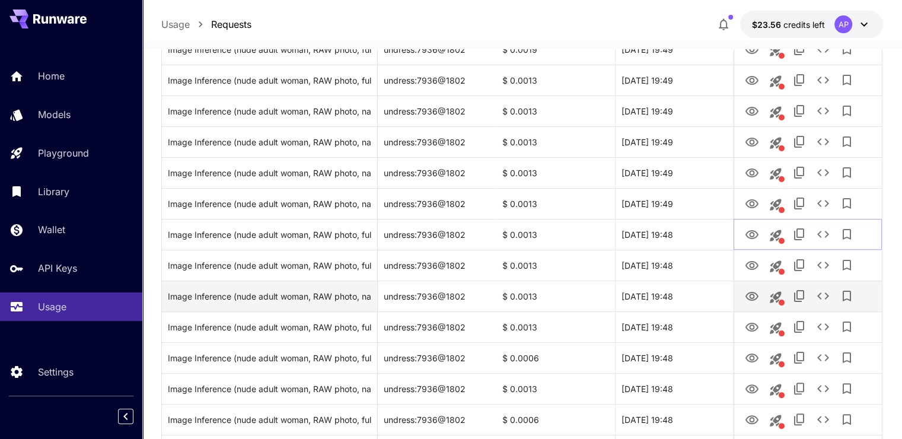
scroll to position [237, 0]
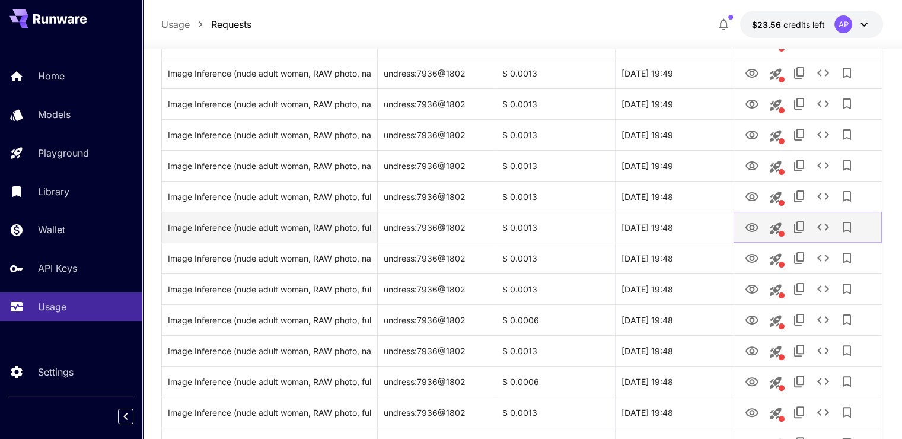
click at [754, 230] on icon "View Image" at bounding box center [752, 227] width 13 height 9
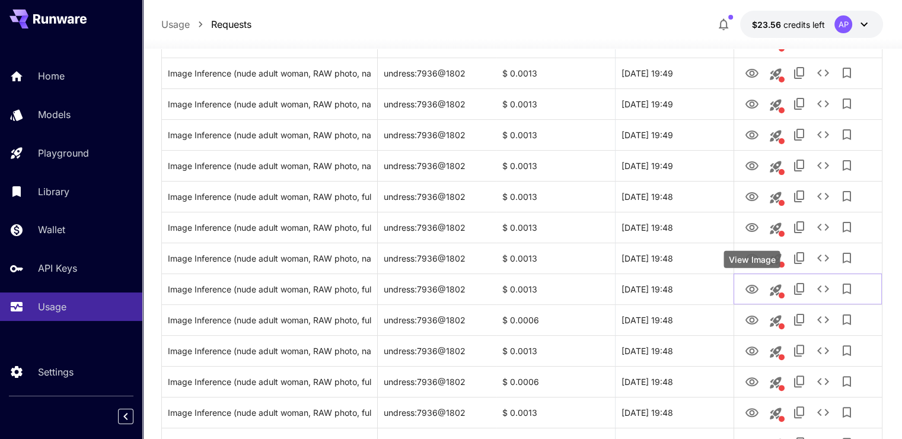
click at [754, 257] on div "View Image" at bounding box center [752, 259] width 56 height 17
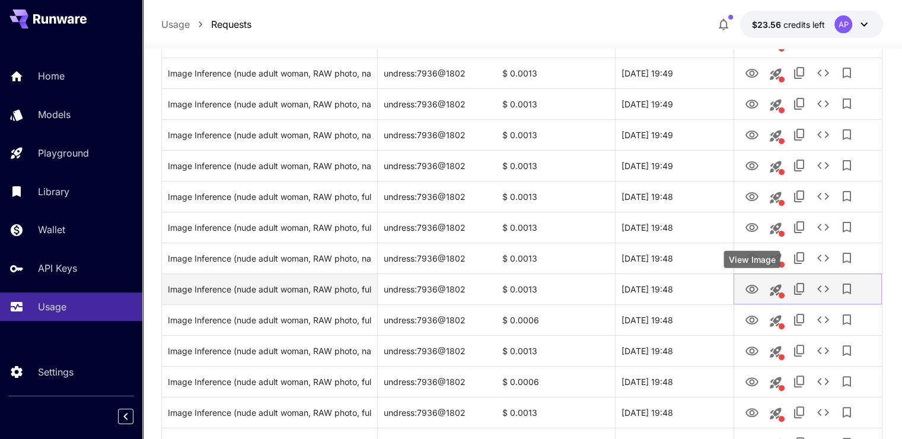
click at [748, 287] on icon "View Image" at bounding box center [752, 289] width 14 height 14
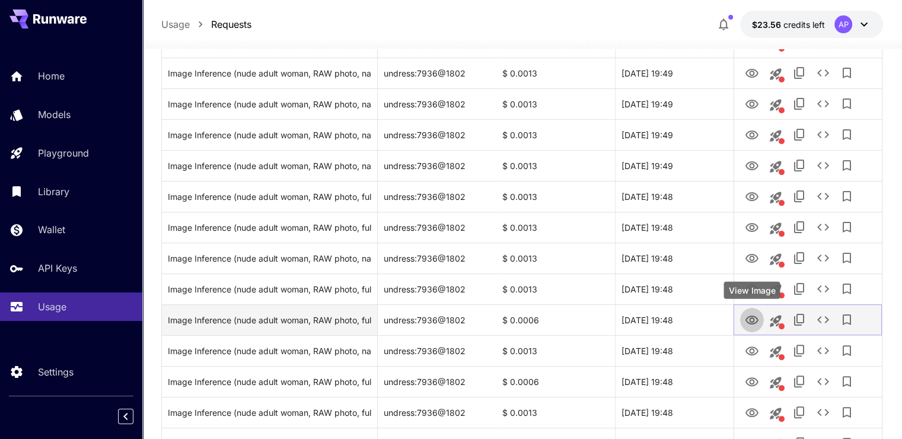
click at [748, 316] on icon "View Image" at bounding box center [752, 320] width 14 height 14
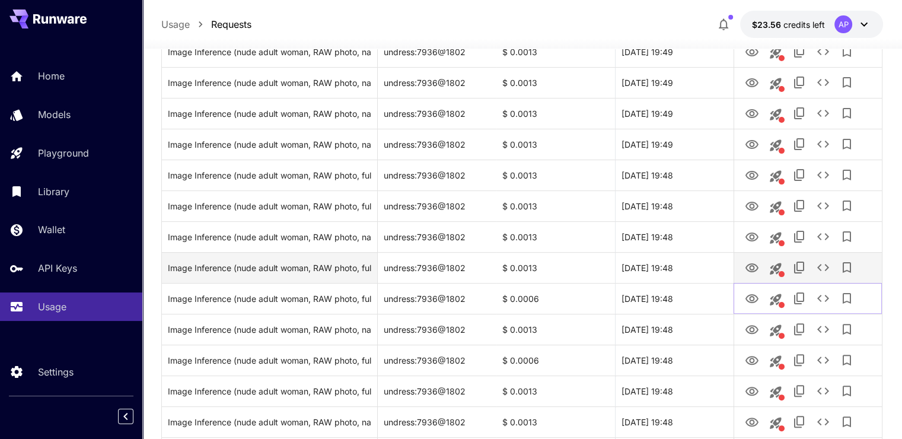
scroll to position [297, 0]
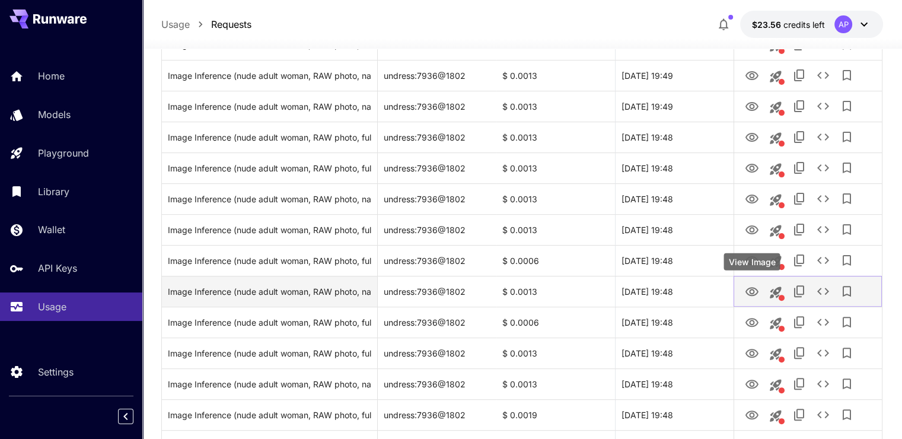
click at [751, 288] on icon "View Image" at bounding box center [752, 292] width 14 height 14
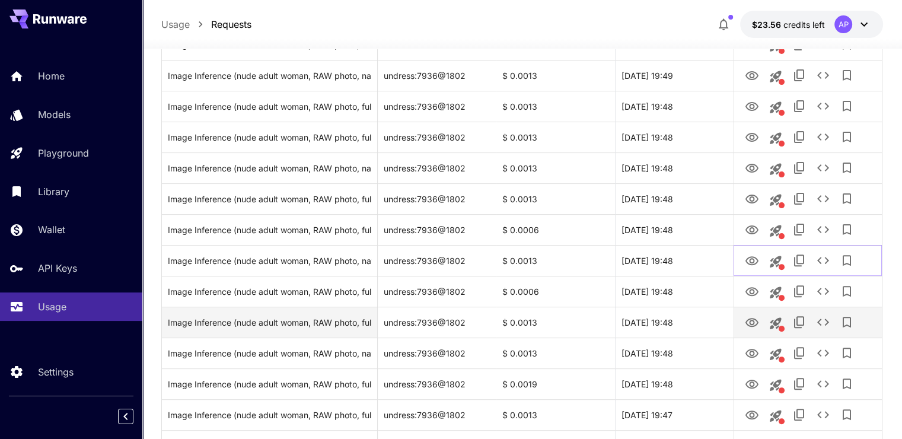
scroll to position [415, 0]
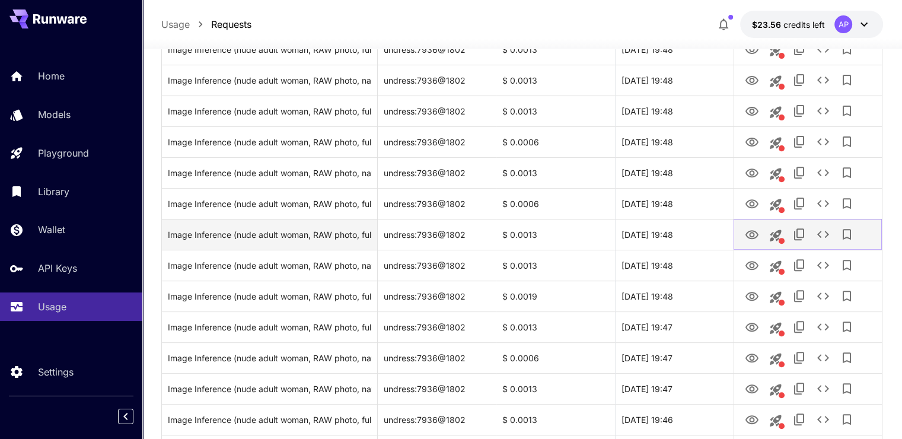
click at [755, 237] on icon "View Image" at bounding box center [752, 234] width 13 height 9
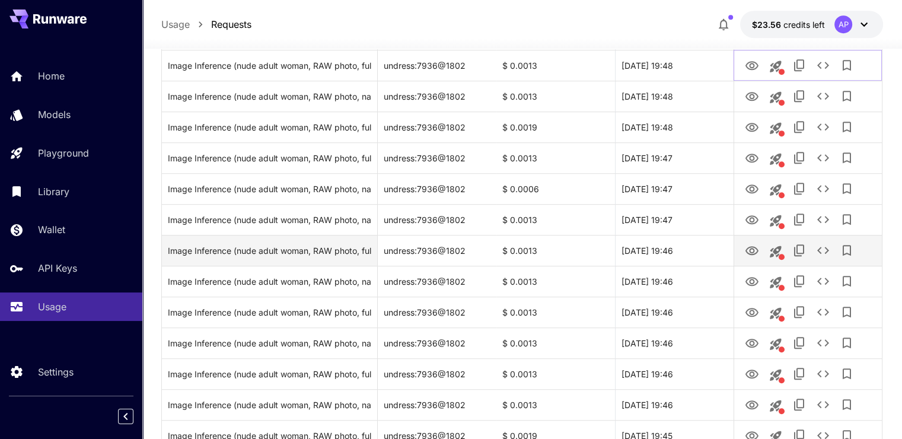
scroll to position [593, 0]
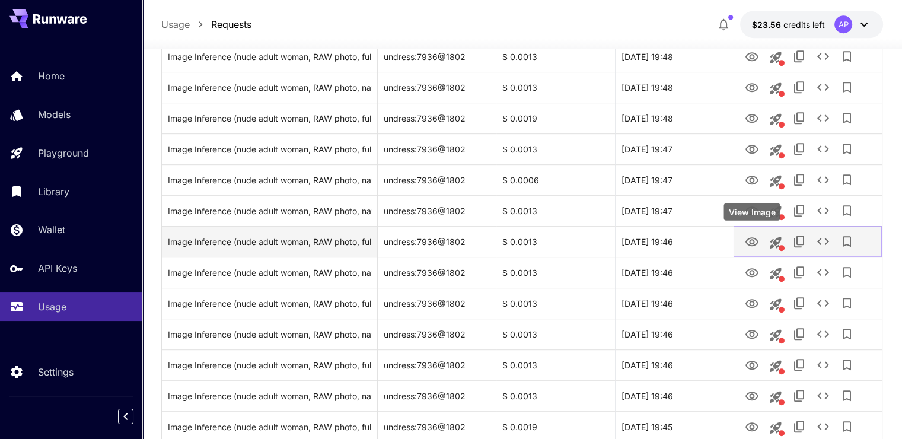
click at [755, 243] on icon "View Image" at bounding box center [752, 242] width 14 height 14
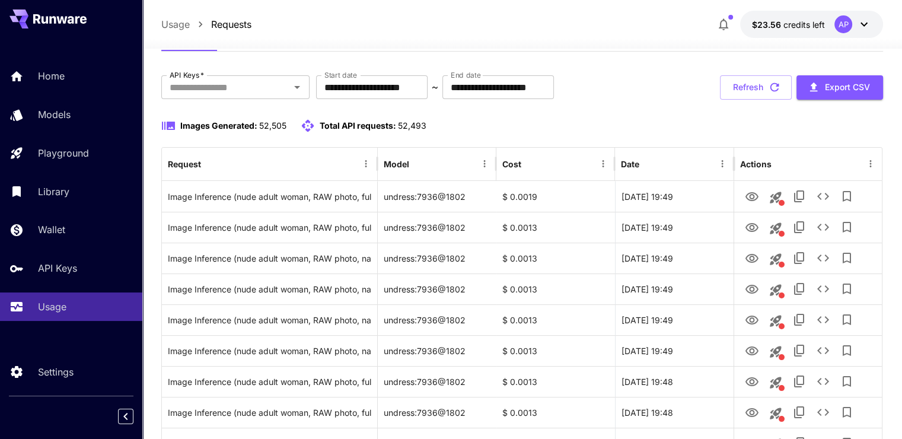
scroll to position [0, 0]
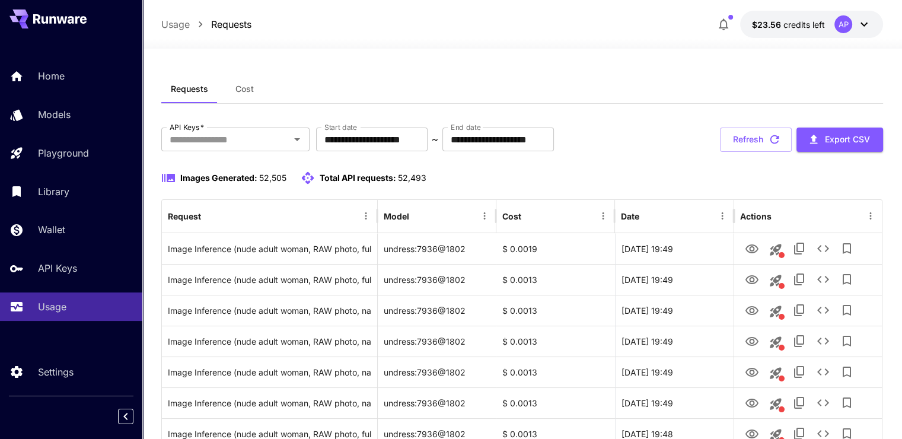
drag, startPoint x: 780, startPoint y: 145, endPoint x: 780, endPoint y: 155, distance: 10.7
click at [780, 145] on icon "button" at bounding box center [774, 139] width 13 height 13
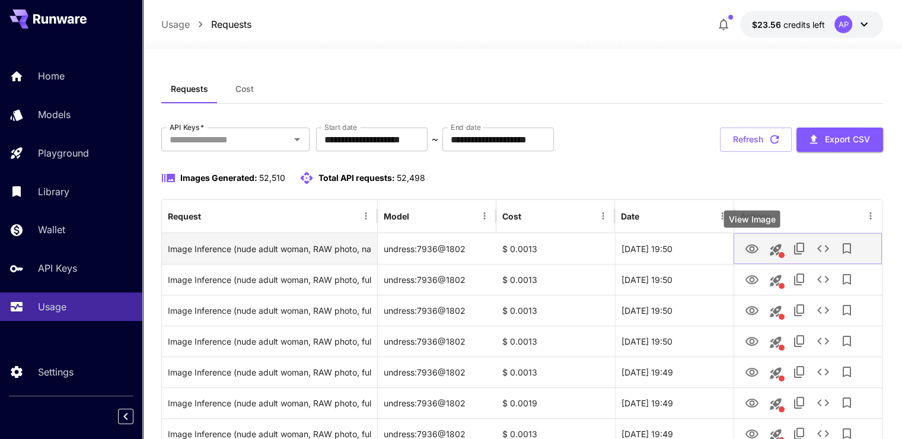
click at [755, 248] on icon "View Image" at bounding box center [752, 249] width 14 height 14
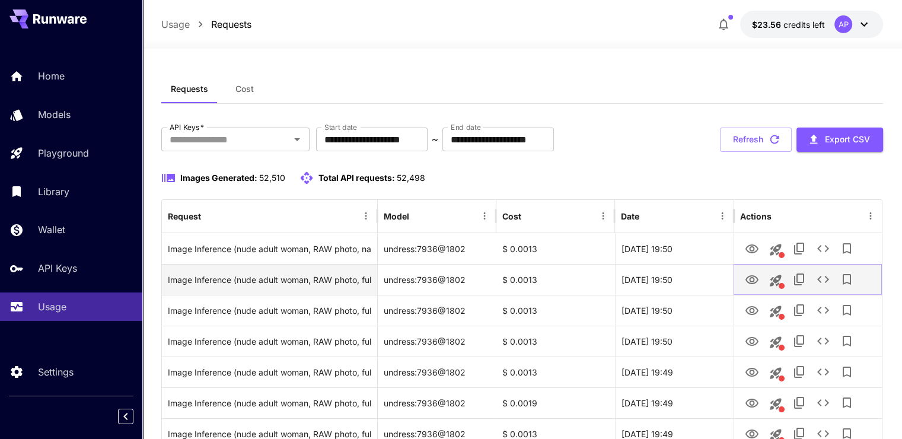
click at [749, 282] on icon "View Image" at bounding box center [752, 280] width 14 height 14
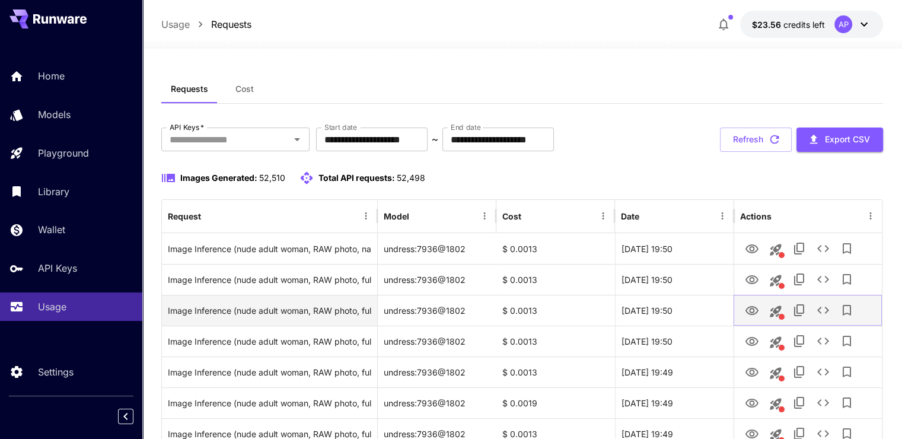
click at [755, 311] on icon "View Image" at bounding box center [752, 311] width 14 height 14
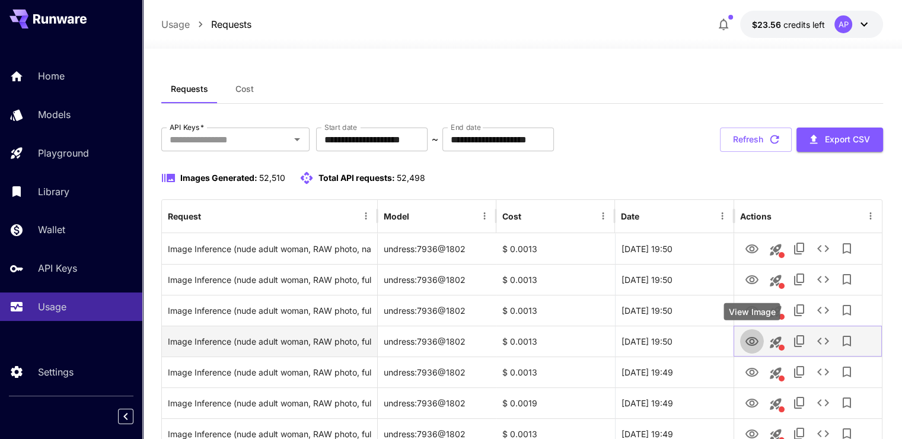
click at [754, 346] on icon "View Image" at bounding box center [752, 342] width 14 height 14
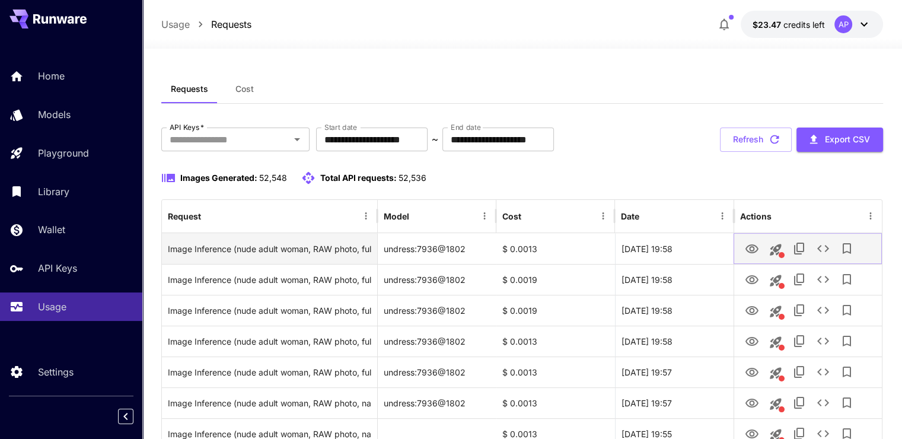
click at [826, 247] on icon "See details" at bounding box center [823, 248] width 14 height 14
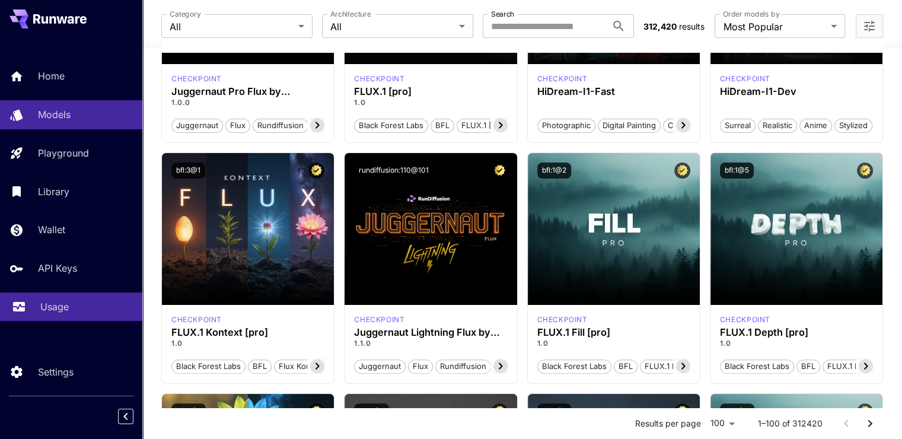
click at [31, 317] on link "Usage" at bounding box center [71, 307] width 142 height 29
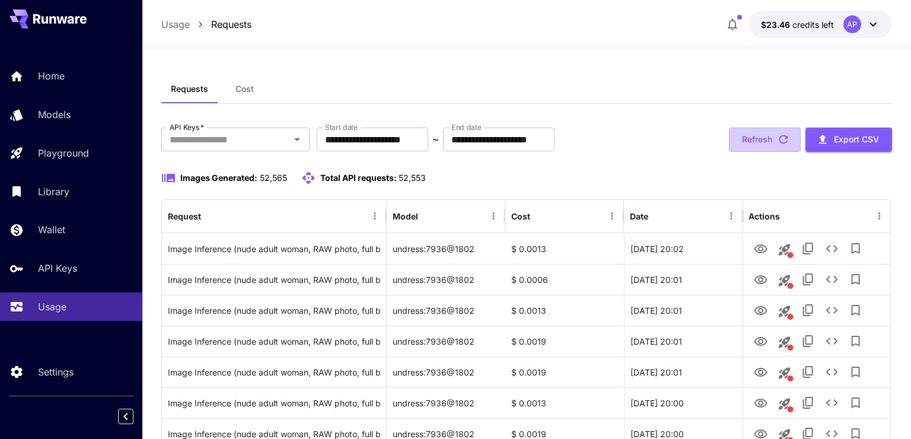
click at [762, 142] on button "Refresh" at bounding box center [765, 140] width 72 height 24
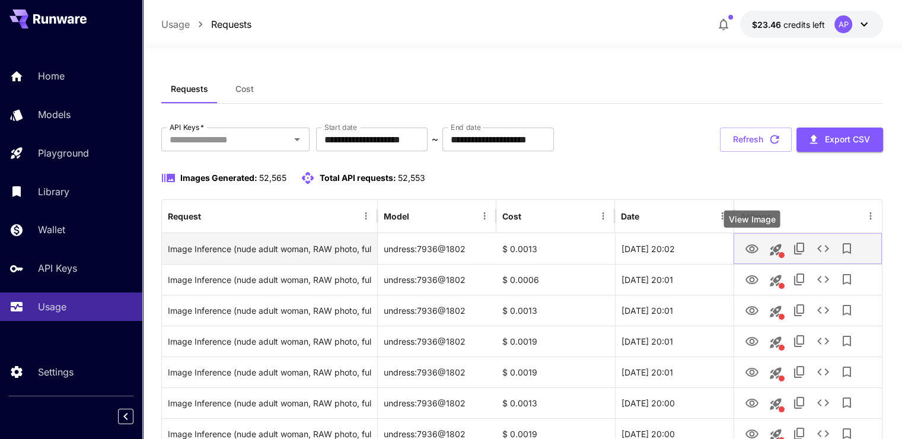
click at [750, 249] on icon "View Image" at bounding box center [752, 248] width 13 height 9
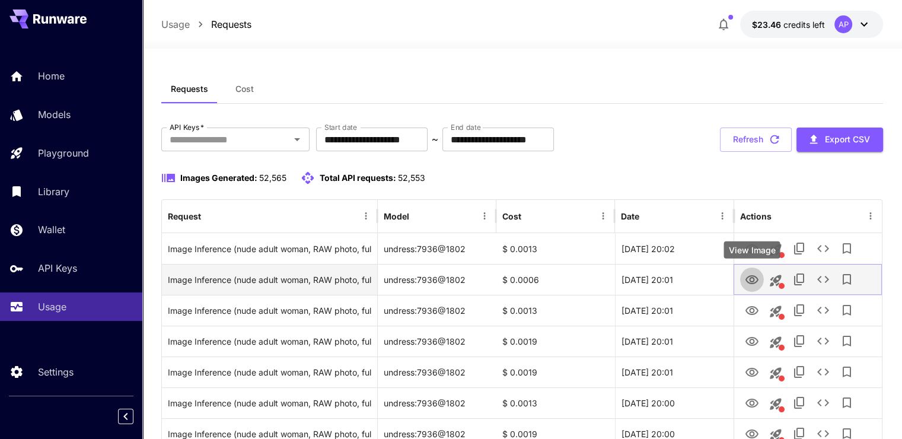
click at [748, 275] on icon "View Image" at bounding box center [752, 280] width 14 height 14
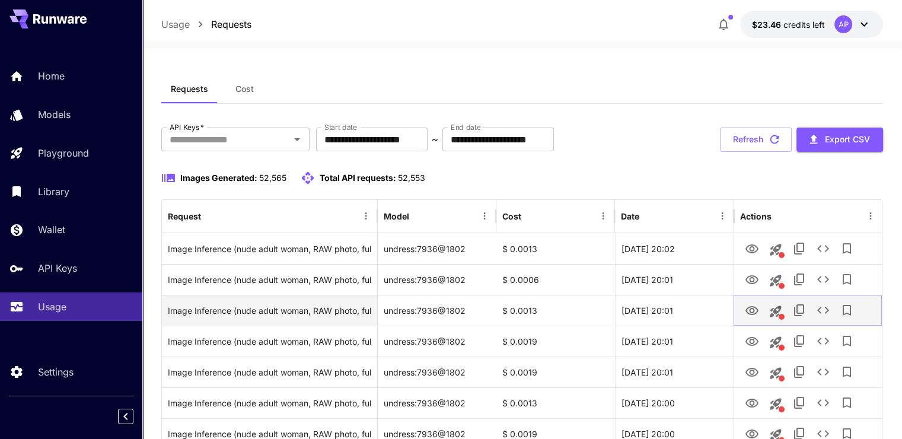
click at [745, 314] on icon "View Image" at bounding box center [752, 311] width 14 height 14
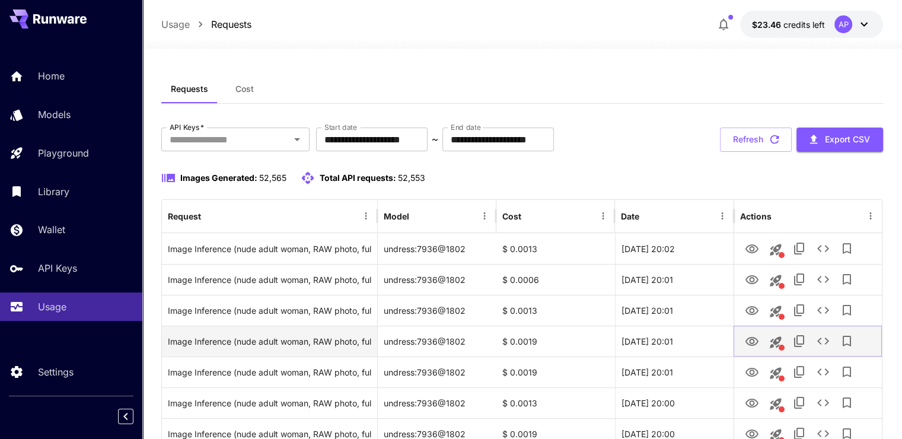
click at [746, 335] on icon "View Image" at bounding box center [752, 342] width 14 height 14
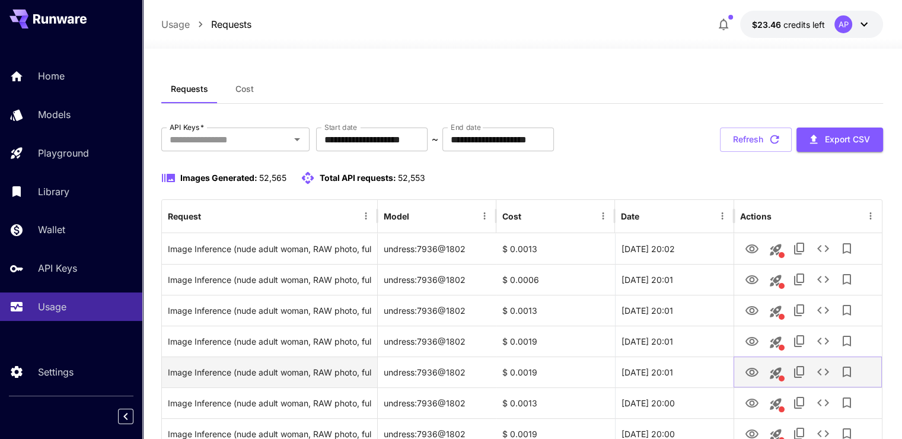
click at [746, 372] on icon "View Image" at bounding box center [752, 372] width 13 height 9
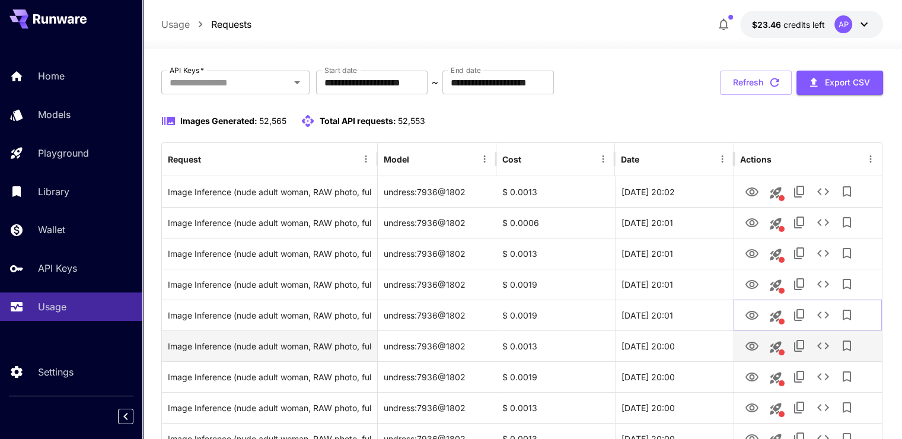
scroll to position [59, 0]
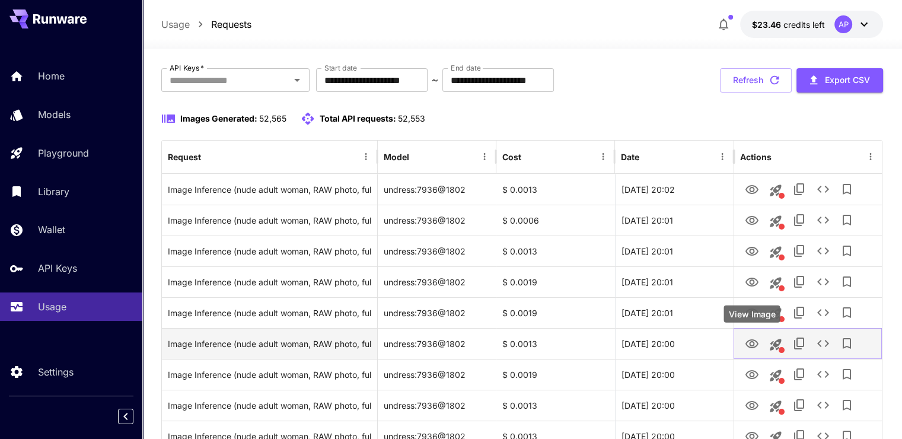
click at [755, 339] on icon "View Image" at bounding box center [752, 344] width 14 height 14
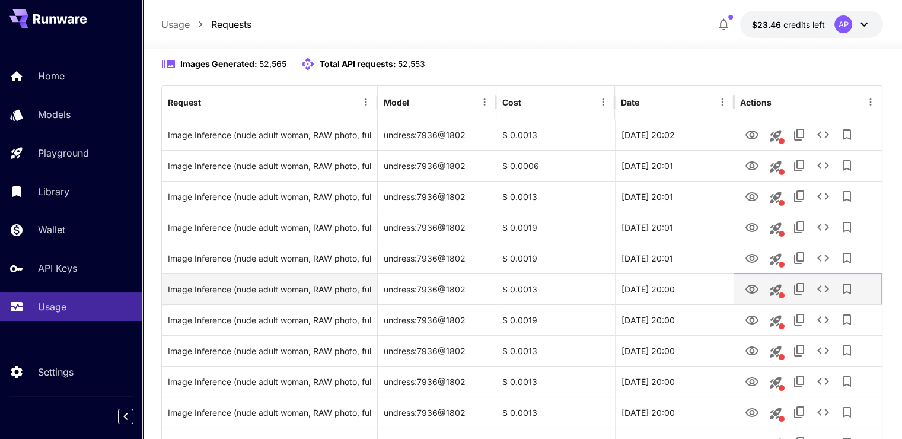
scroll to position [119, 0]
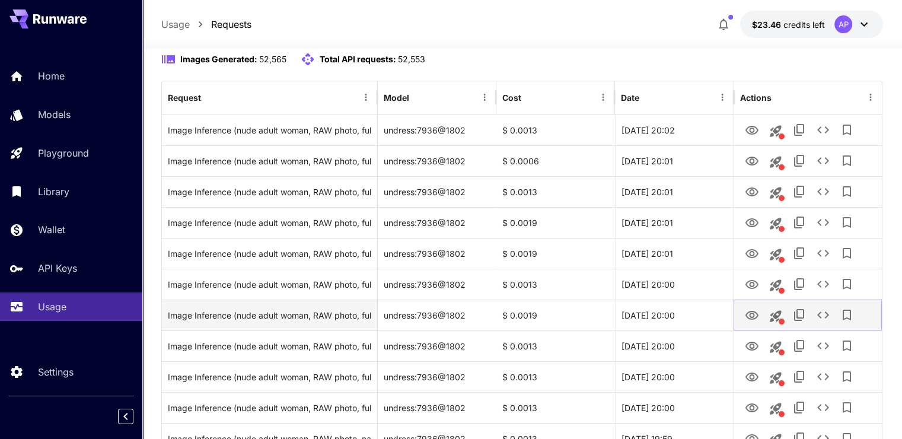
click at [750, 316] on icon "View Image" at bounding box center [752, 315] width 13 height 9
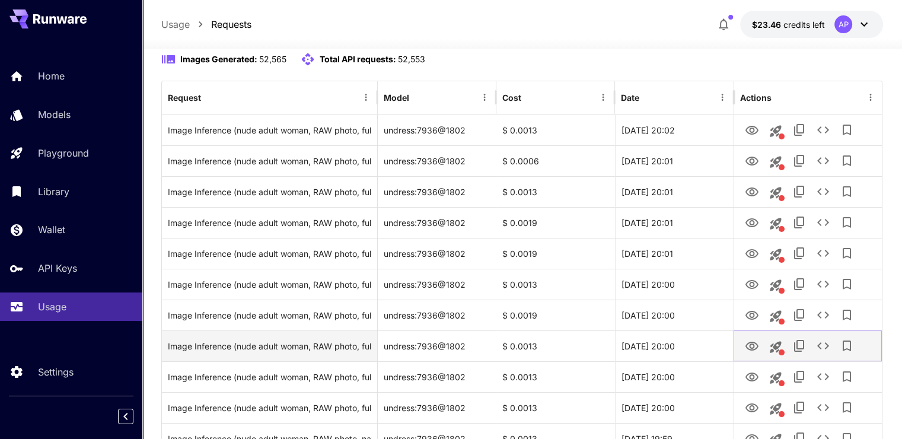
click at [754, 343] on icon "View Image" at bounding box center [752, 346] width 14 height 14
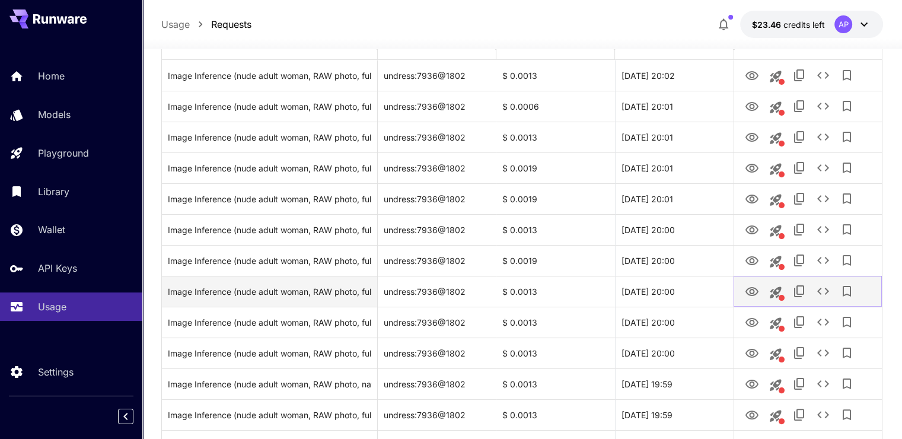
scroll to position [178, 0]
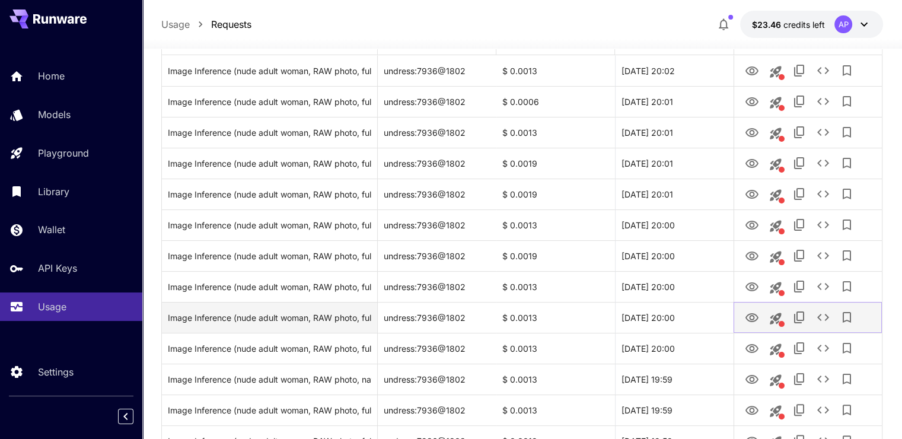
click at [748, 316] on icon "View Image" at bounding box center [752, 317] width 13 height 9
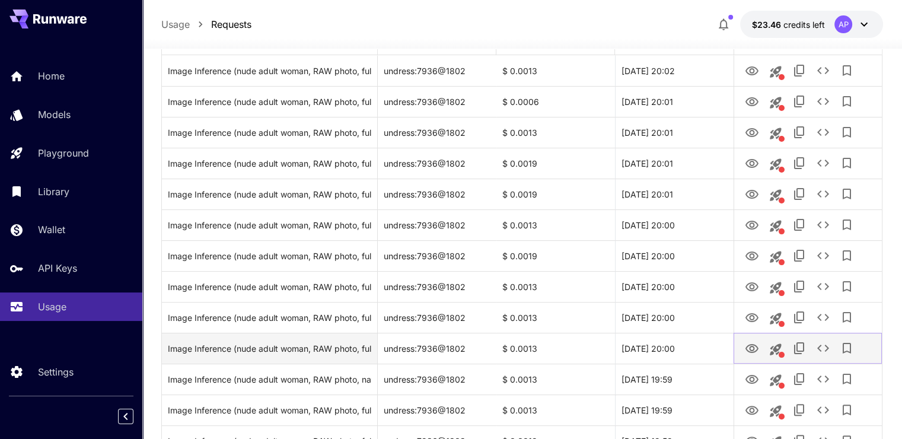
click at [746, 349] on icon "View Image" at bounding box center [752, 348] width 13 height 9
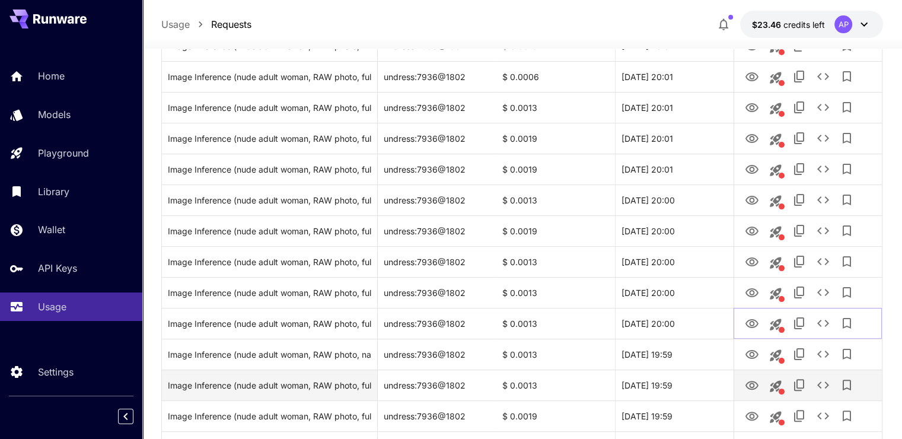
scroll to position [297, 0]
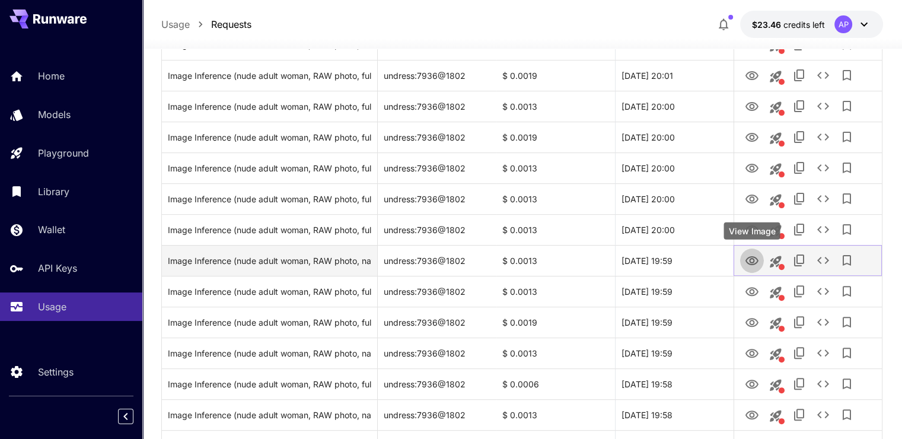
click at [754, 265] on icon "View Image" at bounding box center [752, 261] width 14 height 14
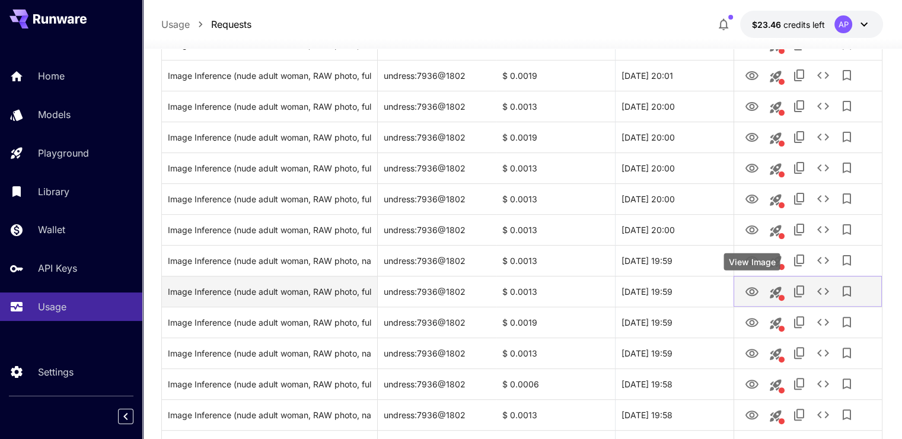
click at [743, 288] on button "View Image" at bounding box center [752, 291] width 24 height 24
click at [752, 294] on icon "View Image" at bounding box center [752, 291] width 13 height 9
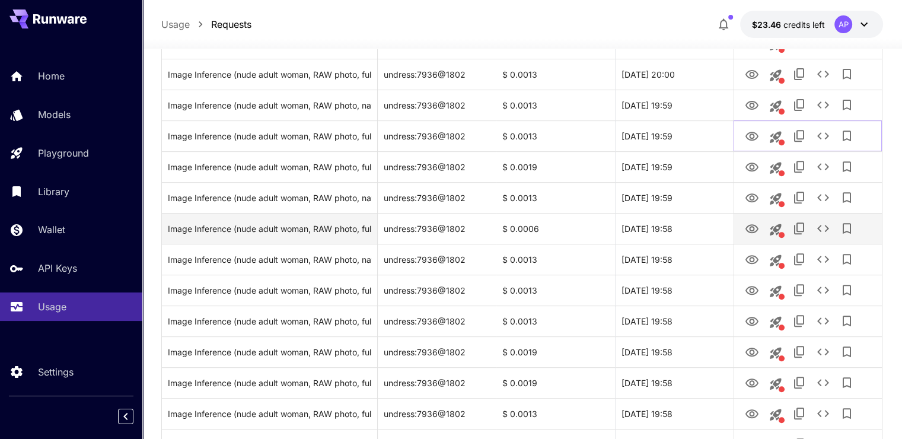
scroll to position [475, 0]
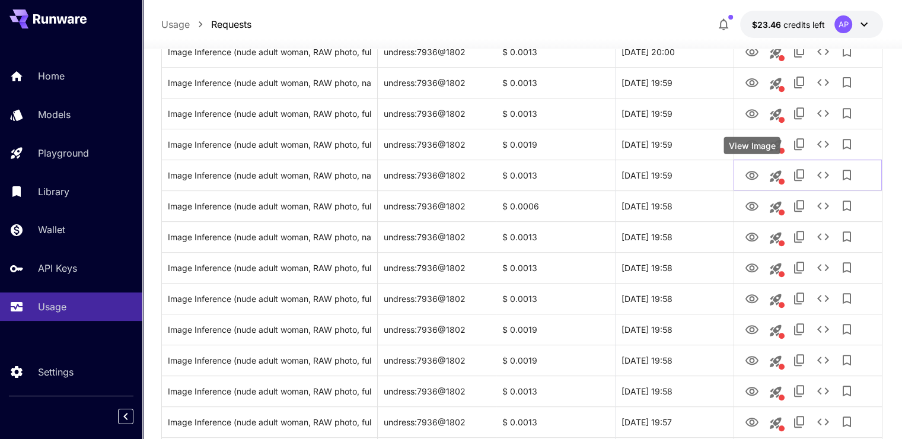
click at [748, 161] on div "View Image" at bounding box center [752, 149] width 59 height 27
click at [752, 172] on icon "View Image" at bounding box center [752, 175] width 14 height 14
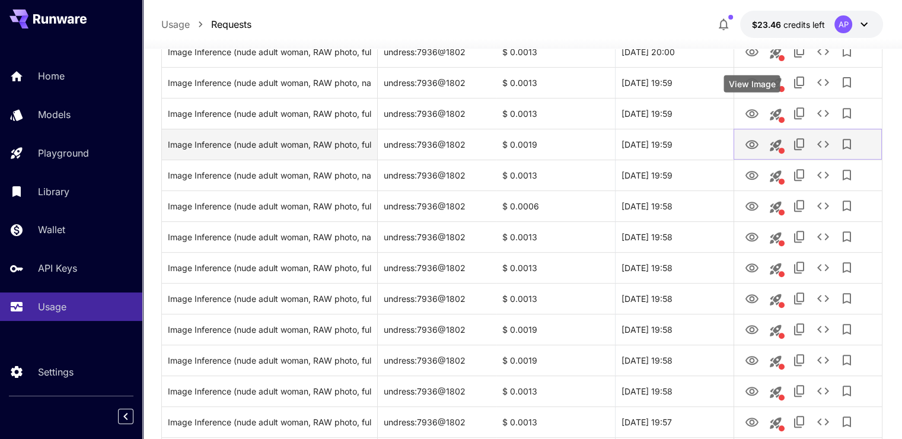
click at [752, 136] on link "View Image" at bounding box center [752, 143] width 14 height 15
